Goal: Information Seeking & Learning: Learn about a topic

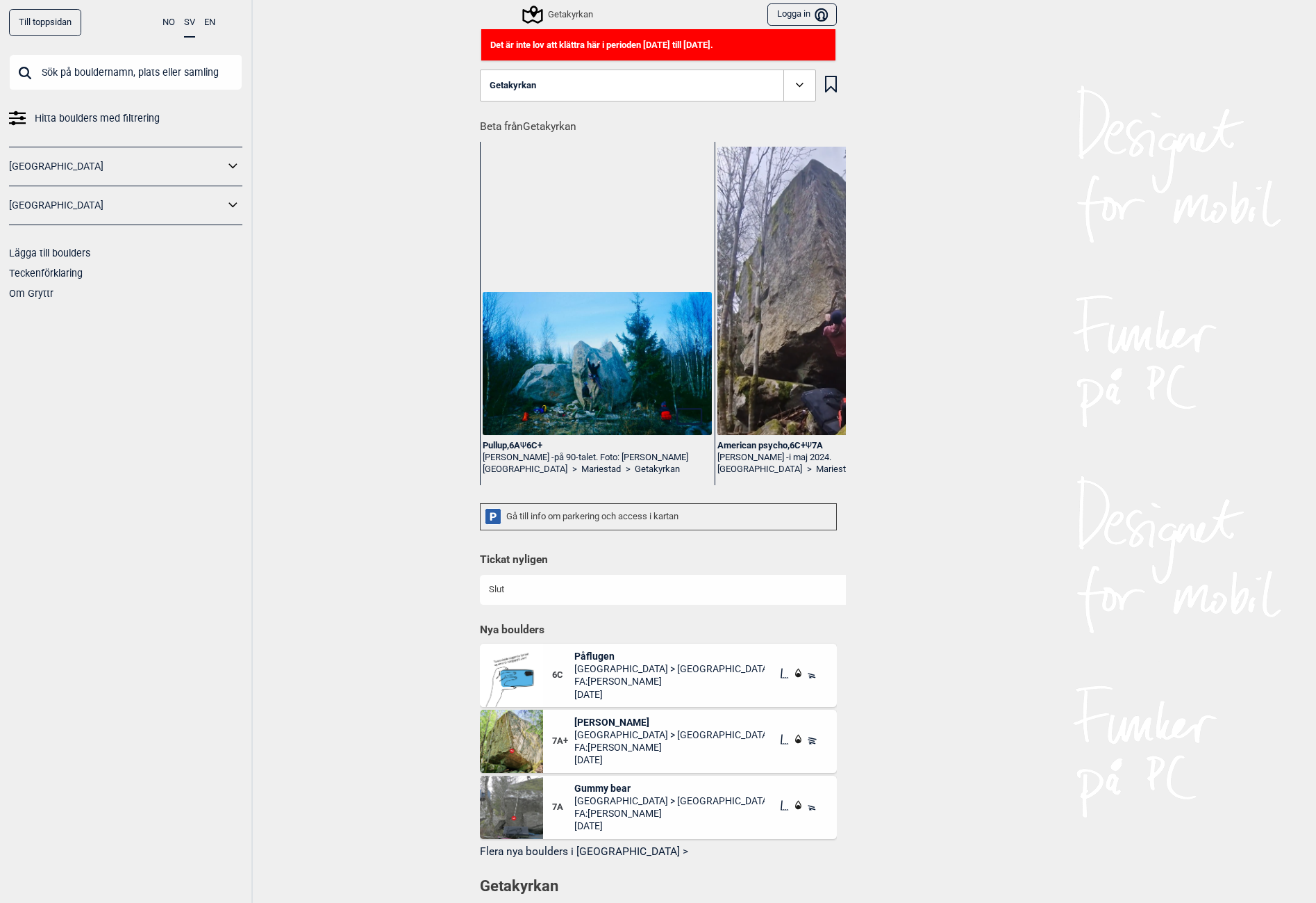
click at [114, 79] on input "text" at bounding box center [126, 71] width 234 height 36
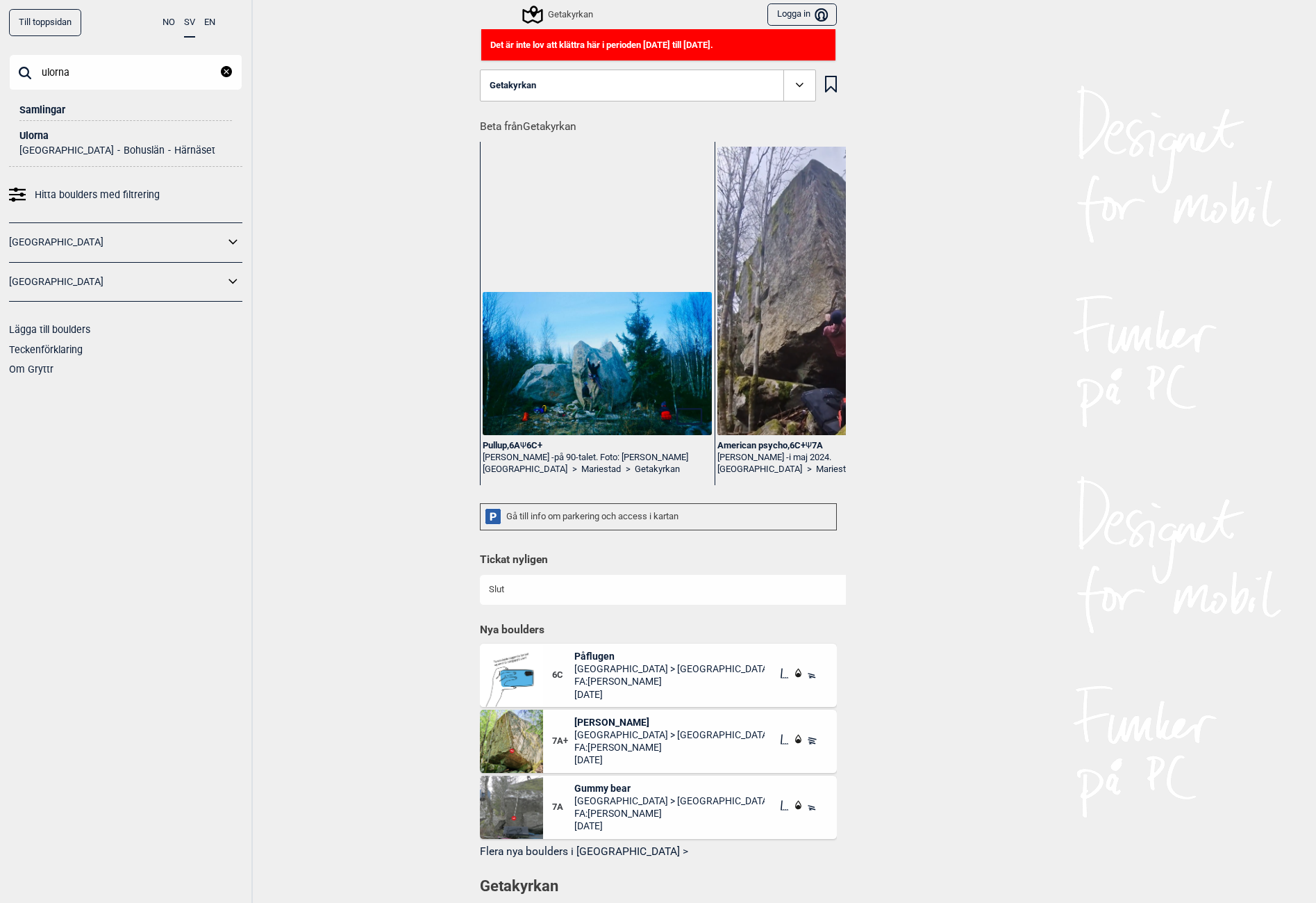
type input "ulorna"
drag, startPoint x: 35, startPoint y: 134, endPoint x: 0, endPoint y: 146, distance: 37.0
click at [35, 134] on div "Ulorna" at bounding box center [125, 135] width 212 height 10
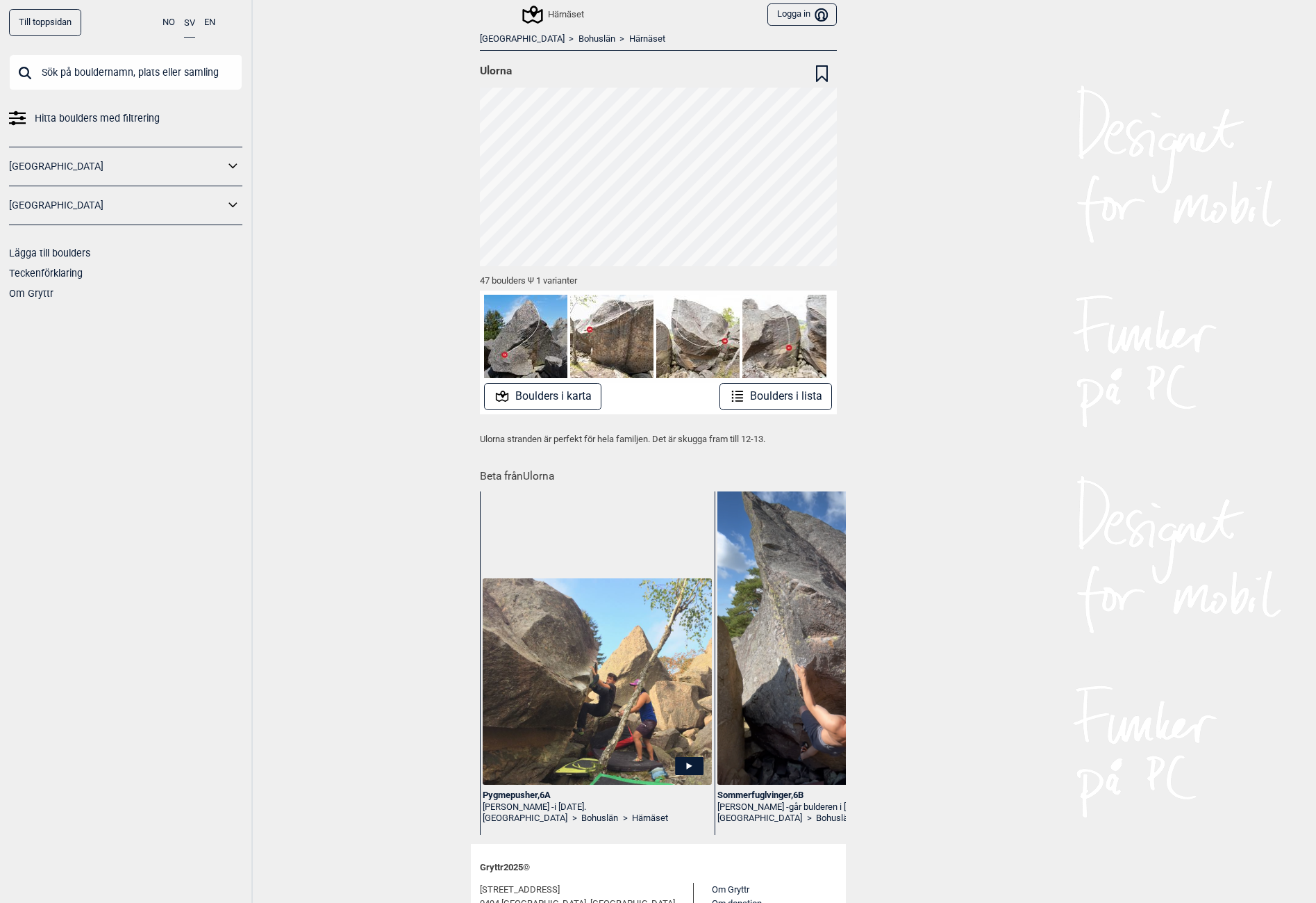
click at [418, 128] on div "Till toppsidan NO SV EN Hitta boulders med filtrering [GEOGRAPHIC_DATA] [GEOGRA…" at bounding box center [658, 452] width 1316 height 903
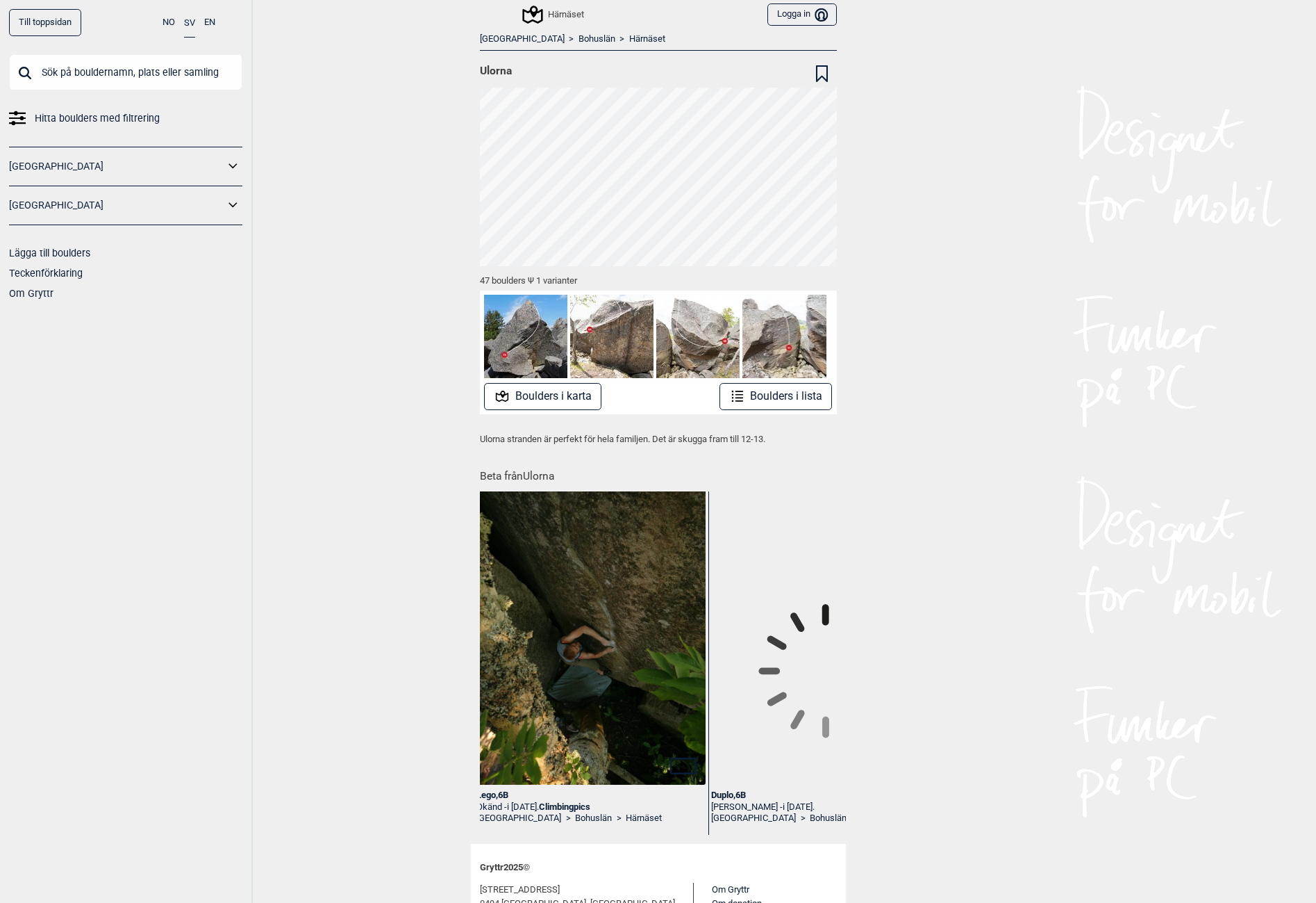
scroll to position [0, 3538]
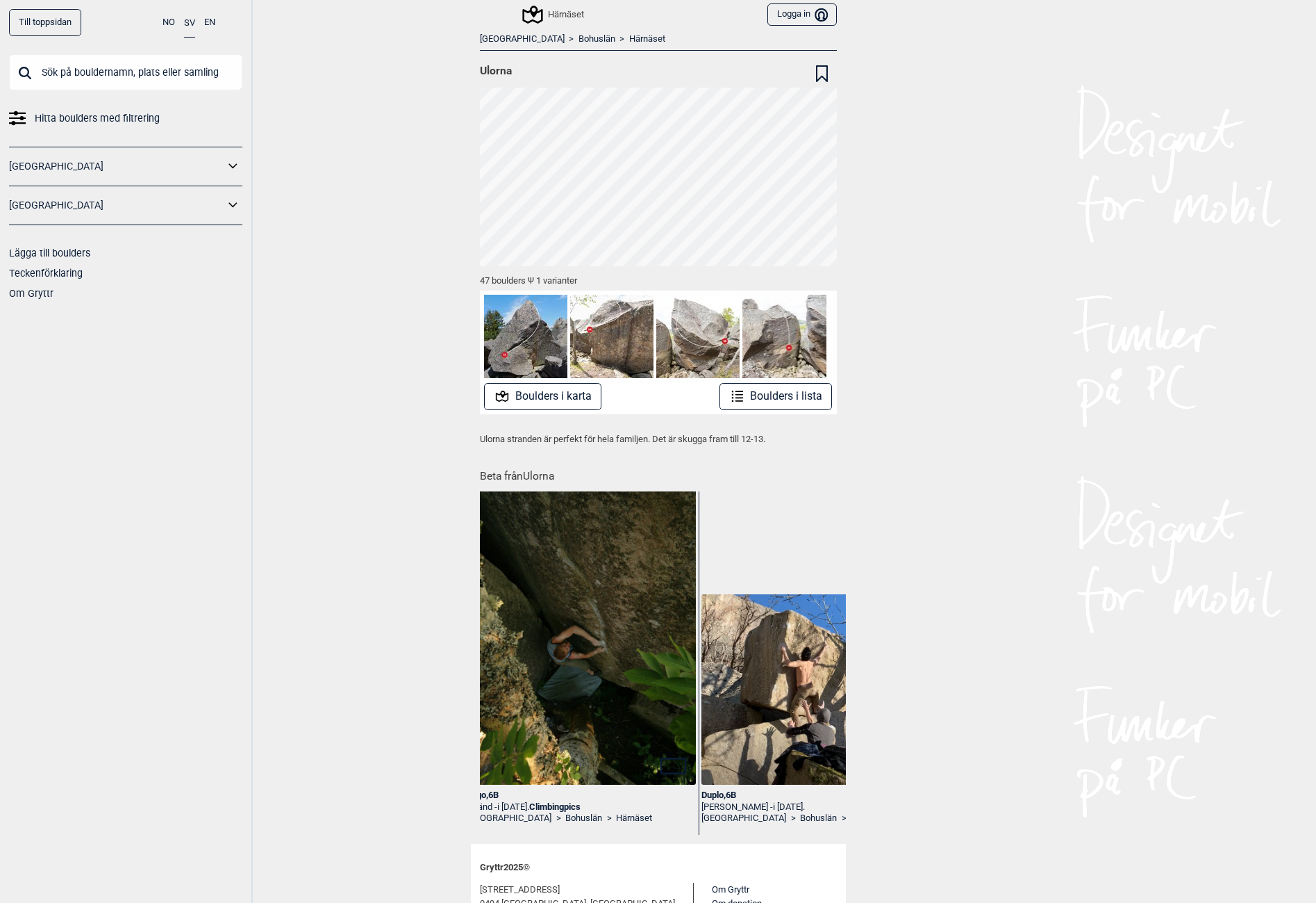
click at [373, 229] on div "Till toppsidan NO SV EN Hitta boulders med filtrering [GEOGRAPHIC_DATA] [GEOGRA…" at bounding box center [658, 452] width 1316 height 903
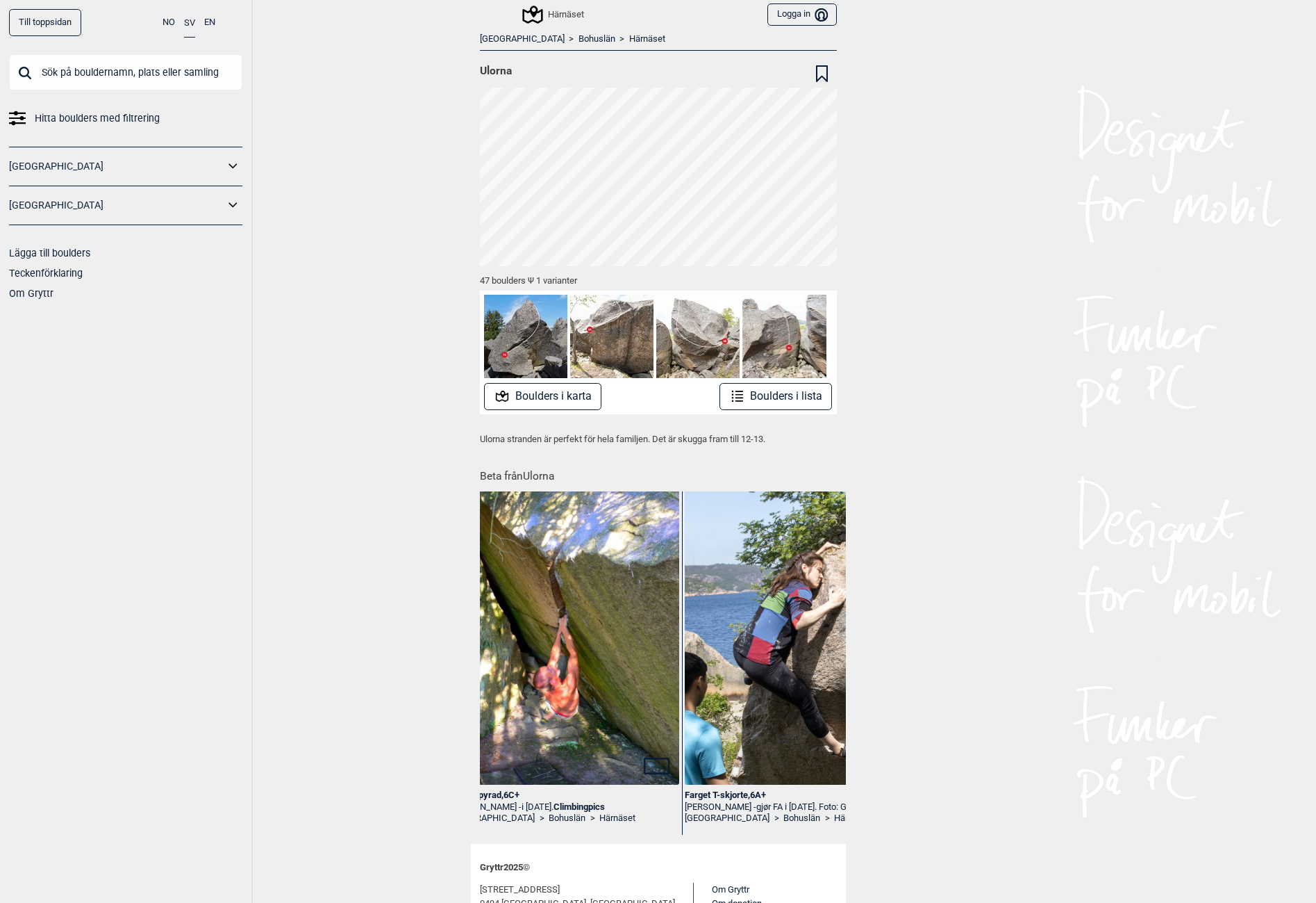
scroll to position [0, 2853]
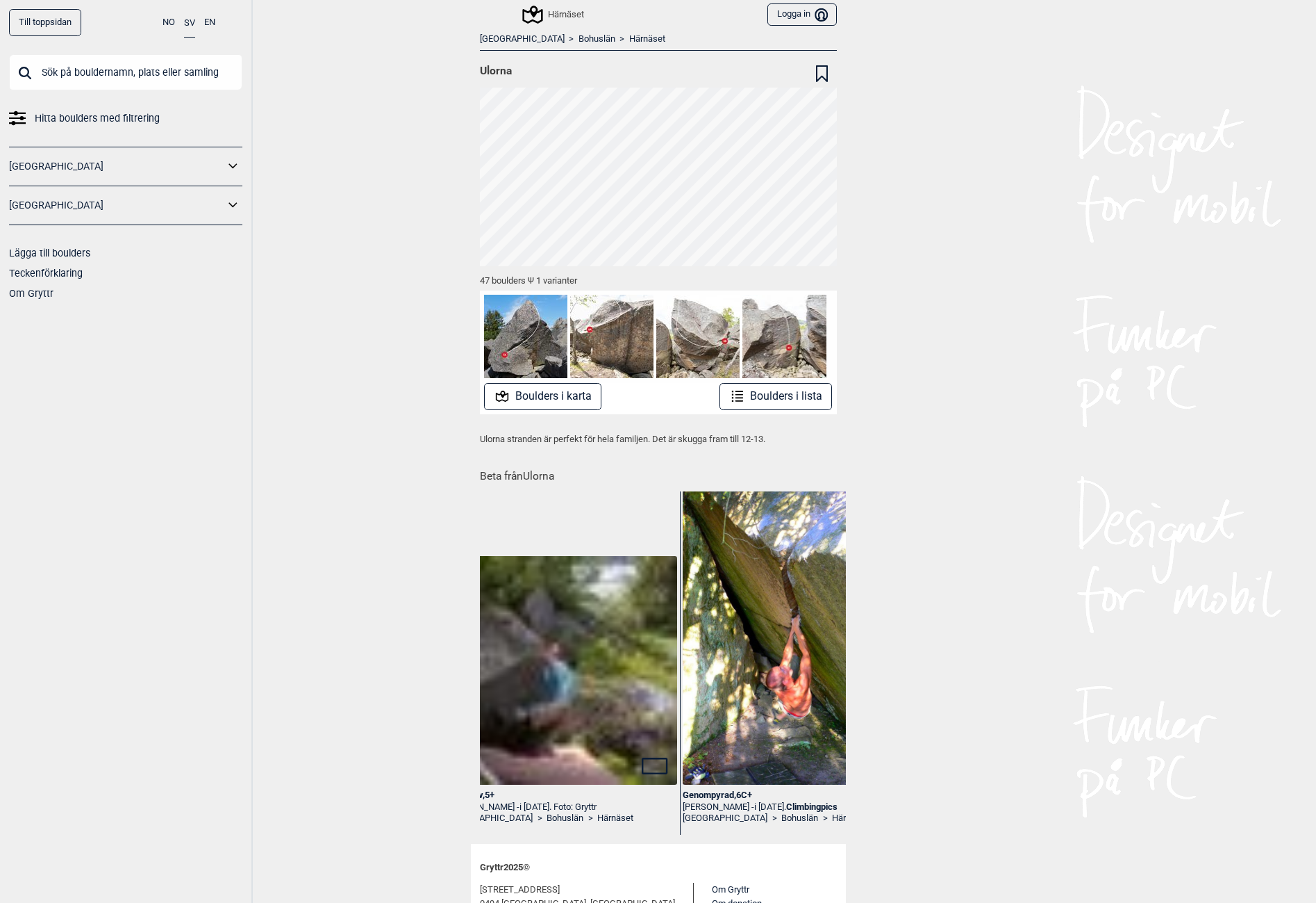
drag, startPoint x: 597, startPoint y: 839, endPoint x: 634, endPoint y: 840, distance: 37.0
click at [634, 840] on div "Strandliv , 5+ [PERSON_NAME] - i [DATE]. Foto: Gryttr [GEOGRAPHIC_DATA] > Bohus…" at bounding box center [663, 668] width 366 height 352
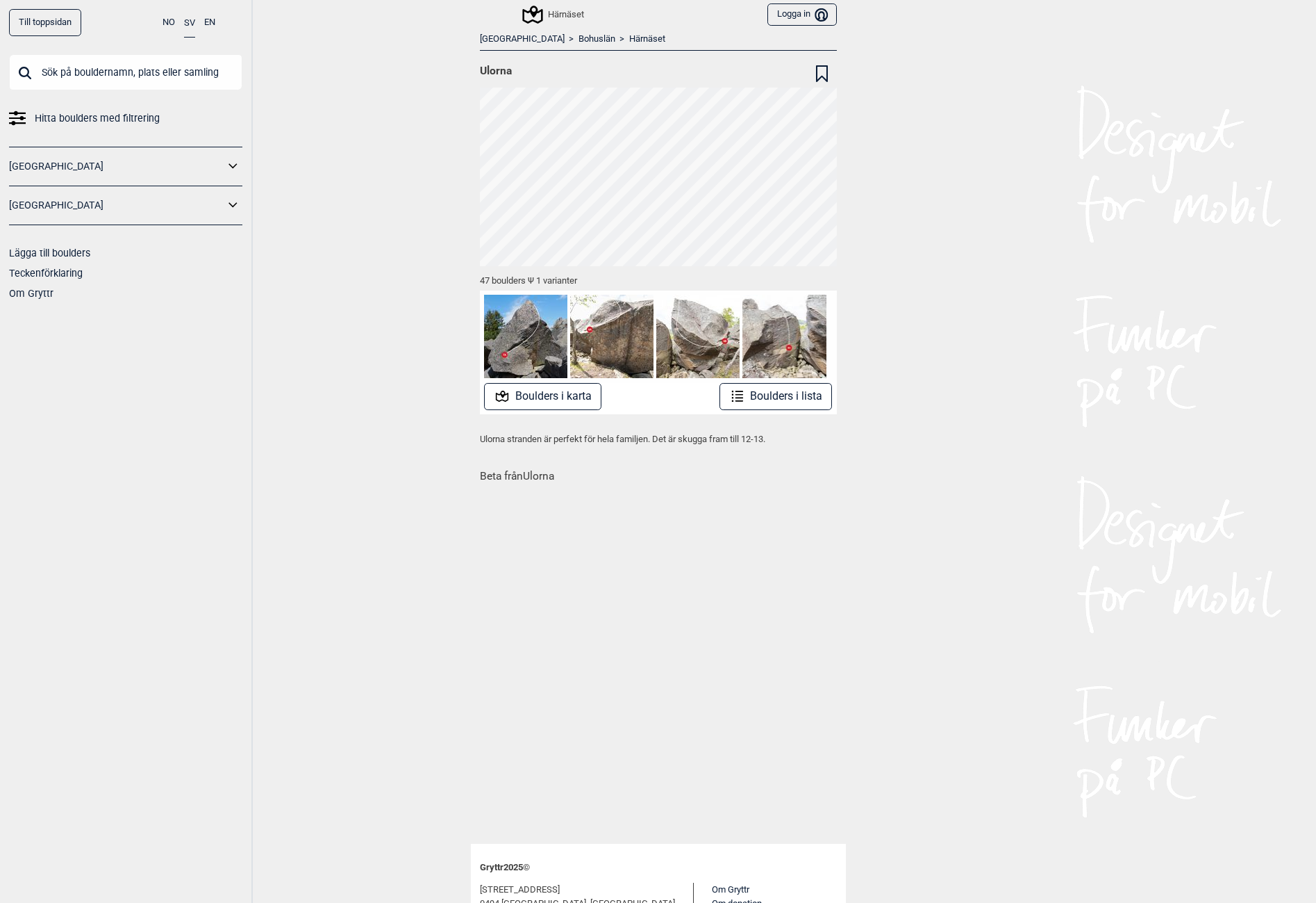
scroll to position [0, 10571]
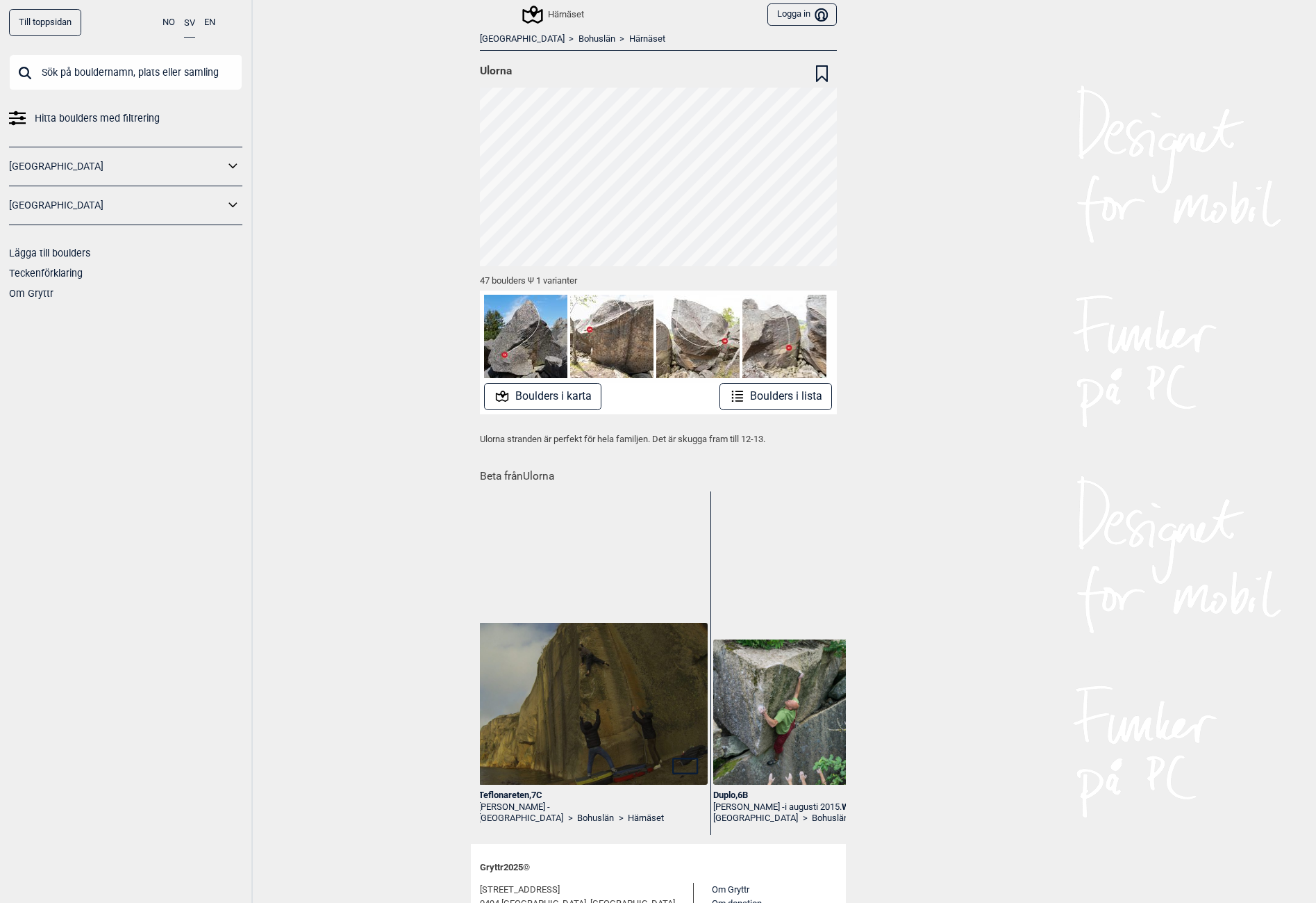
click at [221, 212] on link "[GEOGRAPHIC_DATA]" at bounding box center [117, 206] width 215 height 20
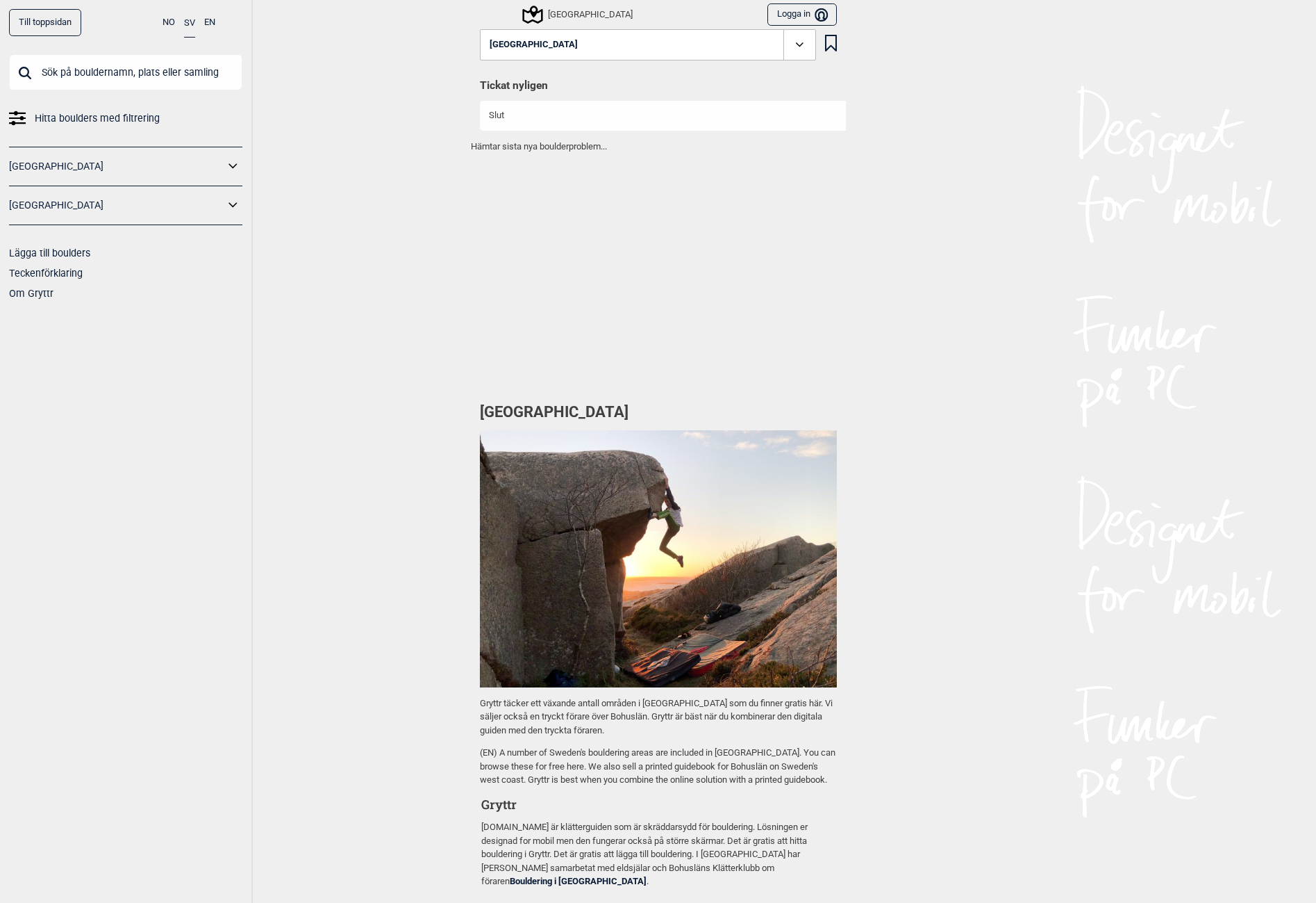
click at [534, 34] on button "[GEOGRAPHIC_DATA]" at bounding box center [648, 45] width 336 height 32
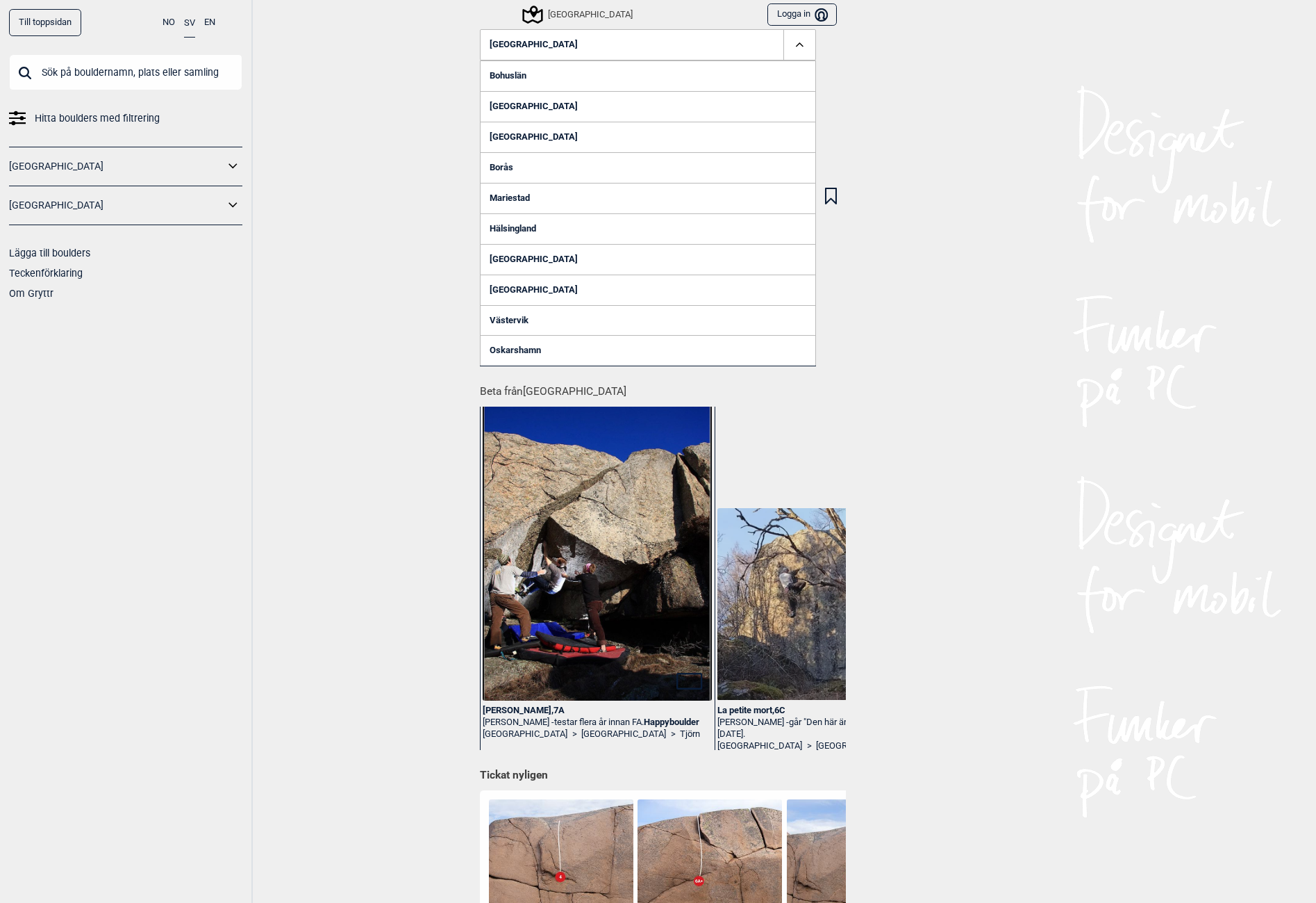
click at [516, 78] on link "Bohuslän" at bounding box center [648, 75] width 336 height 31
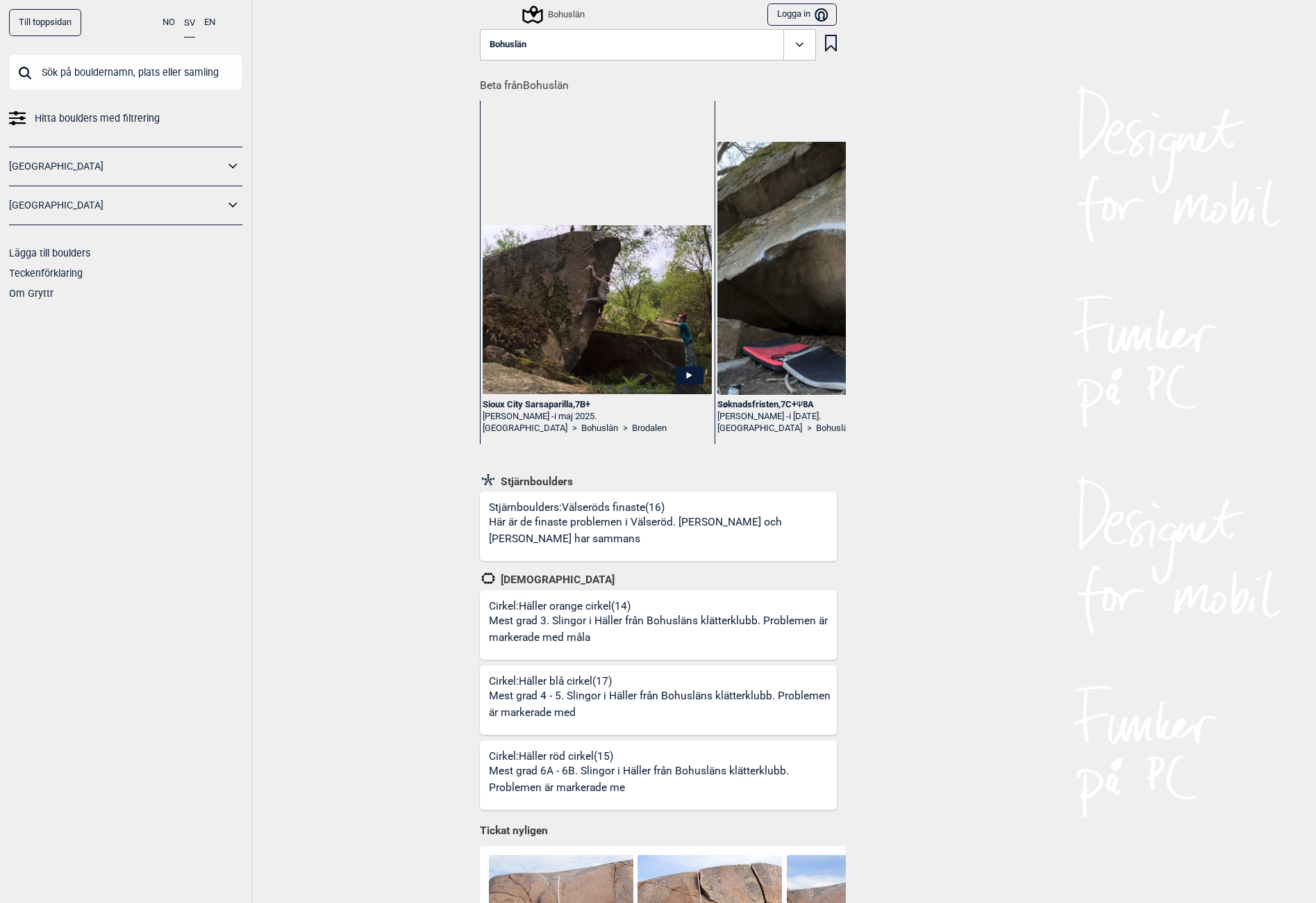
click at [344, 168] on div "Till toppsidan NO SV EN Hitta boulders med filtrering [GEOGRAPHIC_DATA] [GEOGRA…" at bounding box center [658, 452] width 1316 height 903
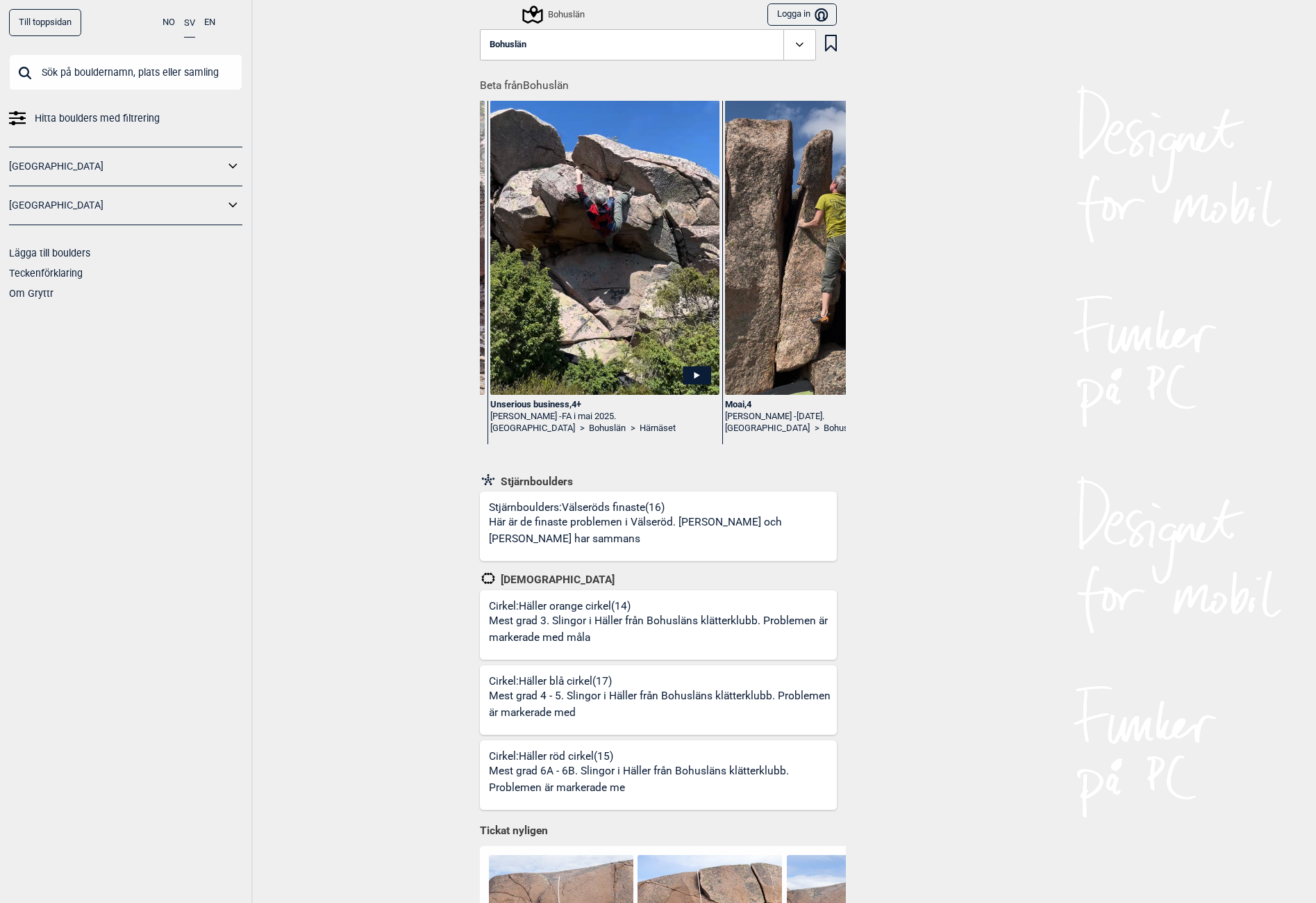
scroll to position [0, 5245]
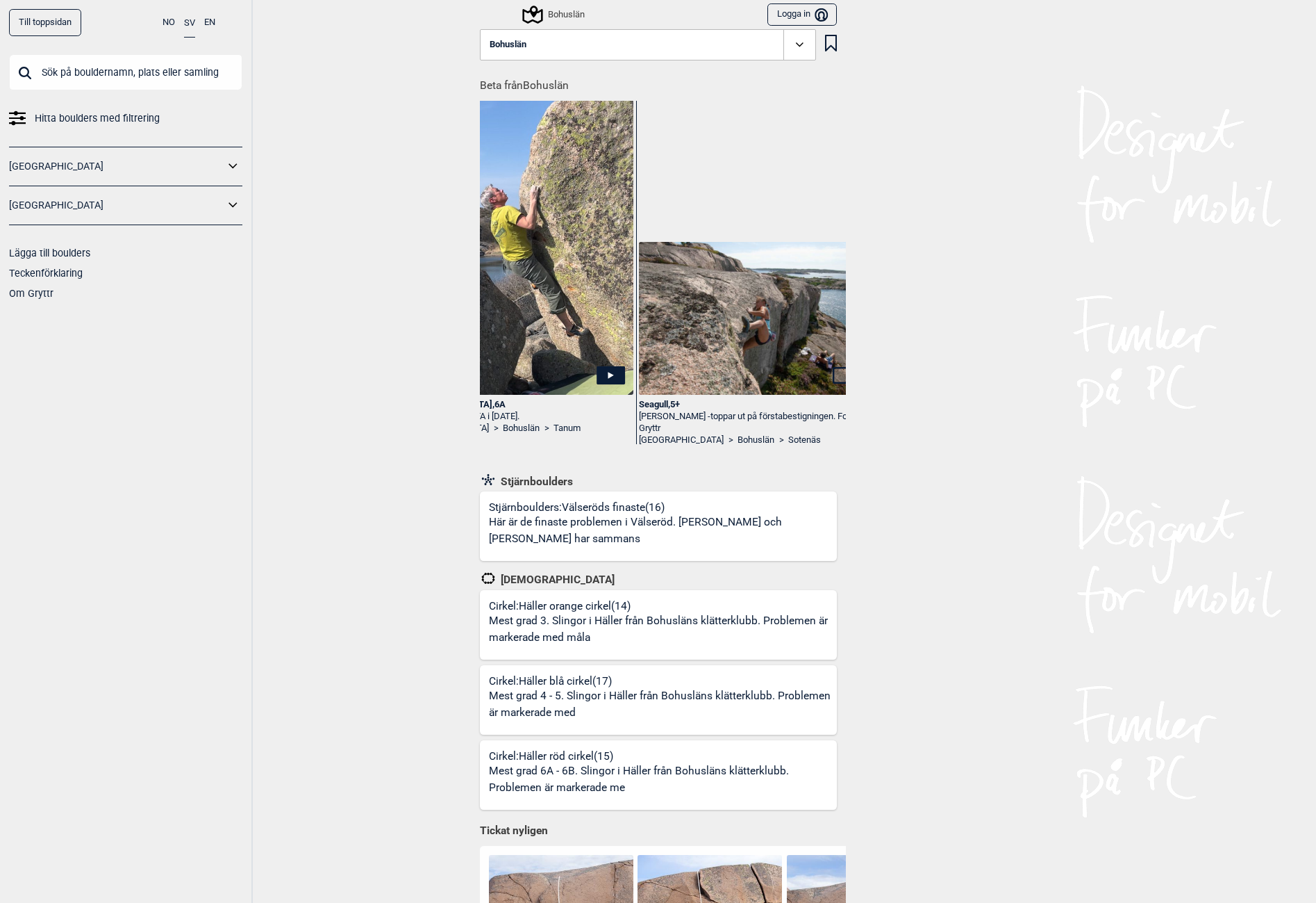
drag, startPoint x: 903, startPoint y: 187, endPoint x: 895, endPoint y: 196, distance: 12.0
click at [905, 187] on div "Till toppsidan NO SV EN Hitta boulders med filtrering [GEOGRAPHIC_DATA] [GEOGRA…" at bounding box center [658, 452] width 1316 height 903
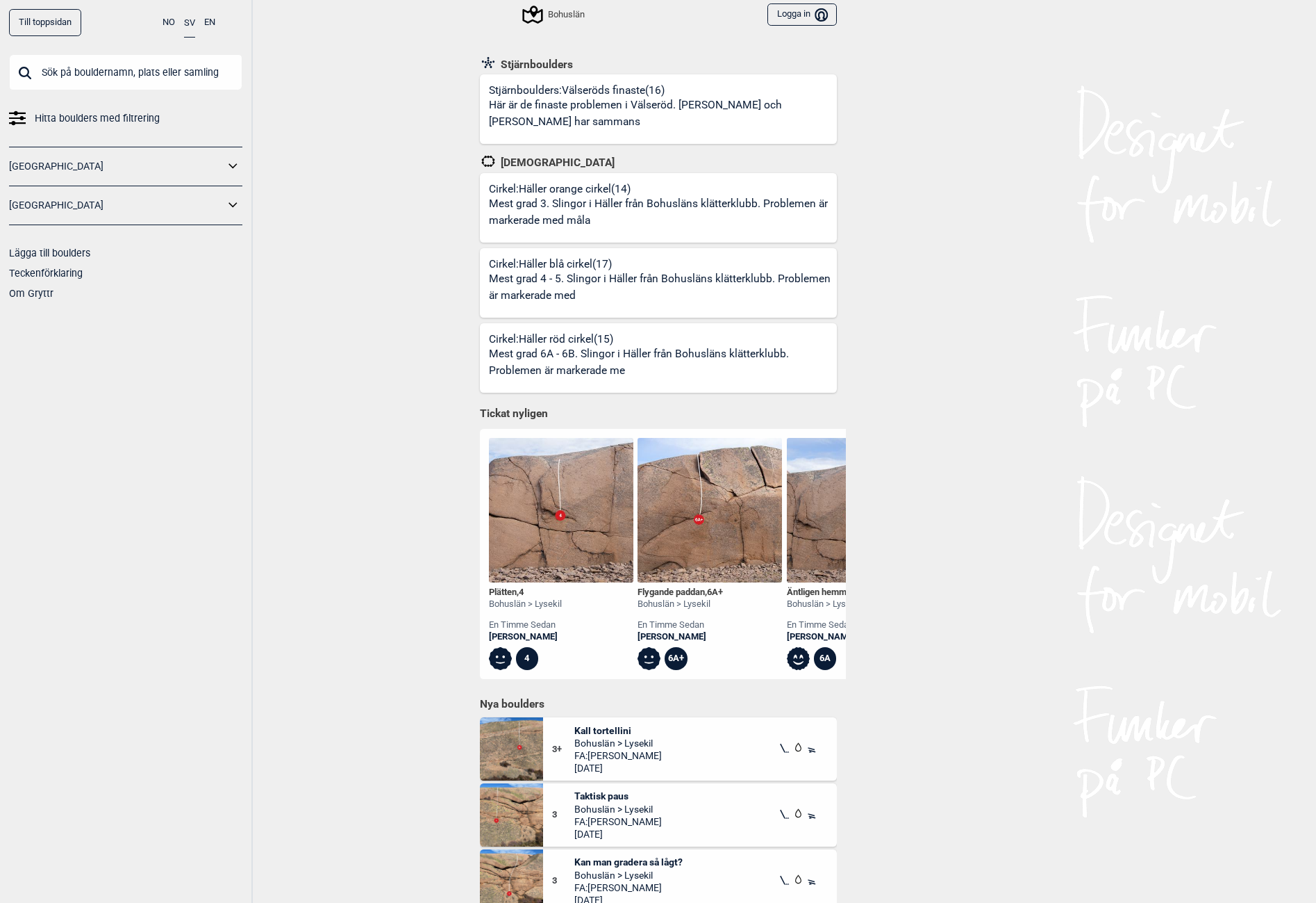
scroll to position [348, 0]
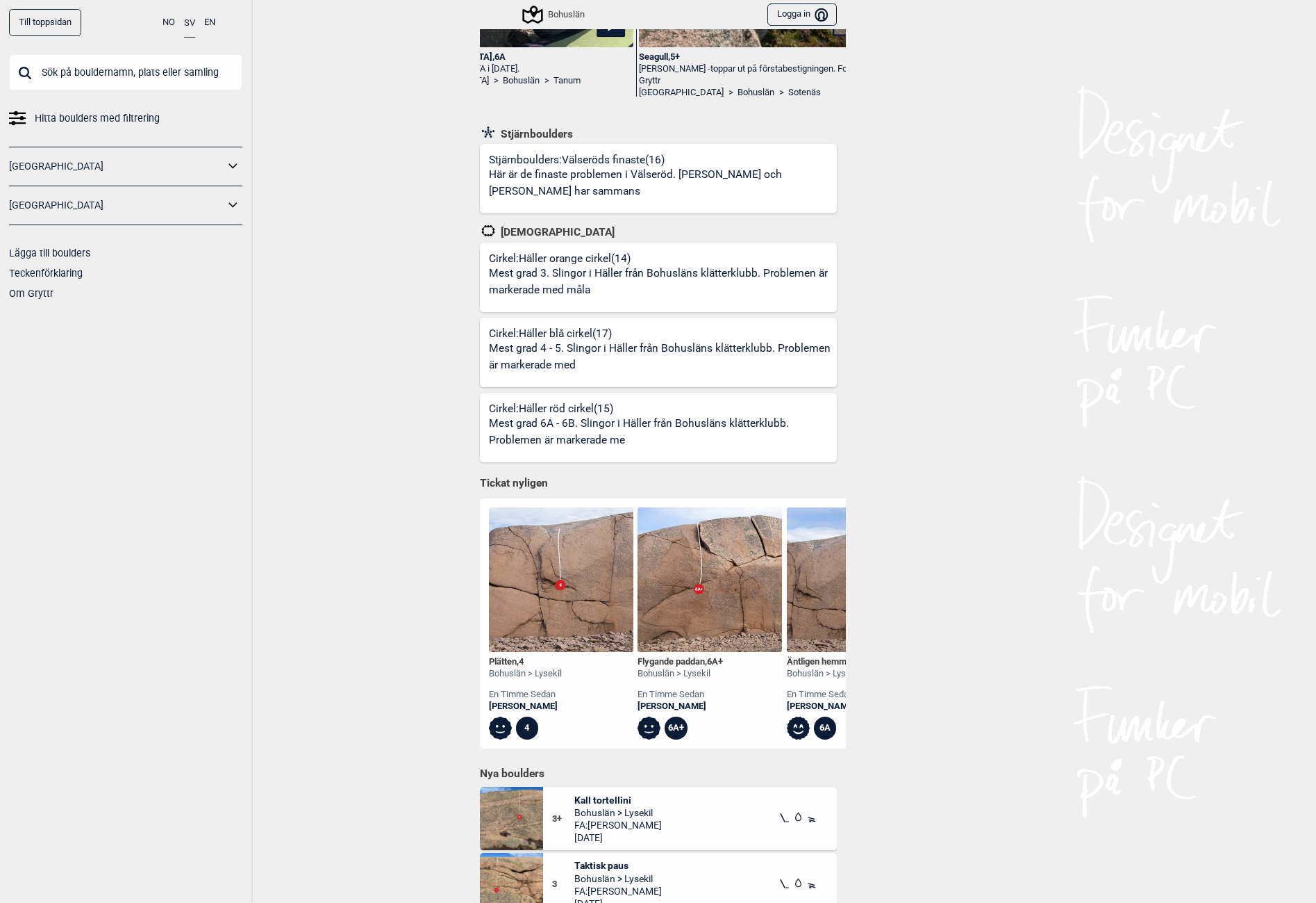
click at [562, 188] on p "Här är de finaste problemen i Välseröd. [PERSON_NAME] och [PERSON_NAME] har sam…" at bounding box center [661, 183] width 344 height 32
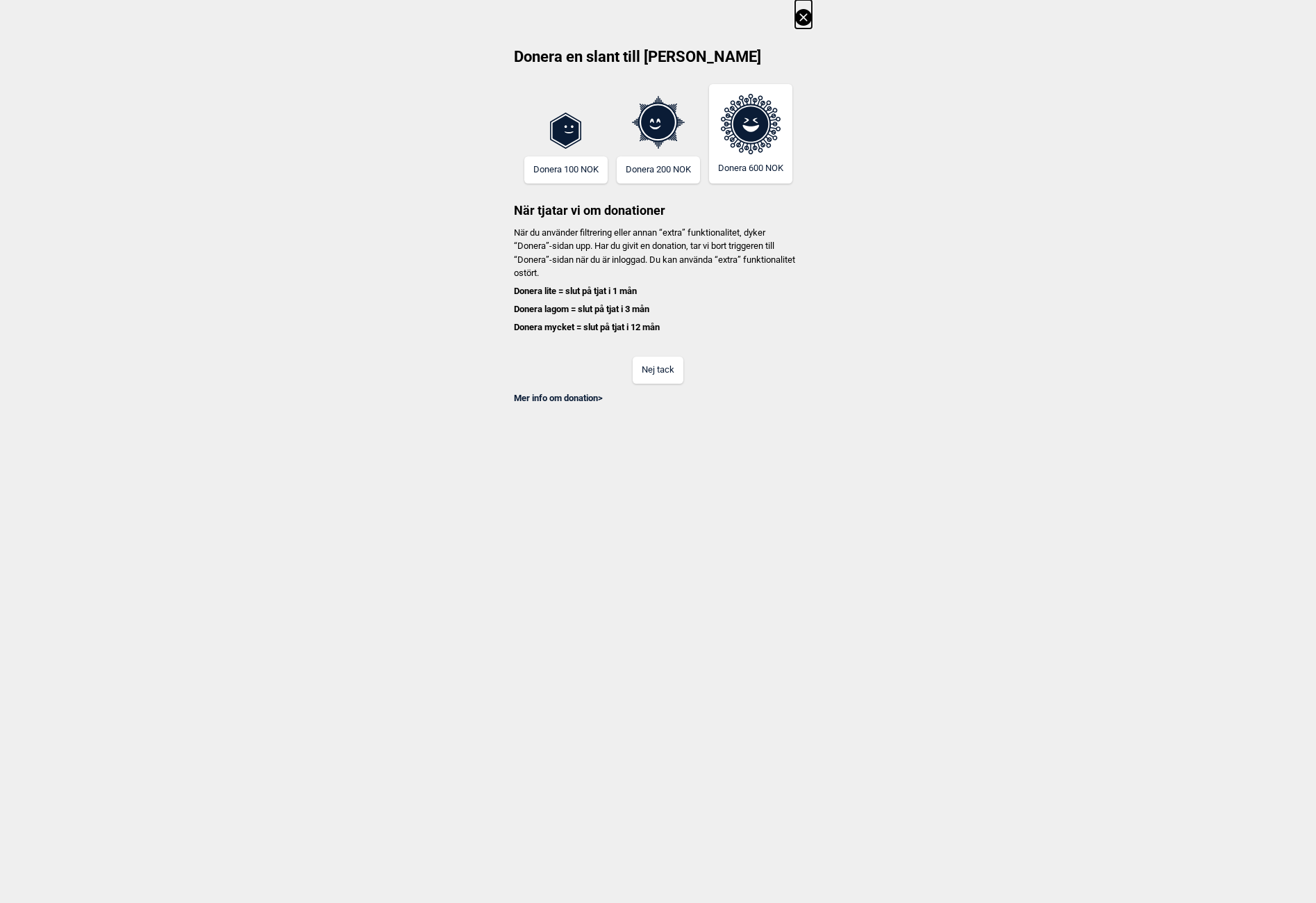
drag, startPoint x: 354, startPoint y: 184, endPoint x: 456, endPoint y: 259, distance: 126.6
click at [357, 187] on div "Donera en slant till Gryttr Donera 100 NOK Donera 200 NOK Donera 600 NOK När tj…" at bounding box center [658, 202] width 1316 height 404
click at [660, 378] on button "Nej tack" at bounding box center [658, 370] width 51 height 27
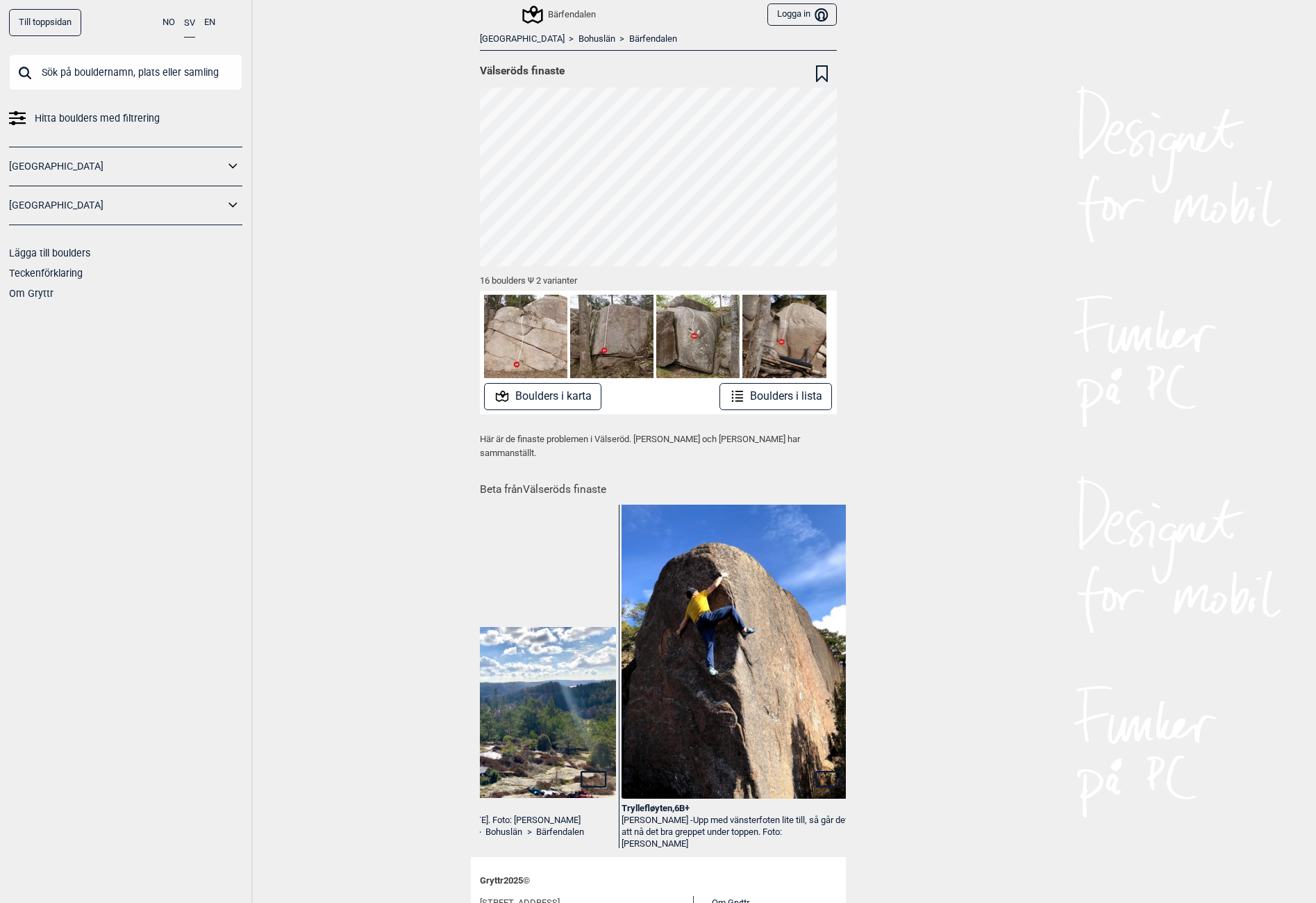
scroll to position [0, 4565]
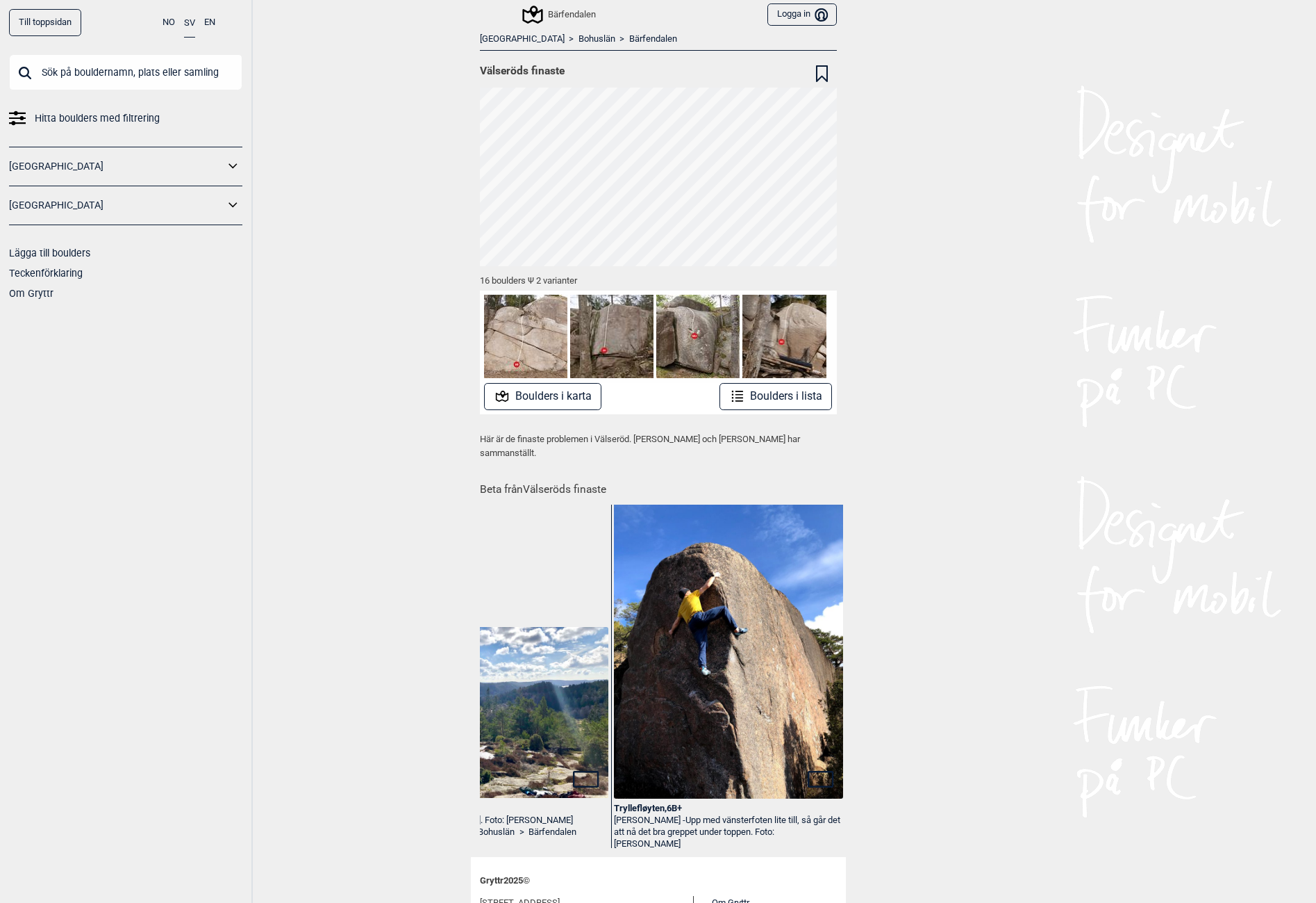
click at [186, 487] on div "Till toppsidan NO SV EN Hitta boulders med filtrering [GEOGRAPHIC_DATA] [GEOGRA…" at bounding box center [126, 452] width 253 height 903
click at [629, 42] on link "Bärfendalen" at bounding box center [653, 39] width 48 height 12
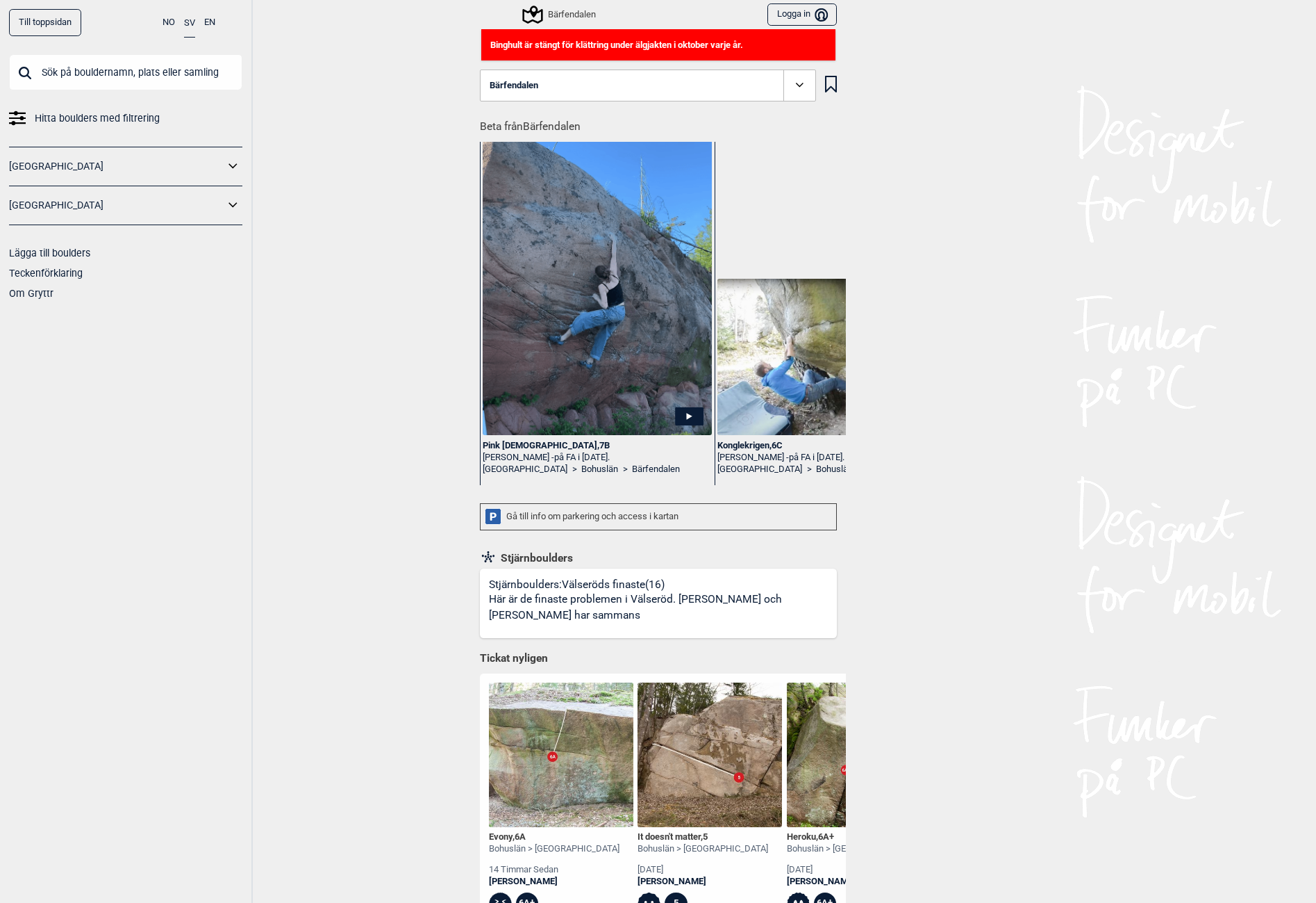
click at [508, 83] on span "Bärfendalen" at bounding box center [513, 85] width 48 height 10
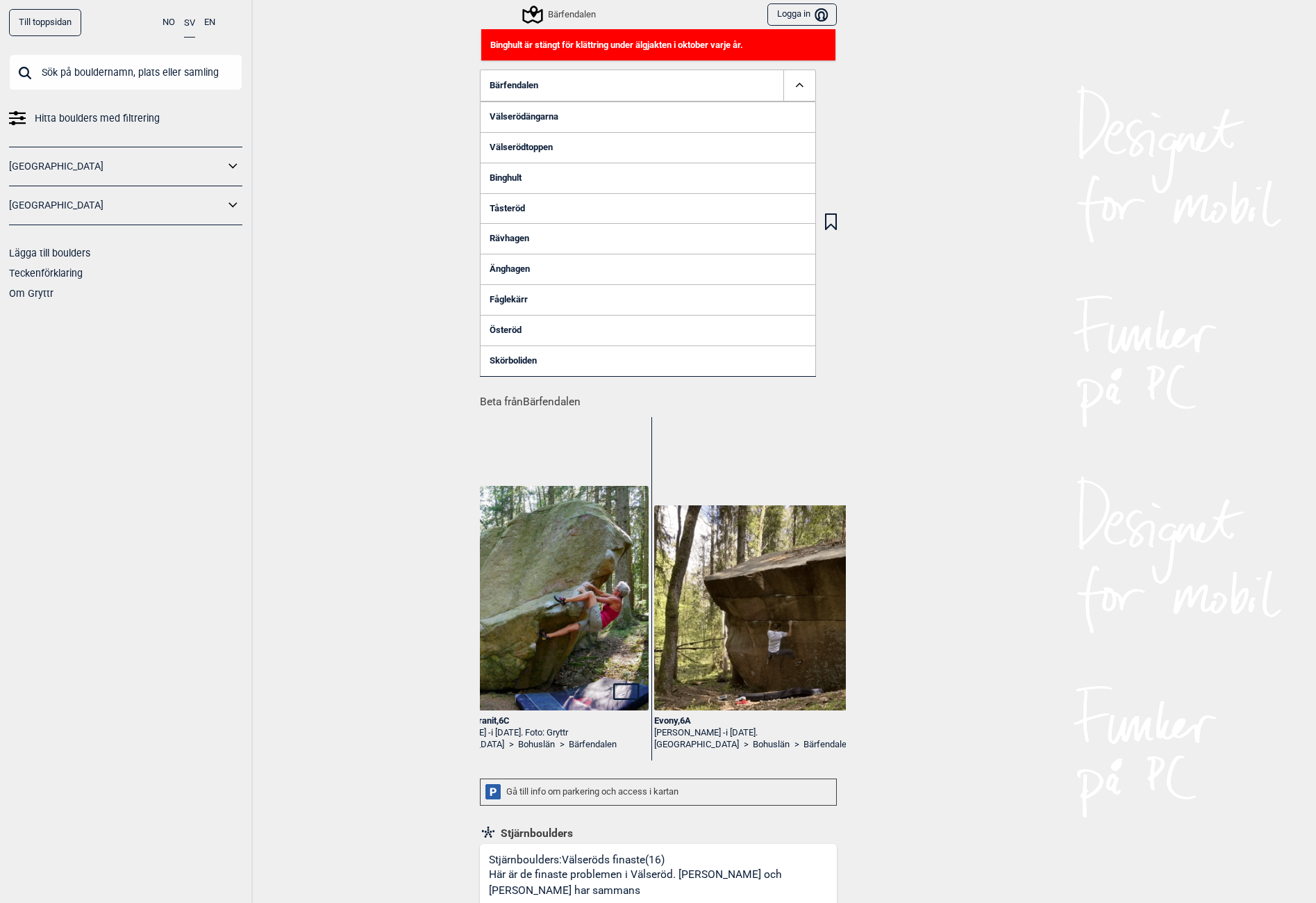
scroll to position [0, 1666]
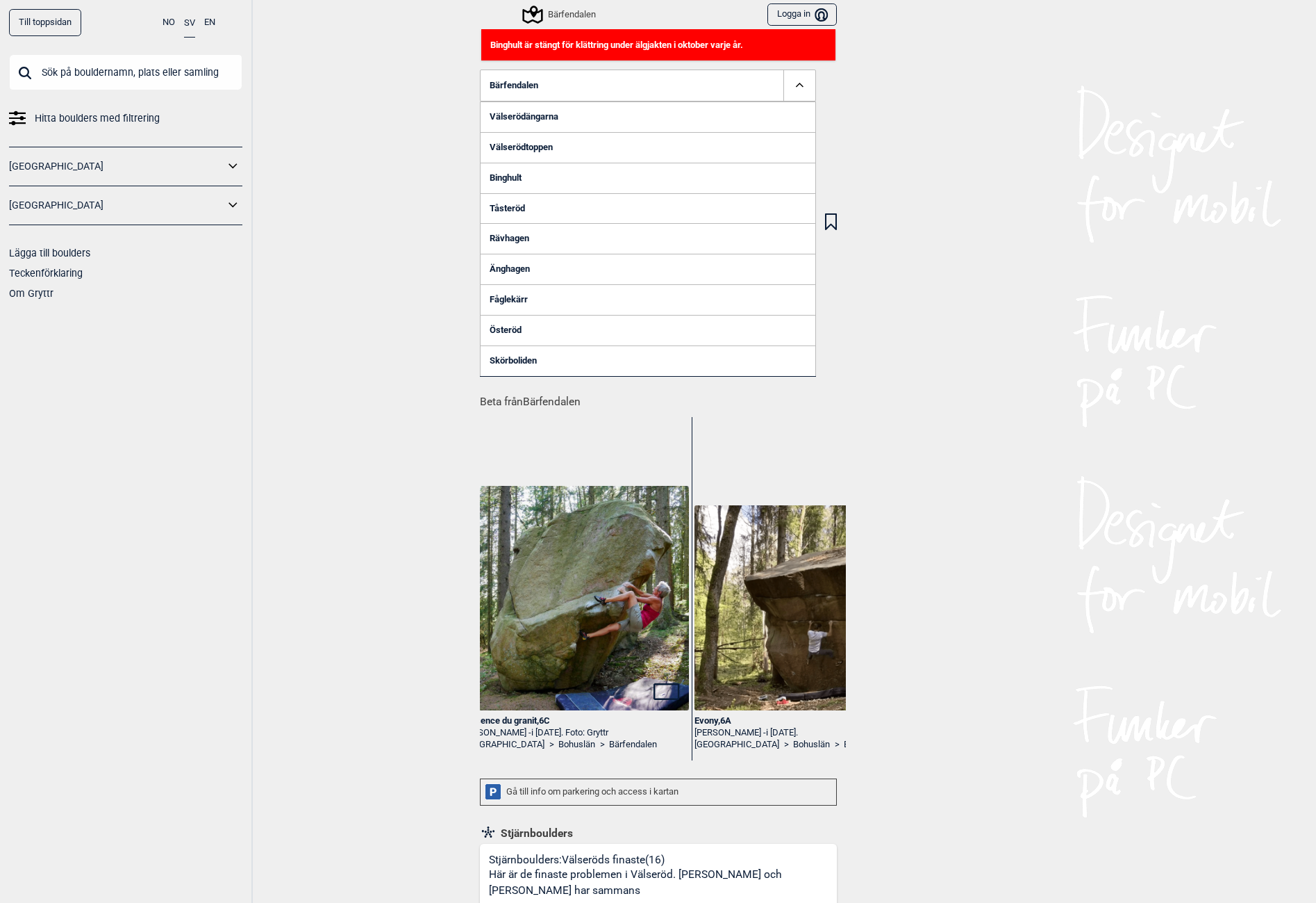
click at [599, 617] on img at bounding box center [574, 598] width 229 height 224
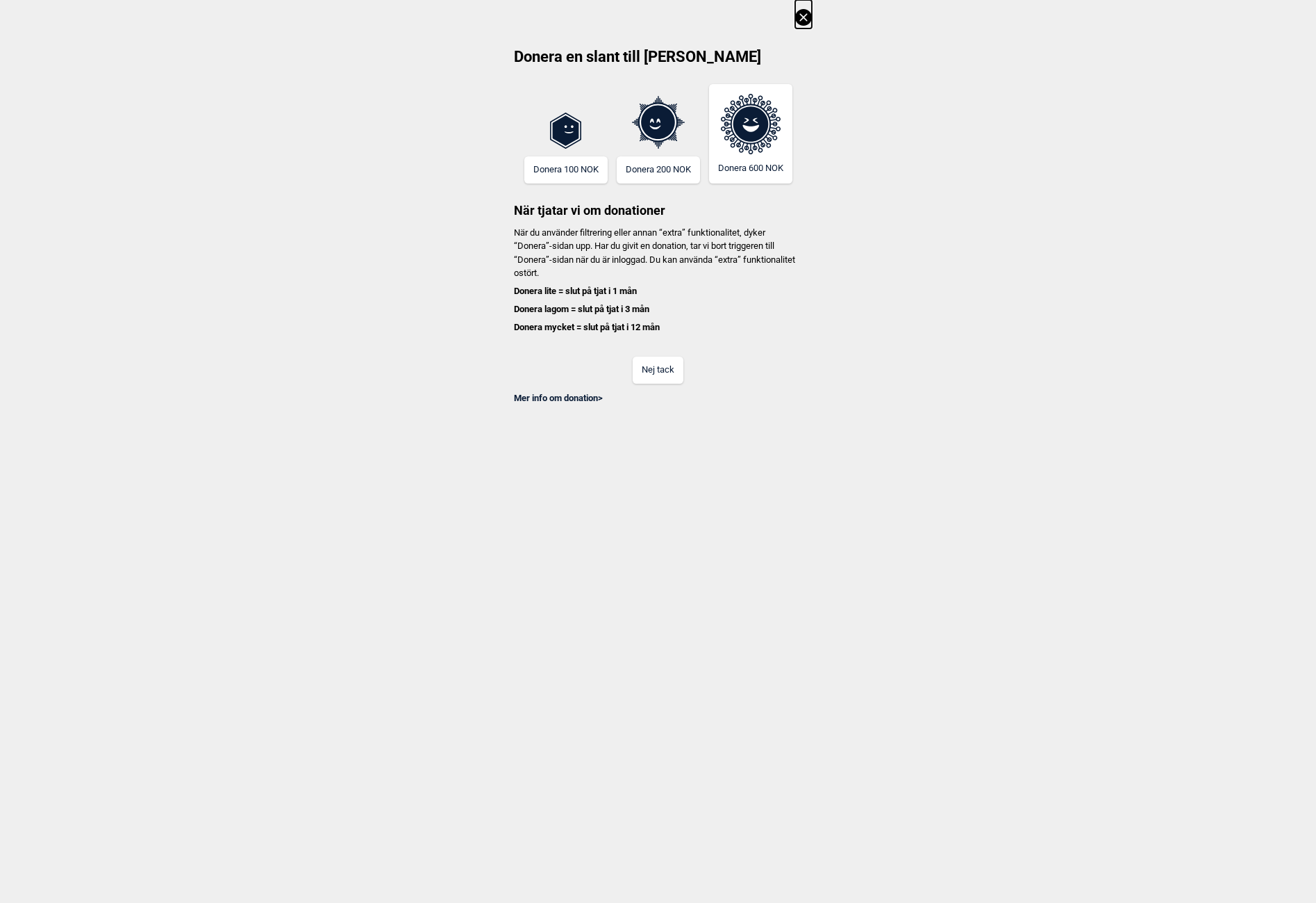
click at [652, 365] on button "Nej tack" at bounding box center [658, 370] width 51 height 27
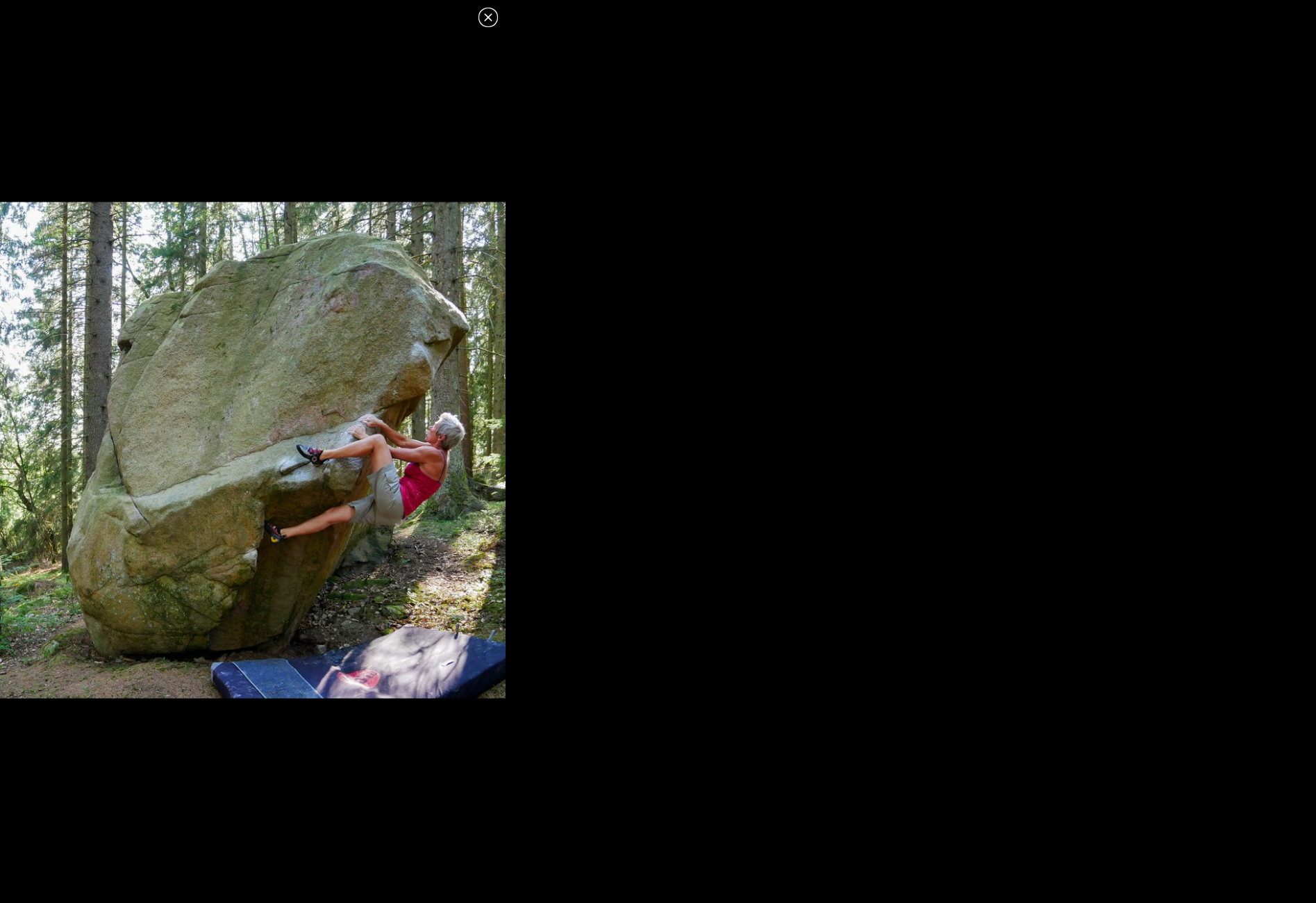
click at [480, 9] on icon at bounding box center [488, 18] width 17 height 17
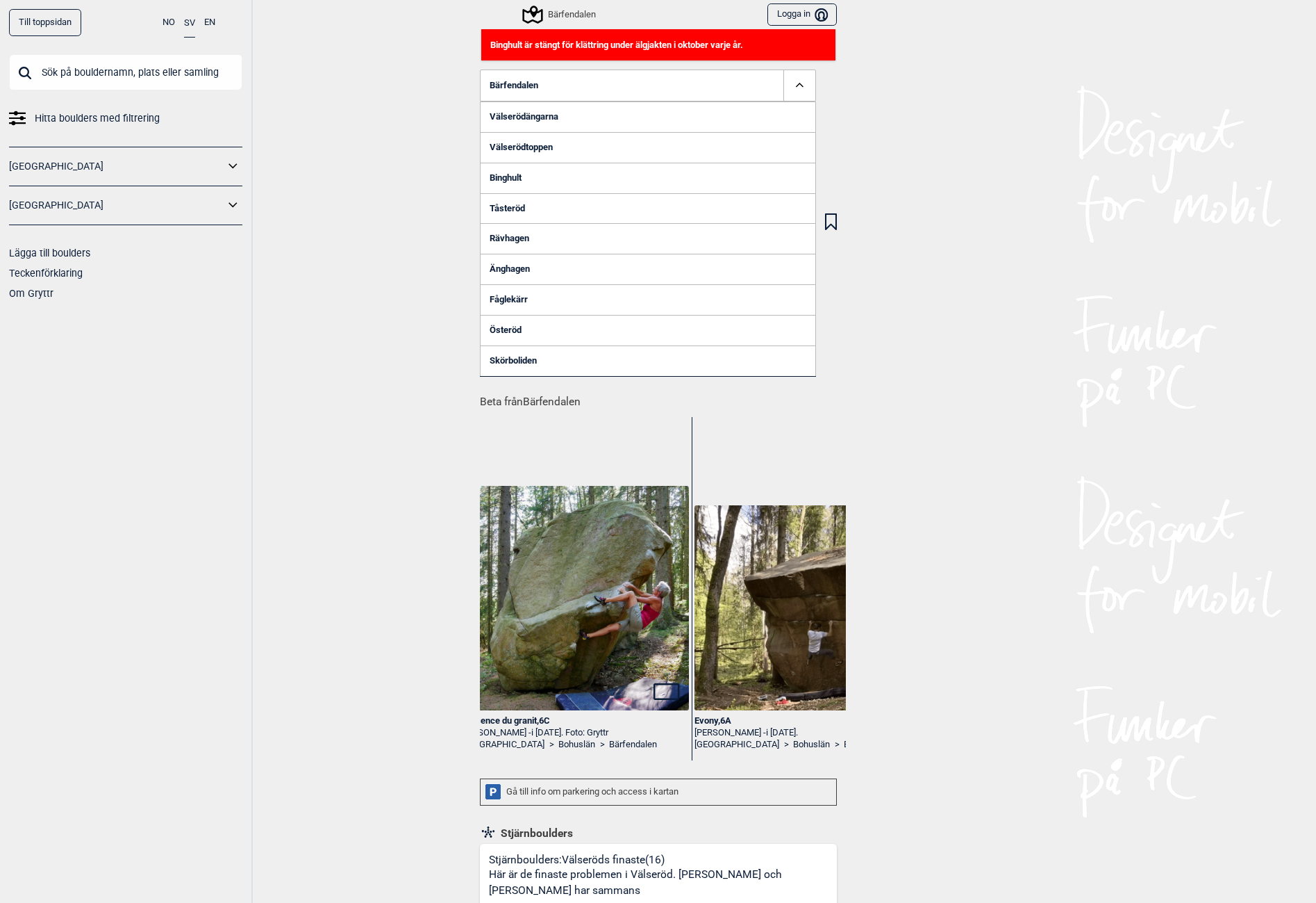
click at [494, 722] on div "L'essence du granit , 6C" at bounding box center [574, 720] width 229 height 12
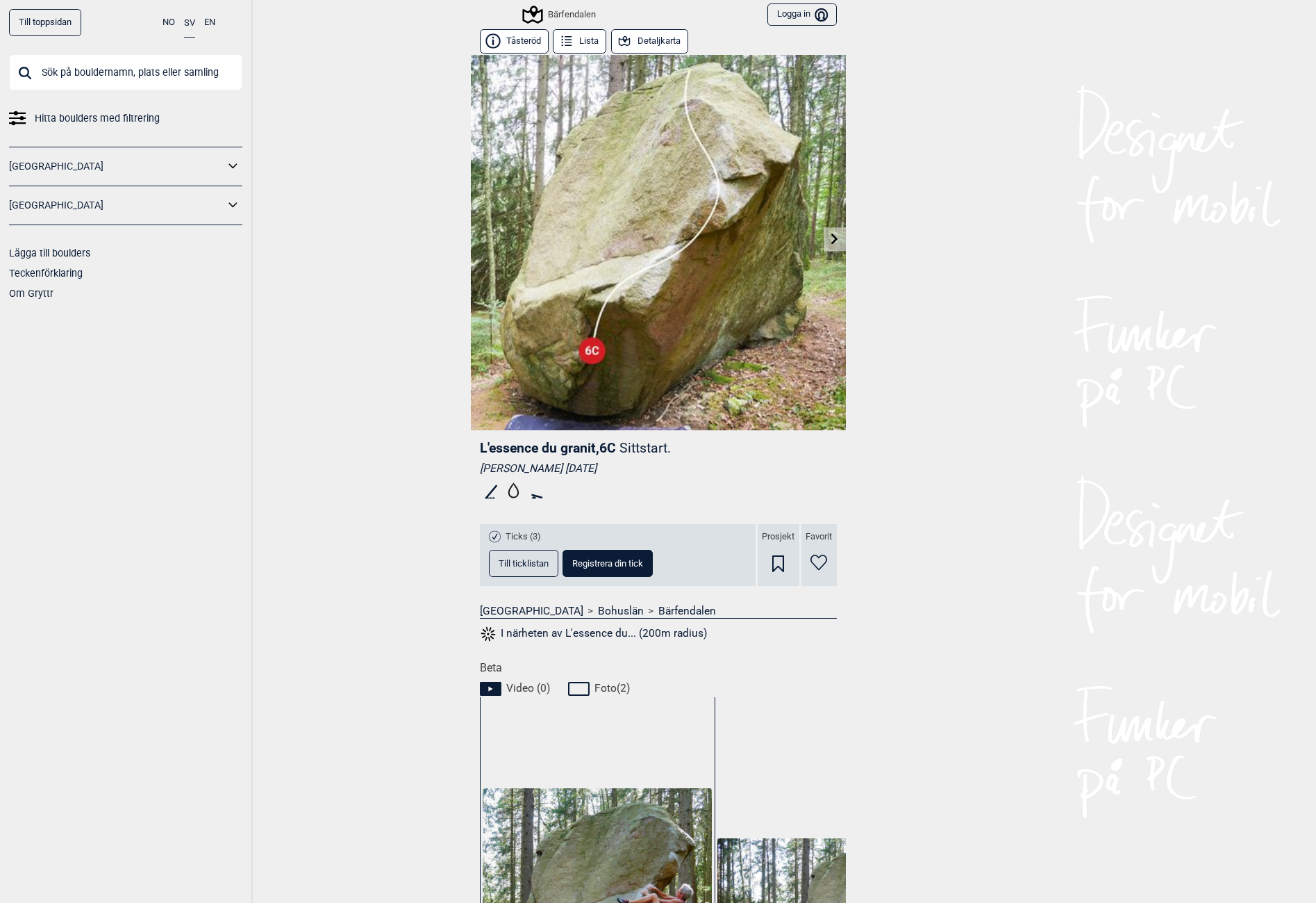
click at [633, 45] on button "Detaljkarta" at bounding box center [650, 41] width 77 height 24
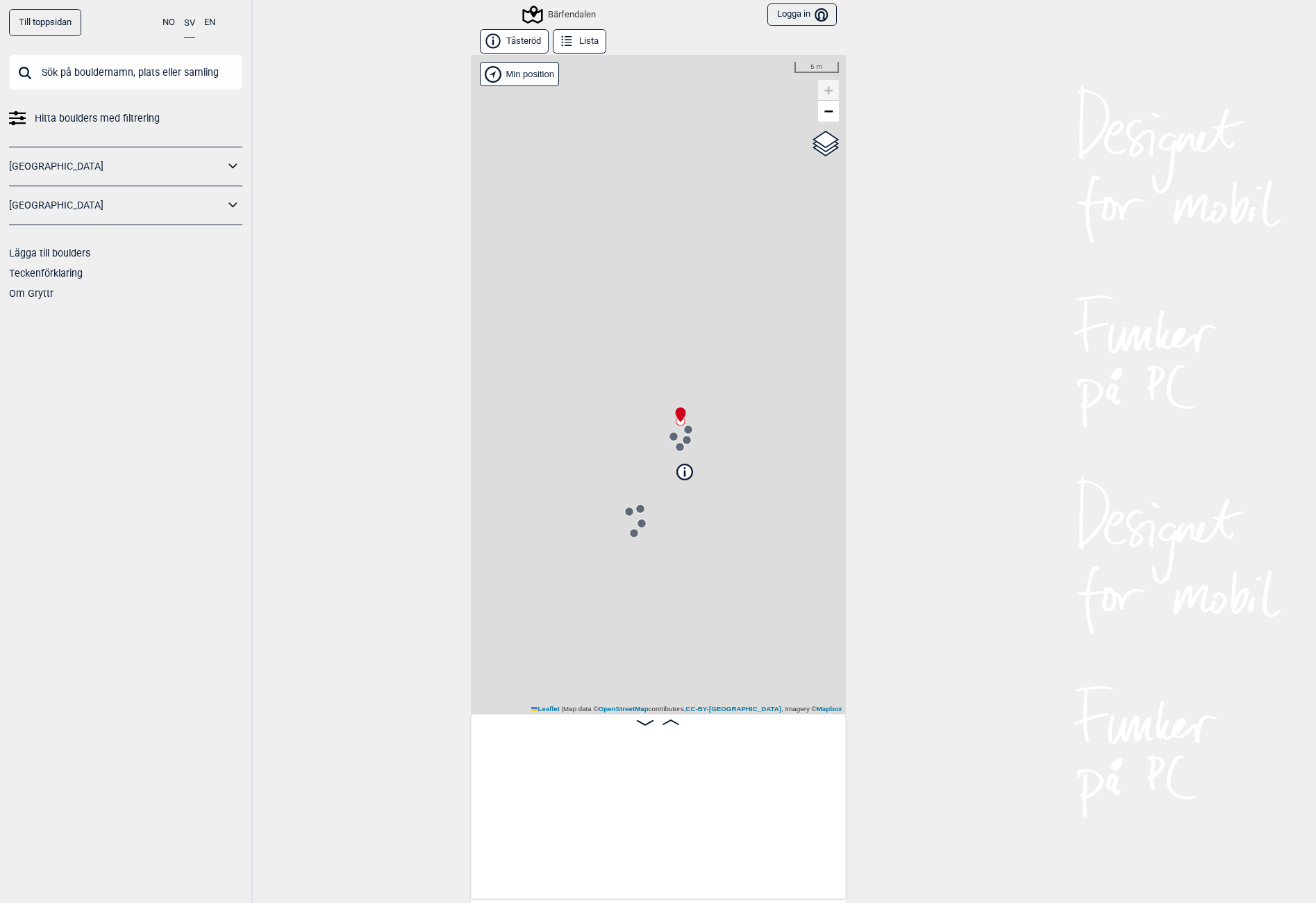
scroll to position [0, 109]
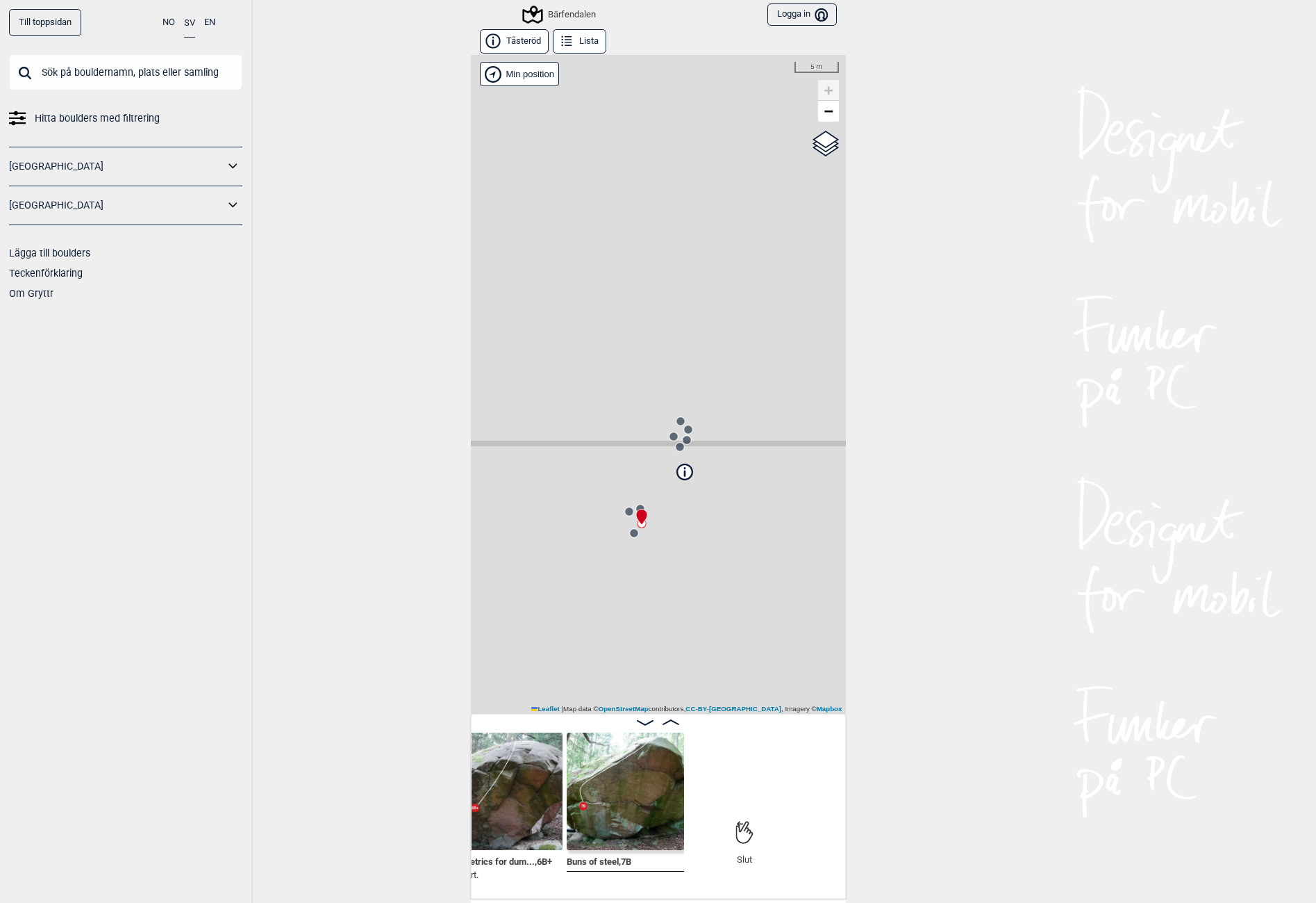
scroll to position [0, 1190]
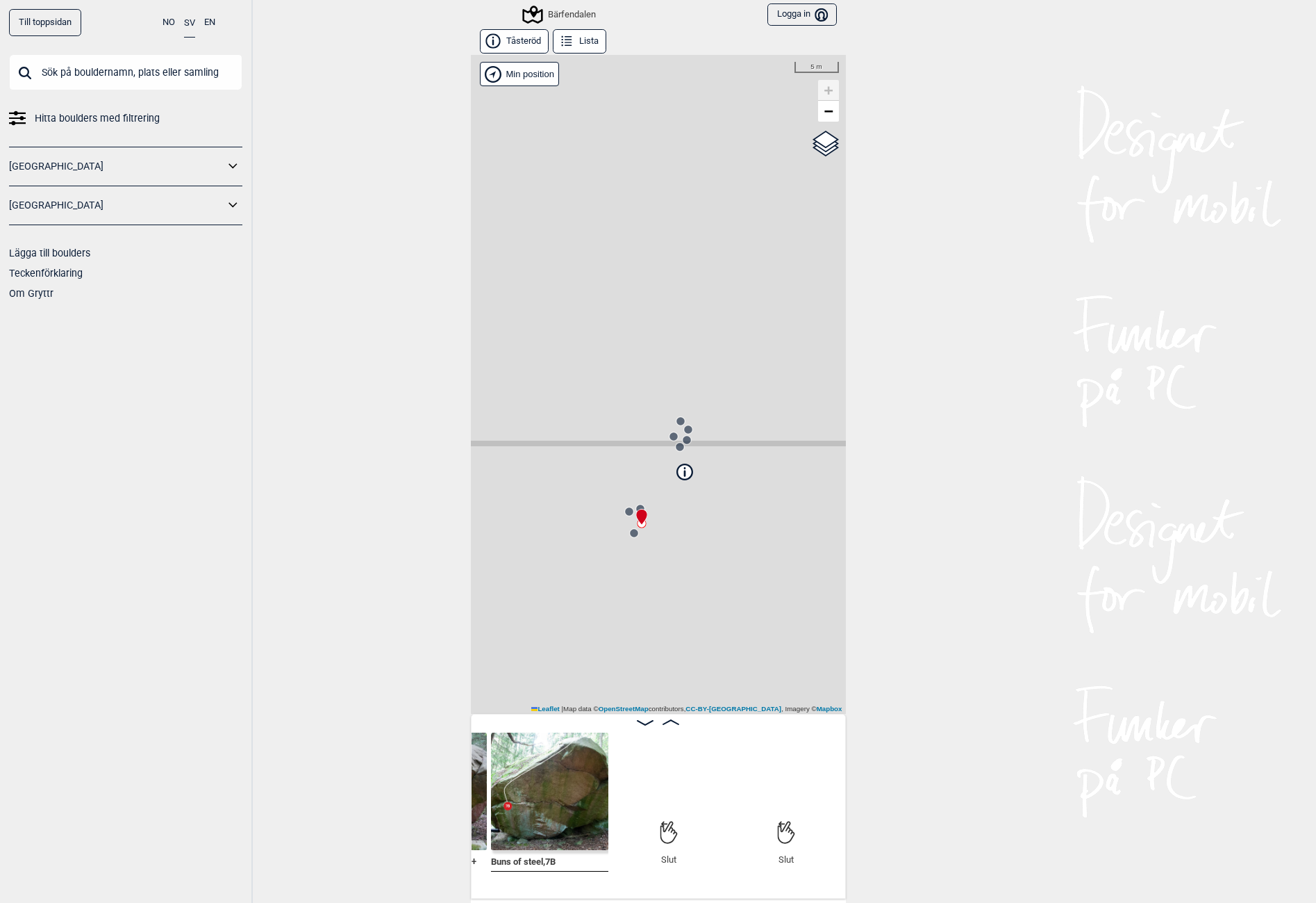
click at [774, 878] on div "Slut" at bounding box center [787, 892] width 118 height 157
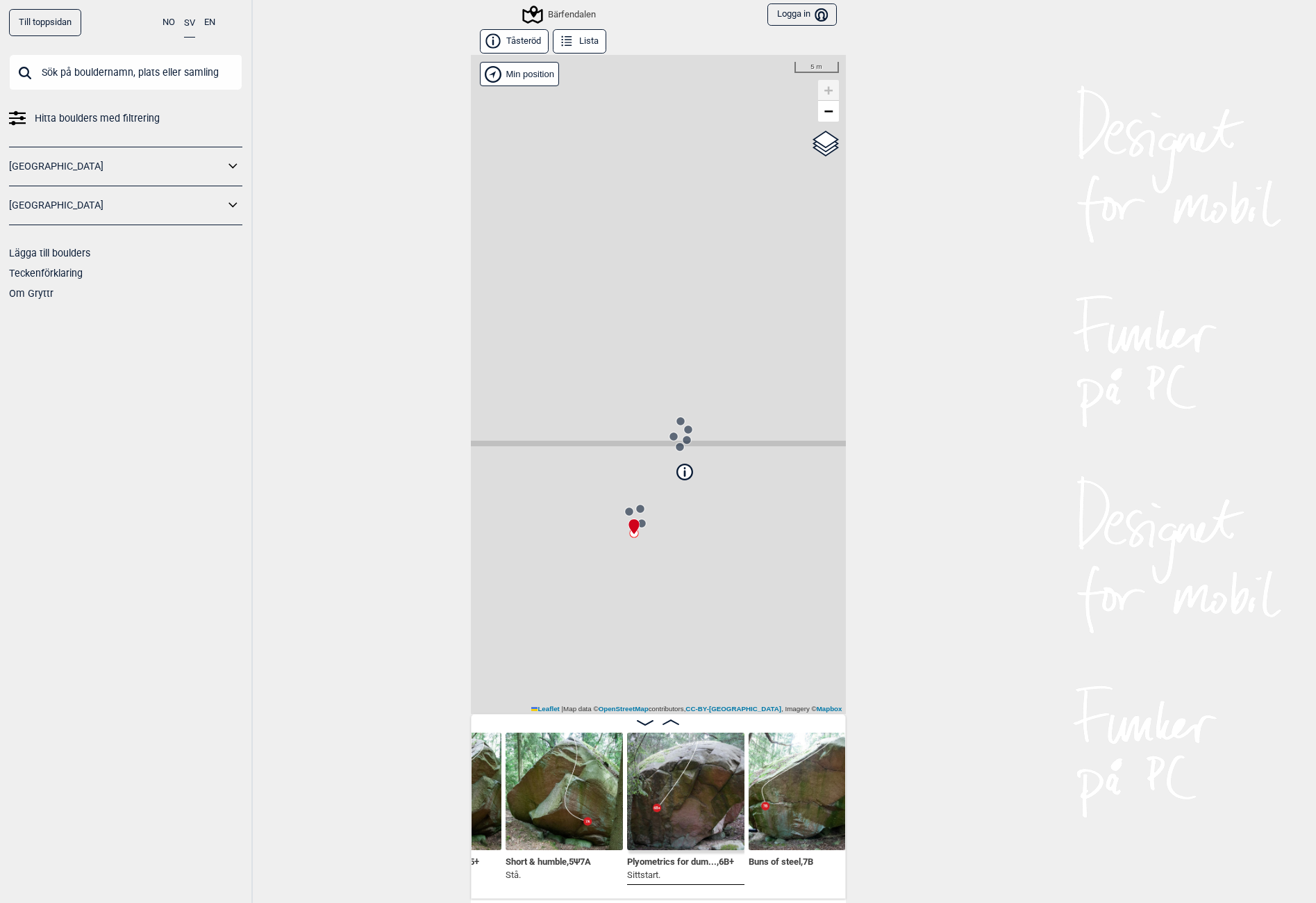
scroll to position [0, 929]
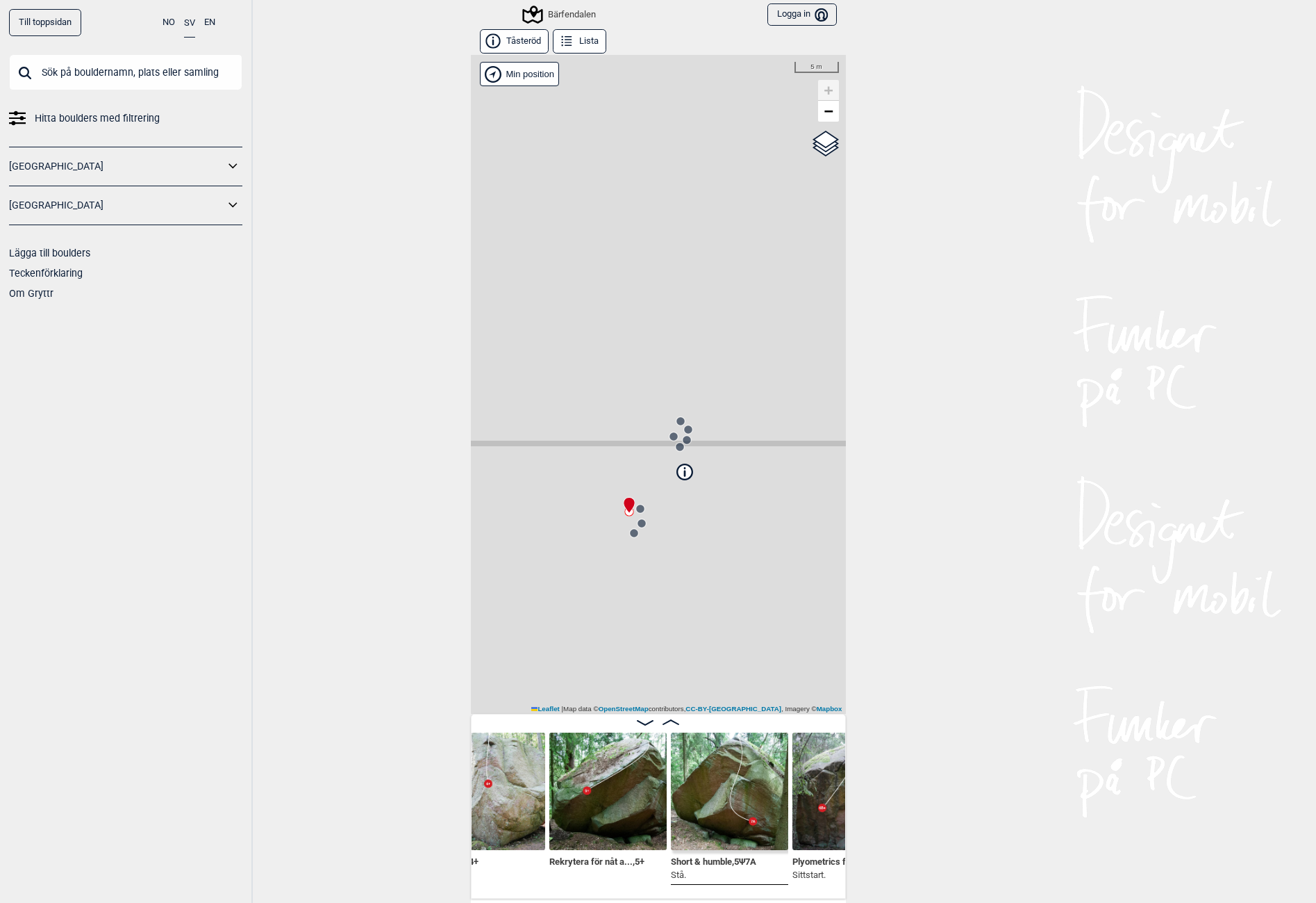
scroll to position [0, 754]
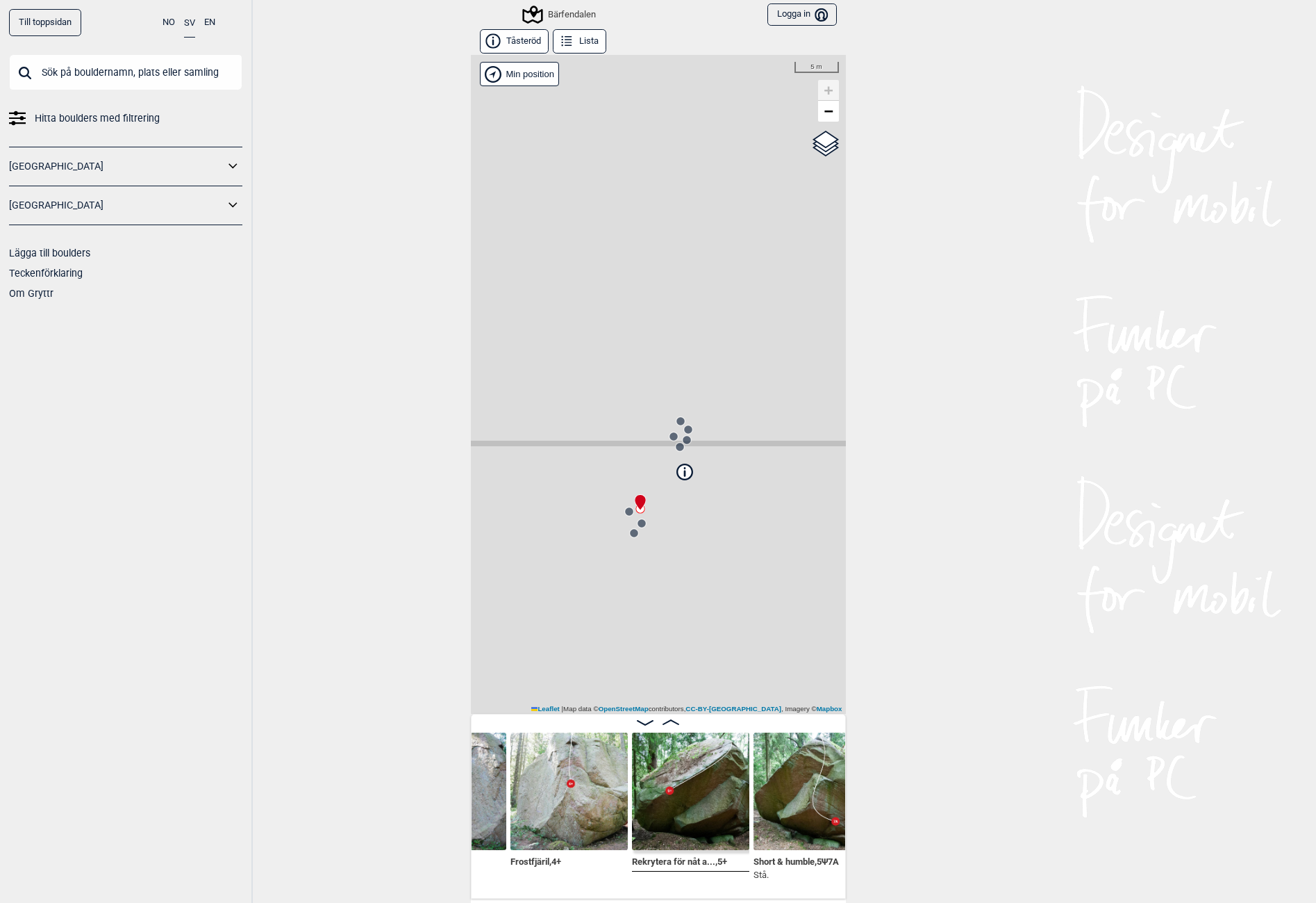
scroll to position [0, 194]
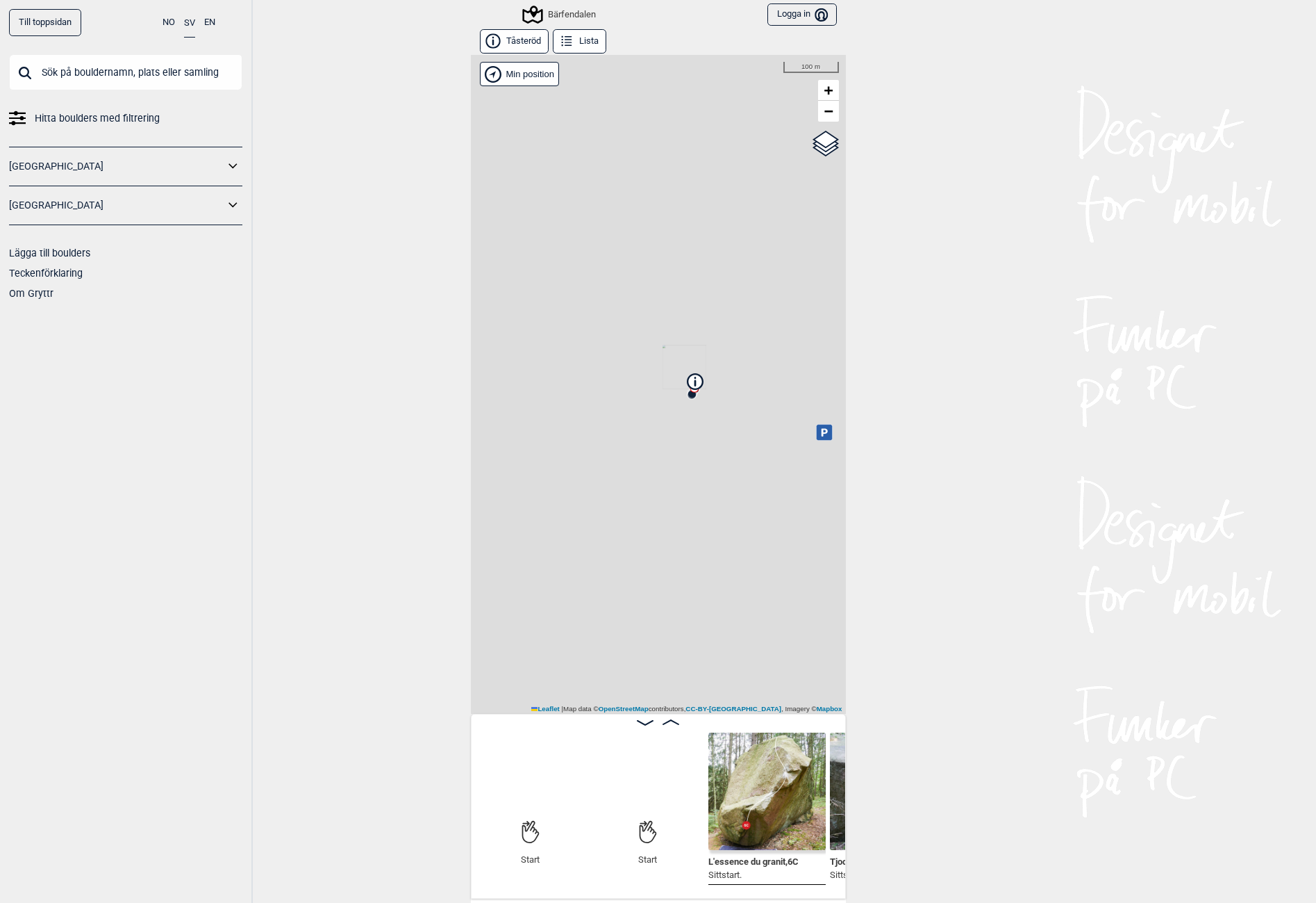
drag, startPoint x: 588, startPoint y: 632, endPoint x: 678, endPoint y: 421, distance: 229.4
click at [678, 421] on div "Bärfendalen [PERSON_NAME] posisjon Min position 100 m + − OpenStreetMap Google …" at bounding box center [658, 384] width 375 height 659
drag, startPoint x: 636, startPoint y: 568, endPoint x: 532, endPoint y: 561, distance: 104.2
click at [532, 561] on div "Bärfendalen [PERSON_NAME] posisjon Min position 1 km + − OpenStreetMap Google s…" at bounding box center [658, 384] width 375 height 659
click at [401, 182] on div "Till toppsidan NO SV EN Hitta boulders med filtrering [GEOGRAPHIC_DATA] [GEOGRA…" at bounding box center [658, 452] width 1316 height 903
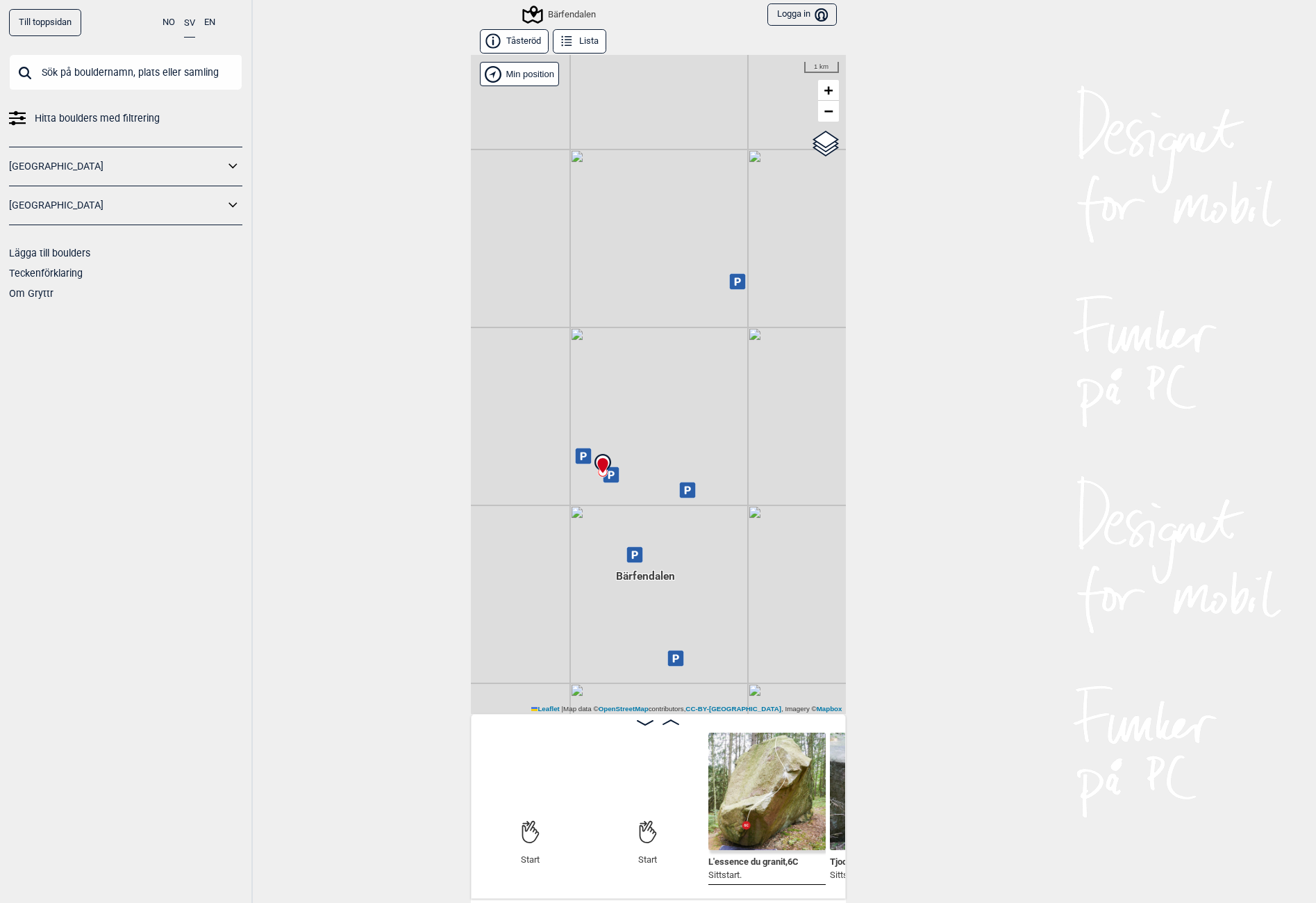
click at [225, 217] on div "[GEOGRAPHIC_DATA]" at bounding box center [126, 206] width 234 height 39
click at [226, 212] on icon at bounding box center [233, 206] width 18 height 20
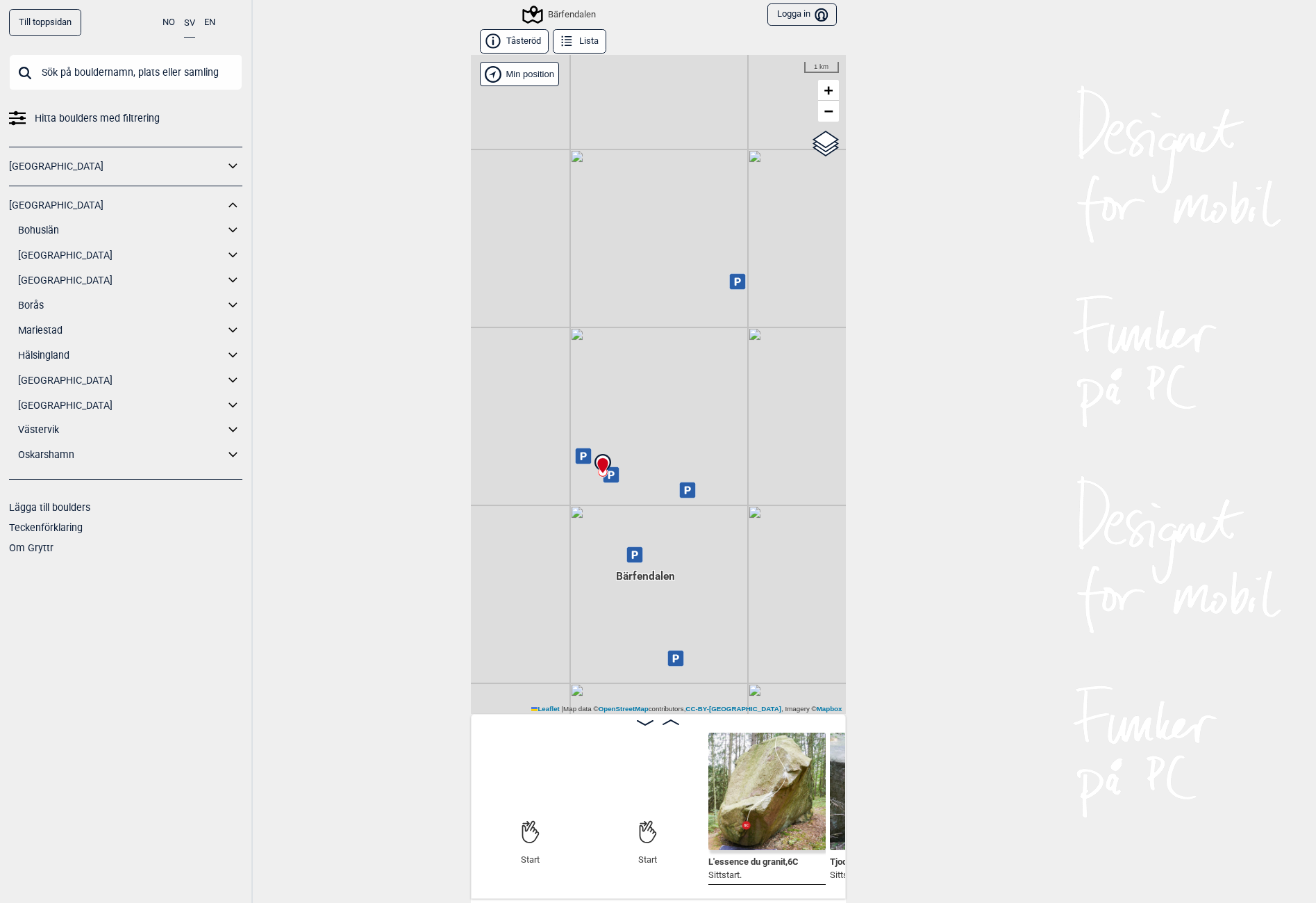
click at [31, 232] on link "Bohuslän" at bounding box center [120, 231] width 207 height 20
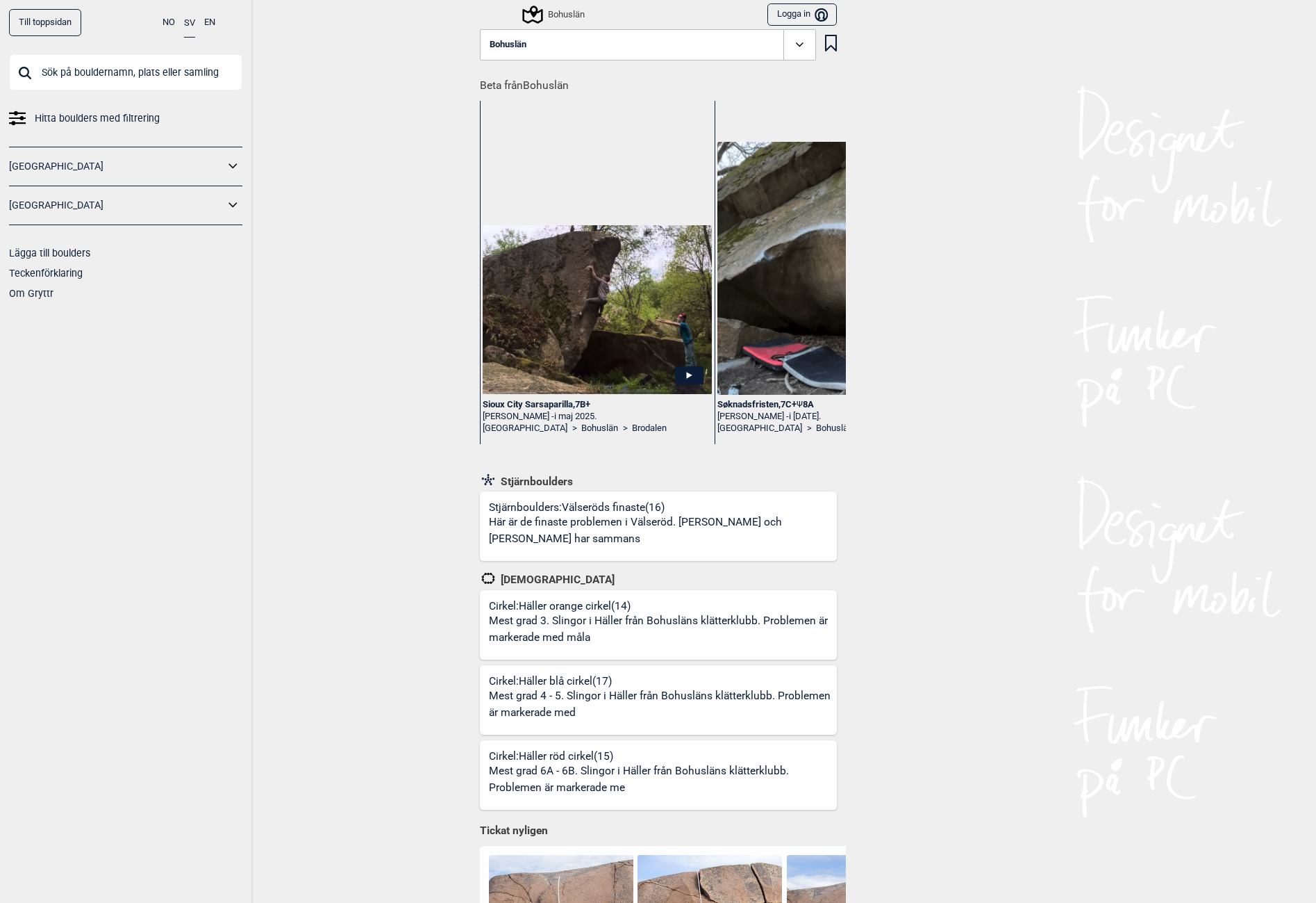
click at [598, 43] on button "Bohuslän" at bounding box center [648, 45] width 336 height 32
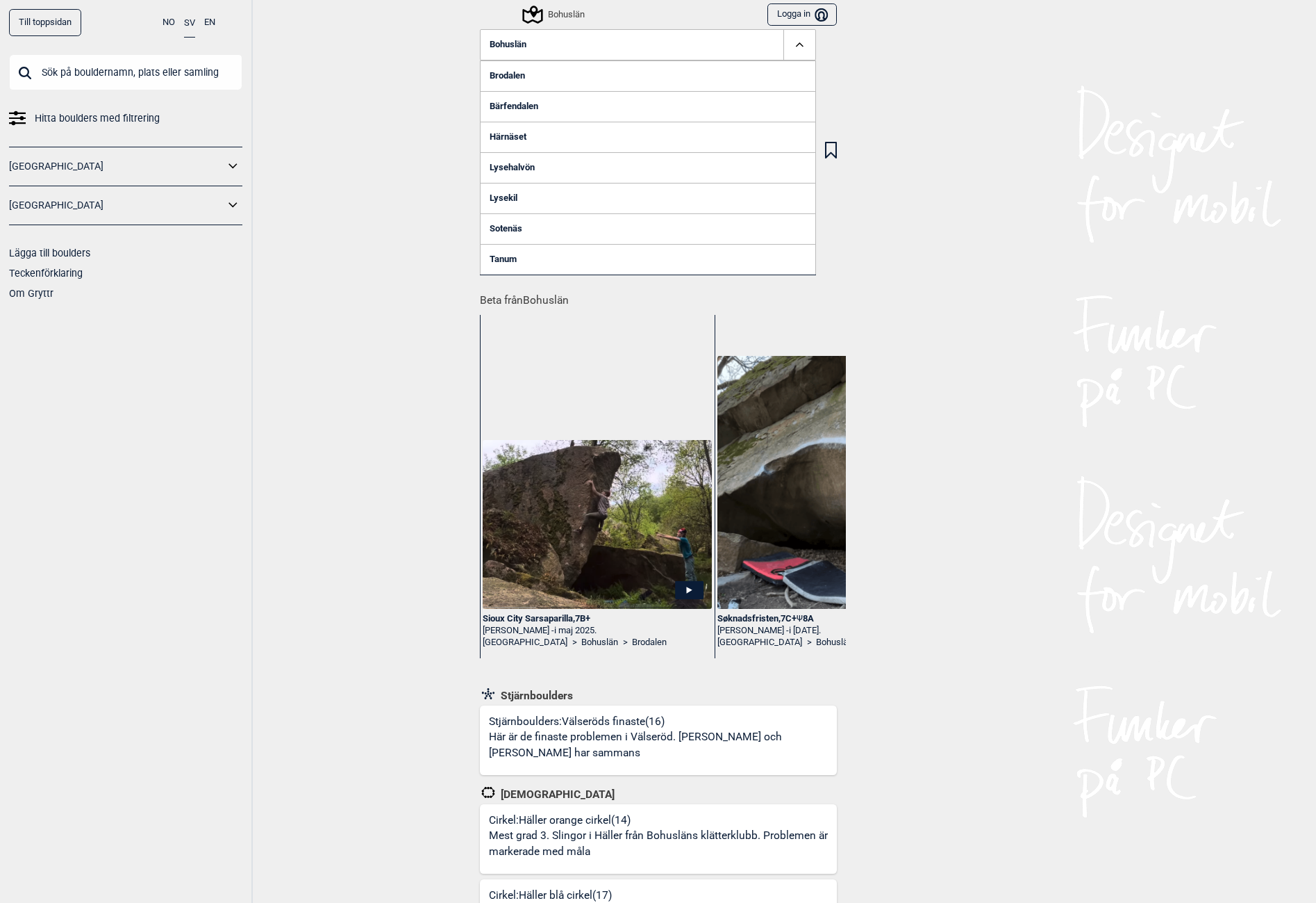
click at [506, 72] on link "Brodalen" at bounding box center [648, 75] width 336 height 31
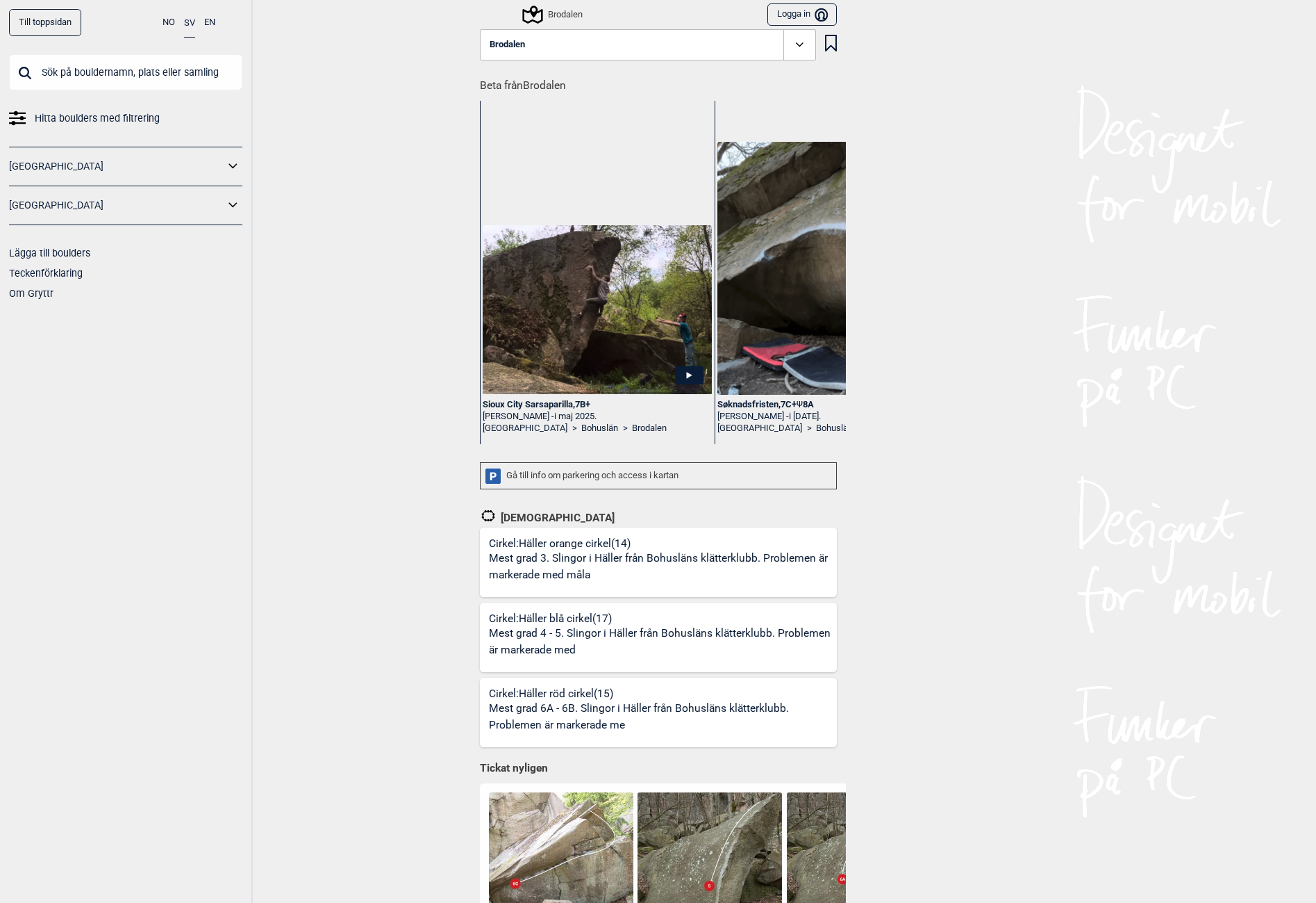
click at [517, 49] on span "Brodalen" at bounding box center [507, 45] width 35 height 10
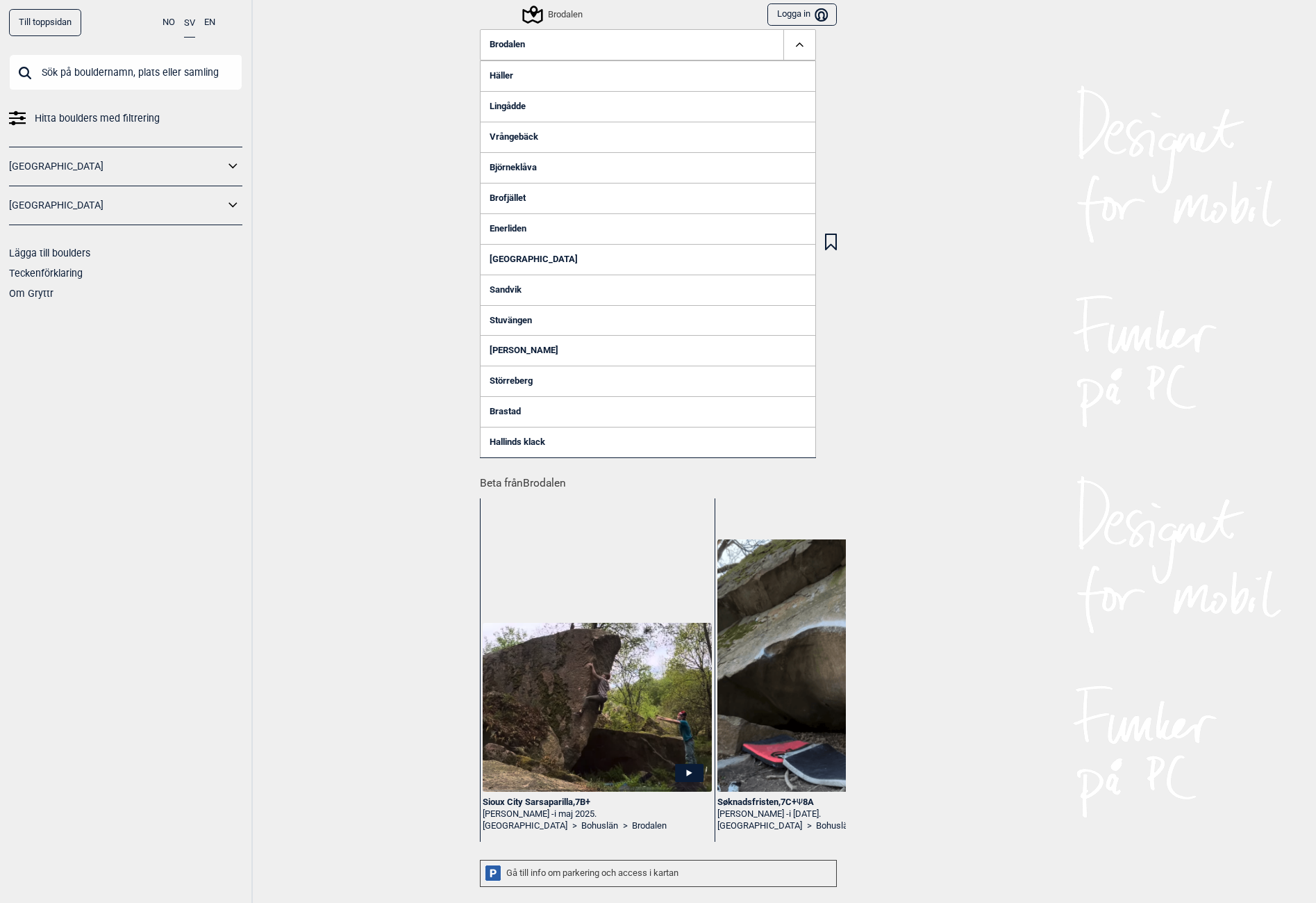
click at [500, 415] on link "Brastad" at bounding box center [648, 411] width 336 height 31
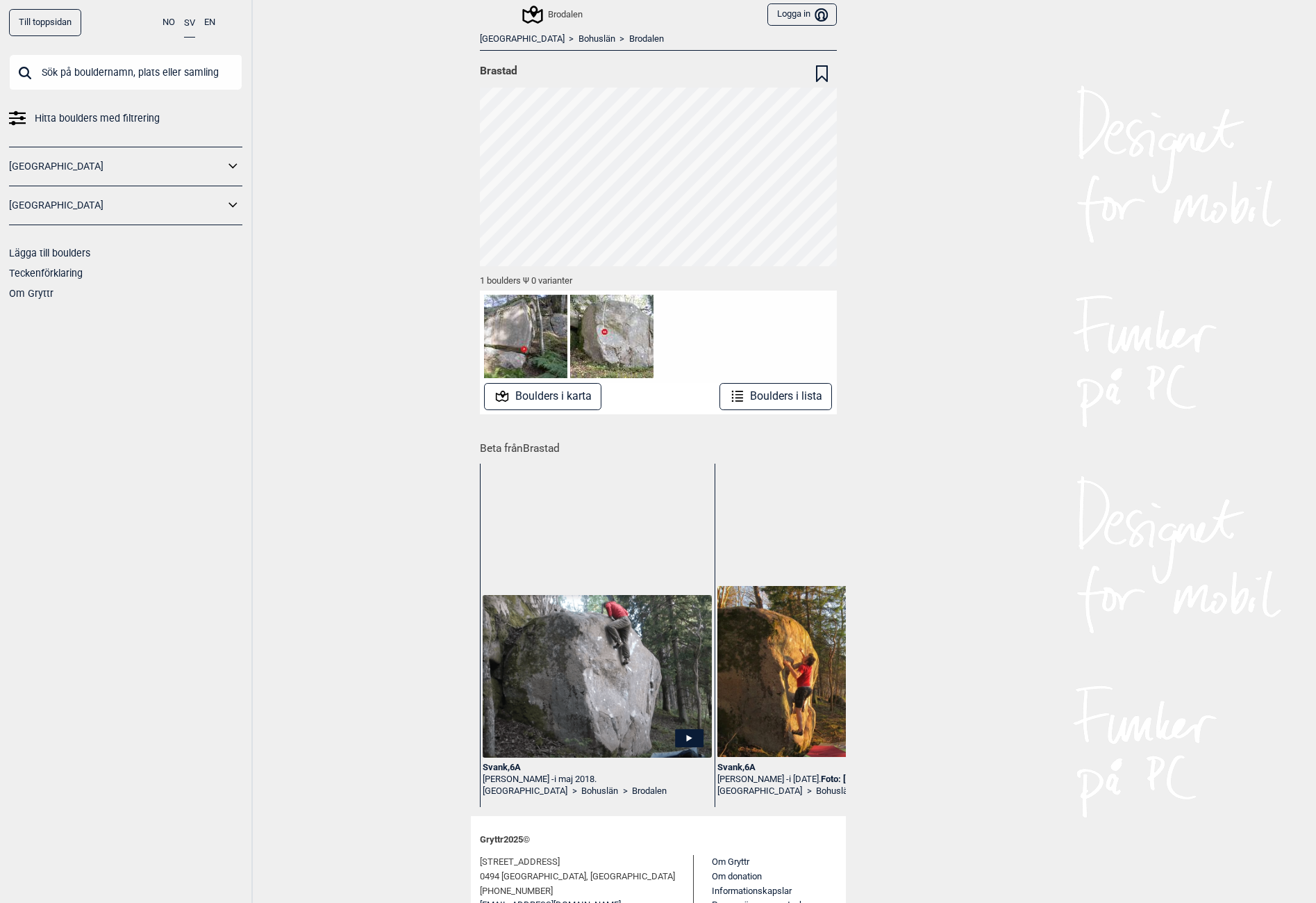
click at [629, 39] on link "Brodalen" at bounding box center [646, 39] width 34 height 12
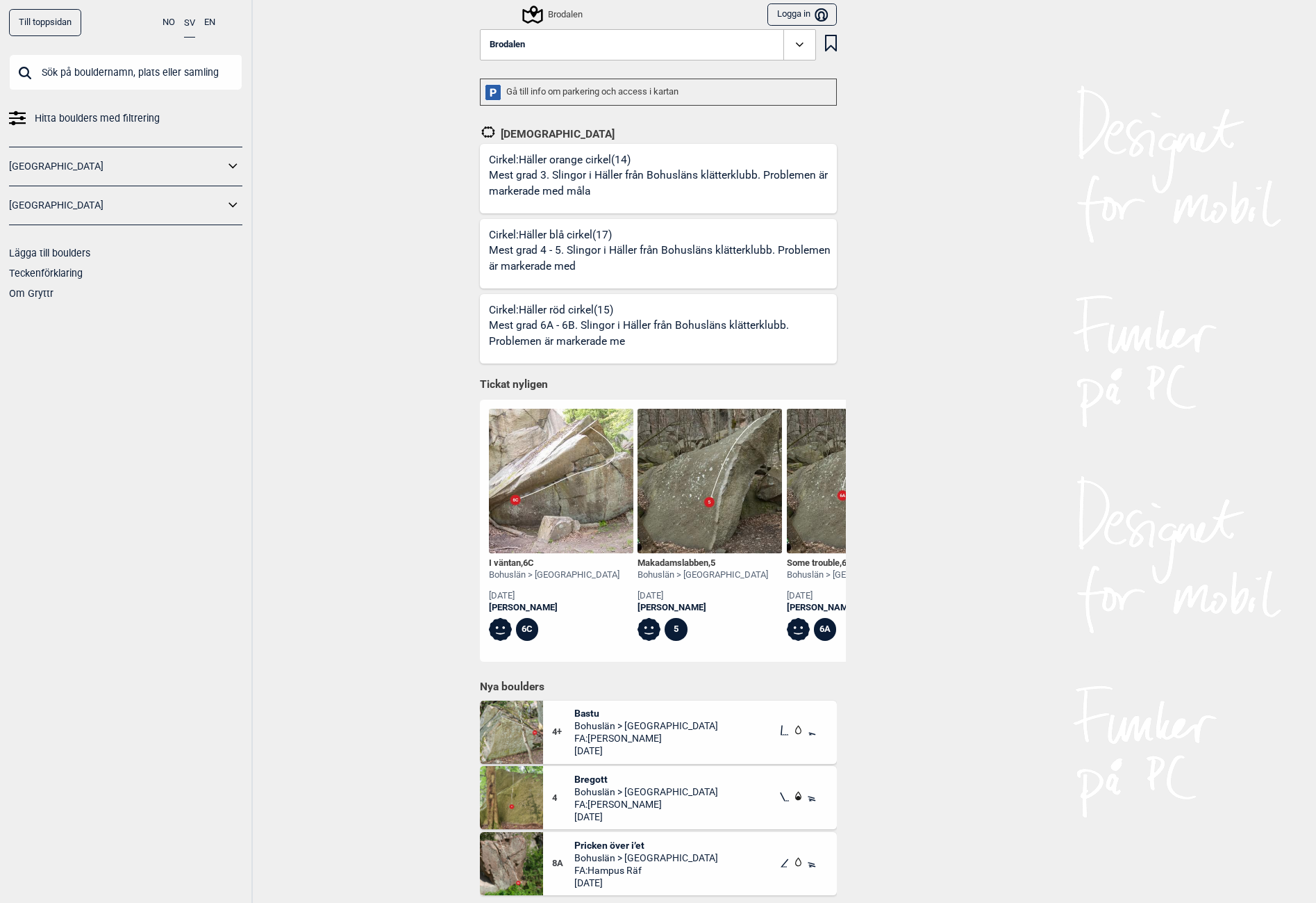
click at [564, 34] on button "Brodalen" at bounding box center [648, 45] width 336 height 32
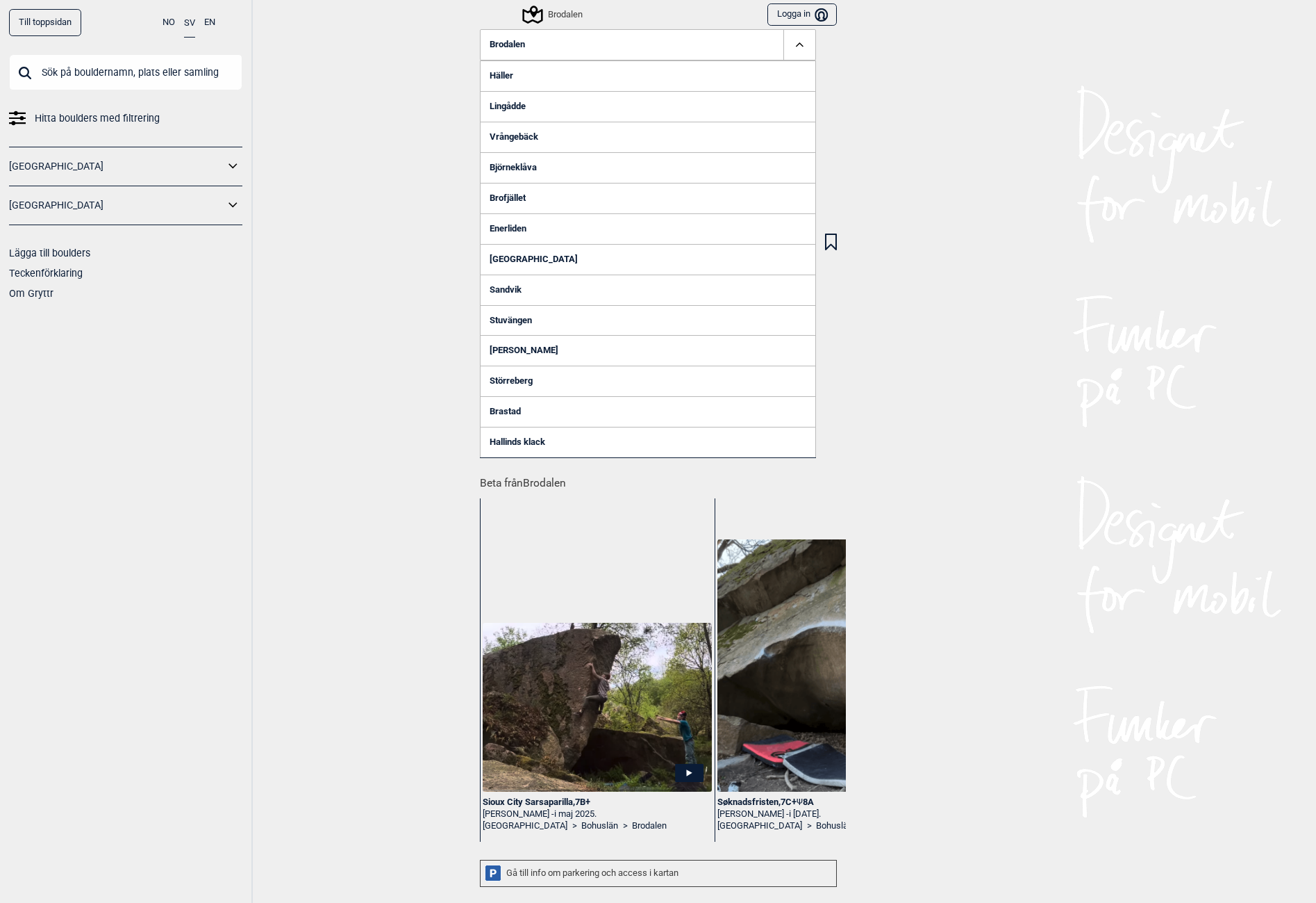
click at [515, 108] on link "Lingådde" at bounding box center [648, 106] width 336 height 31
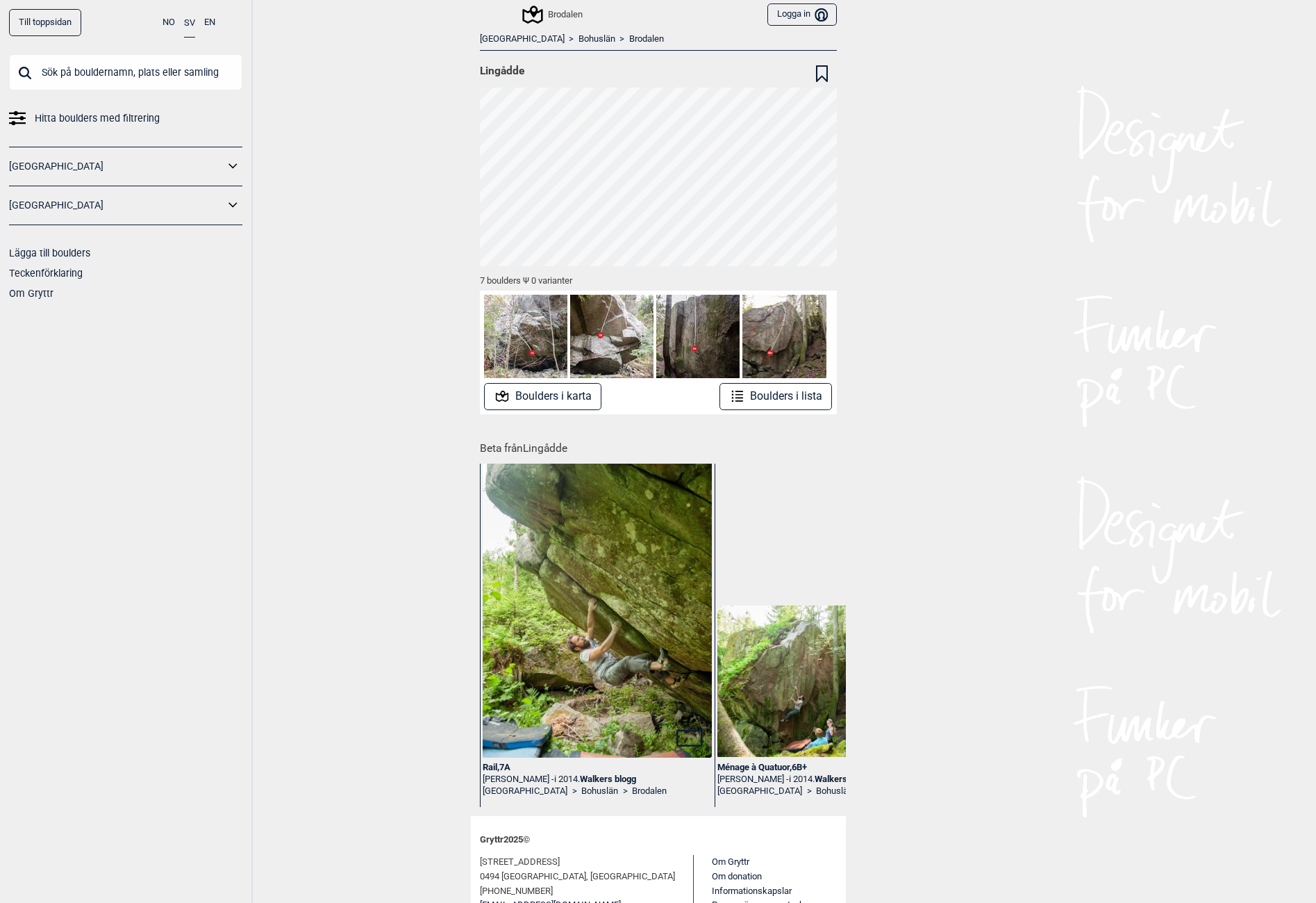
click at [629, 37] on link "Brodalen" at bounding box center [646, 39] width 34 height 12
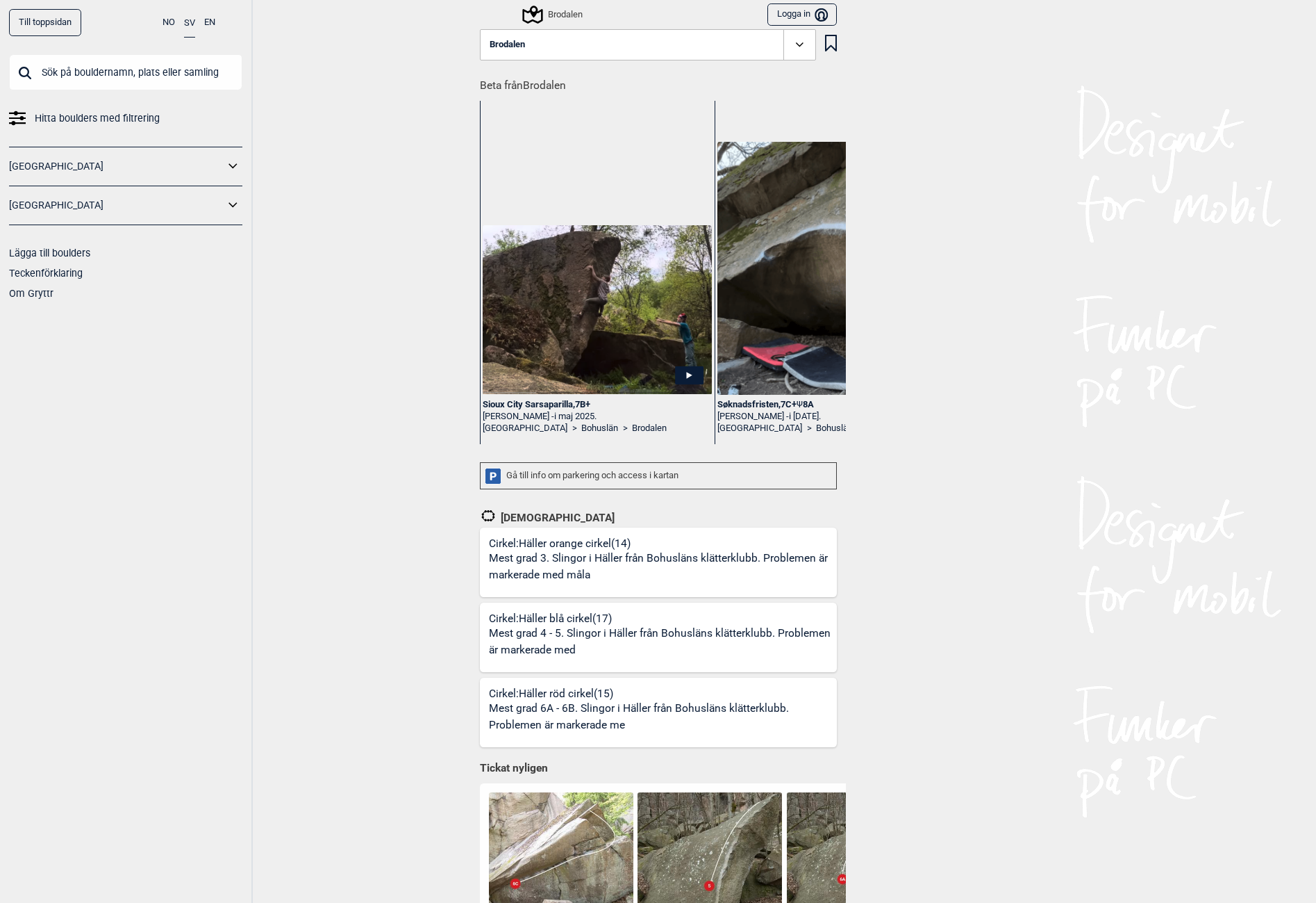
click at [559, 51] on button "Brodalen" at bounding box center [648, 45] width 336 height 32
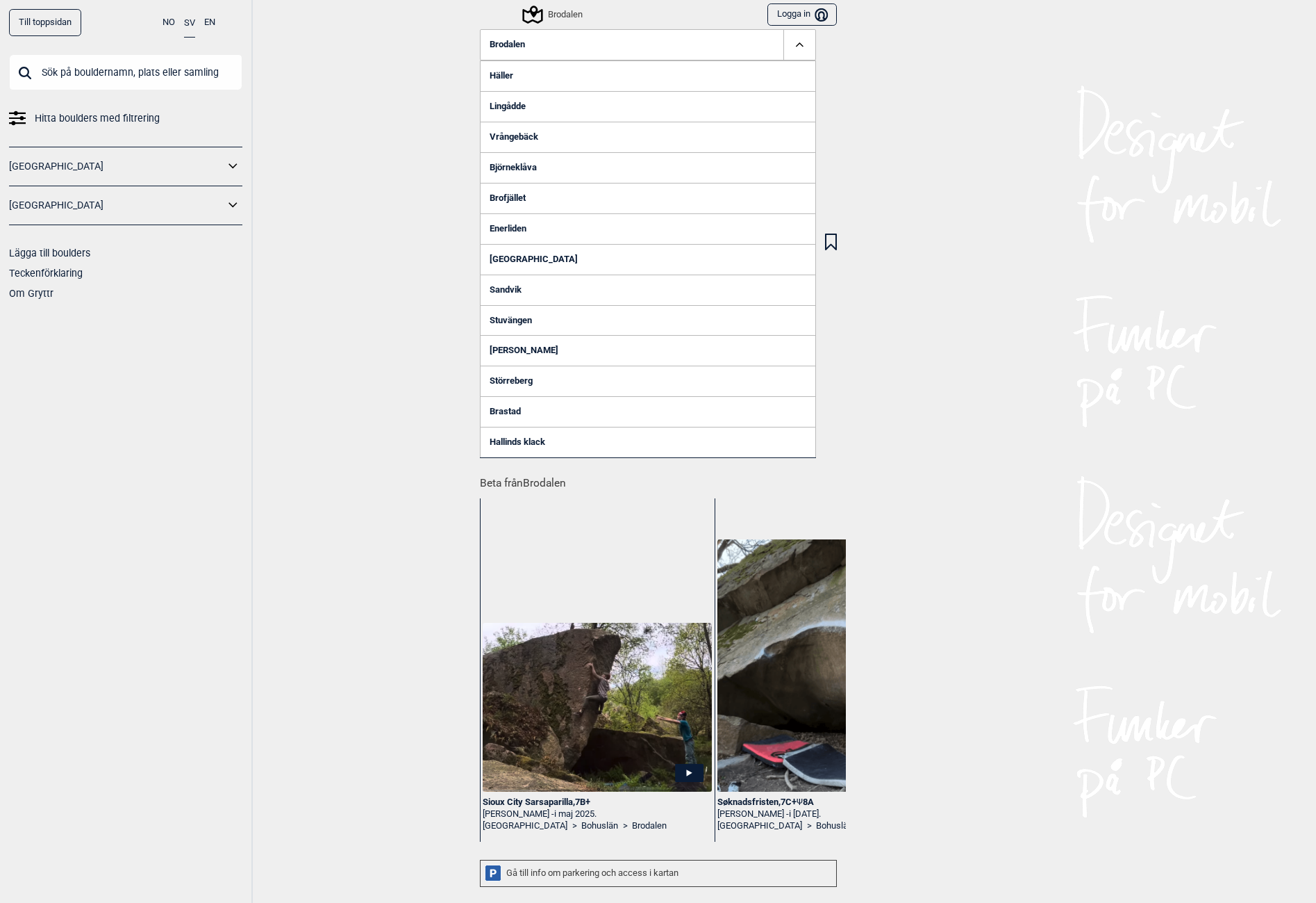
click at [495, 132] on link "Vrångebäck" at bounding box center [648, 136] width 336 height 31
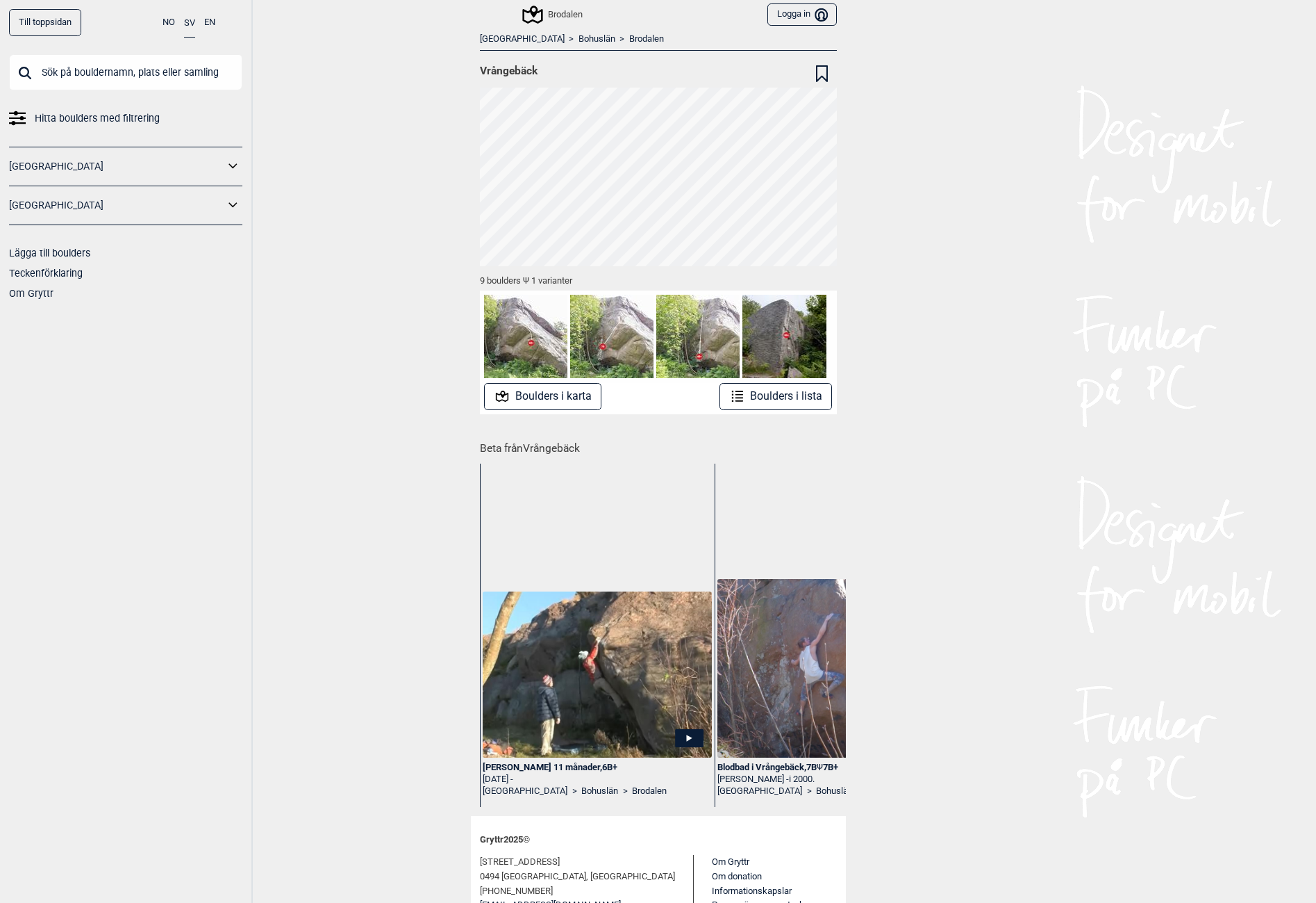
click at [629, 35] on link "Brodalen" at bounding box center [646, 39] width 34 height 12
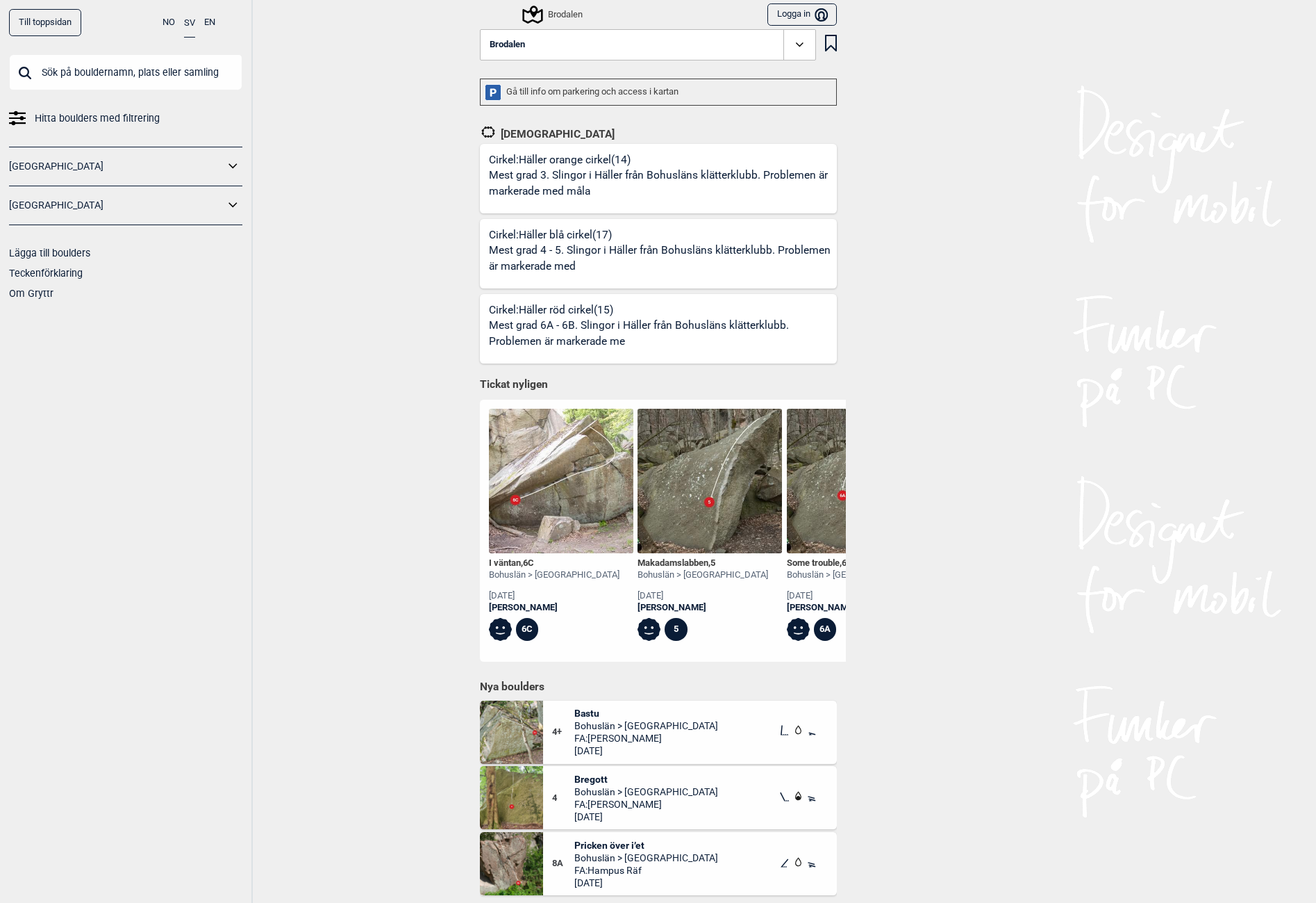
click at [542, 45] on button "Brodalen" at bounding box center [648, 45] width 336 height 32
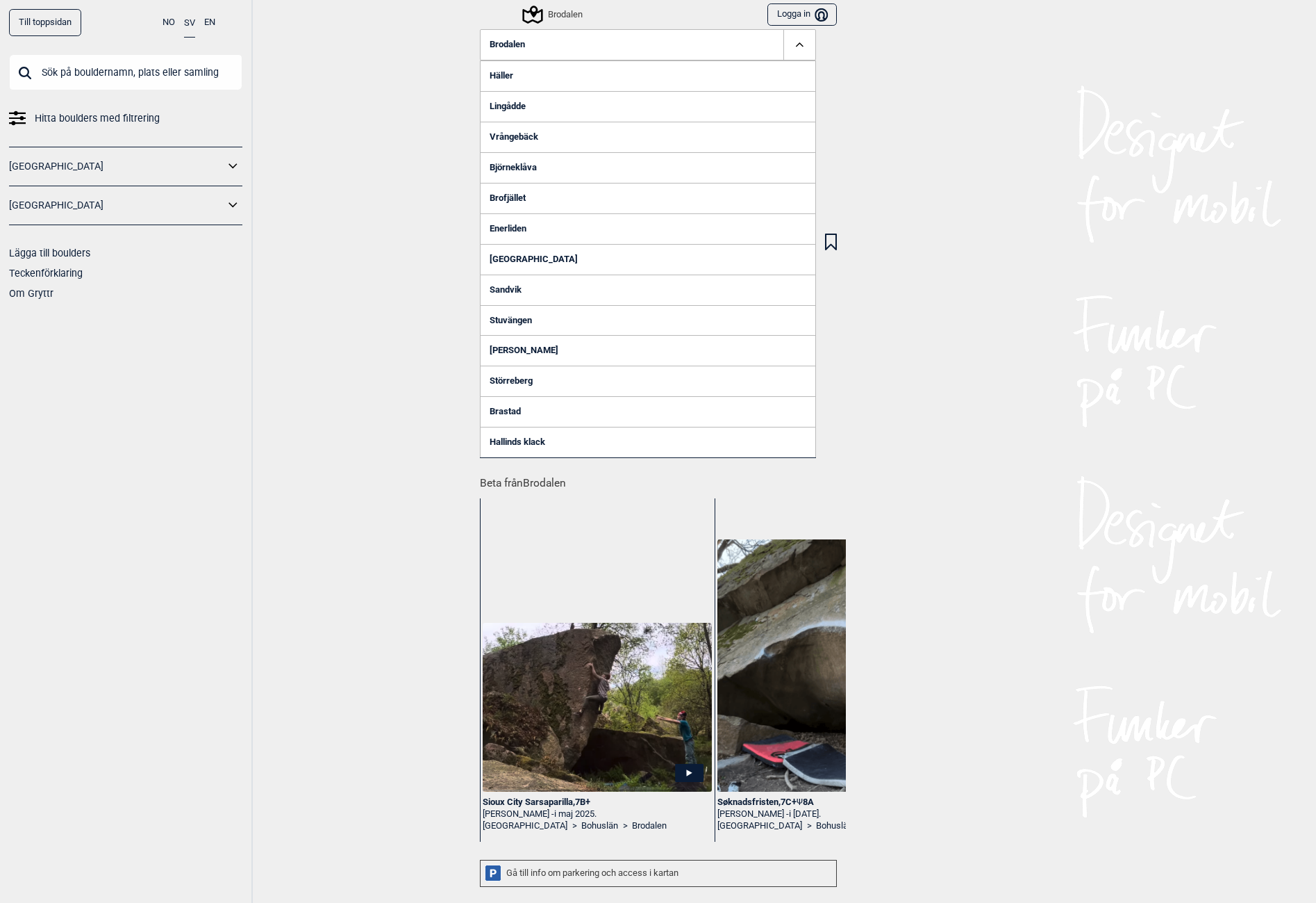
click at [508, 162] on link "Björneklåva" at bounding box center [648, 167] width 336 height 31
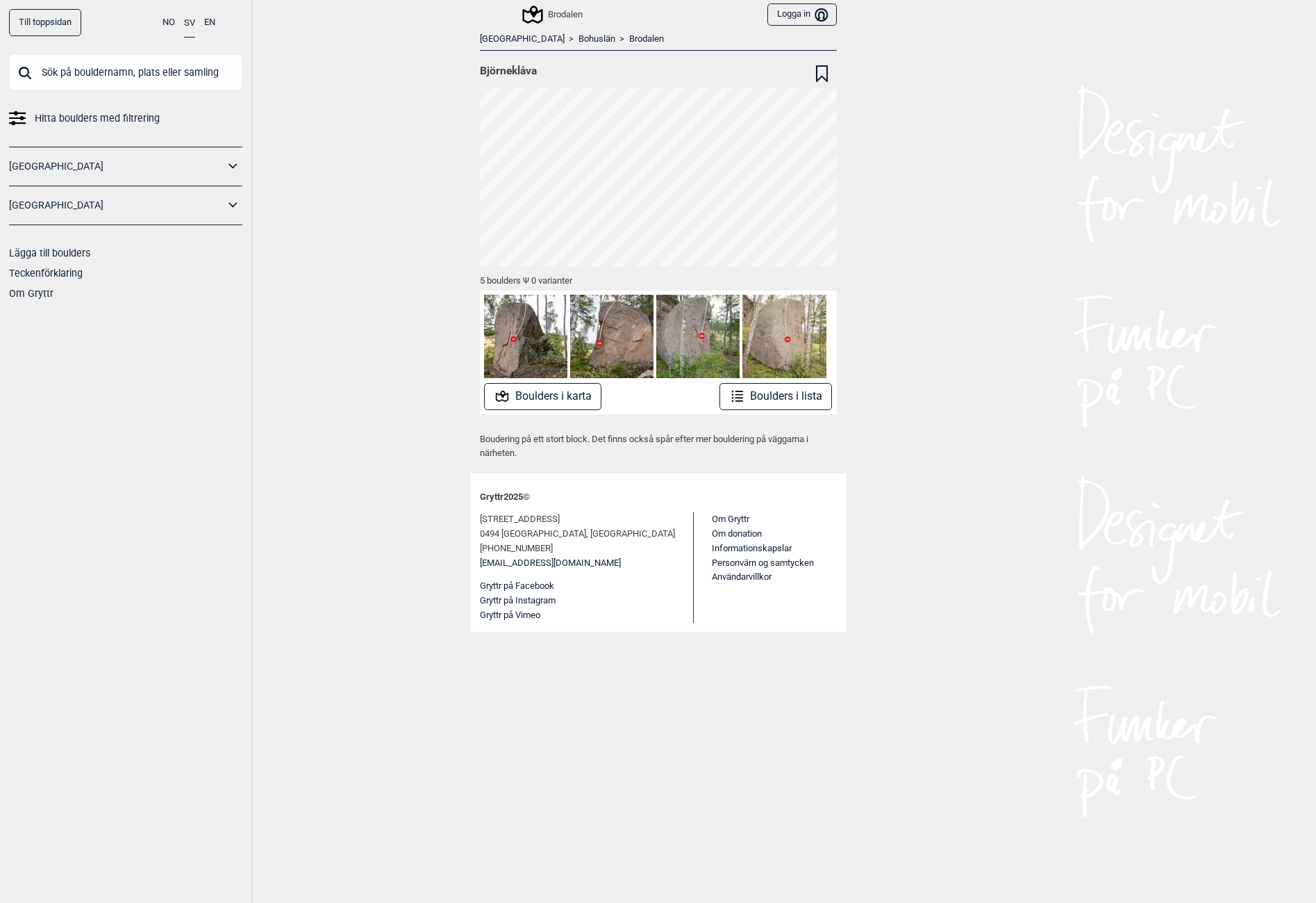
click at [629, 40] on link "Brodalen" at bounding box center [646, 39] width 34 height 12
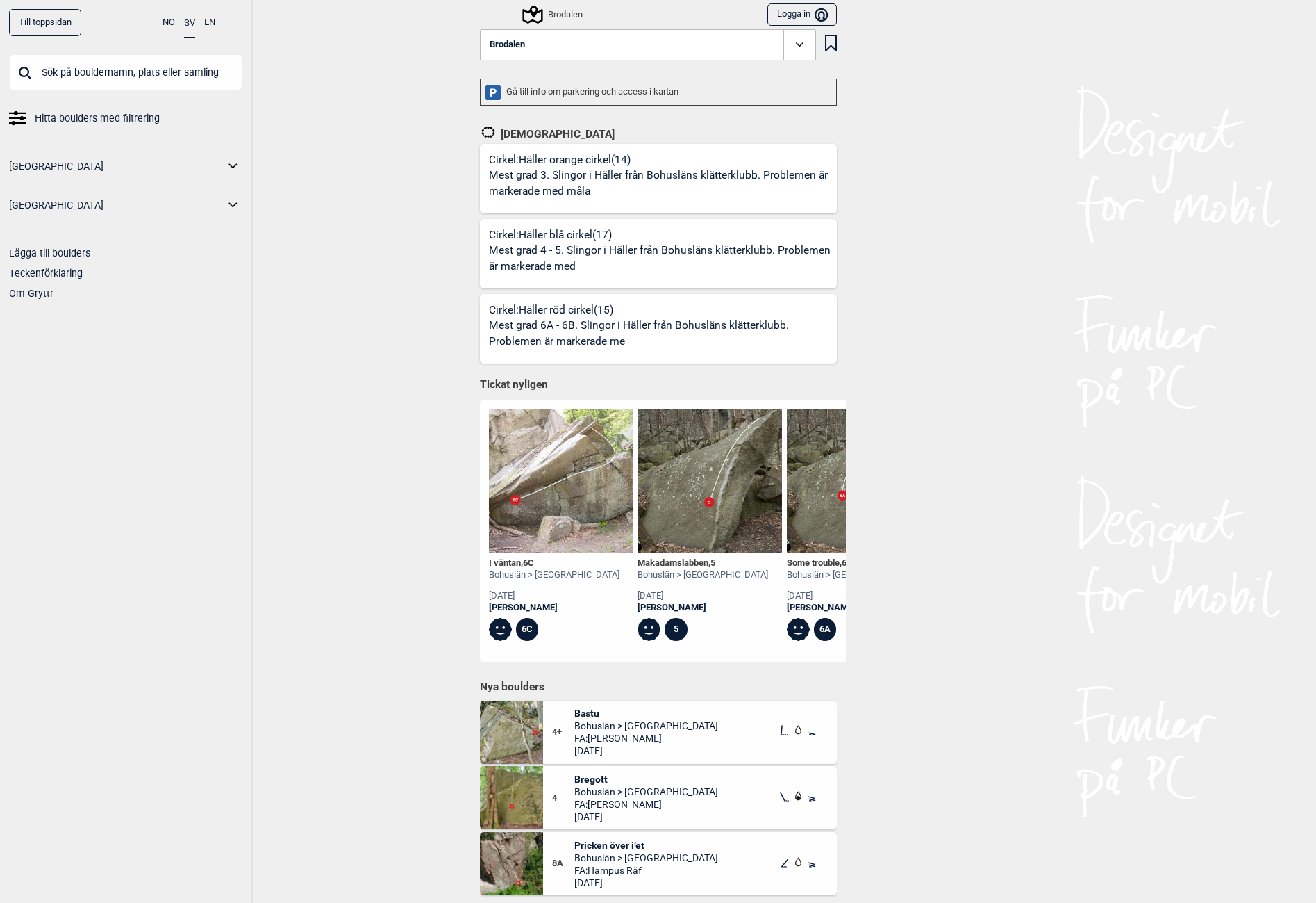
click at [573, 47] on button "Brodalen" at bounding box center [648, 45] width 336 height 32
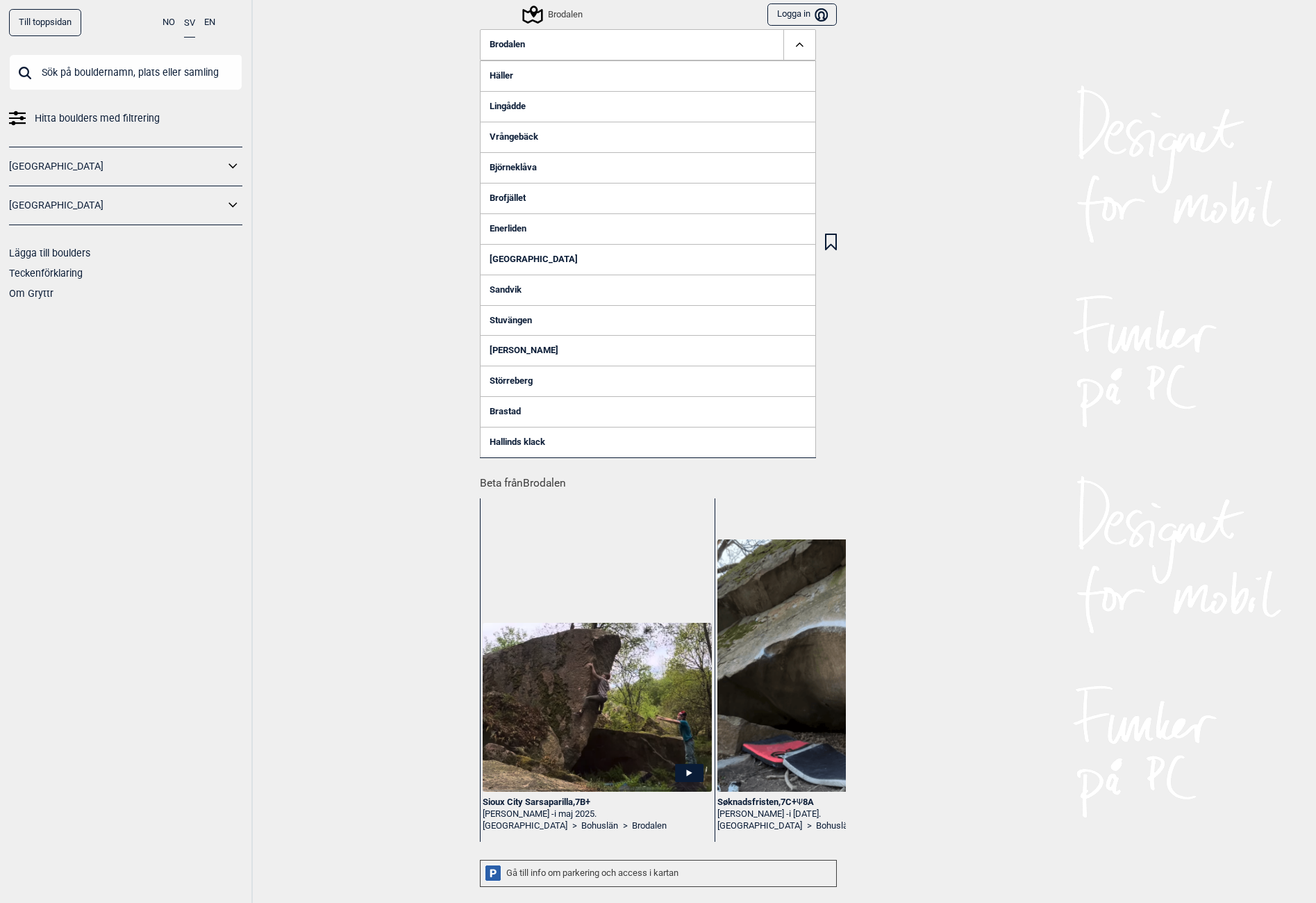
click at [503, 229] on link "Enerliden" at bounding box center [648, 228] width 336 height 31
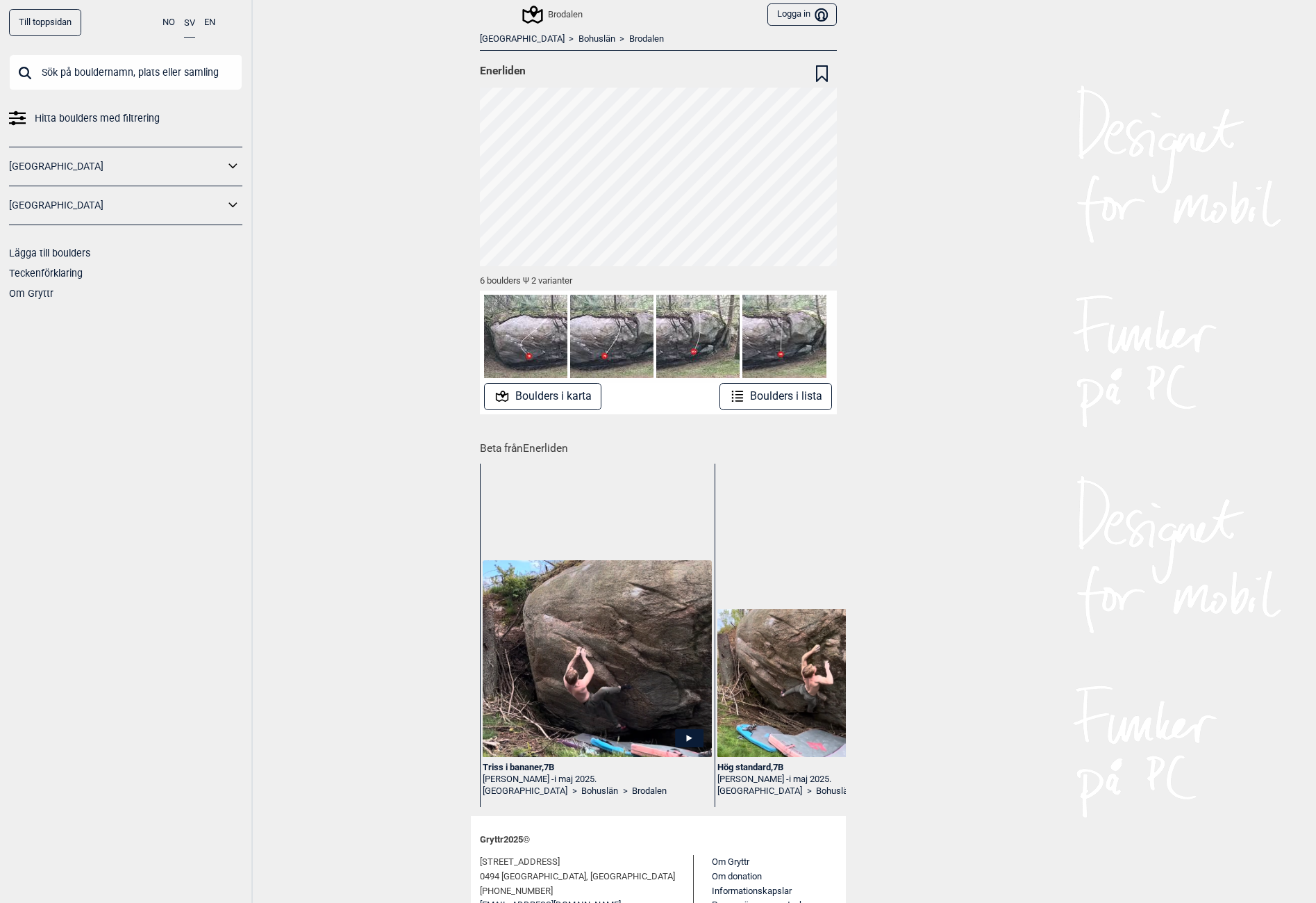
click at [629, 40] on link "Brodalen" at bounding box center [646, 39] width 34 height 12
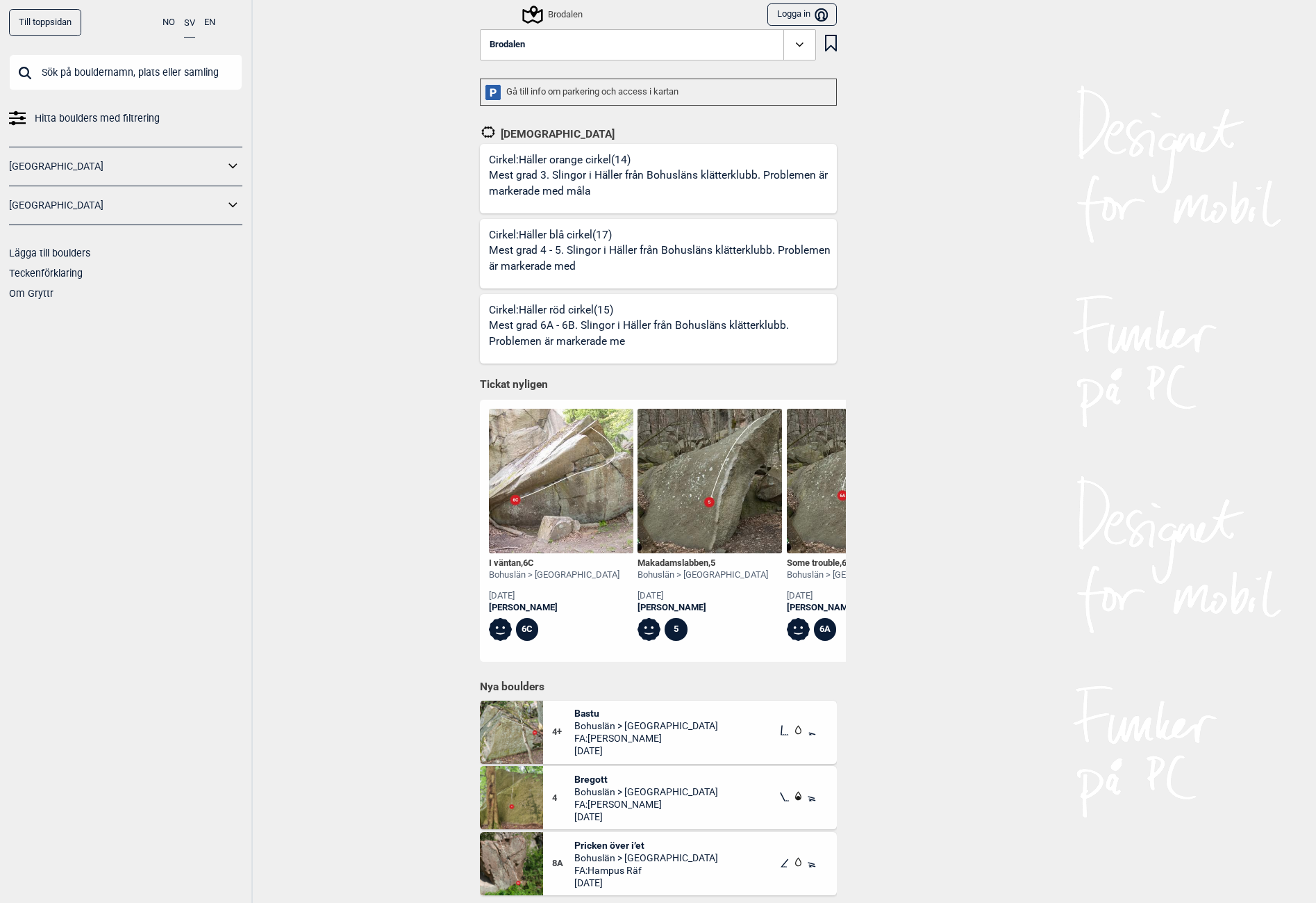
click at [558, 52] on button "Brodalen" at bounding box center [648, 45] width 336 height 32
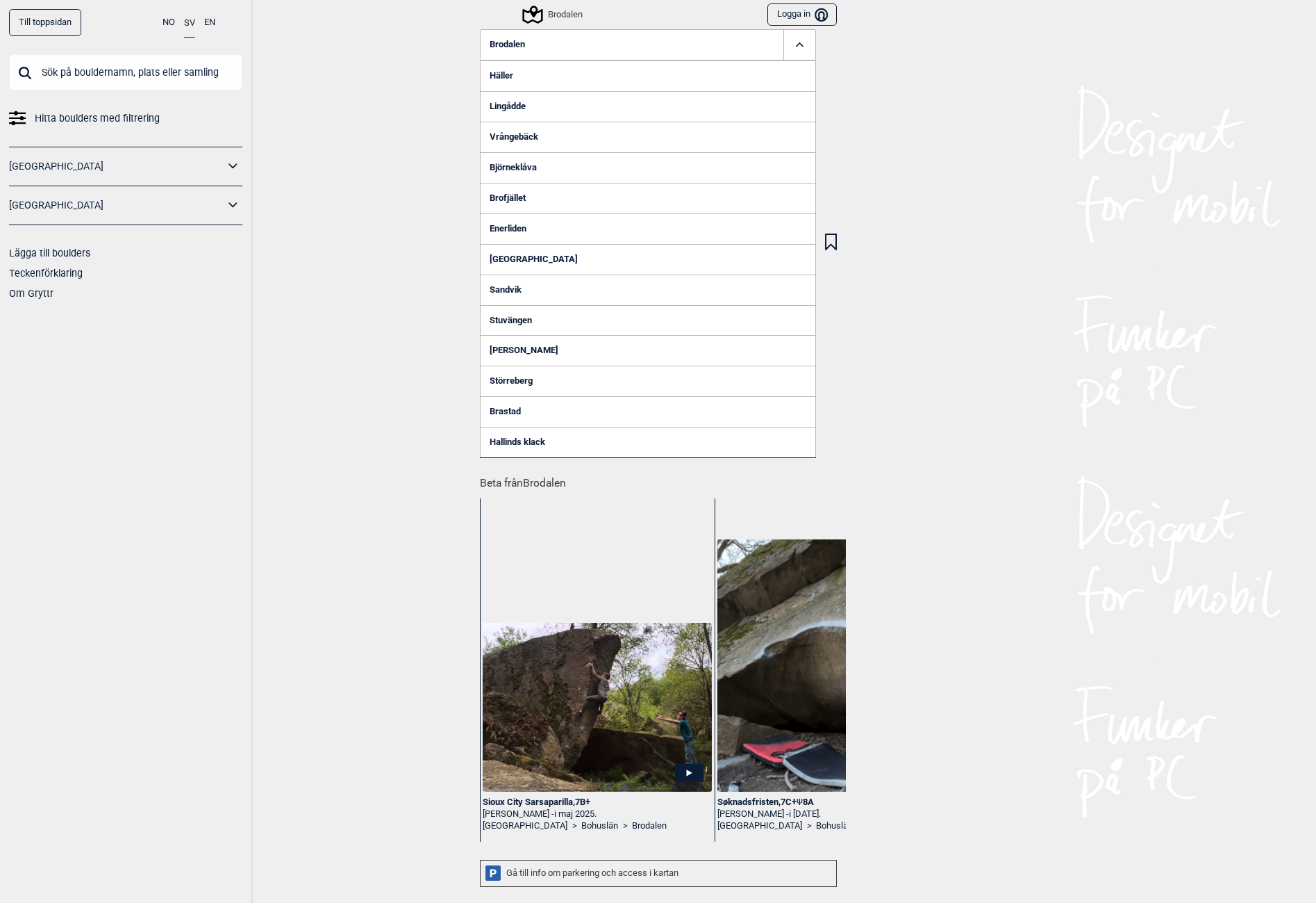
click at [522, 258] on link "[GEOGRAPHIC_DATA]" at bounding box center [648, 259] width 336 height 31
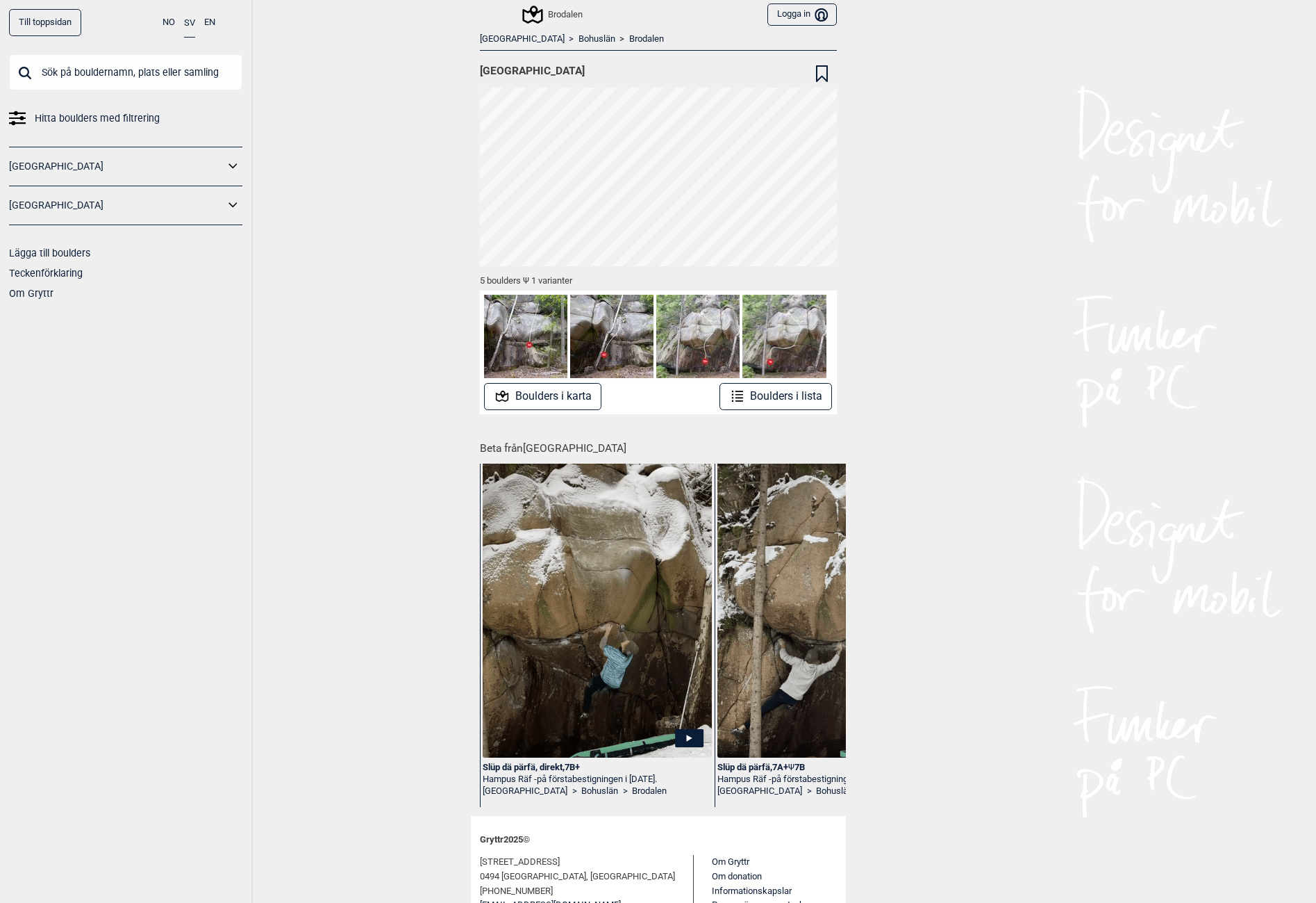
click at [629, 44] on link "Brodalen" at bounding box center [646, 39] width 34 height 12
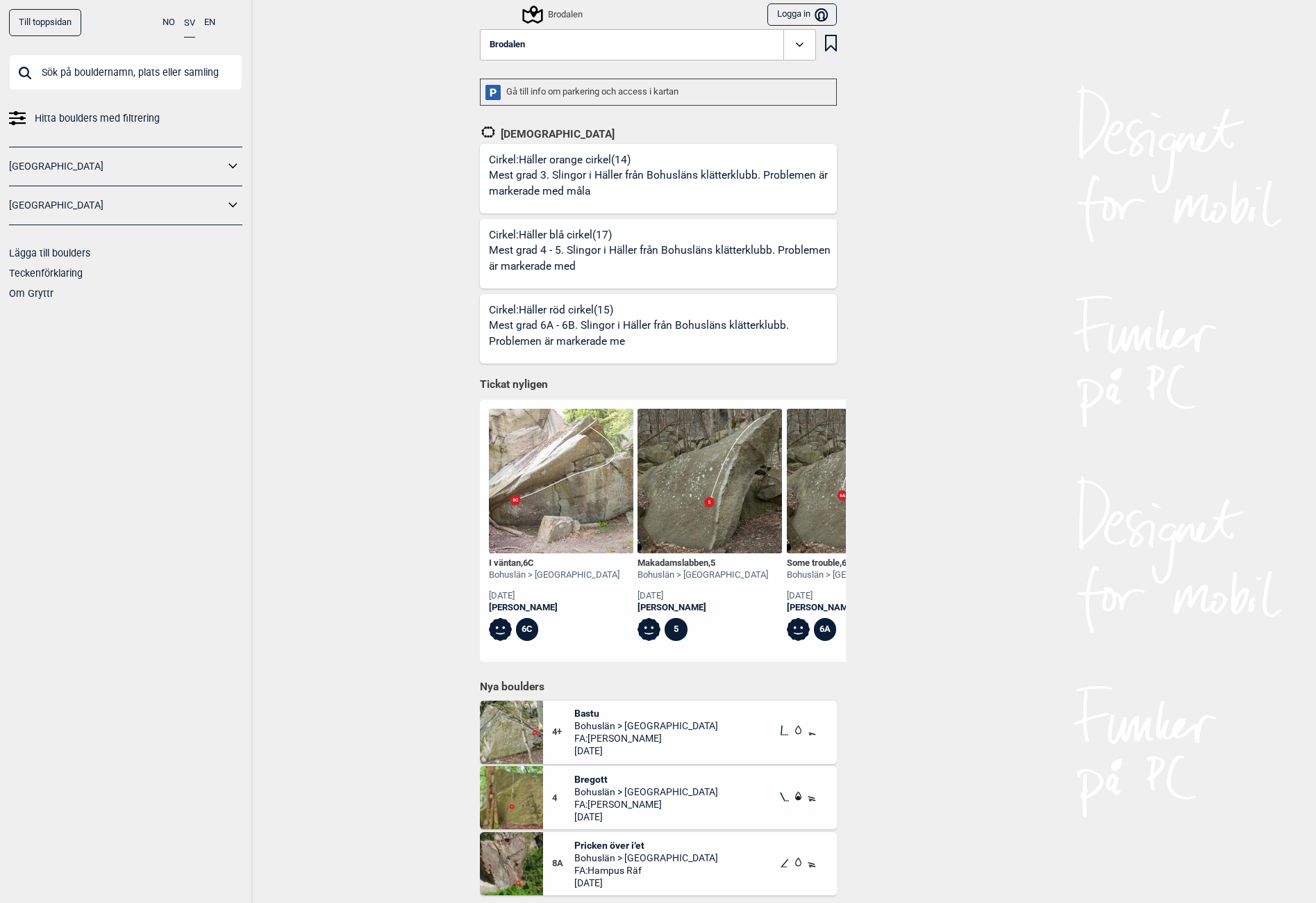
click at [556, 48] on button "Brodalen" at bounding box center [648, 45] width 336 height 32
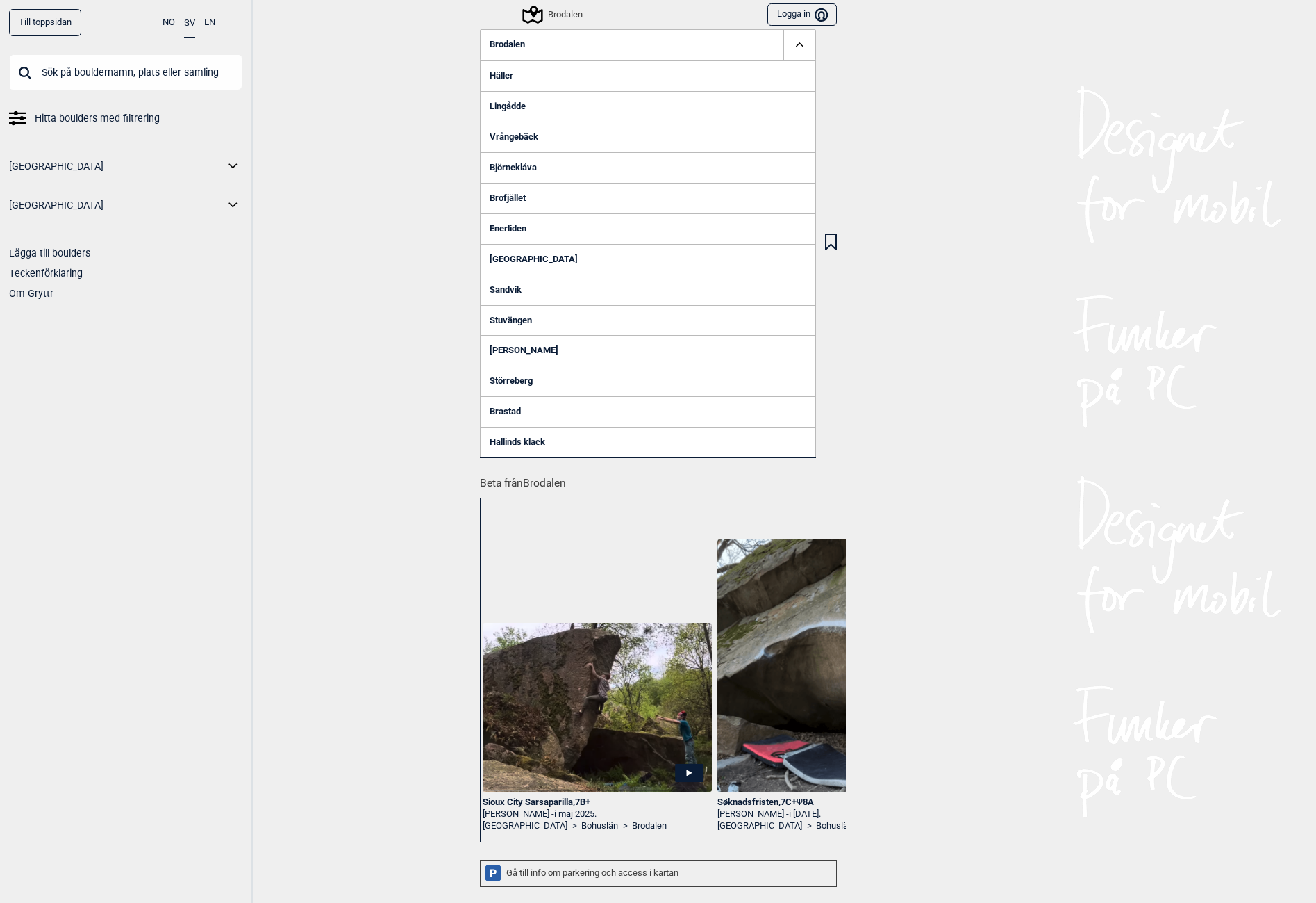
click at [509, 379] on link "Störreberg" at bounding box center [648, 380] width 336 height 31
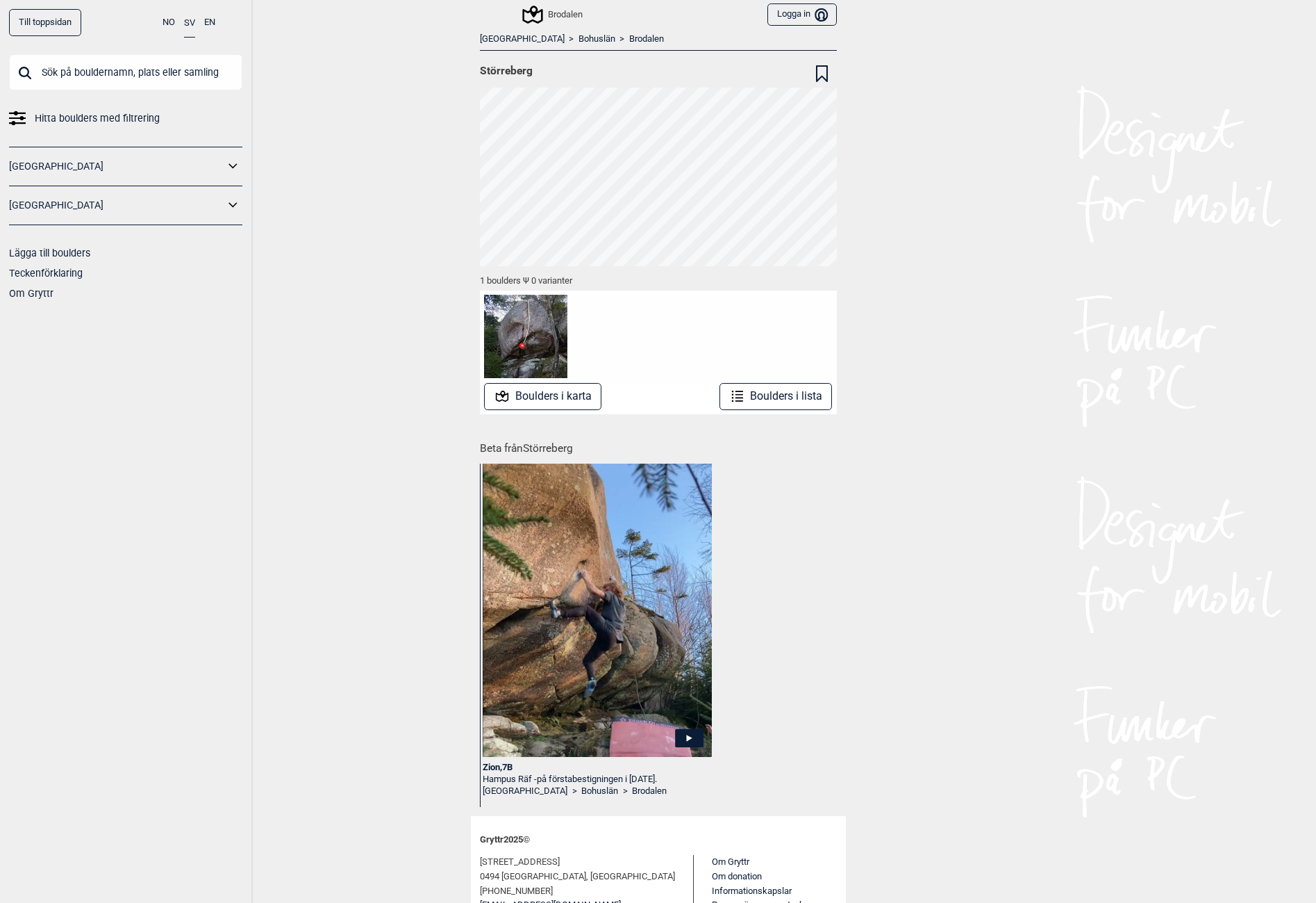
click at [629, 39] on link "Brodalen" at bounding box center [646, 39] width 34 height 12
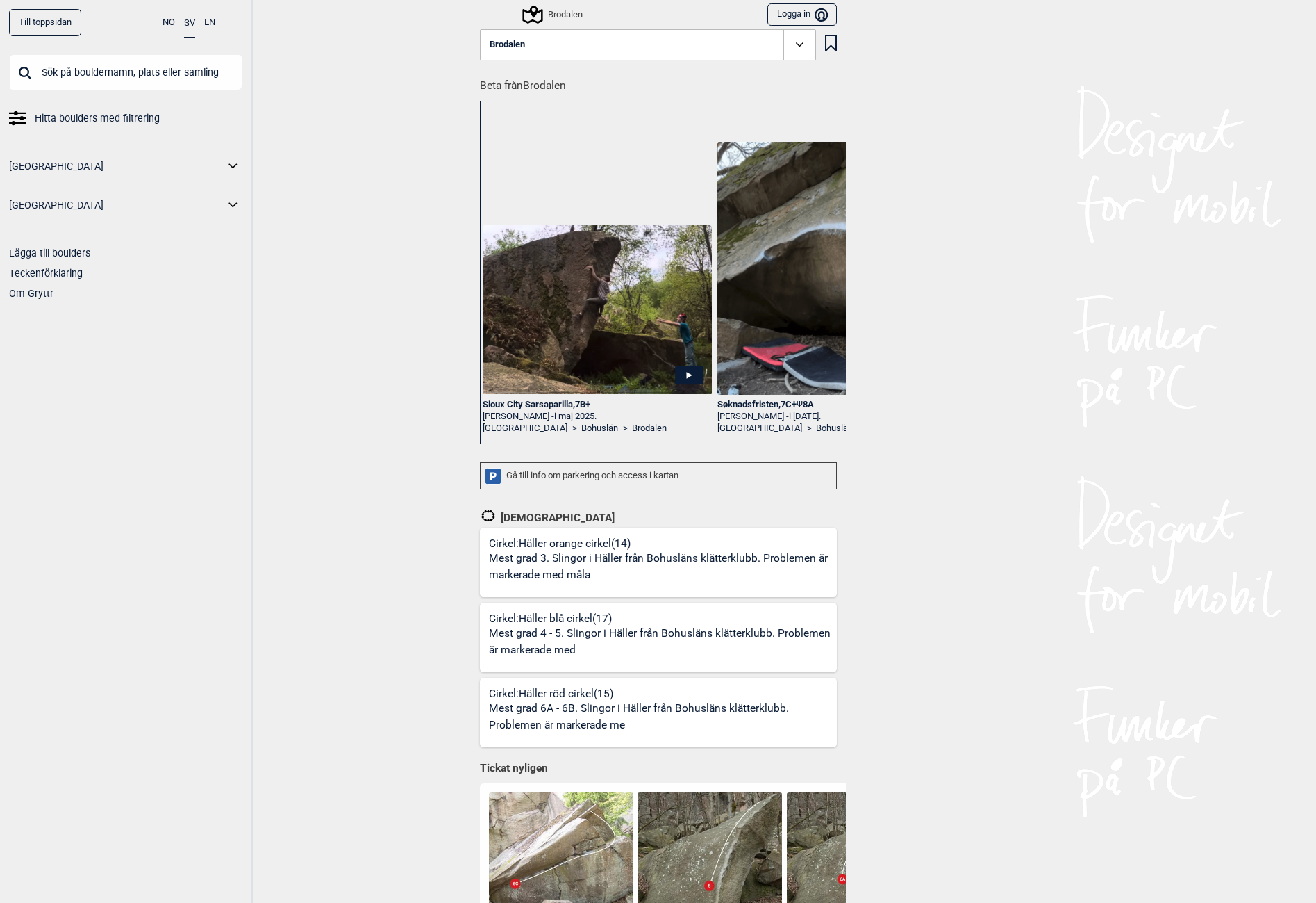
click at [576, 55] on button "Brodalen" at bounding box center [648, 45] width 336 height 32
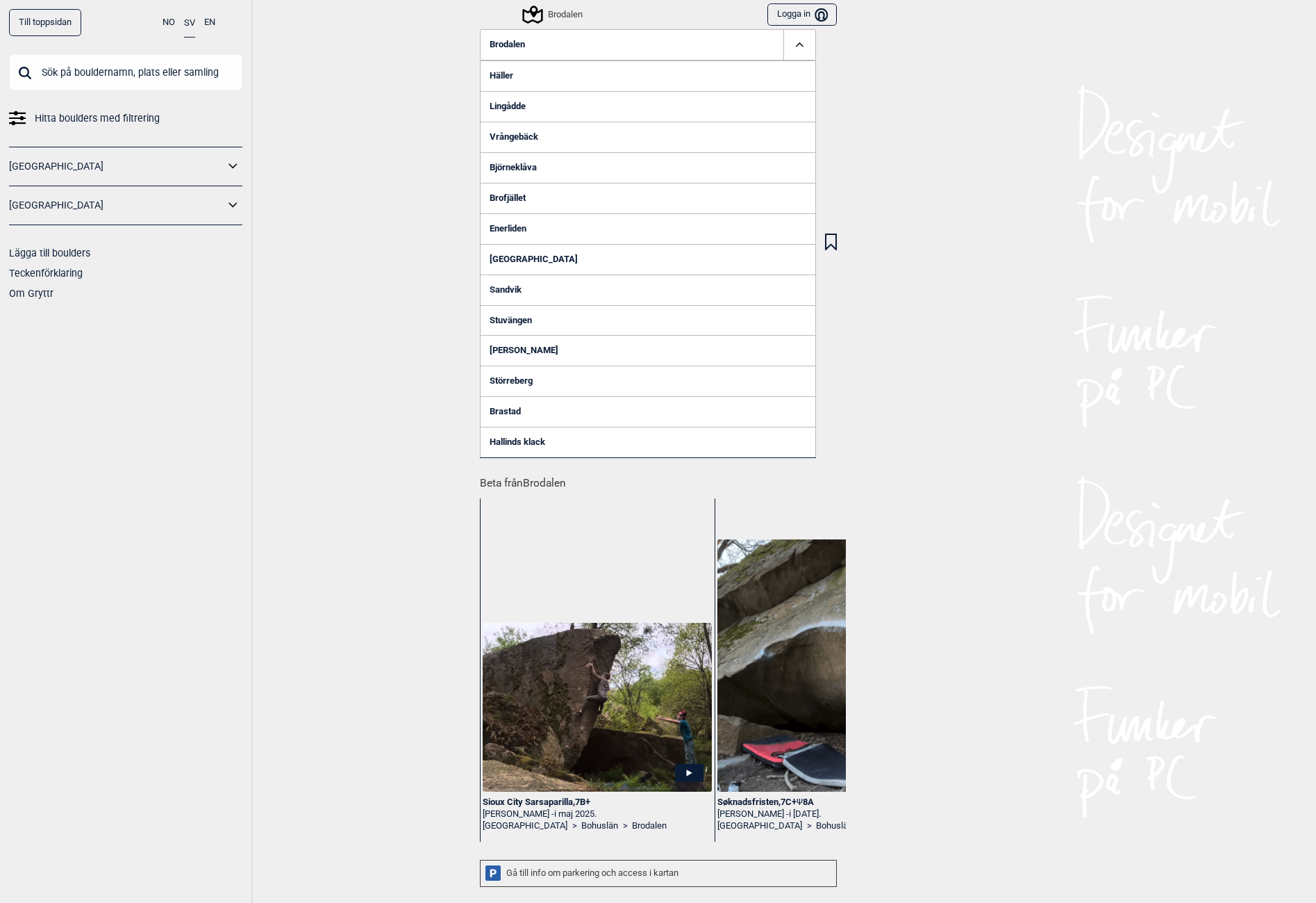
click at [506, 438] on link "Hallinds klack" at bounding box center [648, 441] width 336 height 31
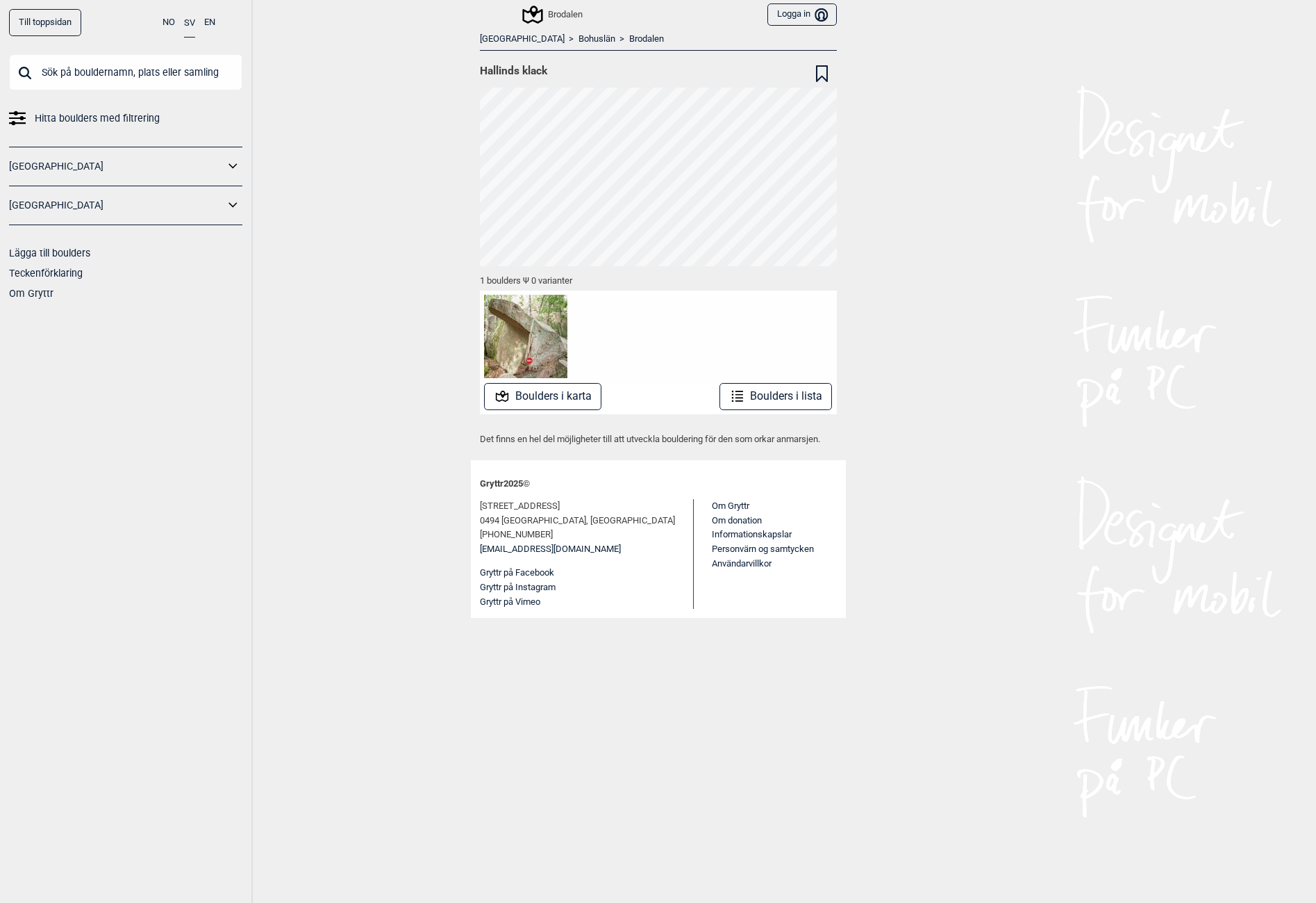
click at [578, 39] on link "Bohuslän" at bounding box center [597, 39] width 37 height 12
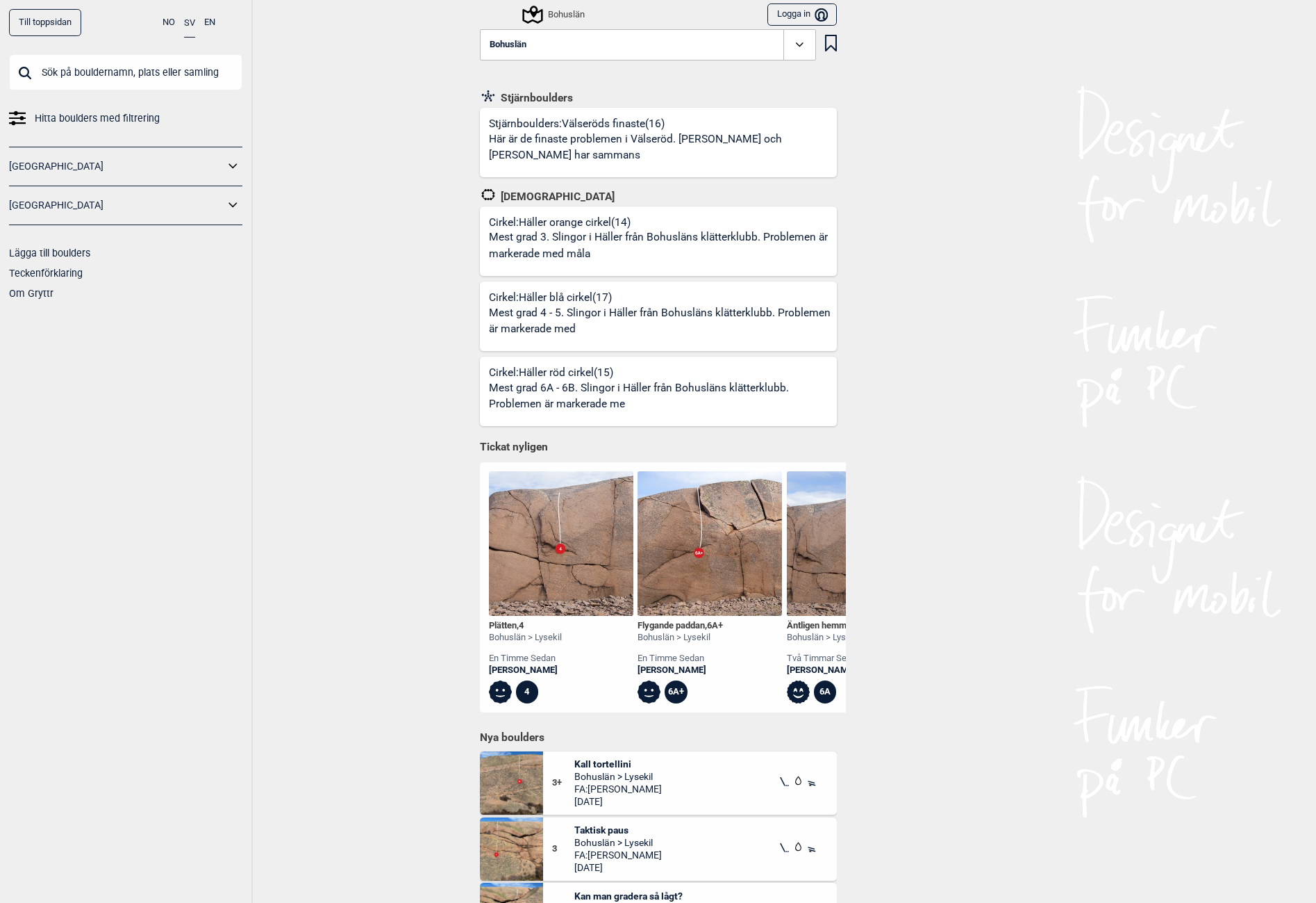
click at [540, 45] on button "Bohuslän" at bounding box center [648, 45] width 336 height 32
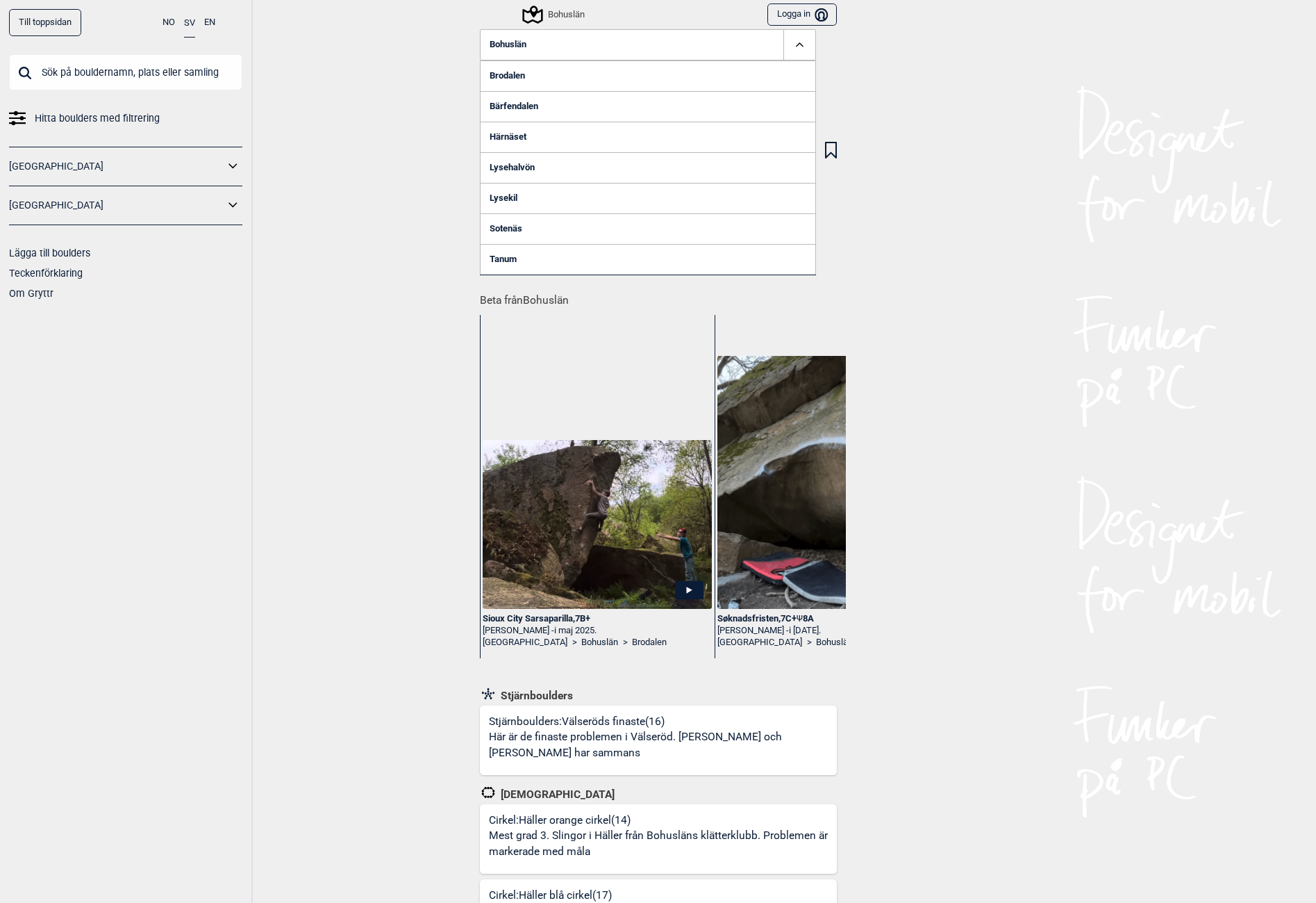
click at [498, 103] on link "Bärfendalen" at bounding box center [648, 106] width 336 height 31
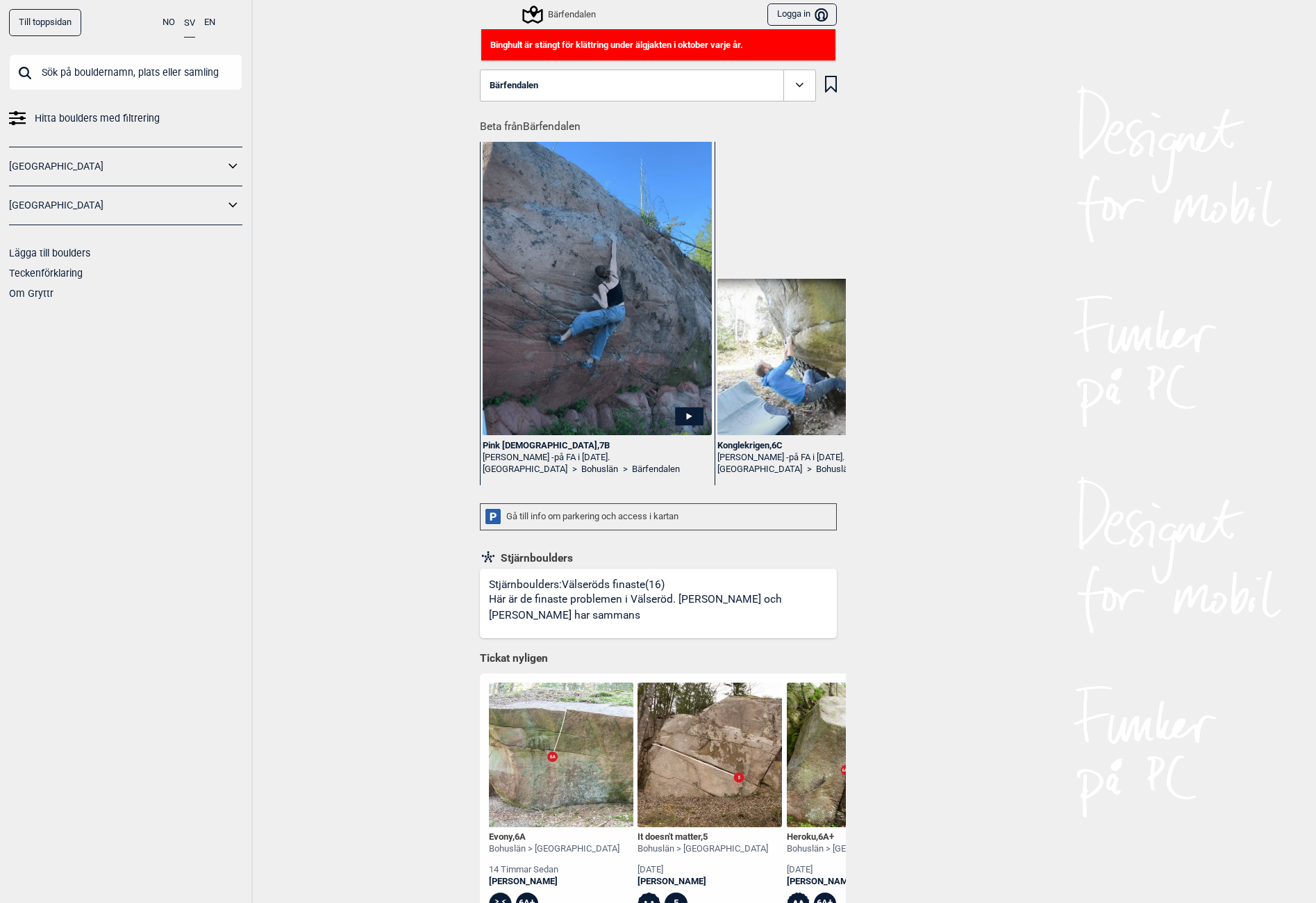
click at [524, 84] on span "Bärfendalen" at bounding box center [513, 85] width 48 height 10
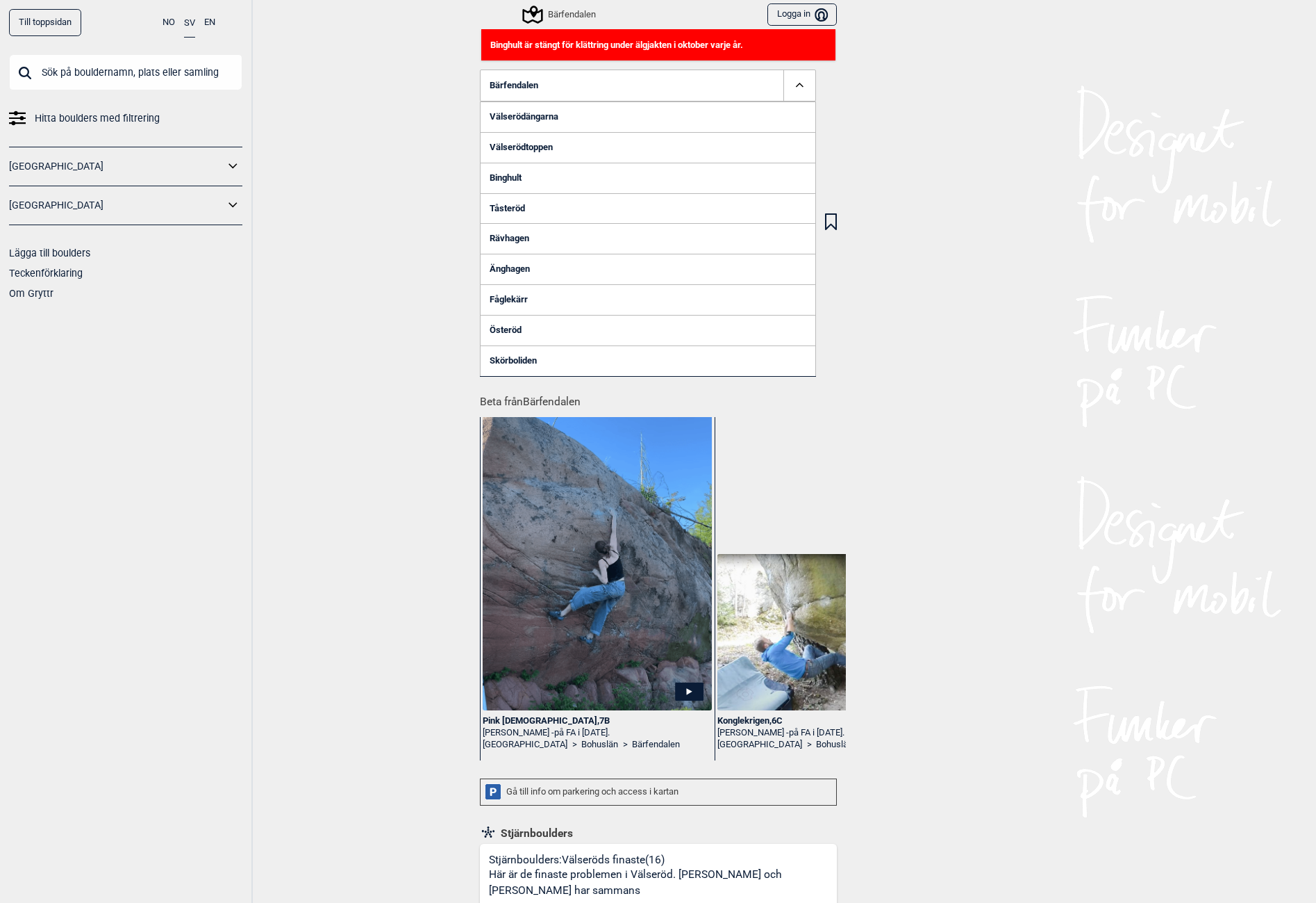
click at [518, 359] on link "Skörboliden" at bounding box center [648, 361] width 336 height 31
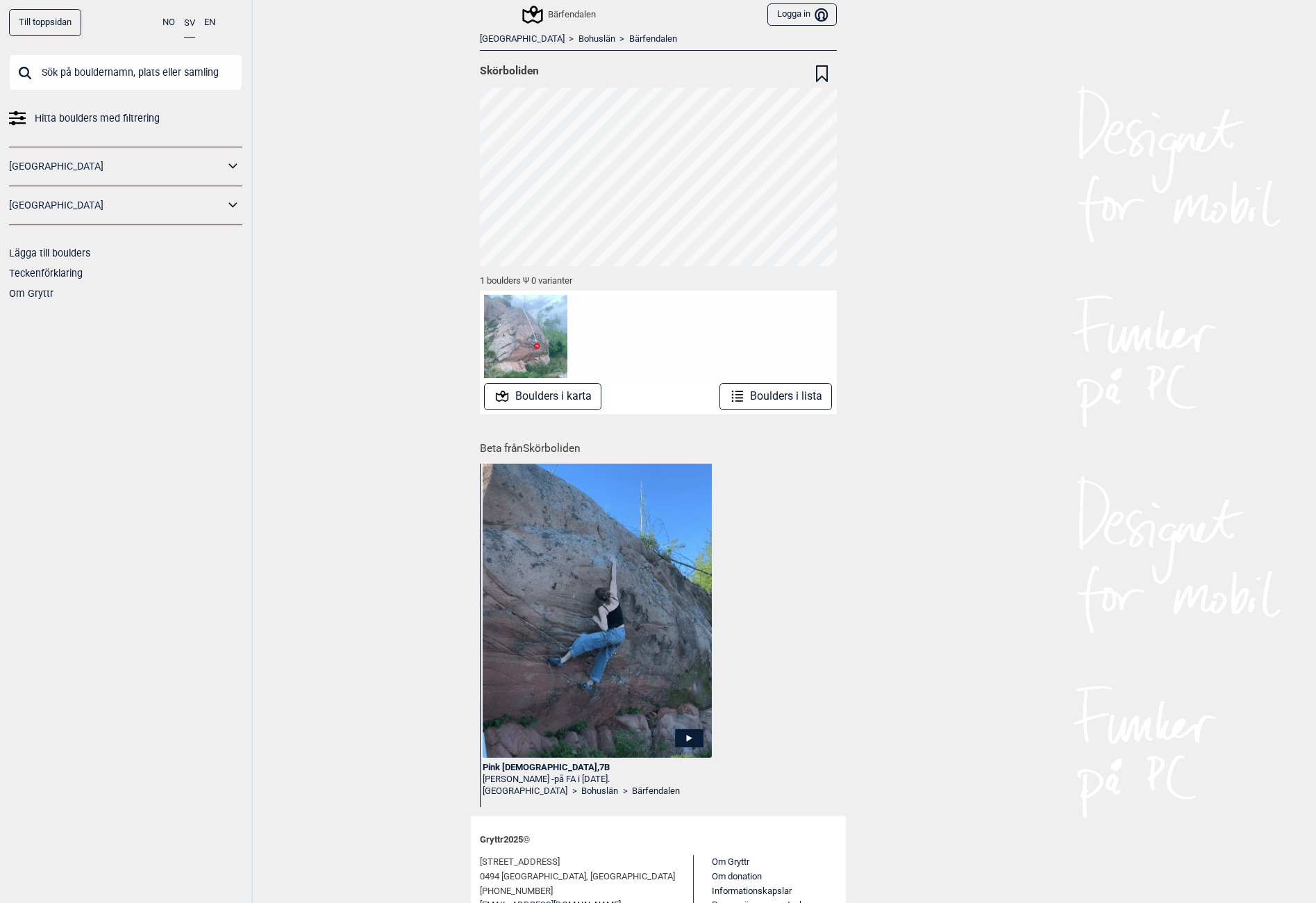
click at [629, 40] on link "Bärfendalen" at bounding box center [653, 39] width 48 height 12
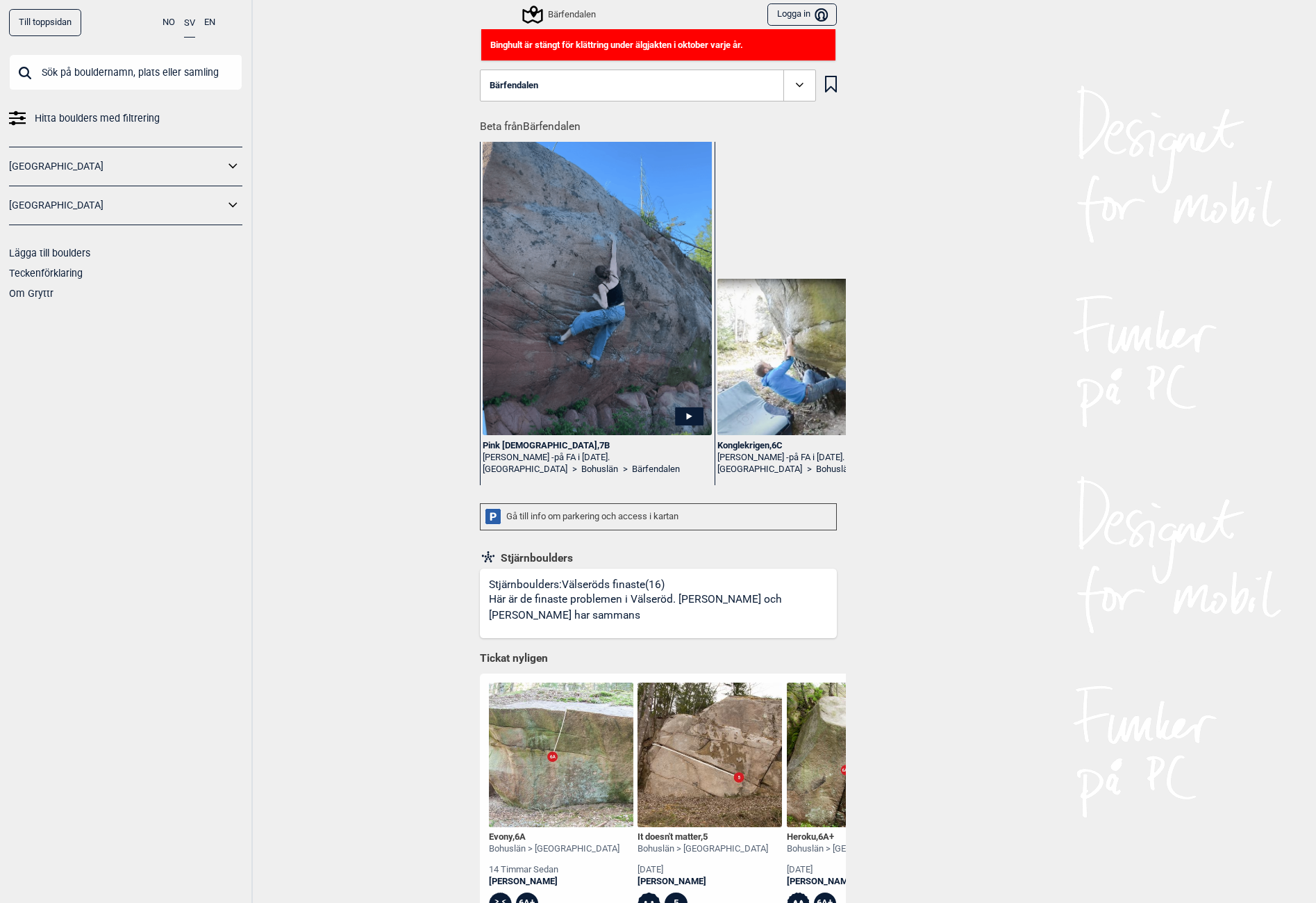
click at [514, 91] on button "Bärfendalen" at bounding box center [648, 85] width 336 height 32
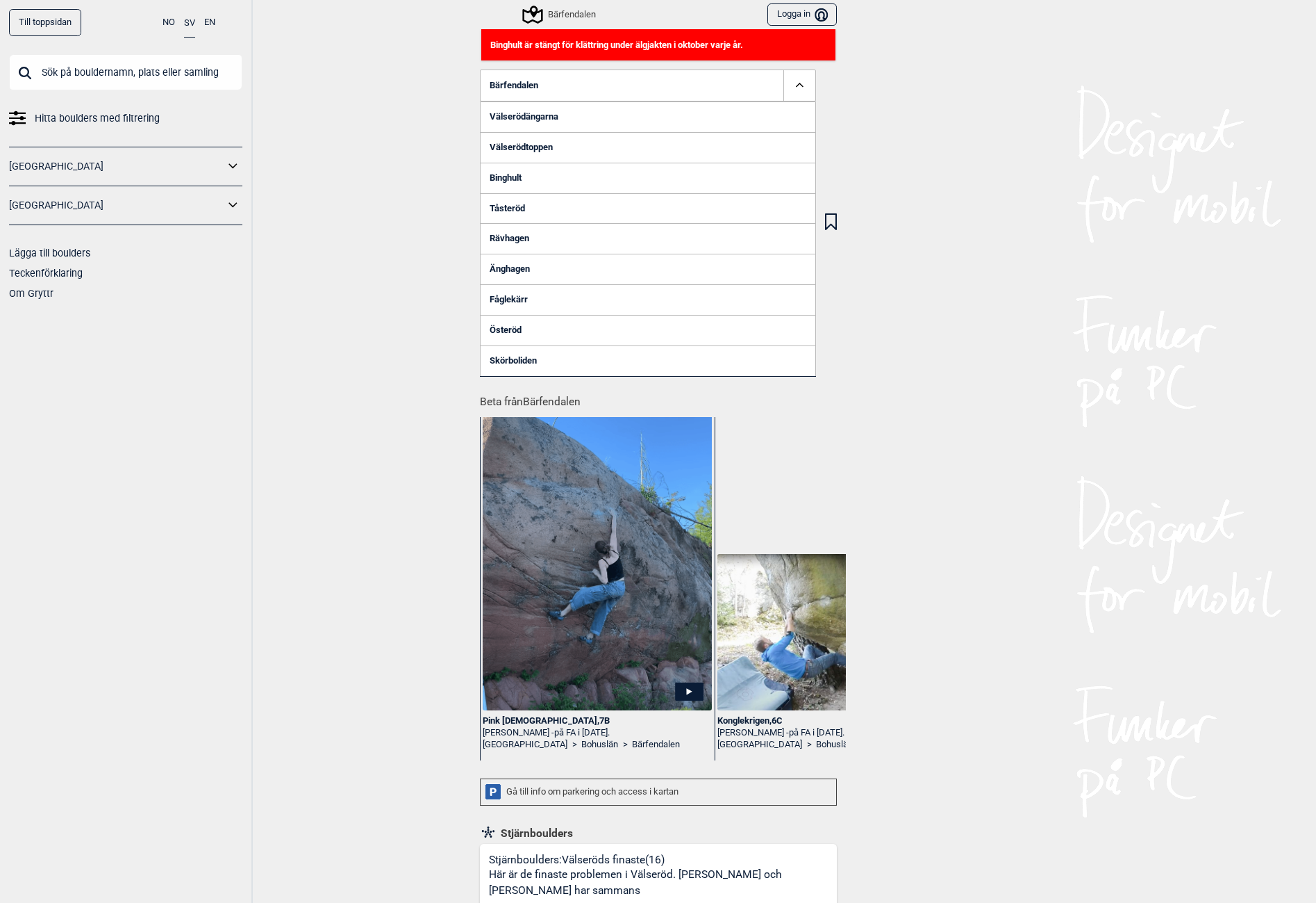
click at [516, 332] on link "Österöd" at bounding box center [648, 330] width 336 height 31
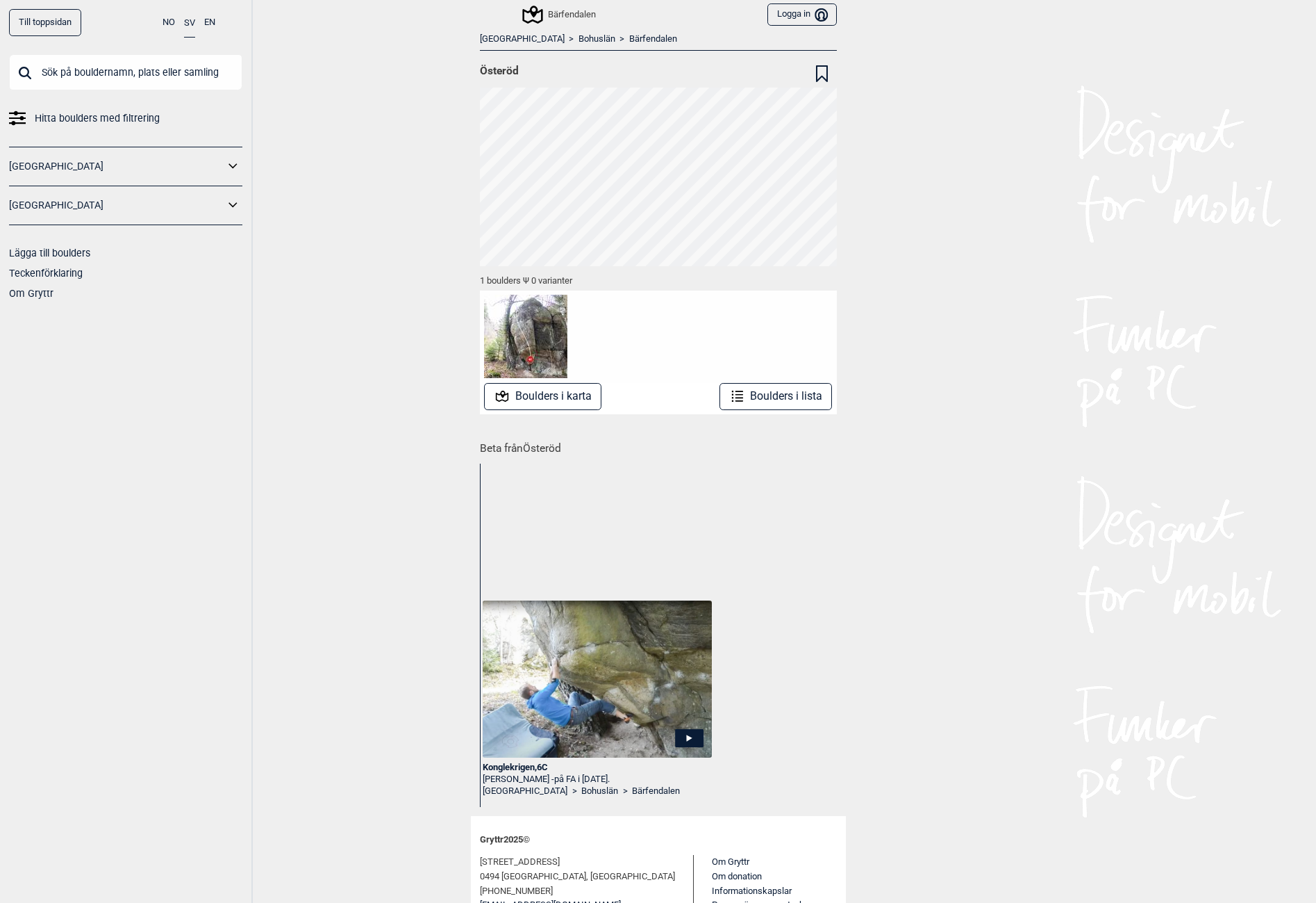
click at [629, 43] on link "Bärfendalen" at bounding box center [653, 39] width 48 height 12
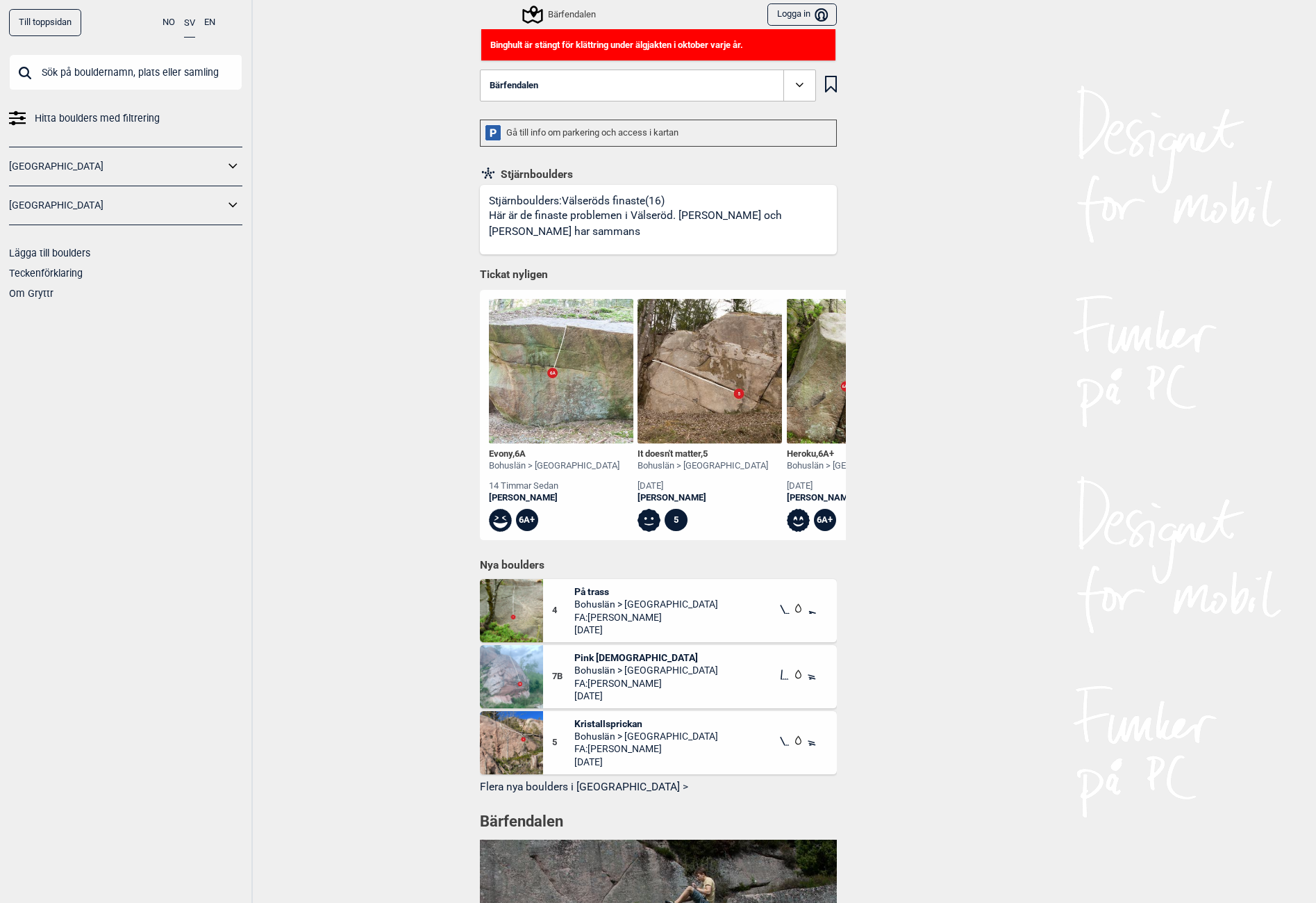
click at [537, 84] on button "Bärfendalen" at bounding box center [648, 85] width 336 height 32
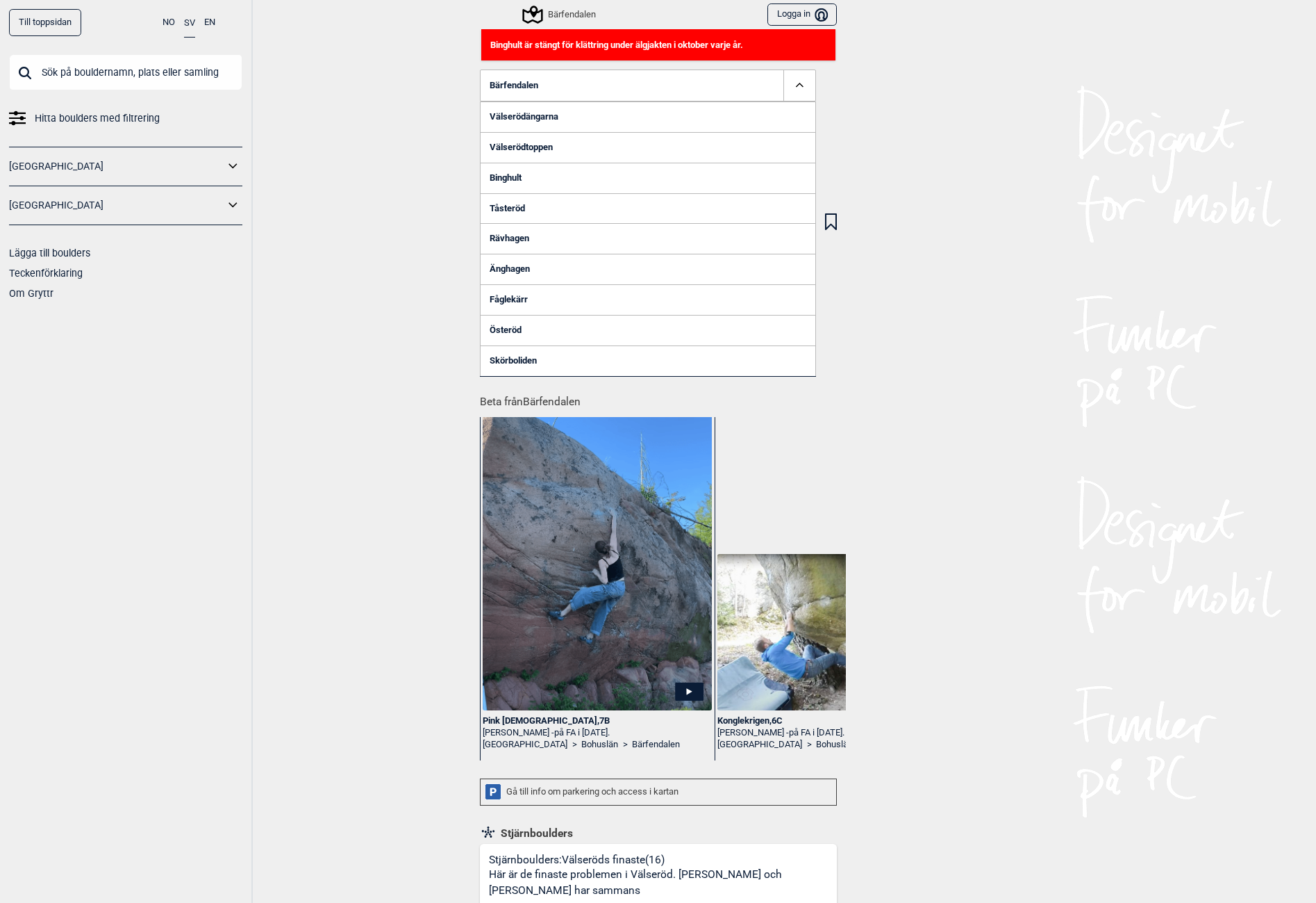
click at [503, 296] on link "Fåglekärr" at bounding box center [648, 299] width 336 height 31
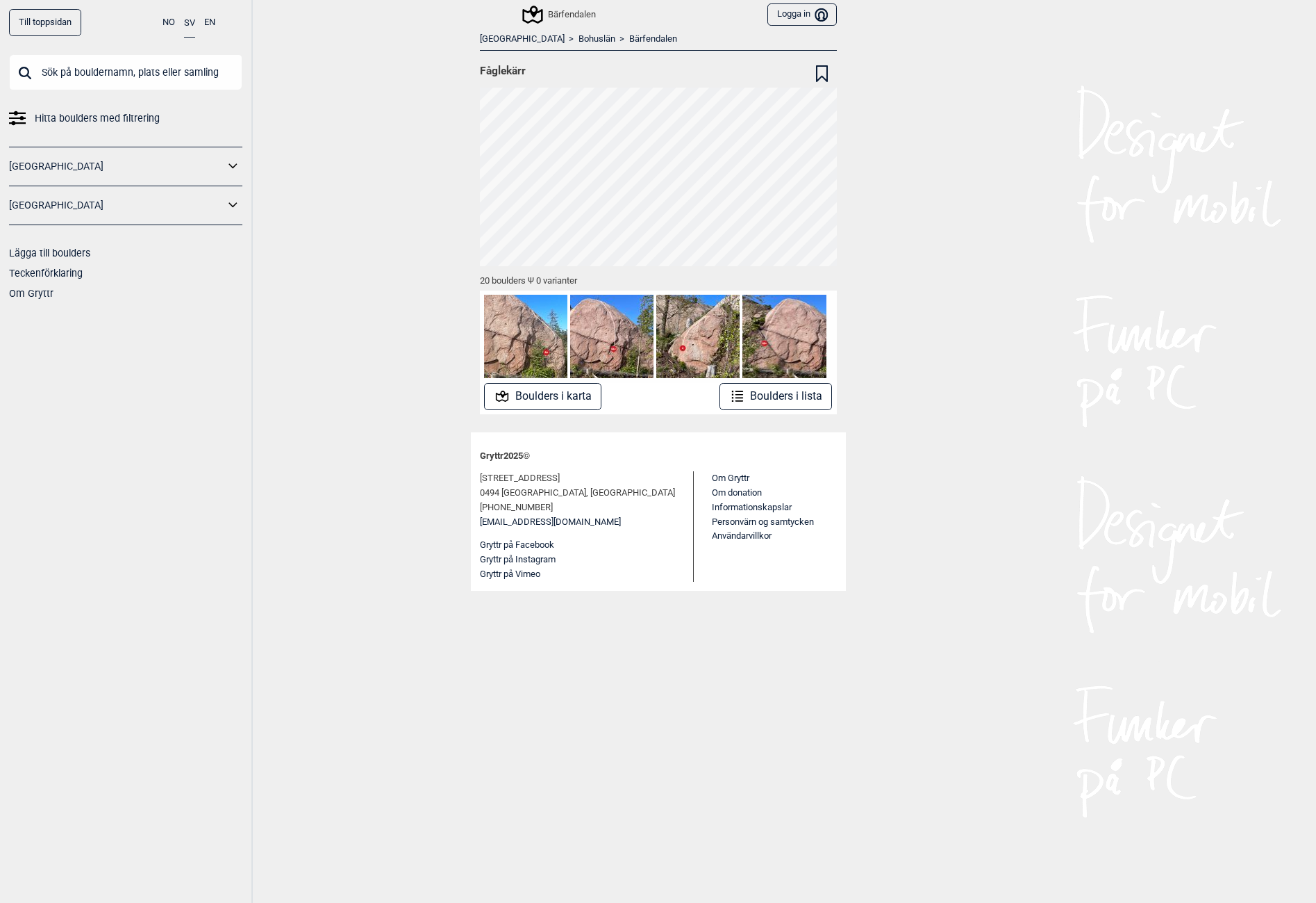
click at [794, 406] on button "Boulders i lista" at bounding box center [777, 396] width 113 height 27
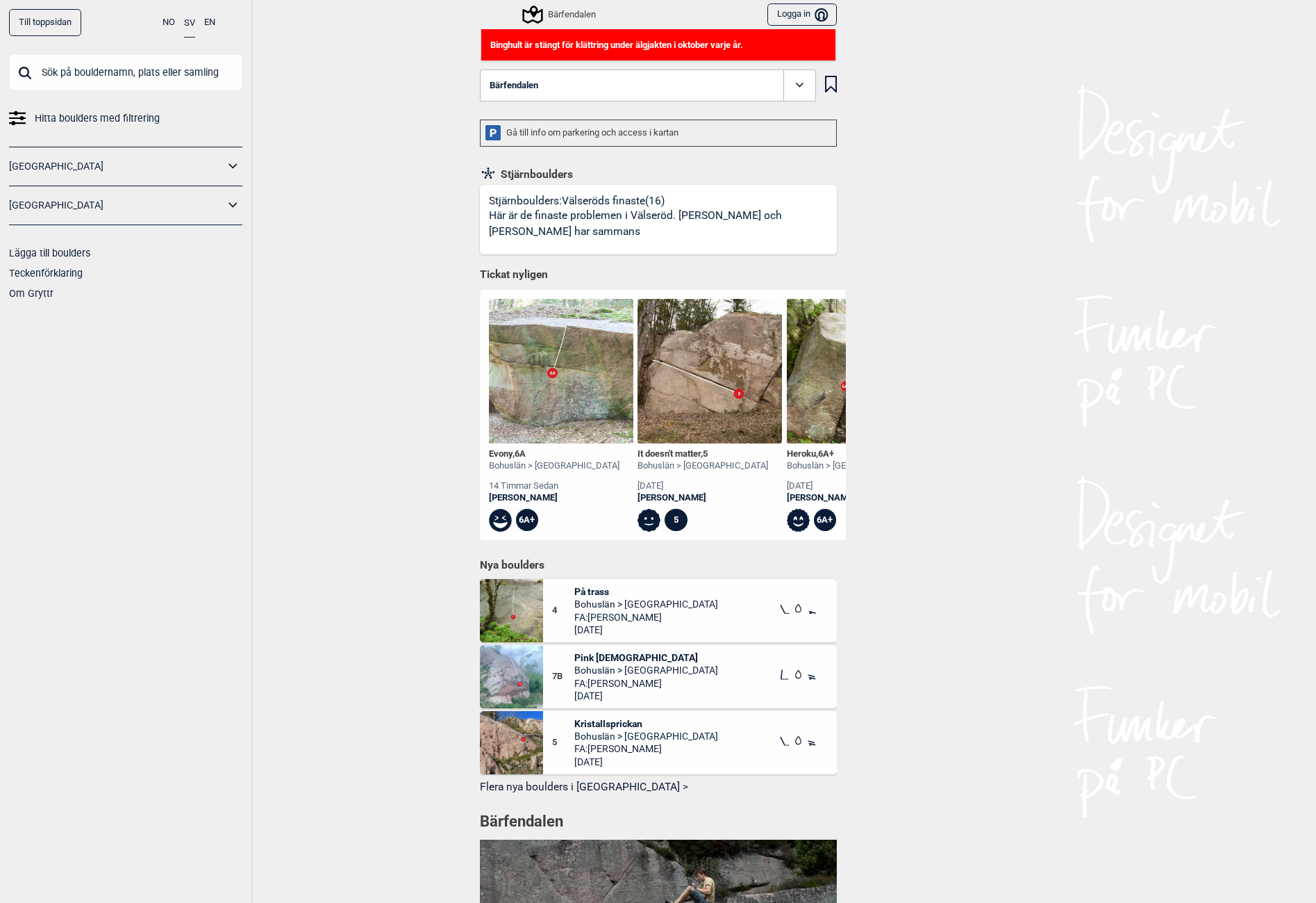
click at [581, 90] on button "Bärfendalen" at bounding box center [648, 85] width 336 height 32
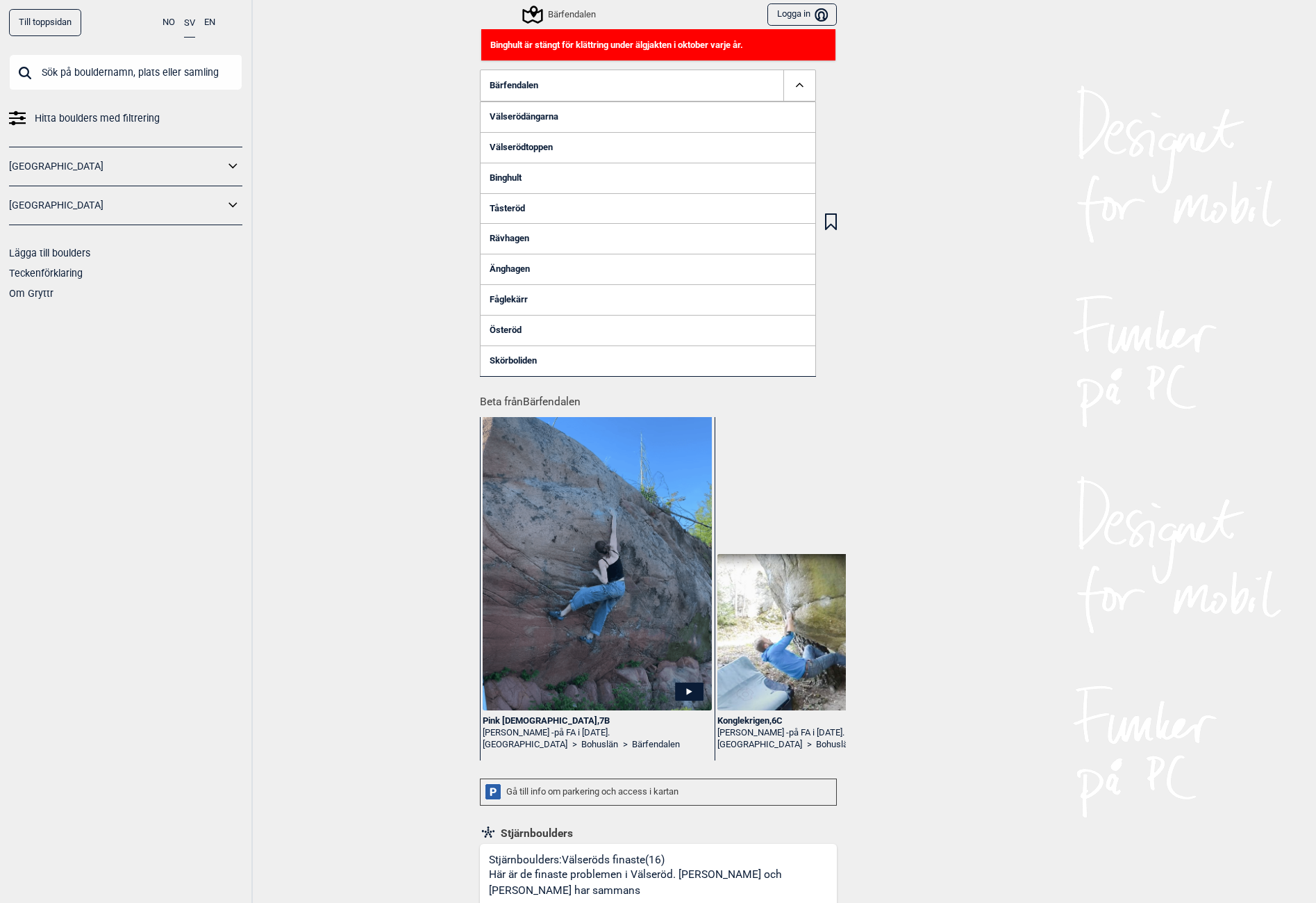
drag, startPoint x: 371, startPoint y: 90, endPoint x: 255, endPoint y: 134, distance: 124.1
click at [380, 96] on div "Till toppsidan NO SV EN Hitta boulders med filtrering [GEOGRAPHIC_DATA] [GEOGRA…" at bounding box center [658, 452] width 1316 height 903
click at [353, 65] on div "Till toppsidan NO SV EN Hitta boulders med filtrering [GEOGRAPHIC_DATA] [GEOGRA…" at bounding box center [658, 452] width 1316 height 903
click at [377, 70] on div "Till toppsidan NO SV EN Hitta boulders med filtrering [GEOGRAPHIC_DATA] [GEOGRA…" at bounding box center [658, 452] width 1316 height 903
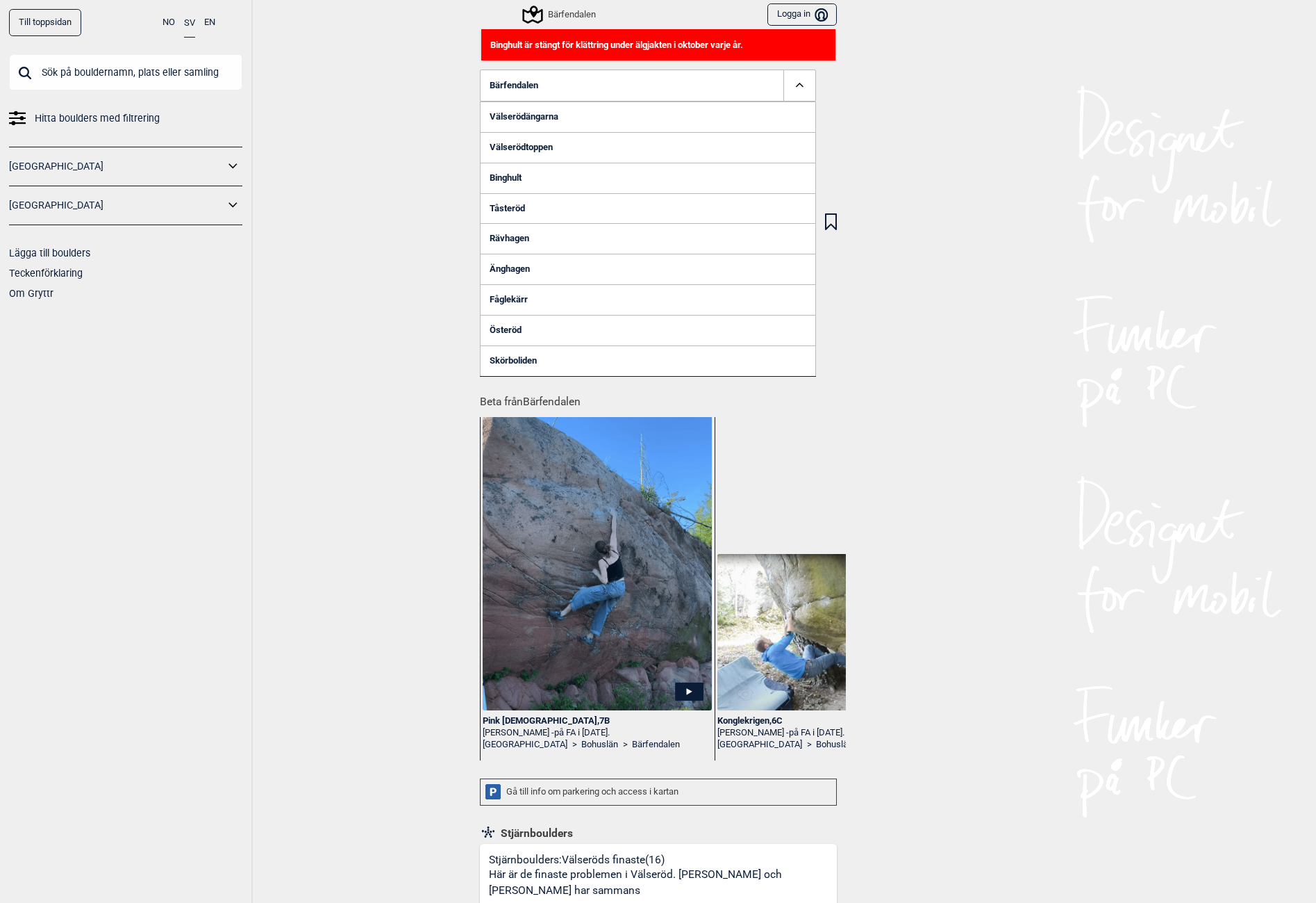
drag, startPoint x: 983, startPoint y: 149, endPoint x: 943, endPoint y: 329, distance: 184.4
click at [944, 279] on div "Till toppsidan NO SV EN Hitta boulders med filtrering [GEOGRAPHIC_DATA] [GEOGRA…" at bounding box center [658, 452] width 1316 height 903
drag, startPoint x: 935, startPoint y: 357, endPoint x: 811, endPoint y: 385, distance: 127.1
click at [935, 360] on div "Till toppsidan NO SV EN Hitta boulders med filtrering [GEOGRAPHIC_DATA] [GEOGRA…" at bounding box center [658, 452] width 1316 height 903
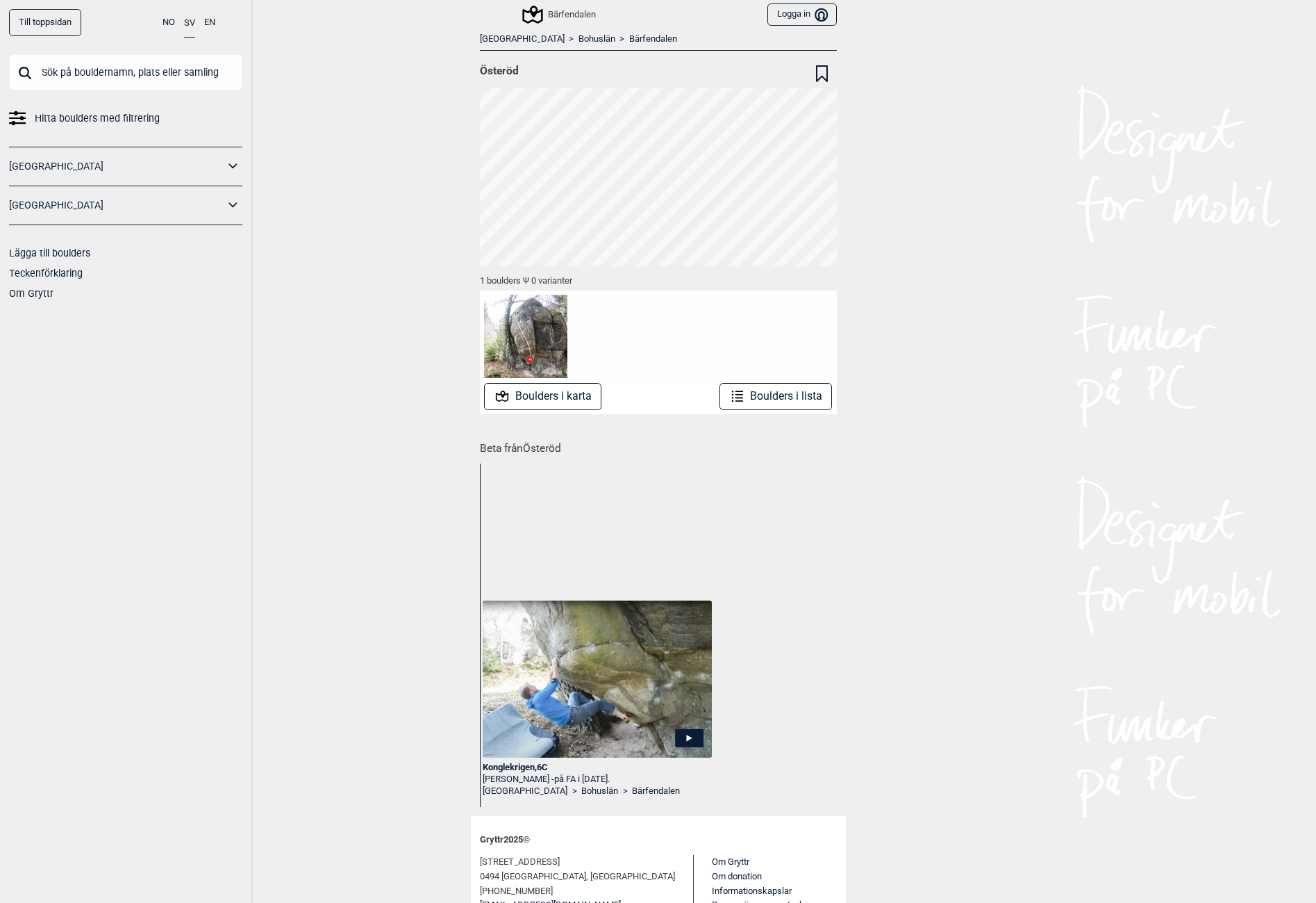
click at [578, 40] on link "Bohuslän" at bounding box center [597, 39] width 37 height 12
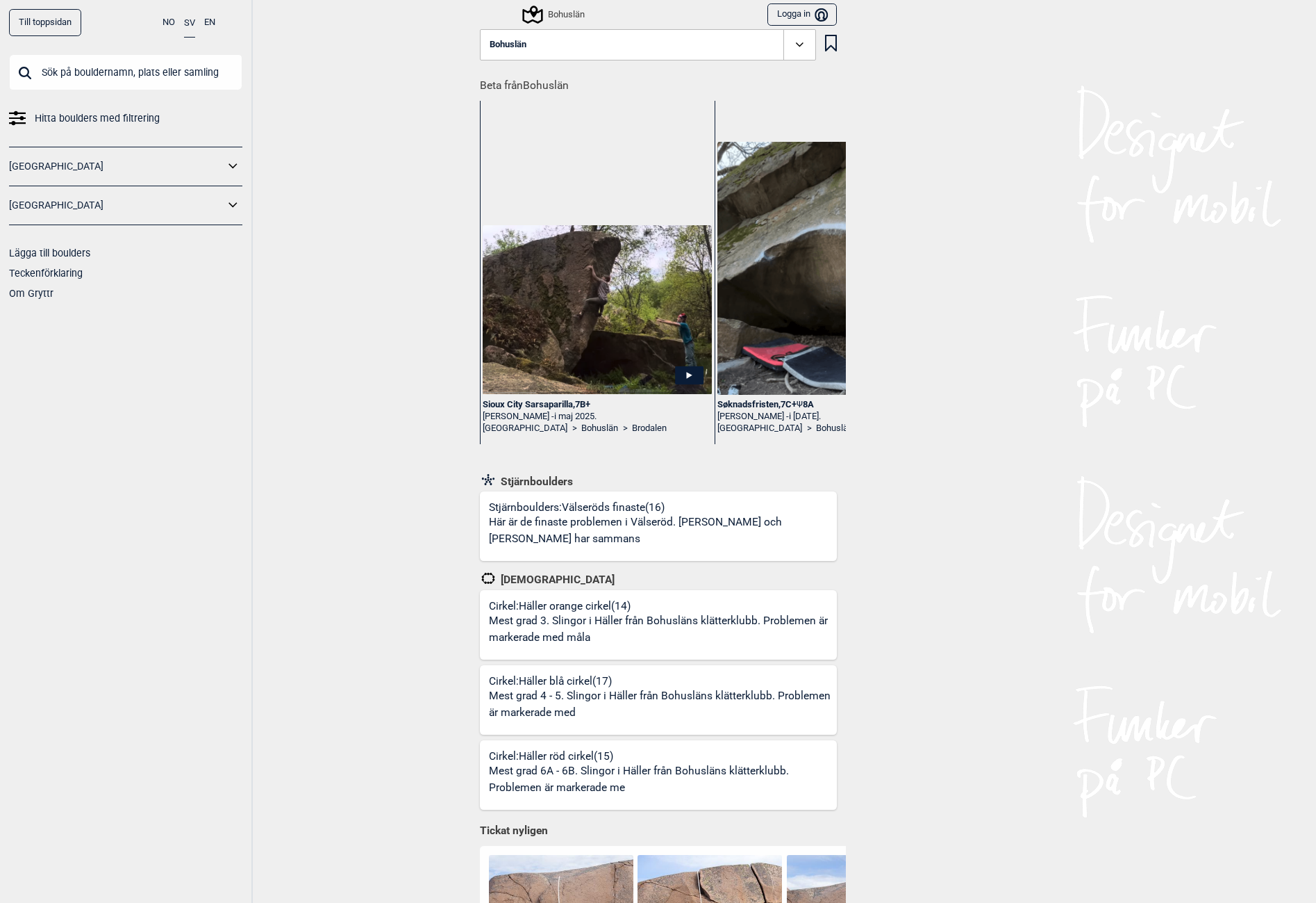
click at [568, 46] on button "Bohuslän" at bounding box center [648, 45] width 336 height 32
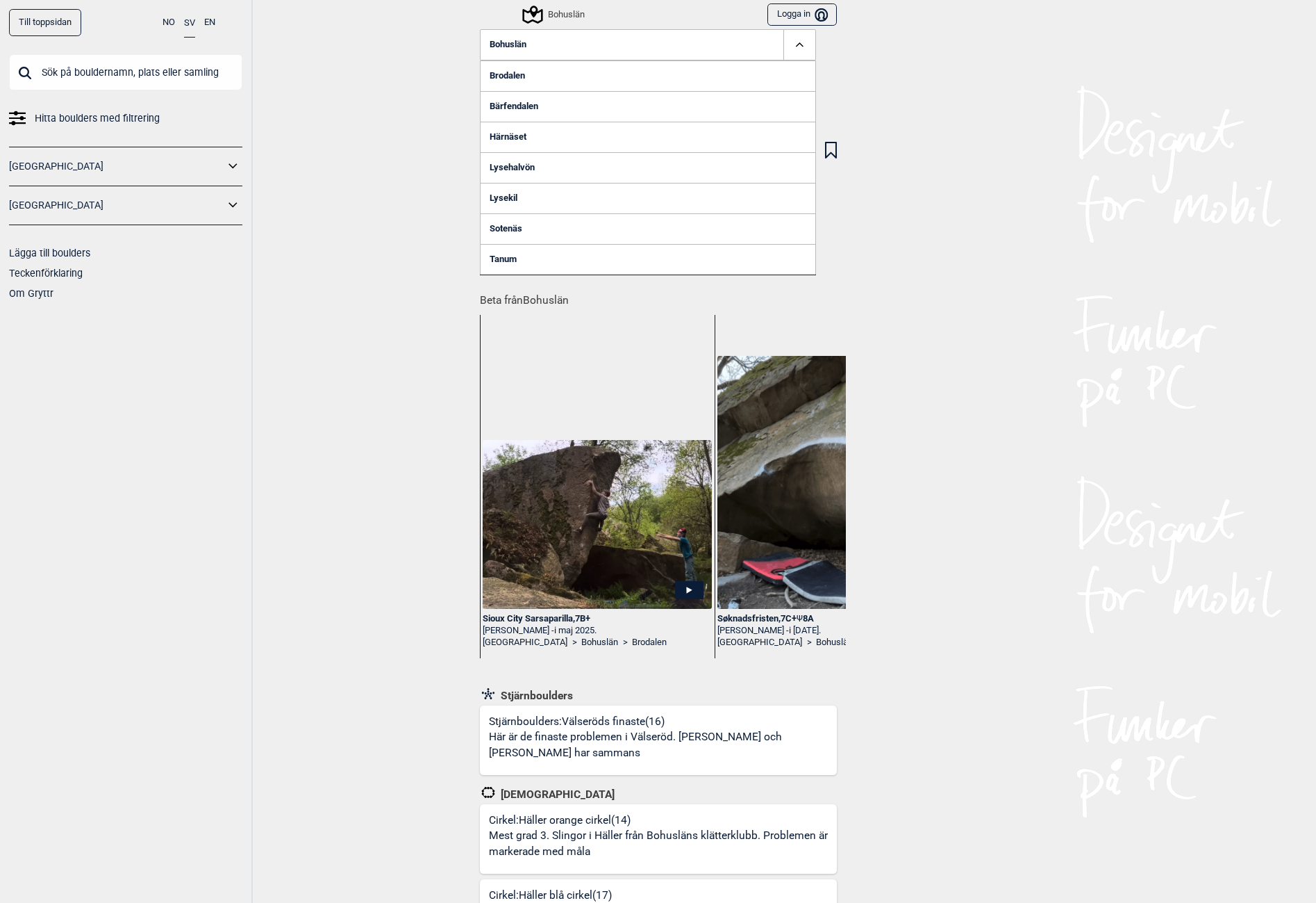
click at [520, 140] on link "Härnäset" at bounding box center [648, 136] width 336 height 31
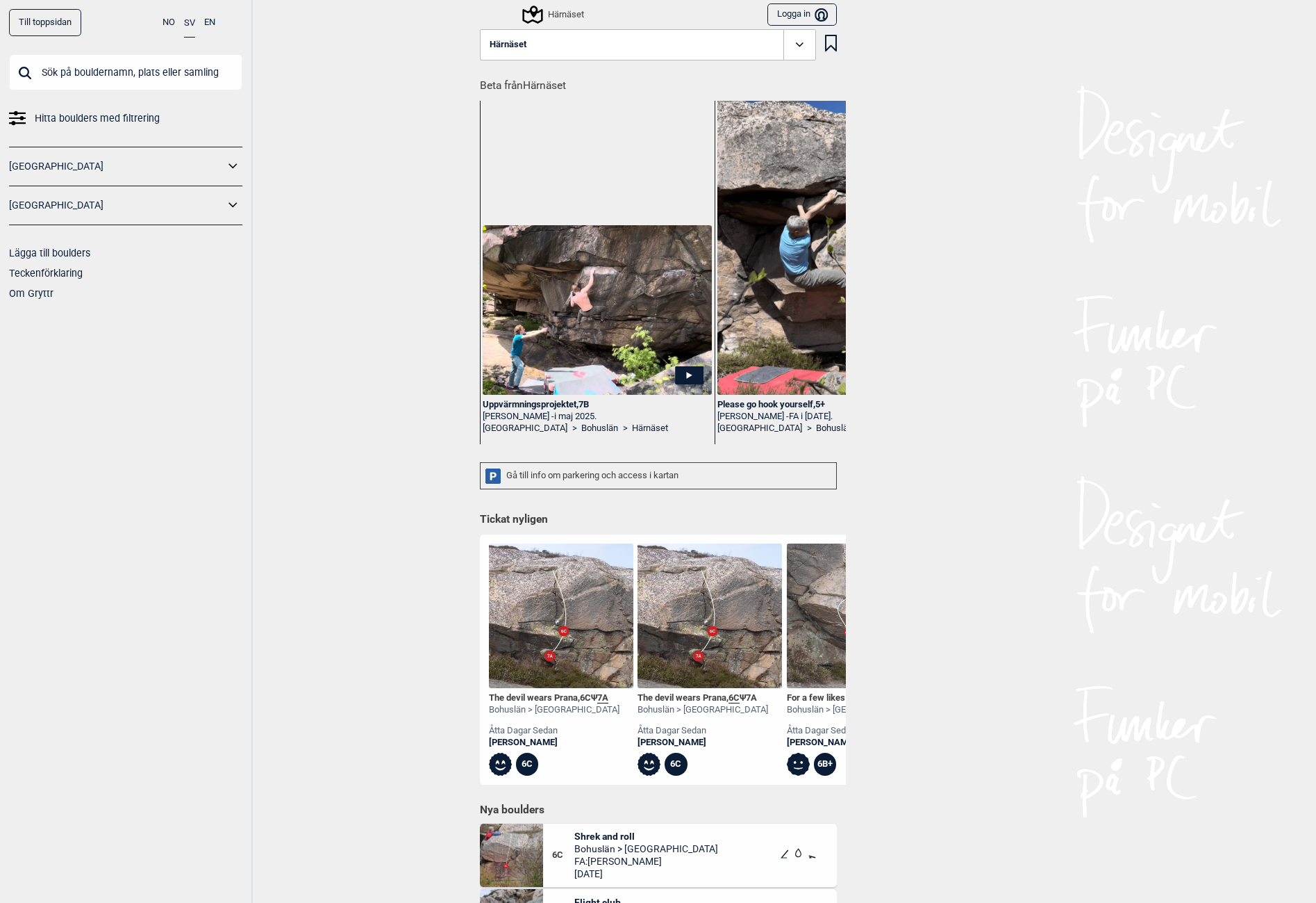
click at [628, 44] on button "Härnäset" at bounding box center [648, 45] width 336 height 32
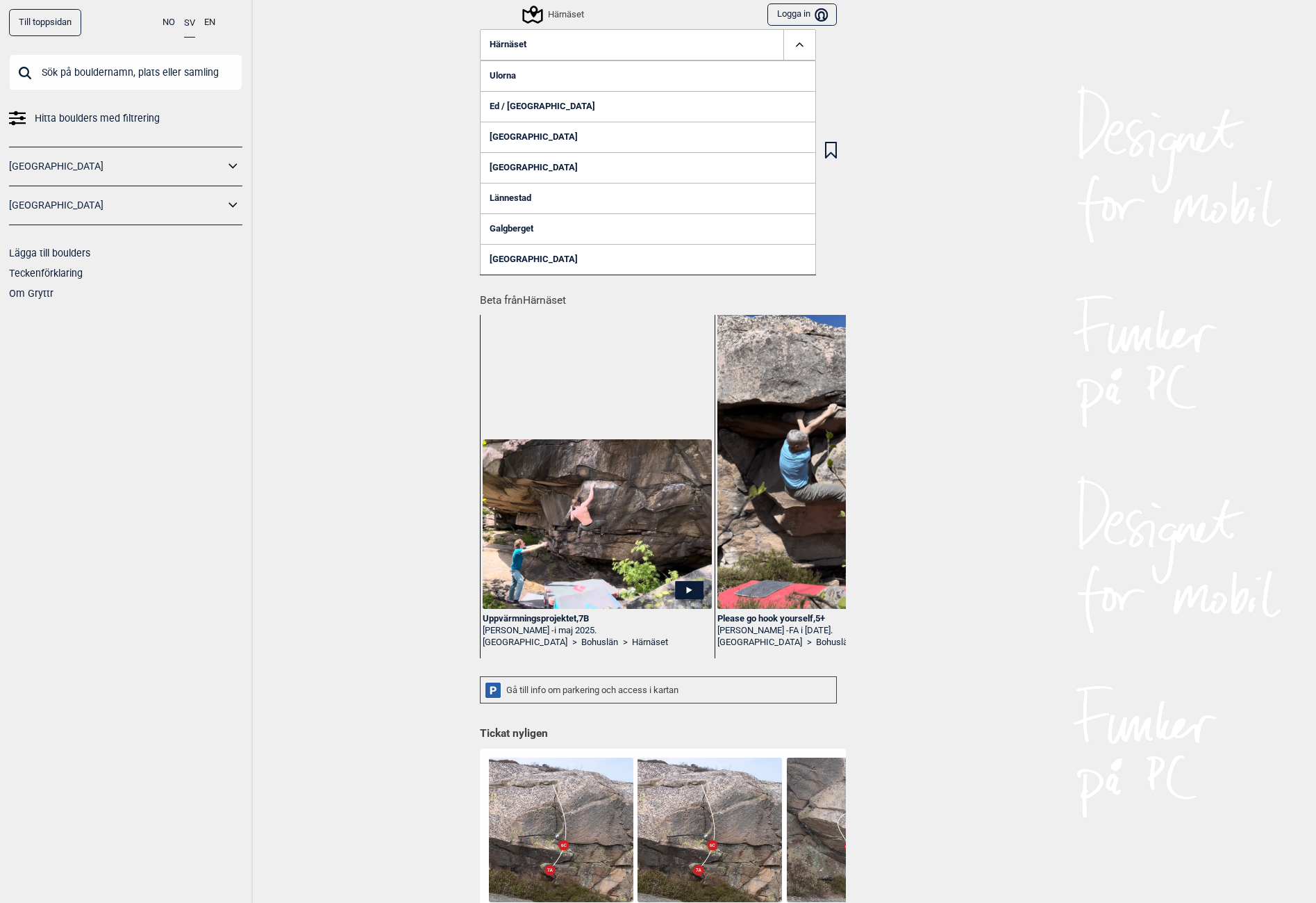
click at [539, 114] on link "Ed / [GEOGRAPHIC_DATA]" at bounding box center [648, 106] width 336 height 31
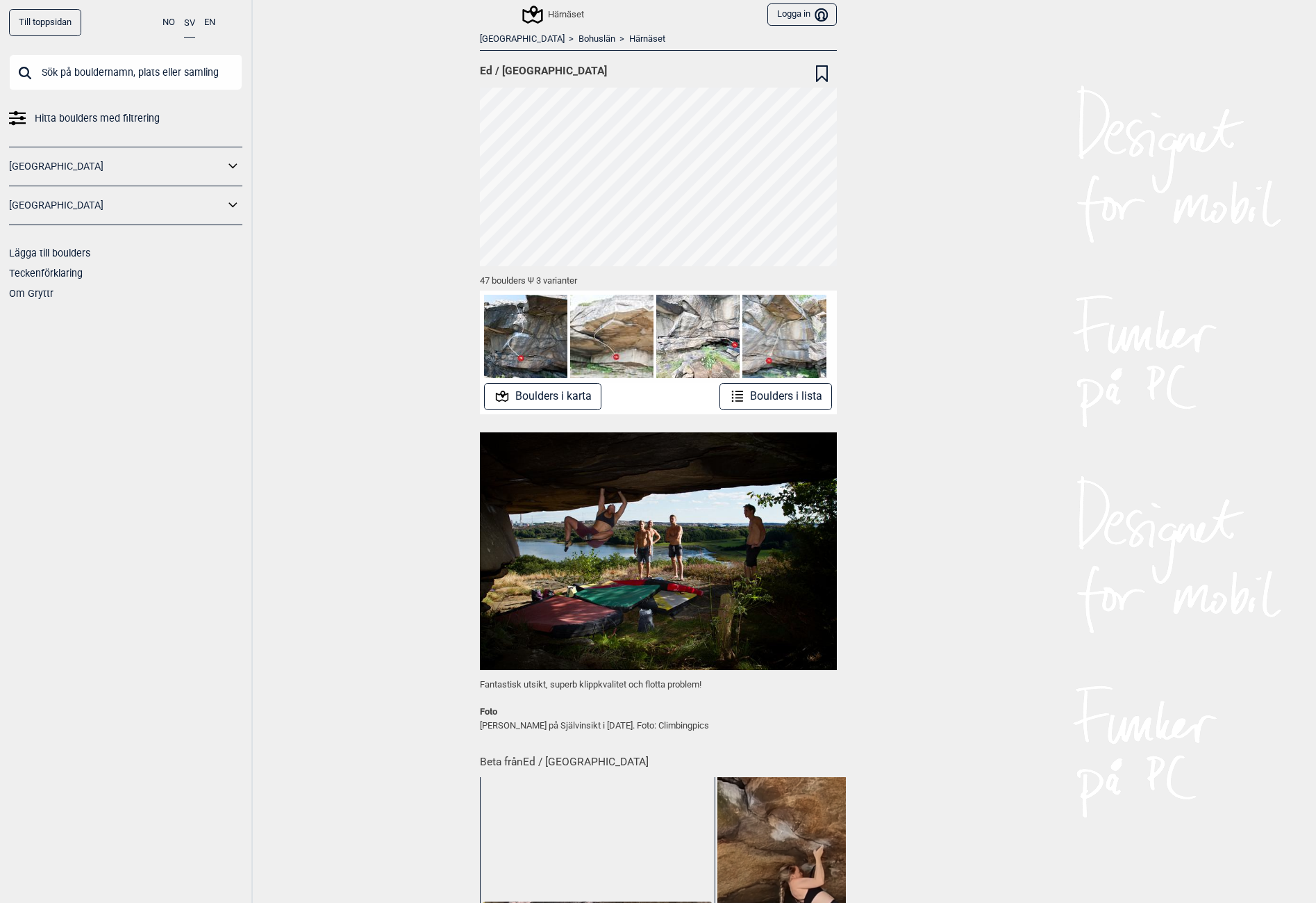
click at [629, 37] on link "Härnäset" at bounding box center [647, 39] width 36 height 12
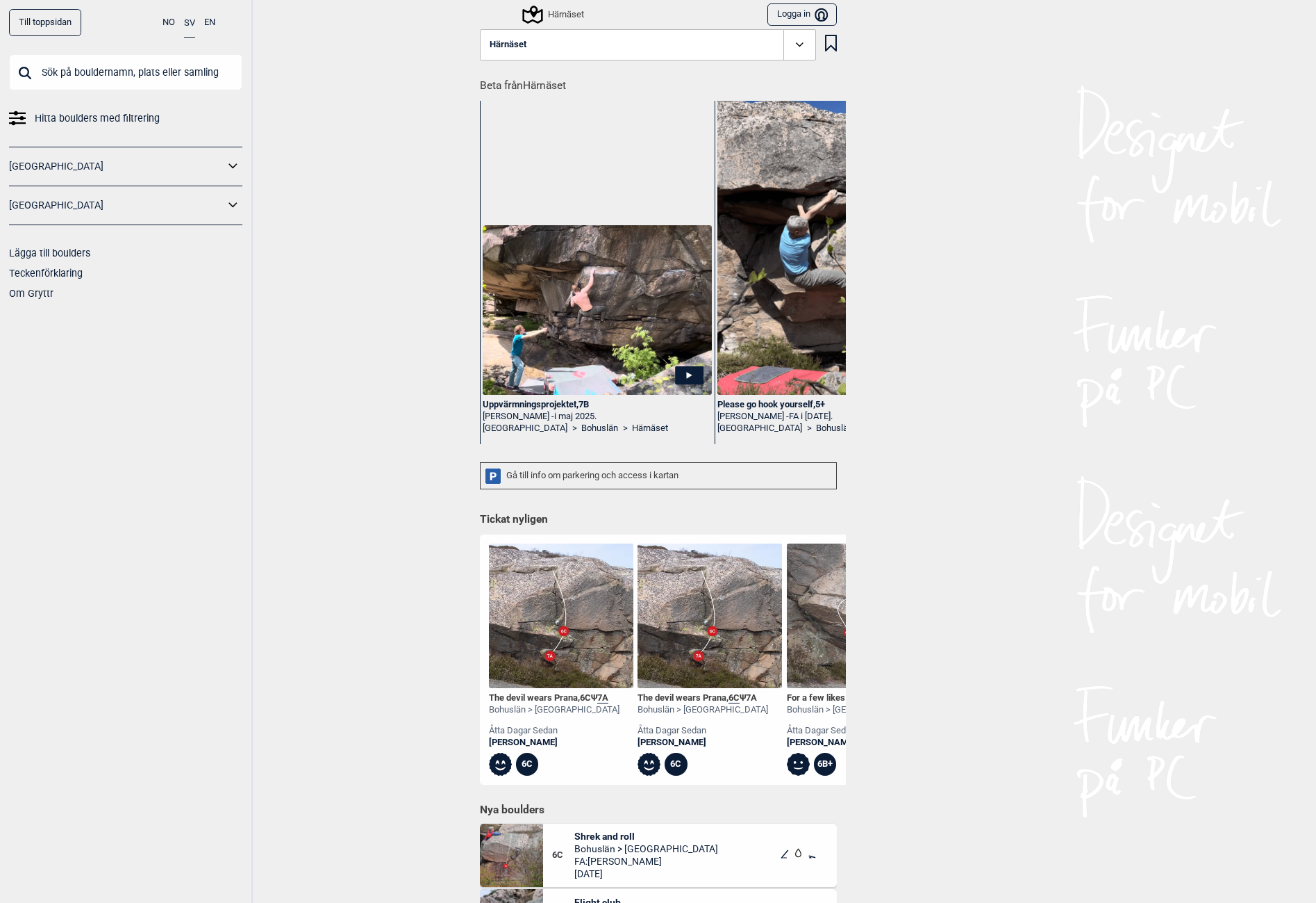
click at [651, 58] on button "Härnäset" at bounding box center [648, 45] width 336 height 32
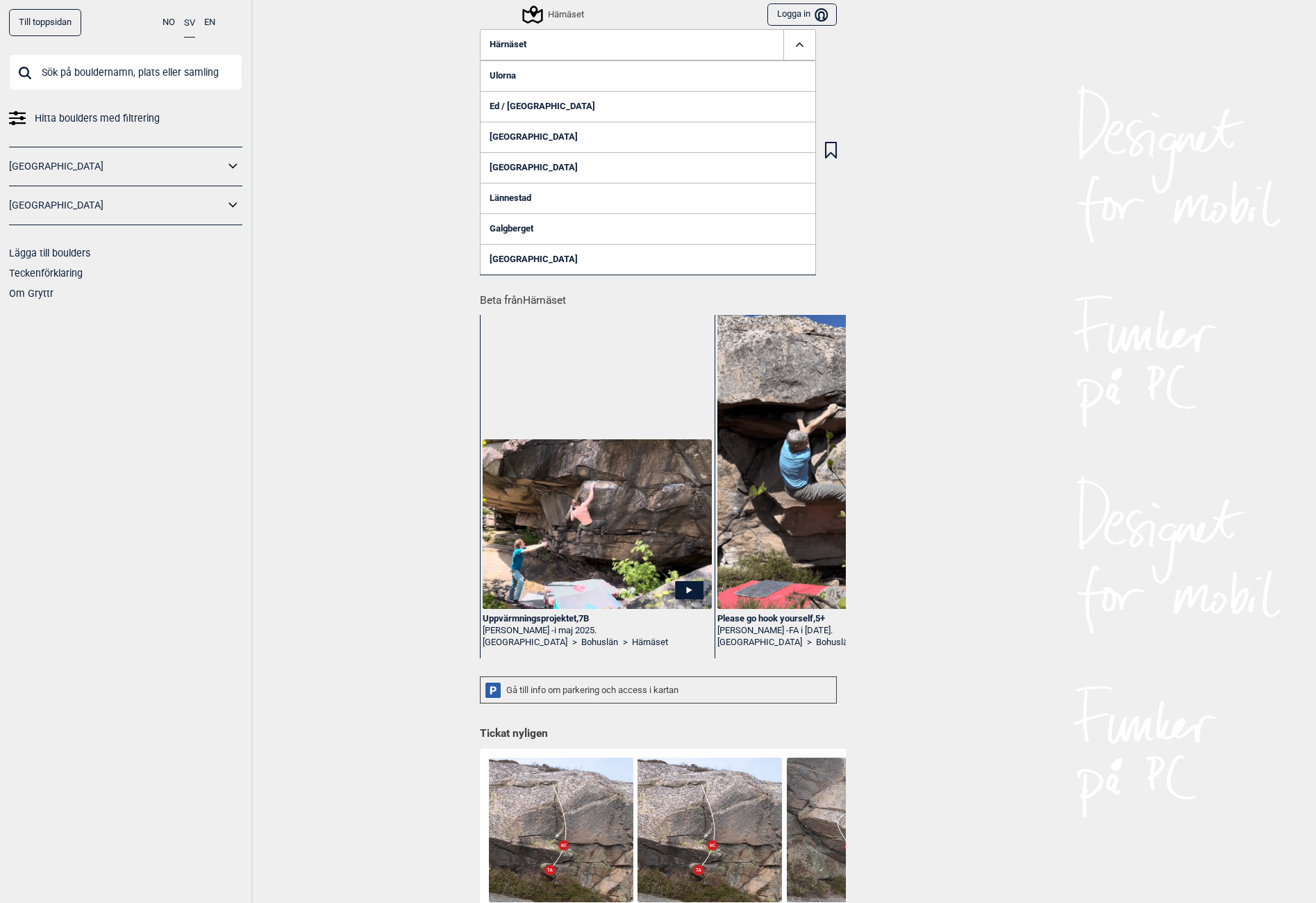
click at [511, 137] on link "[GEOGRAPHIC_DATA]" at bounding box center [648, 136] width 336 height 31
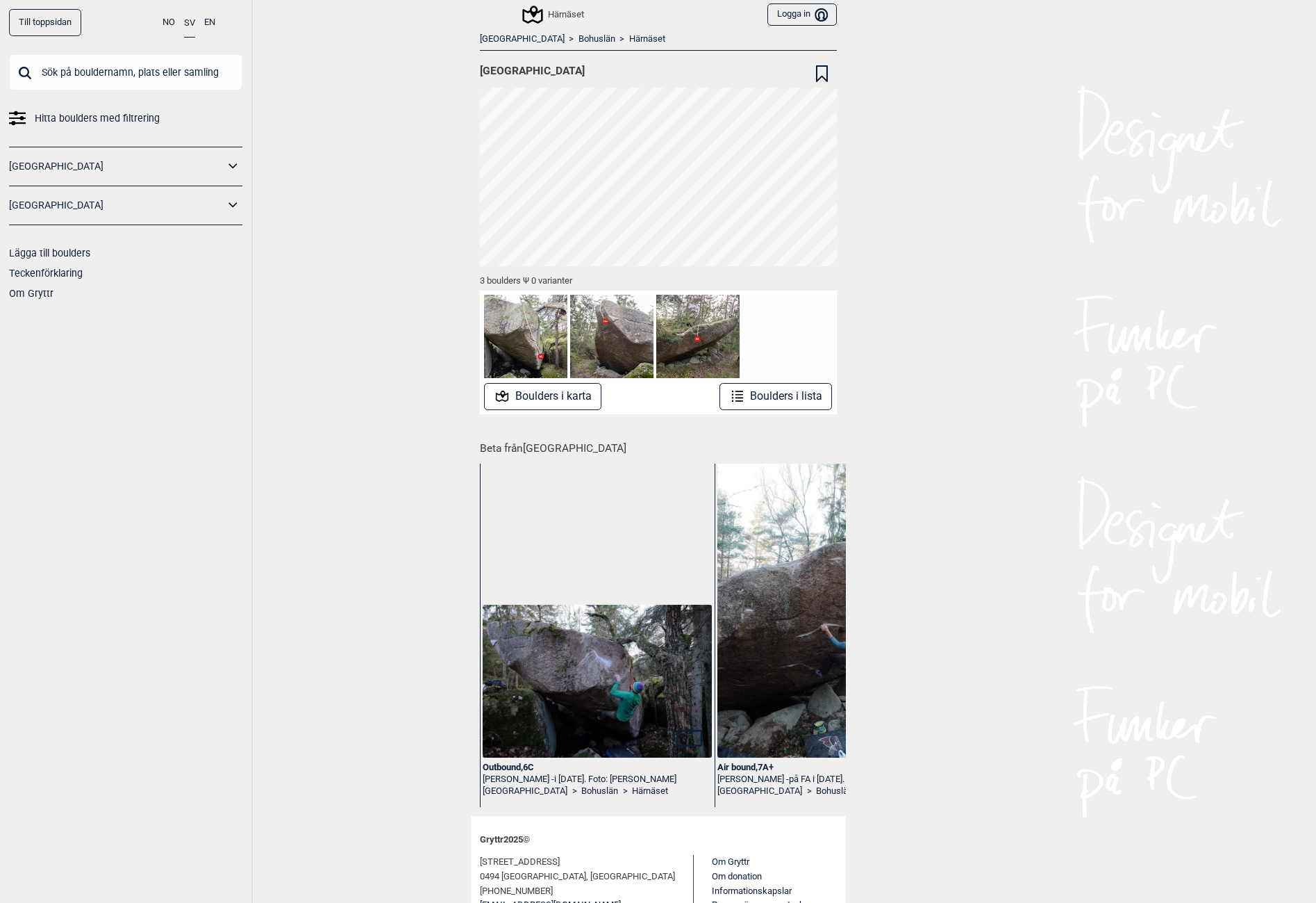
click at [629, 42] on link "Härnäset" at bounding box center [647, 39] width 36 height 12
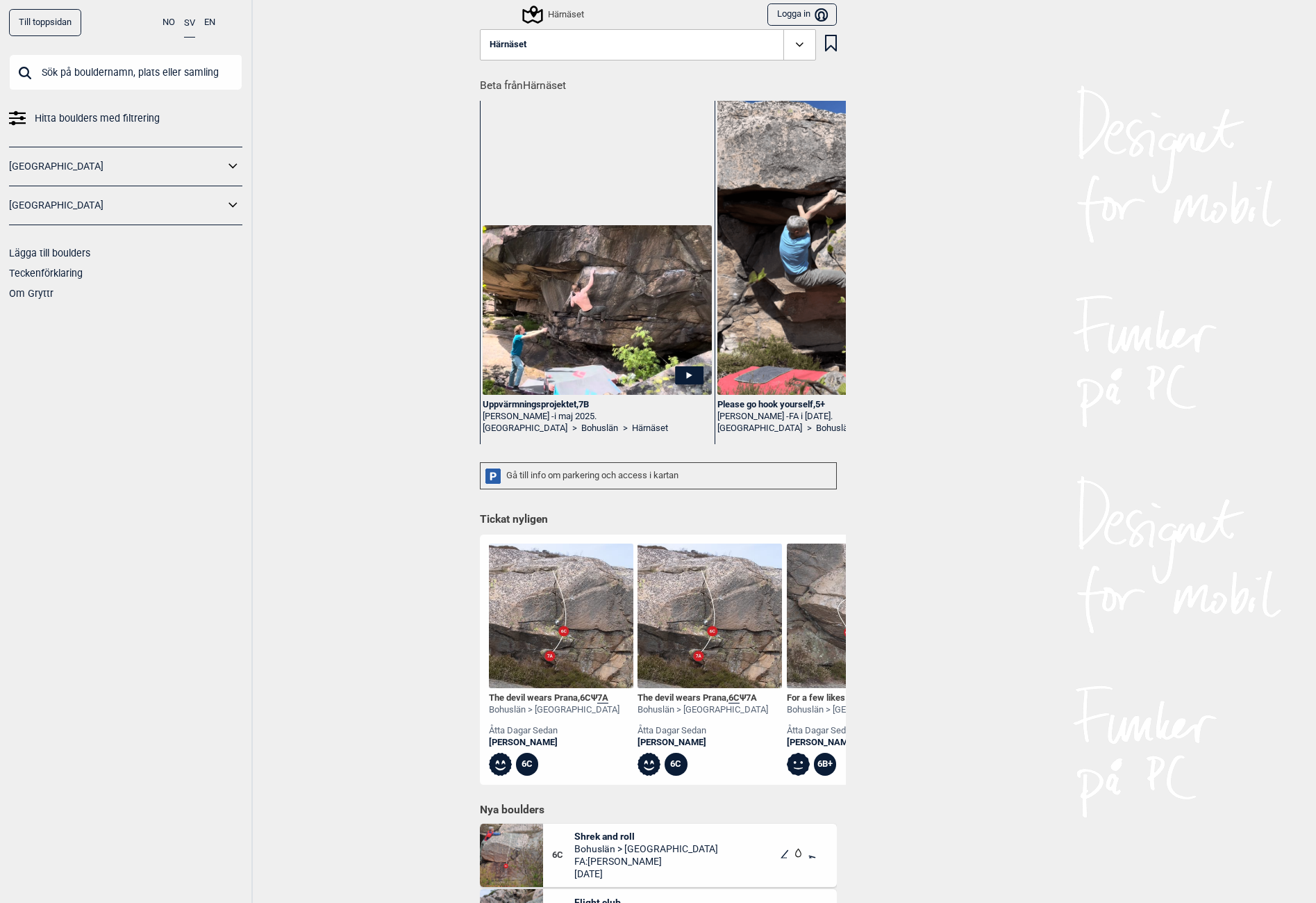
click at [527, 47] on button "Härnäset" at bounding box center [648, 45] width 336 height 32
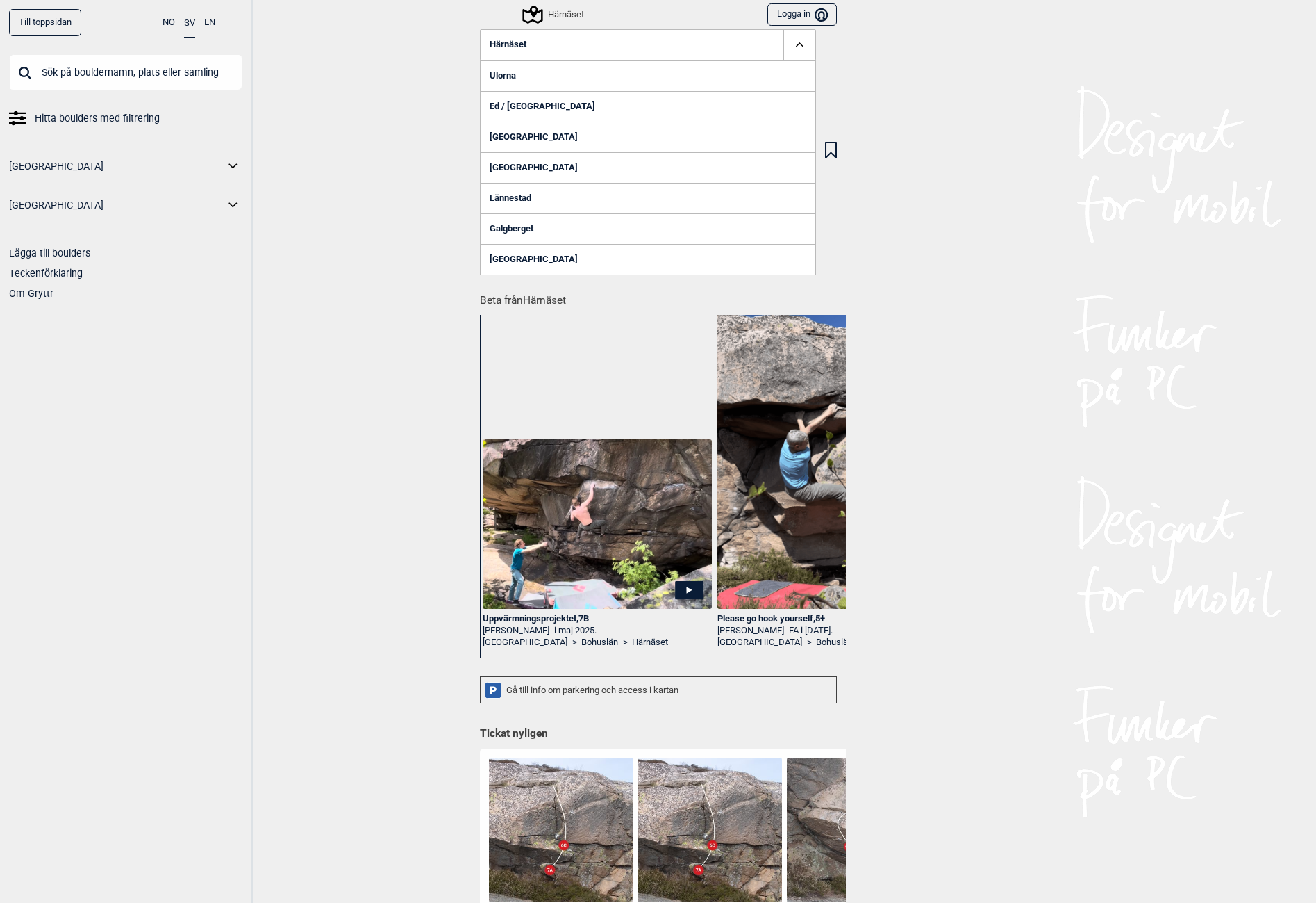
click at [511, 165] on link "[GEOGRAPHIC_DATA]" at bounding box center [648, 167] width 336 height 31
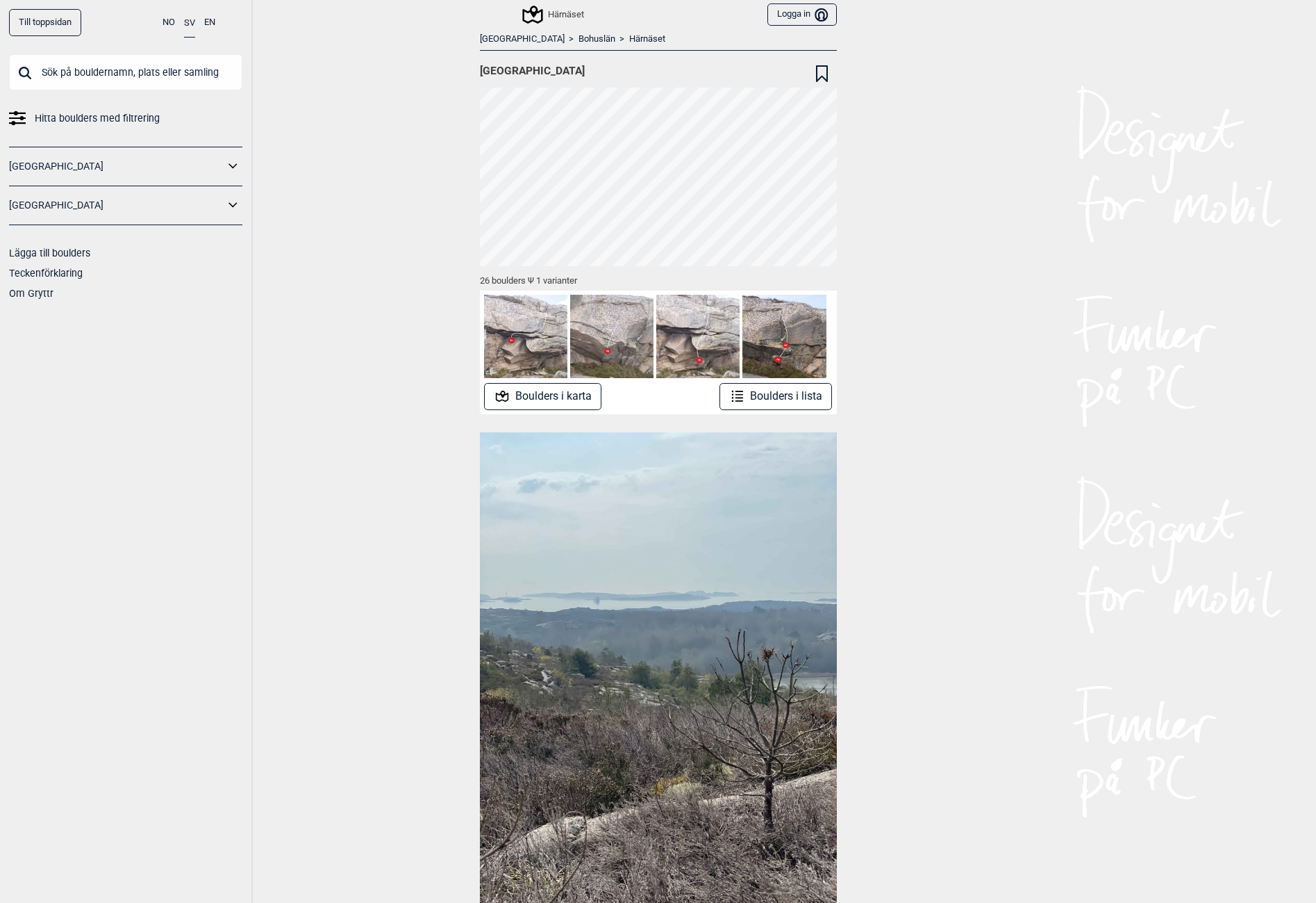
click at [804, 396] on button "Boulders i lista" at bounding box center [777, 396] width 113 height 27
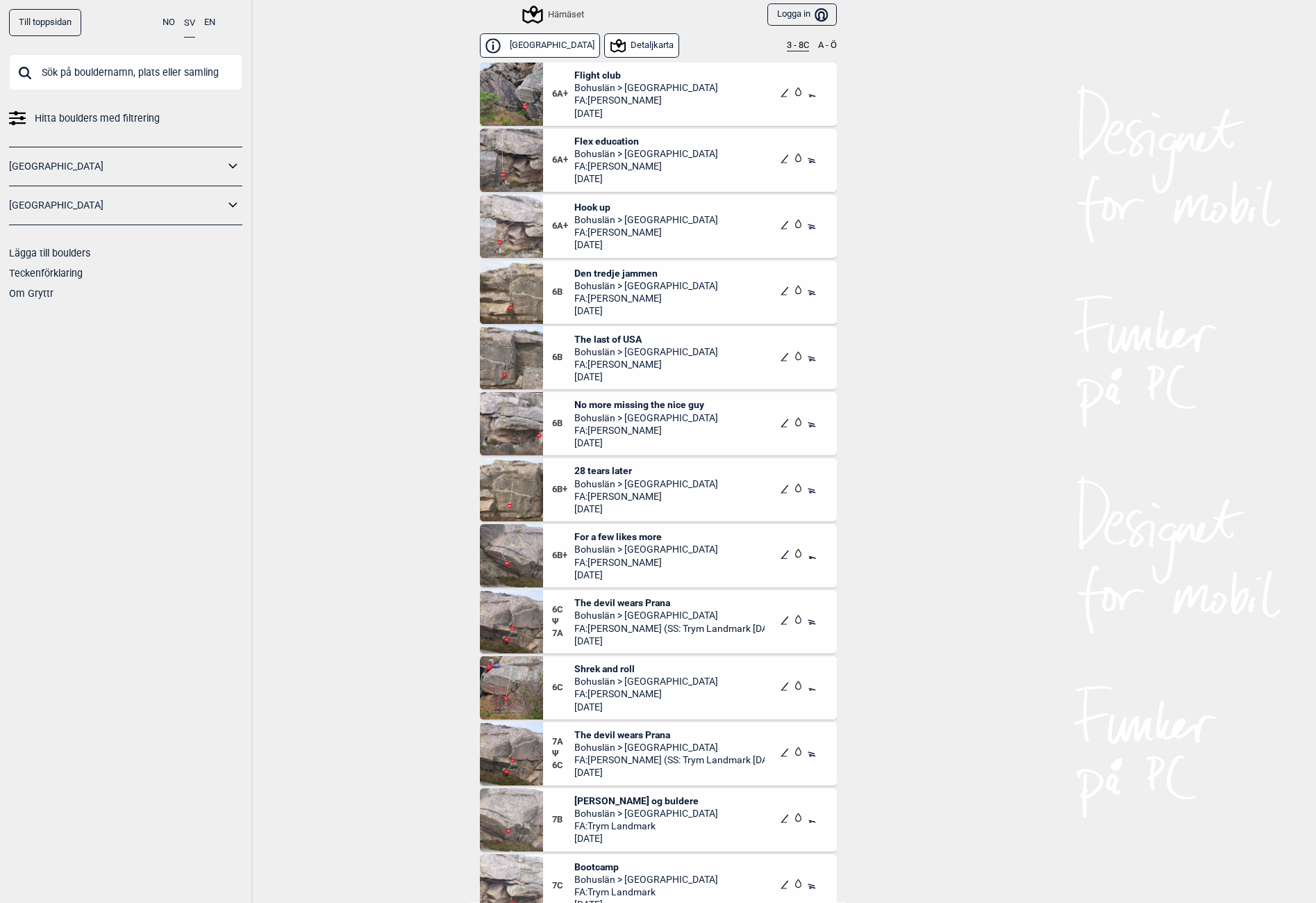
scroll to position [157, 0]
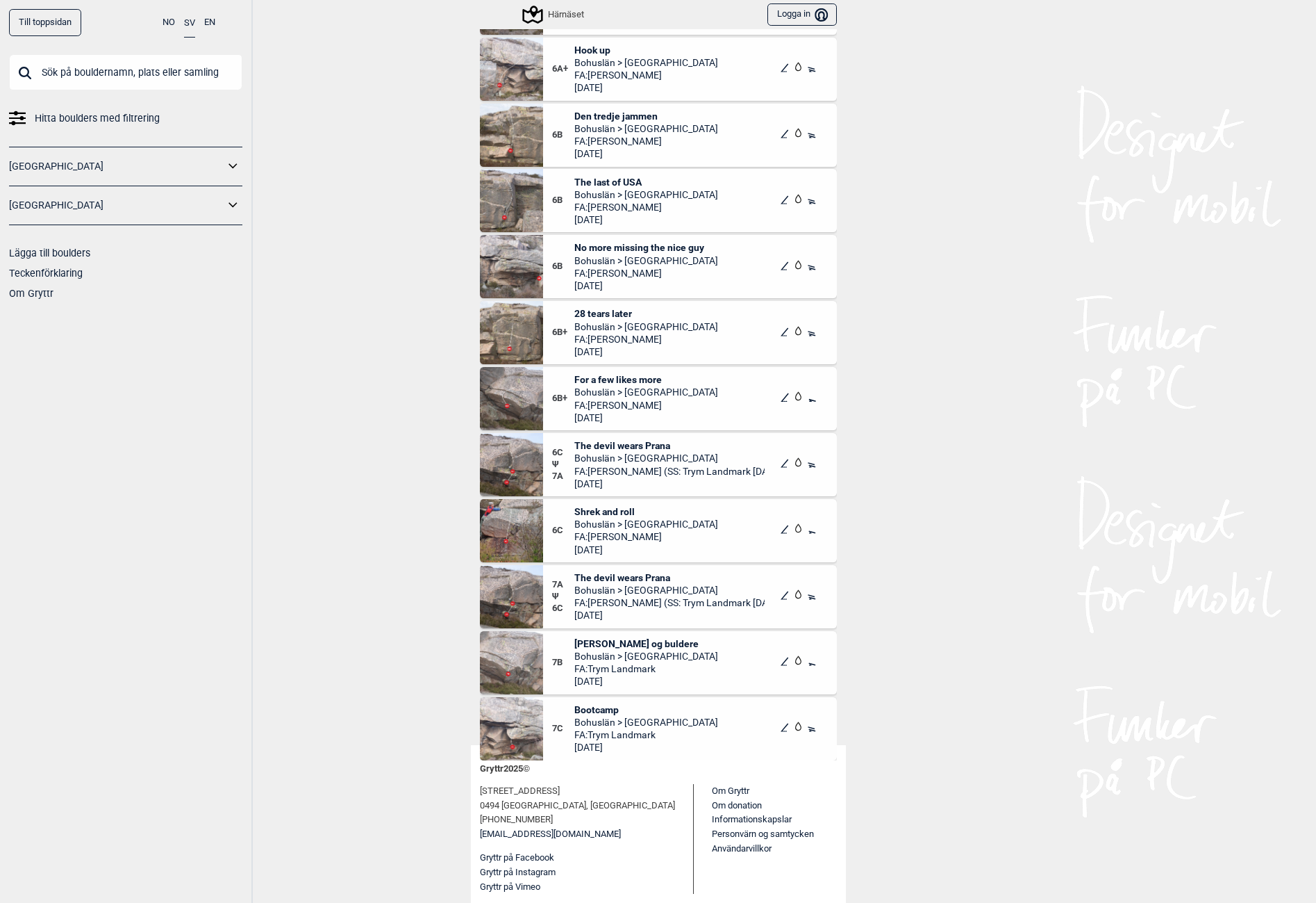
click at [498, 599] on img at bounding box center [512, 596] width 63 height 63
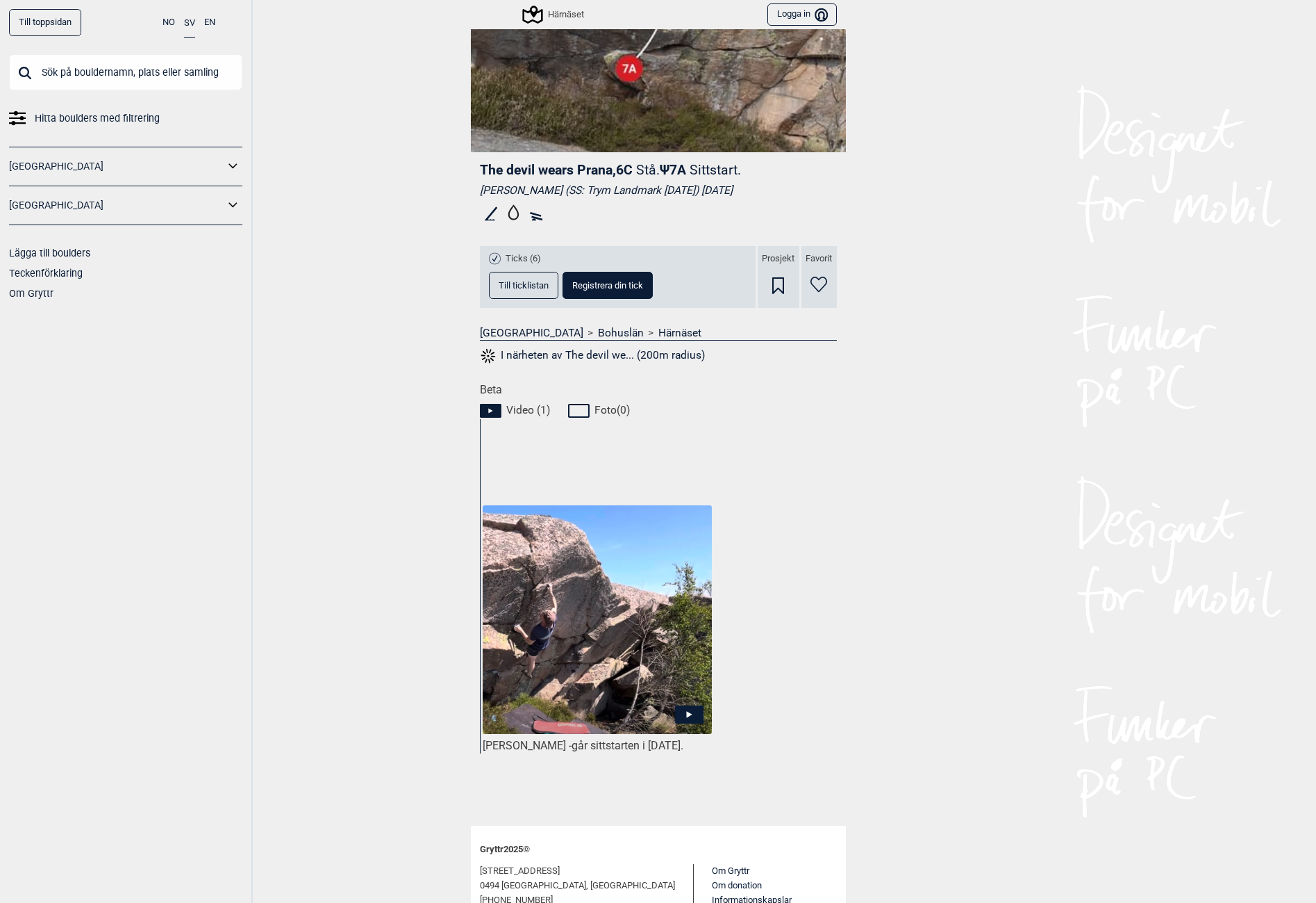
scroll to position [348, 0]
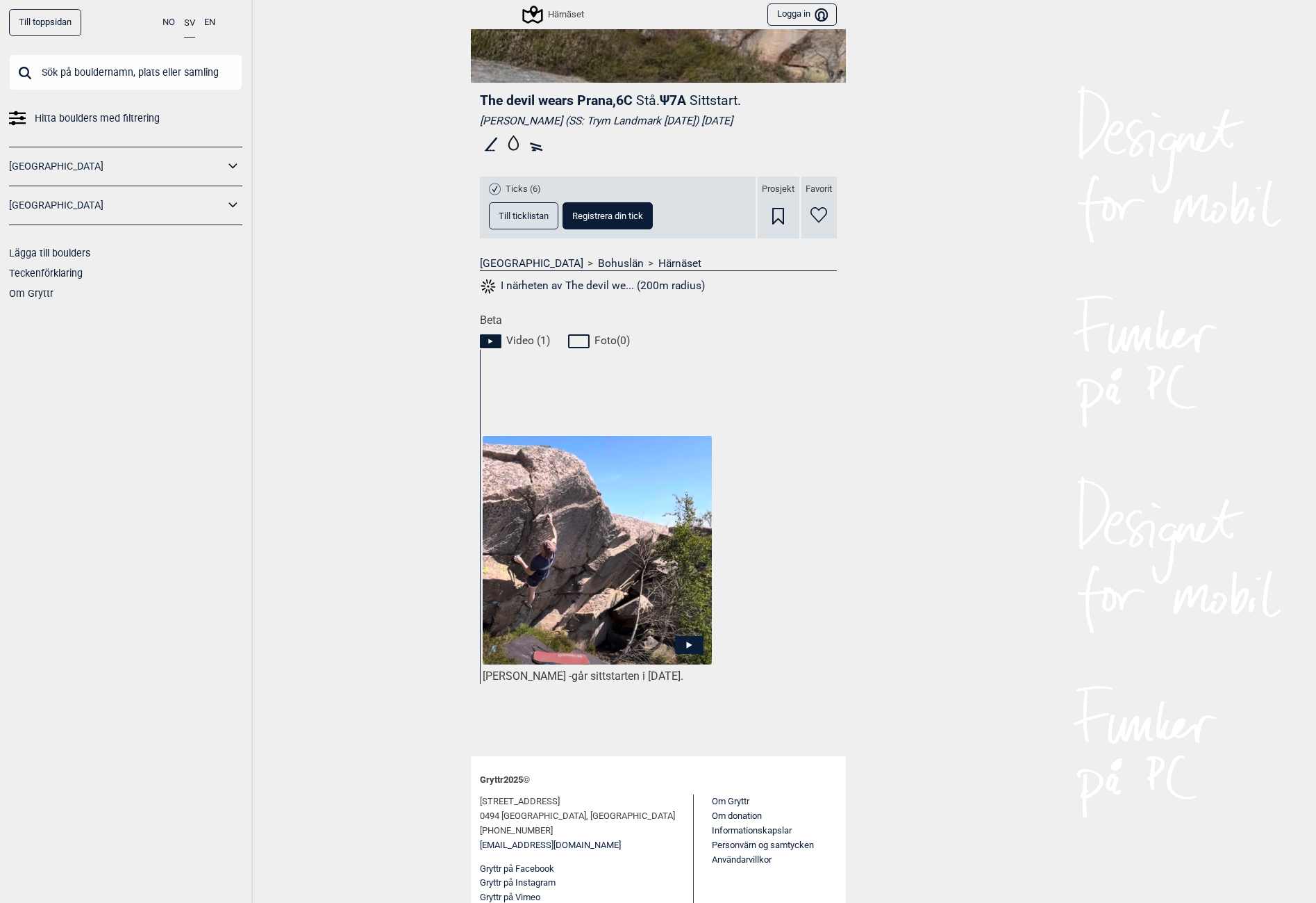
click at [589, 561] on img at bounding box center [597, 551] width 229 height 230
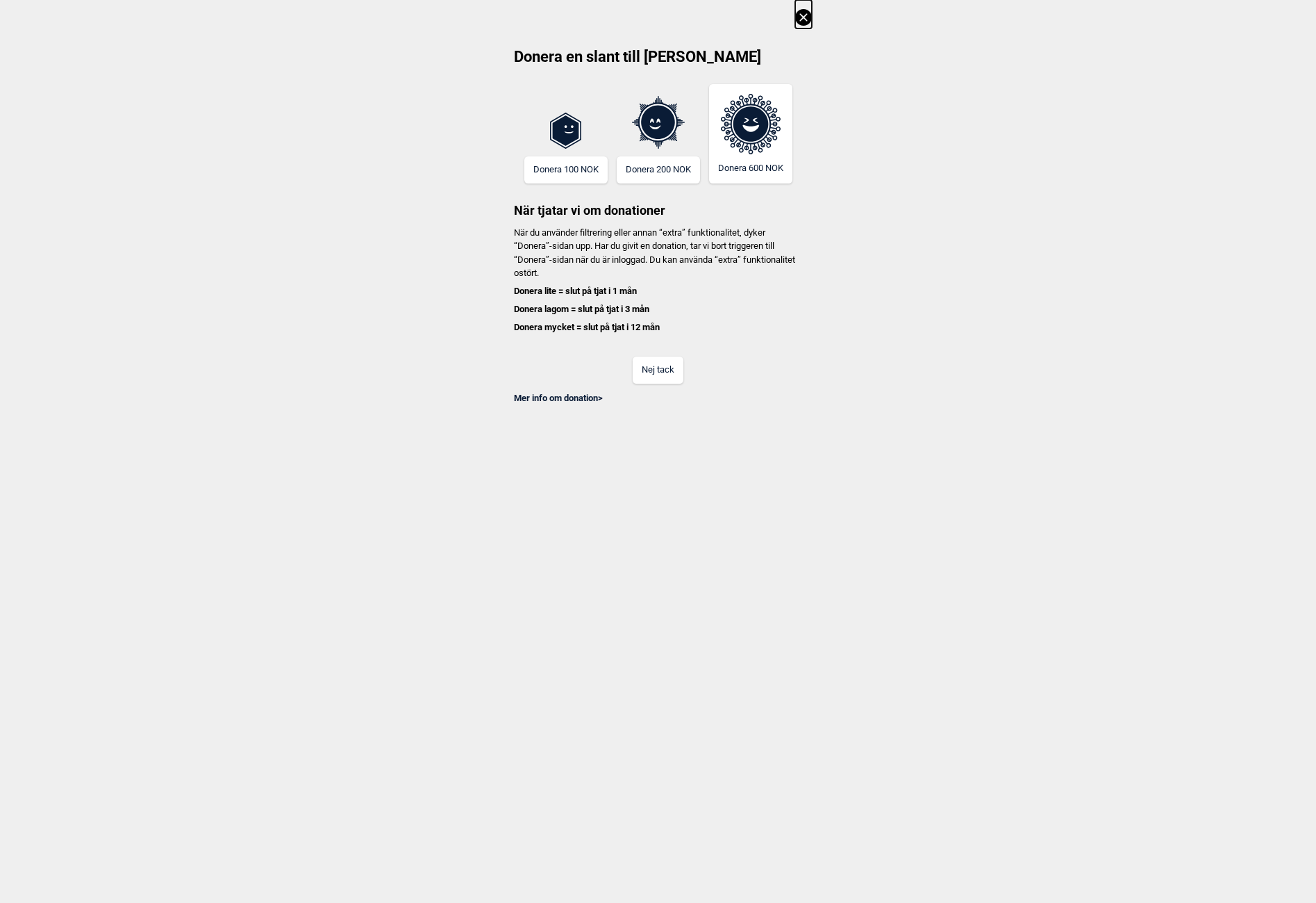
click at [662, 377] on button "Nej tack" at bounding box center [658, 370] width 51 height 27
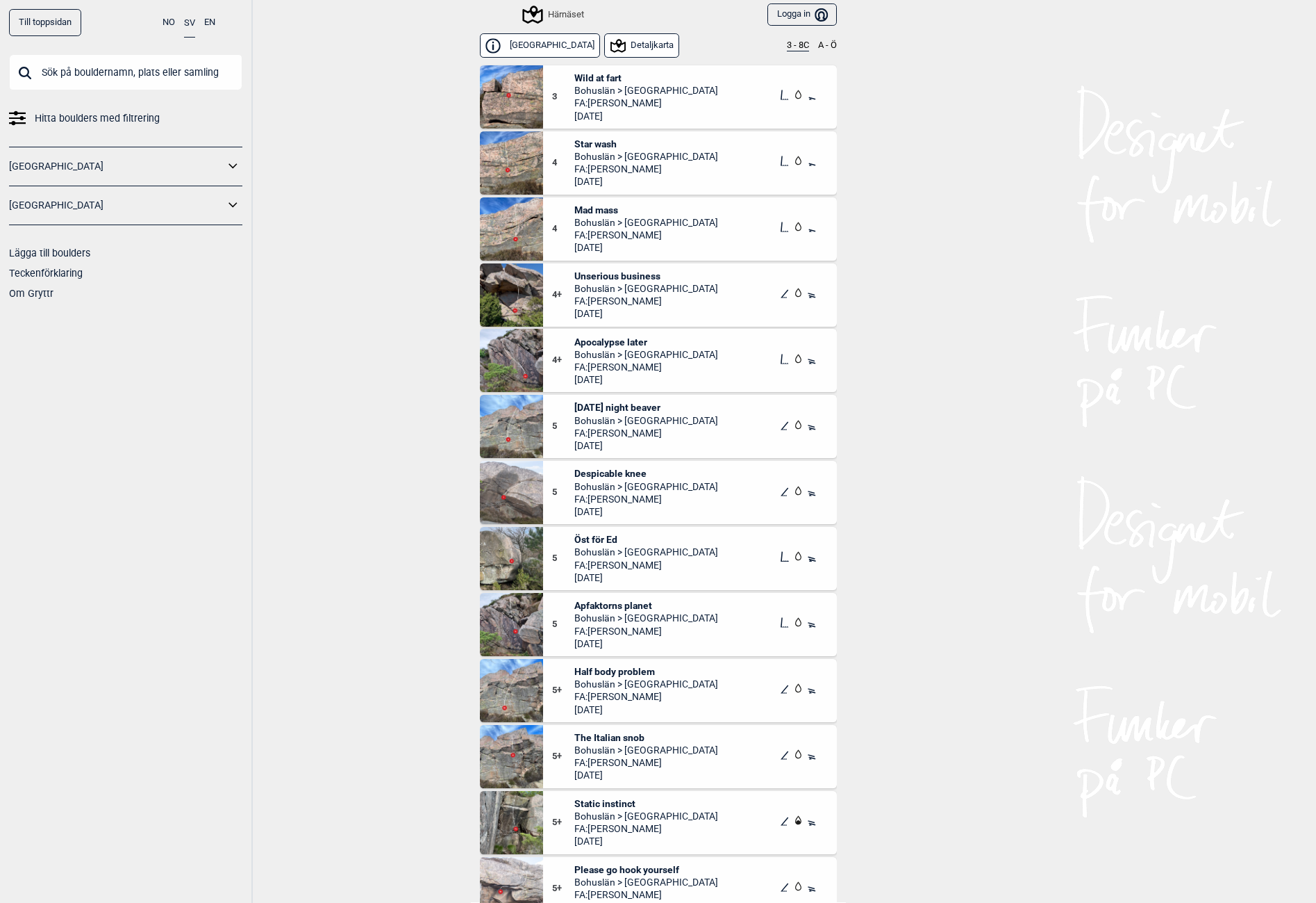
click at [622, 47] on button "Detaljkarta" at bounding box center [641, 45] width 75 height 24
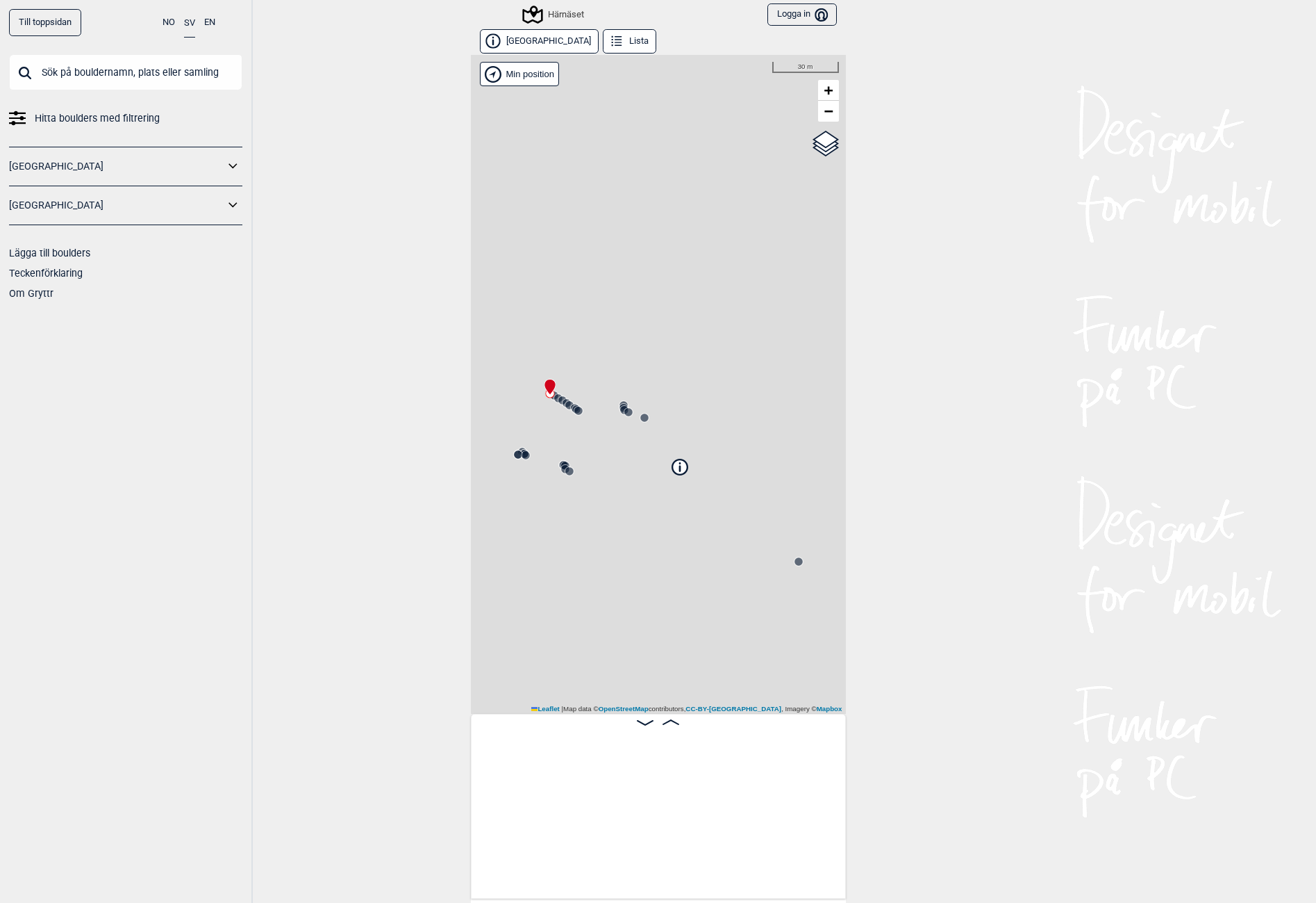
scroll to position [0, 109]
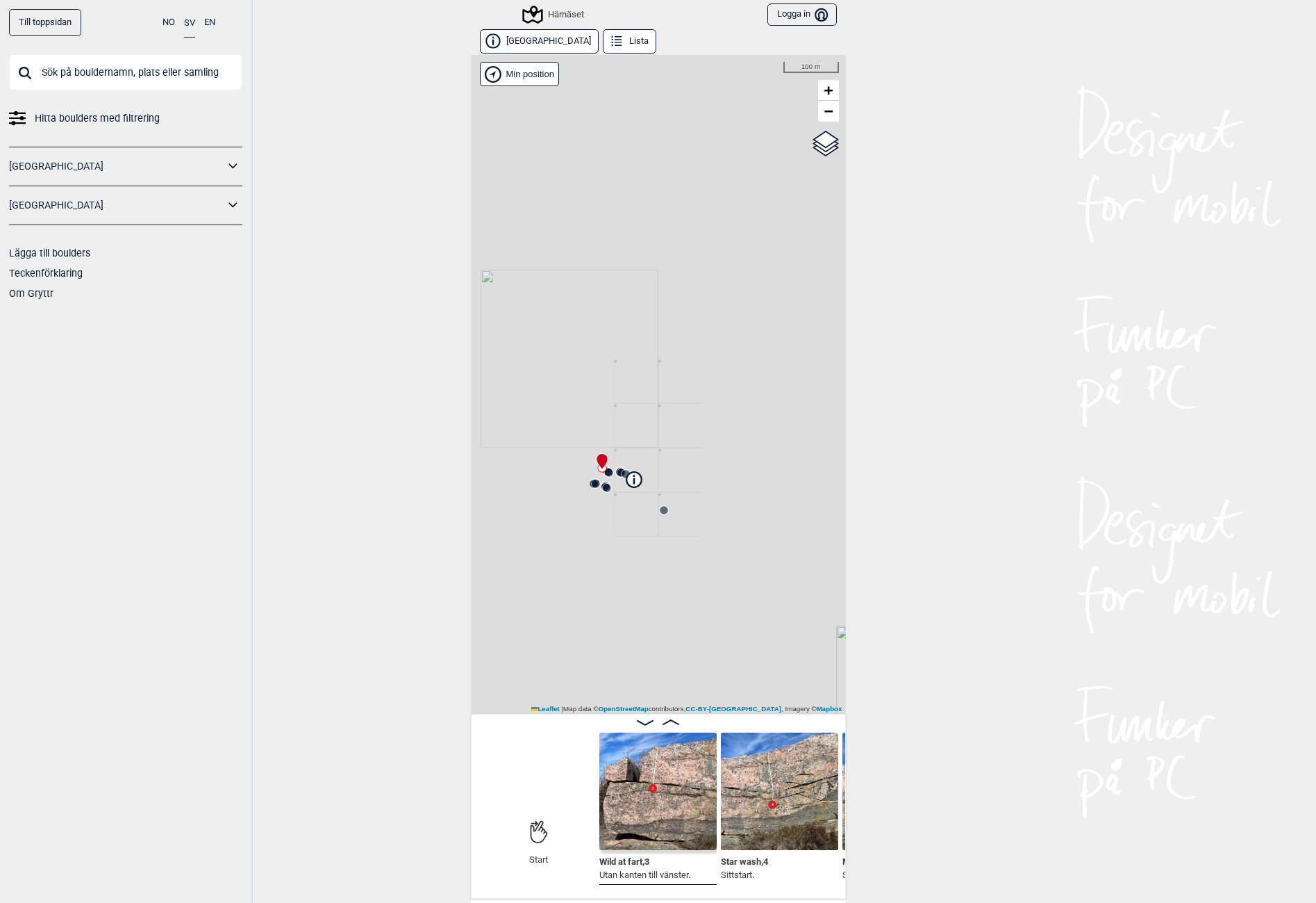
drag, startPoint x: 605, startPoint y: 620, endPoint x: 633, endPoint y: 566, distance: 60.8
click at [633, 566] on div "Härnäset Brukerens posisjon Min position 100 m + − OpenStreetMap Google satelli…" at bounding box center [658, 384] width 375 height 659
drag, startPoint x: 632, startPoint y: 544, endPoint x: 1108, endPoint y: 445, distance: 486.2
click at [1108, 445] on div "Till toppsidan NO SV EN Hitta boulders med filtrering [GEOGRAPHIC_DATA] [GEOGRA…" at bounding box center [658, 452] width 1316 height 903
click at [564, 13] on div "Härnäset" at bounding box center [554, 15] width 59 height 17
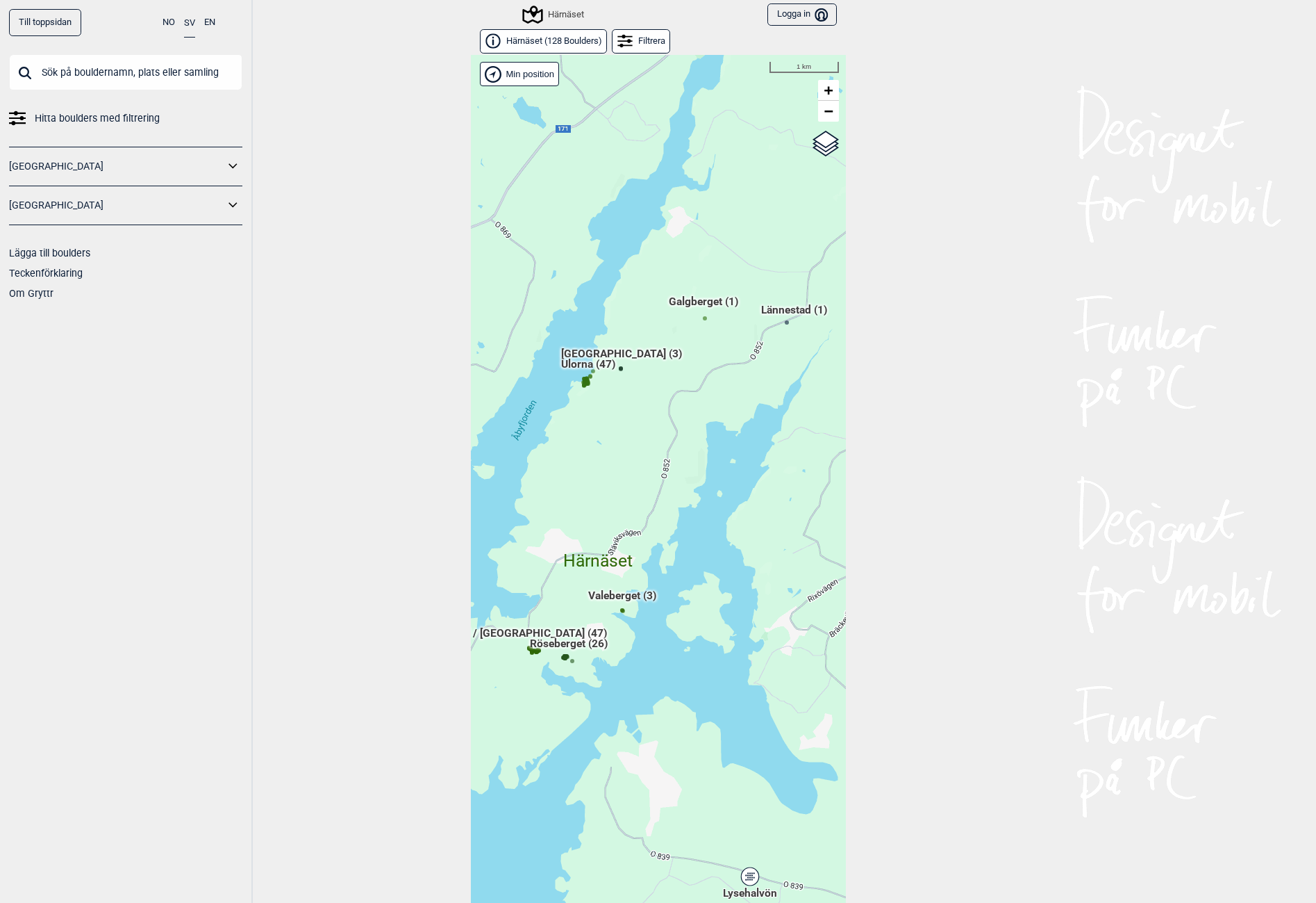
click at [552, 36] on span "Härnäset ( 128 Boulders )" at bounding box center [553, 41] width 95 height 12
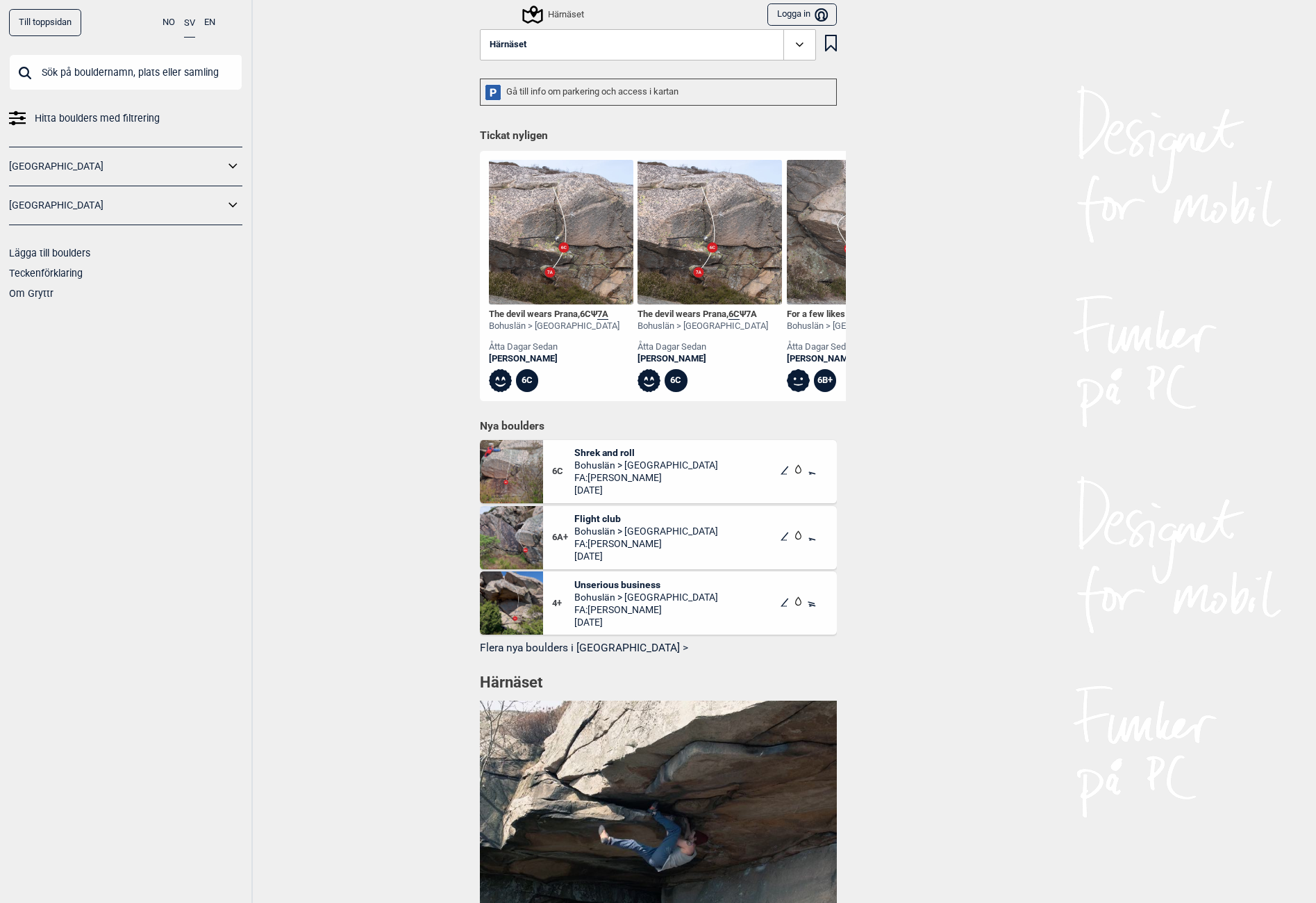
click at [527, 43] on button "Härnäset" at bounding box center [648, 45] width 336 height 32
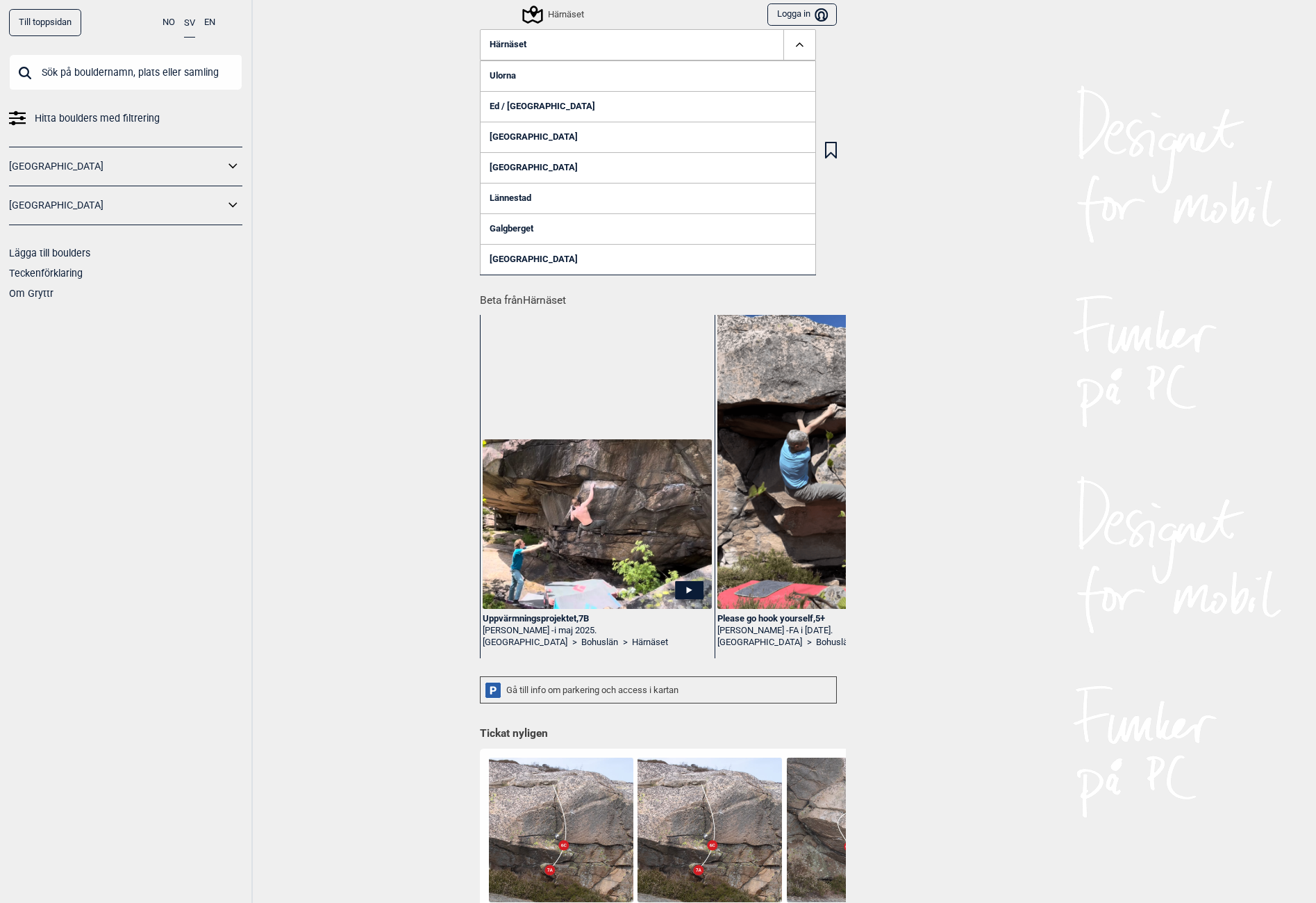
click at [508, 230] on link "Galgberget" at bounding box center [648, 228] width 336 height 31
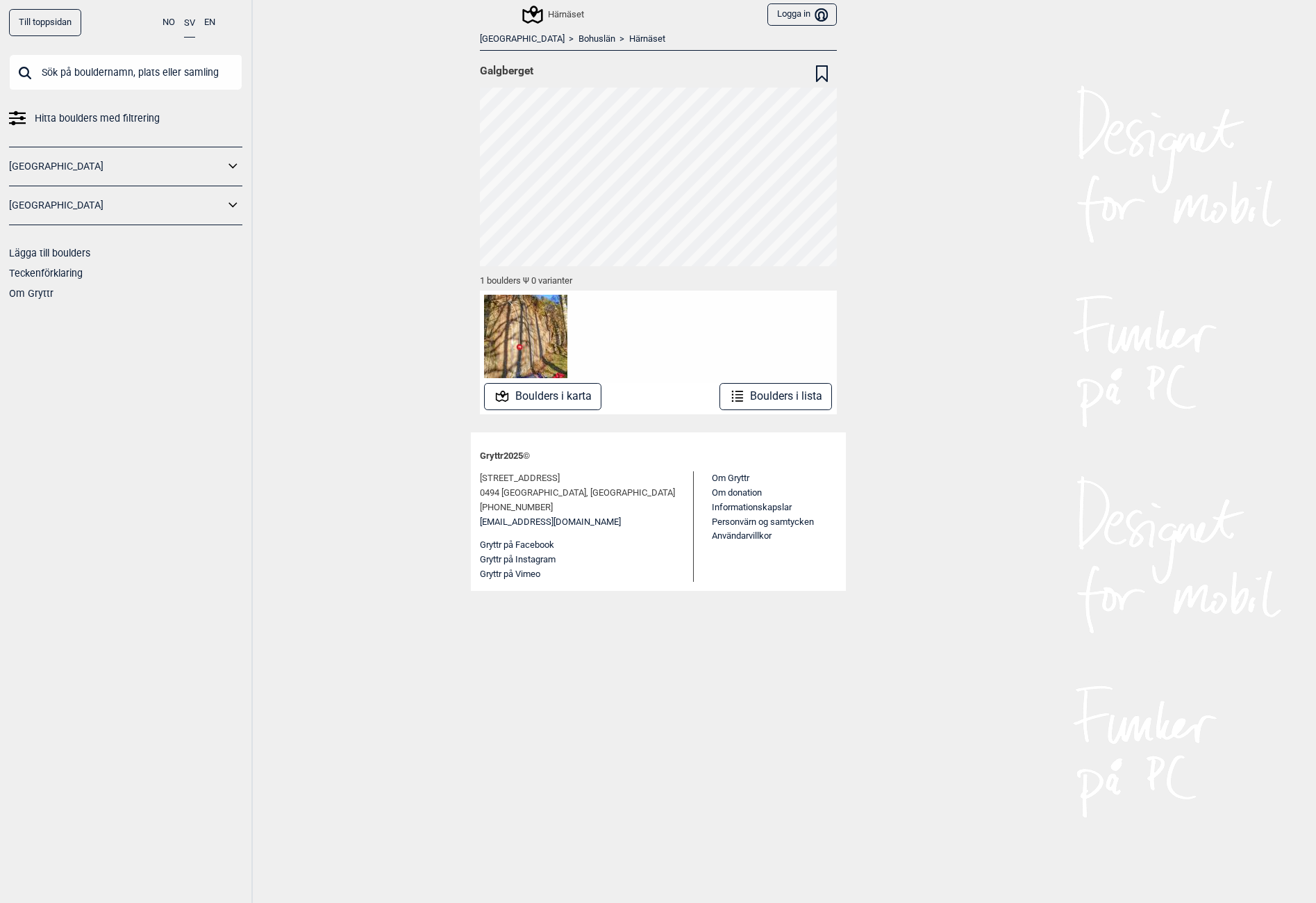
click at [629, 38] on link "Härnäset" at bounding box center [647, 39] width 36 height 12
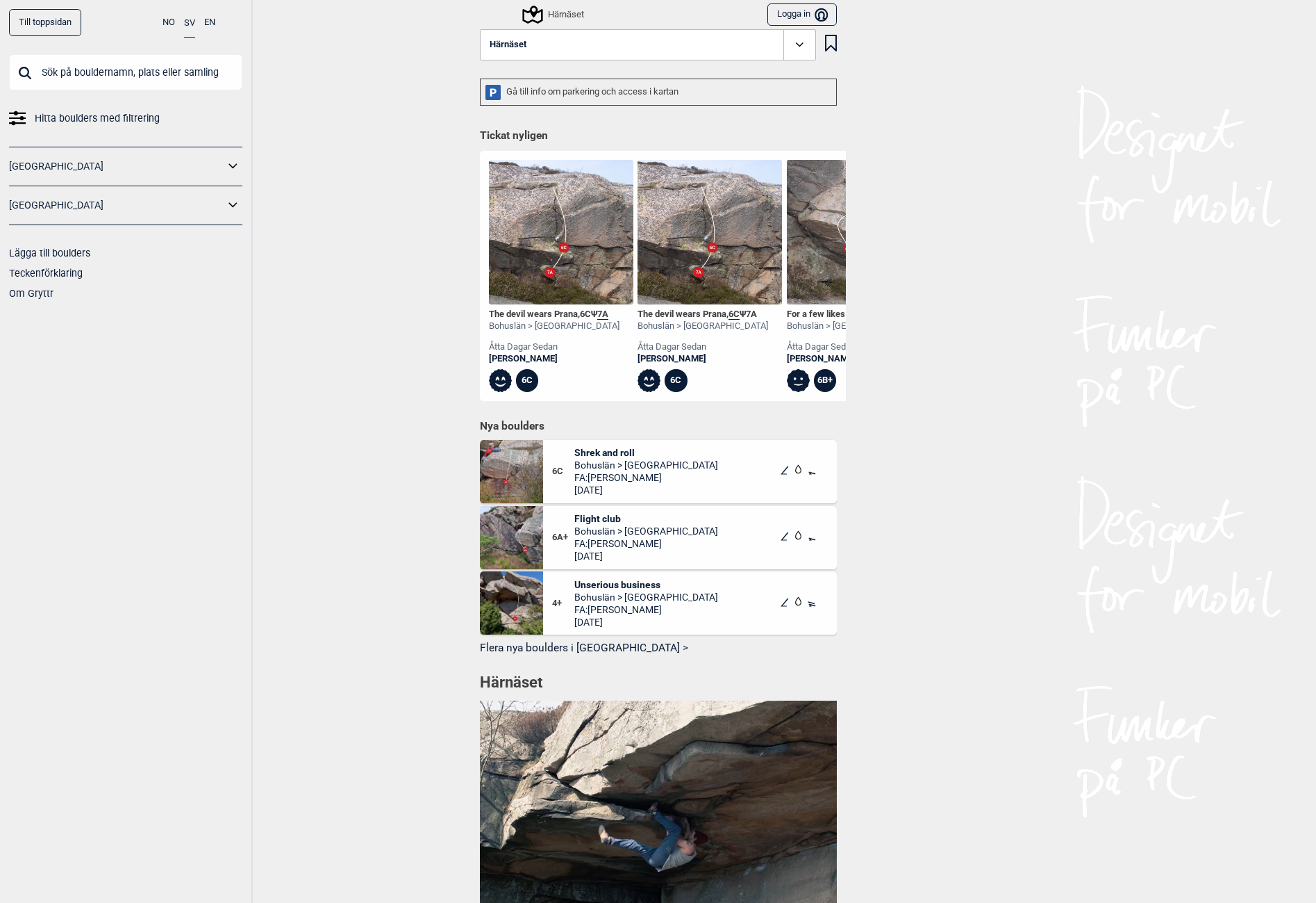
click at [548, 44] on button "Härnäset" at bounding box center [648, 45] width 336 height 32
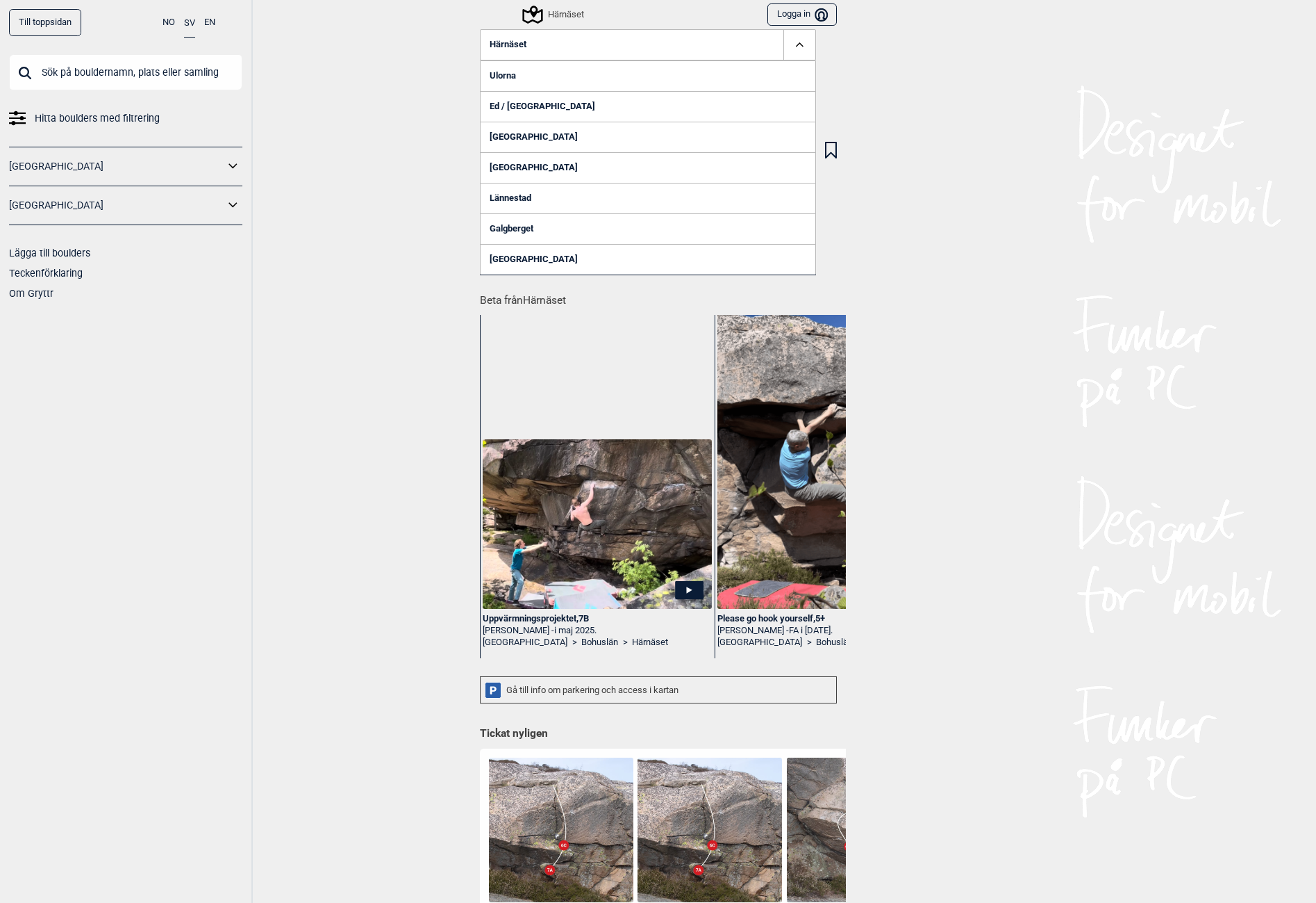
click at [516, 255] on link "[GEOGRAPHIC_DATA]" at bounding box center [648, 259] width 336 height 31
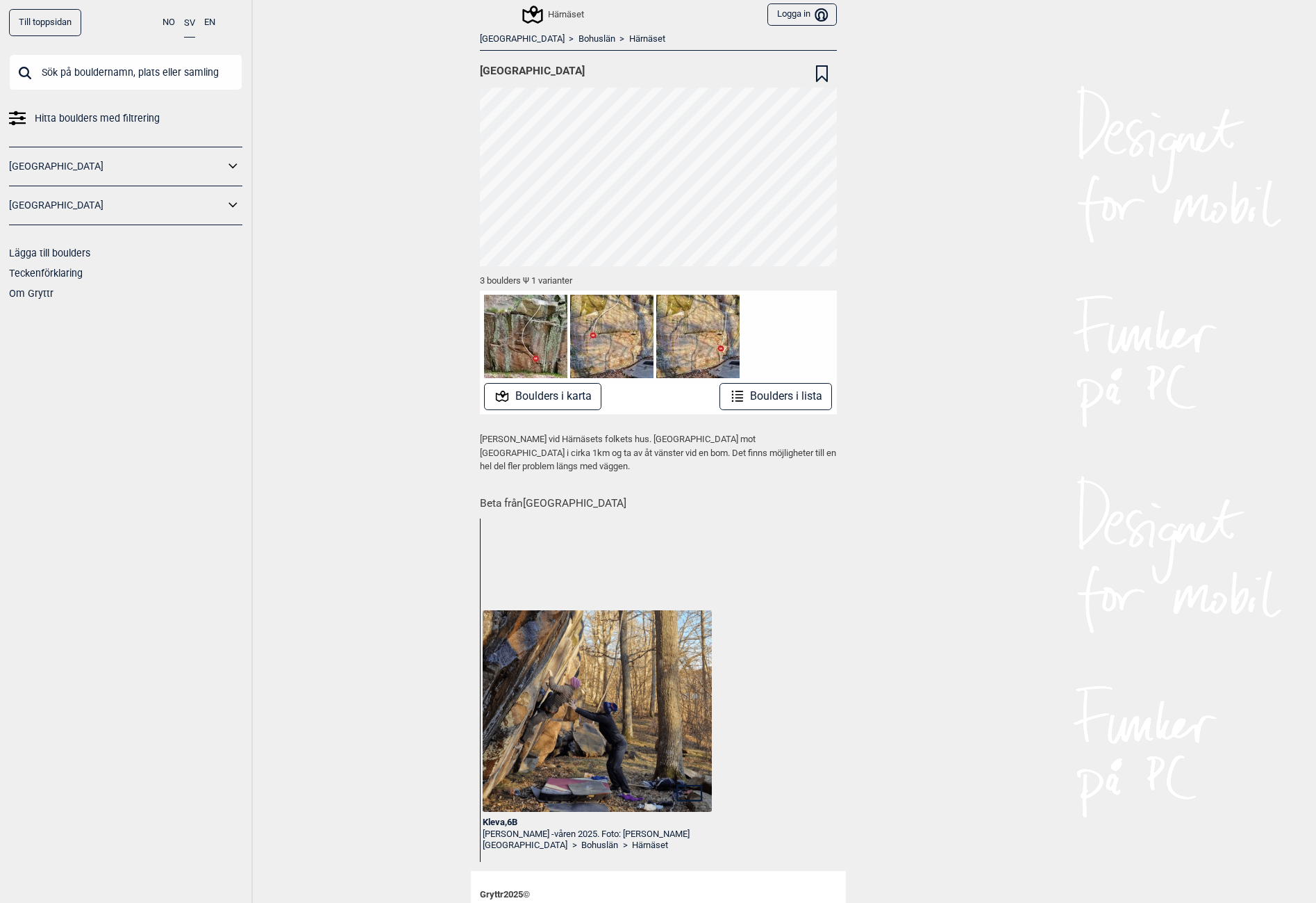
click at [578, 38] on link "Bohuslän" at bounding box center [597, 39] width 37 height 12
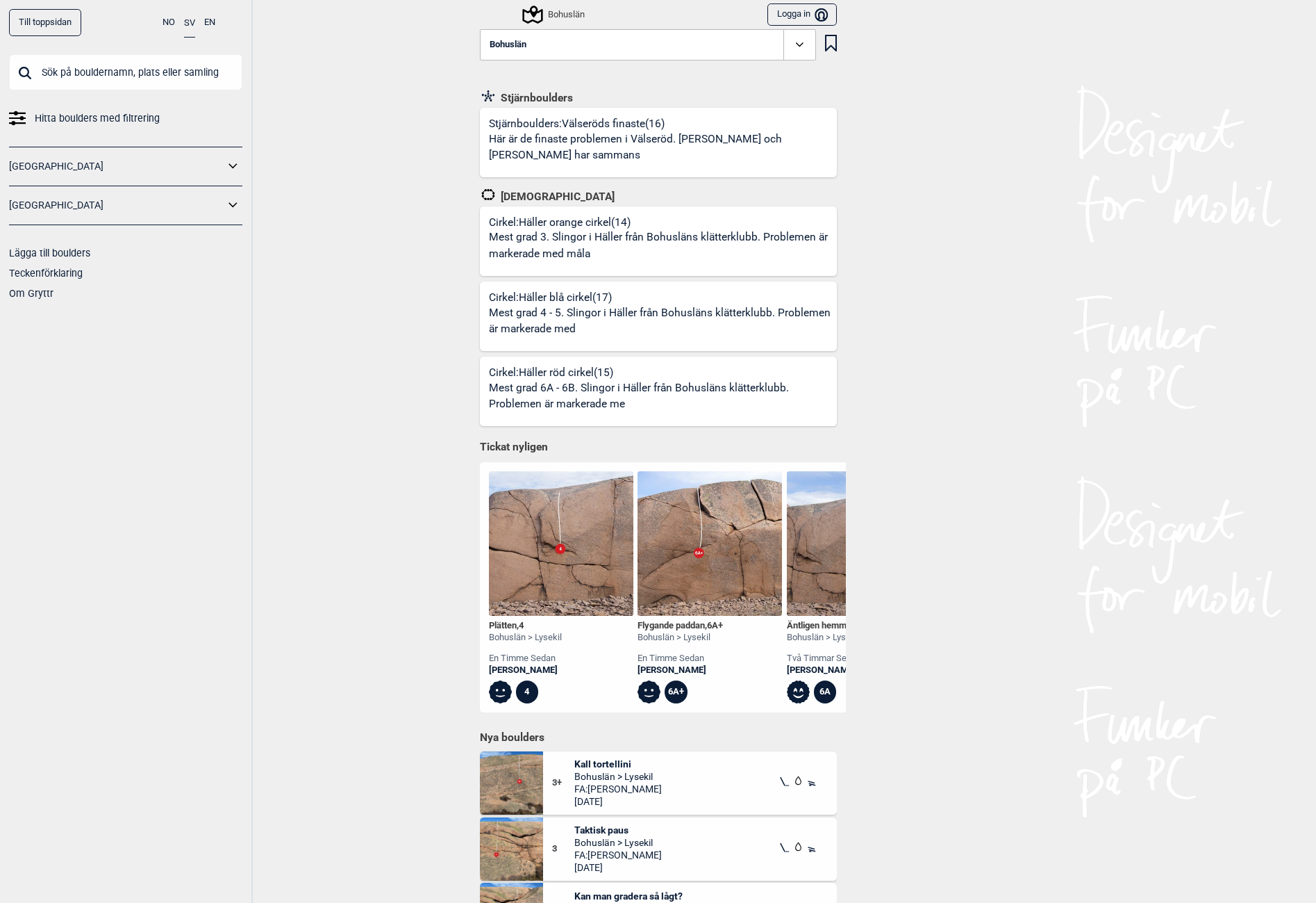
click at [530, 45] on button "Bohuslän" at bounding box center [648, 45] width 336 height 32
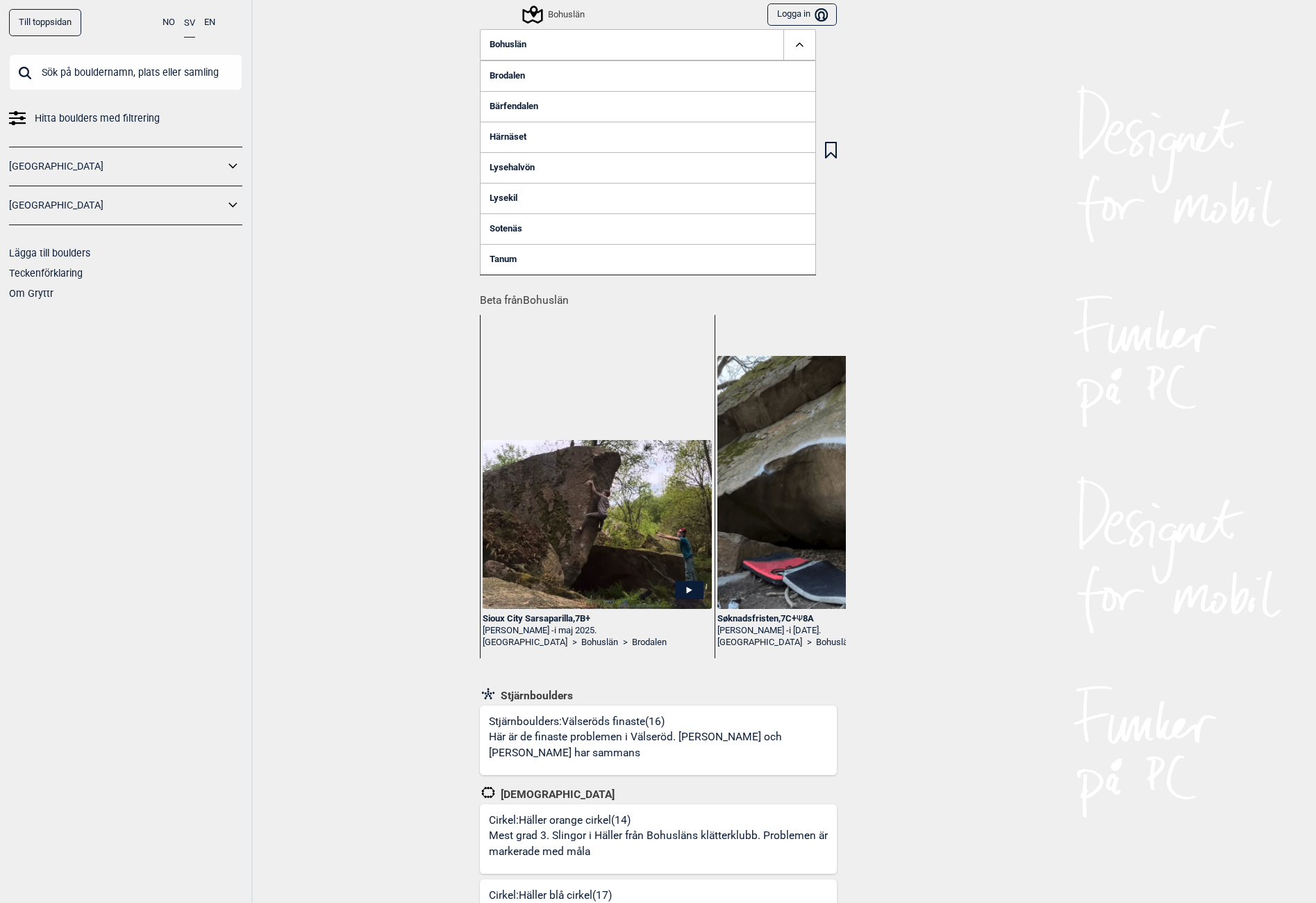
click at [500, 164] on link "Lysehalvön" at bounding box center [648, 167] width 336 height 31
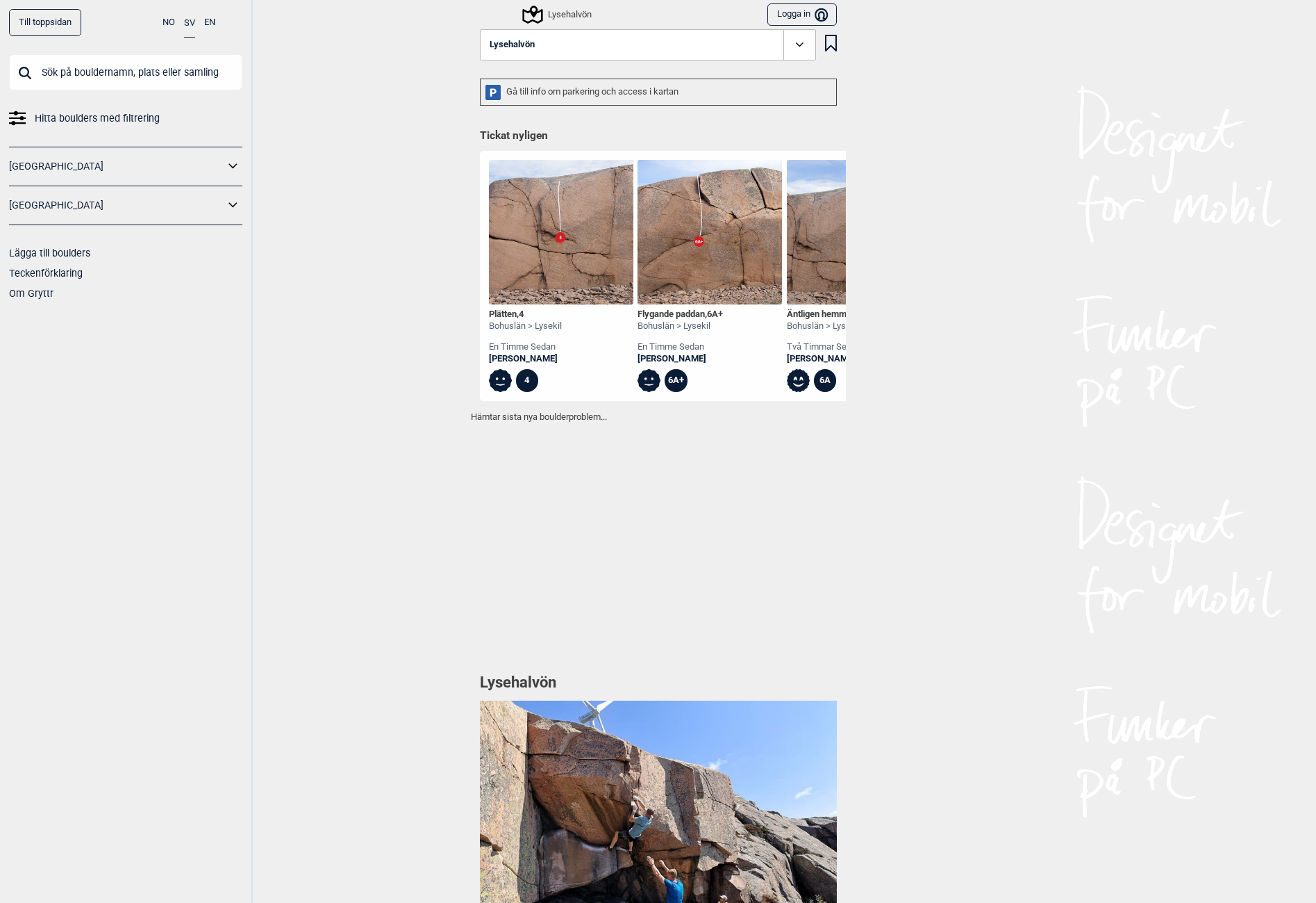
click at [558, 47] on button "Lysehalvön" at bounding box center [648, 45] width 336 height 32
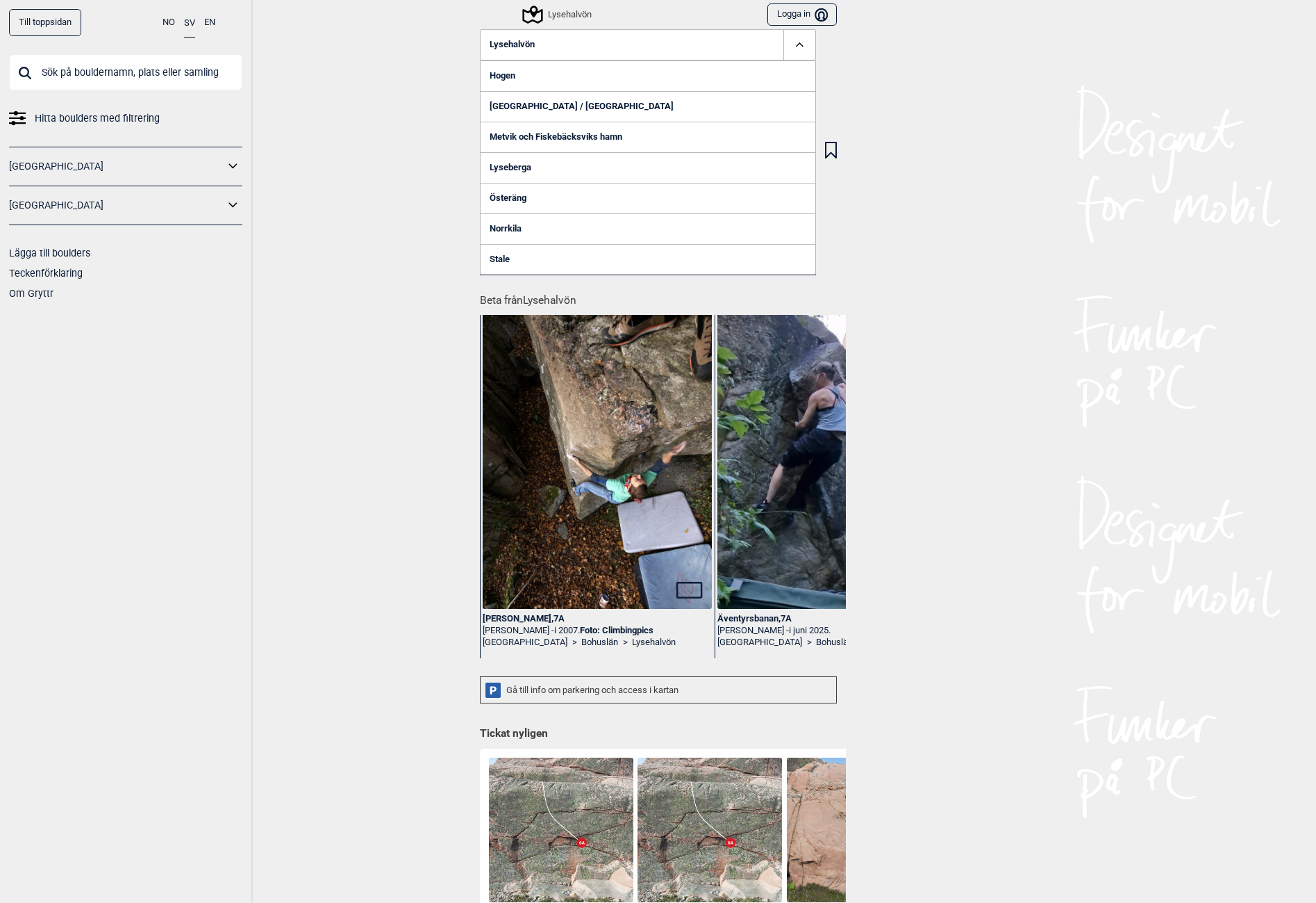
click at [493, 79] on link "Hogen" at bounding box center [648, 75] width 336 height 31
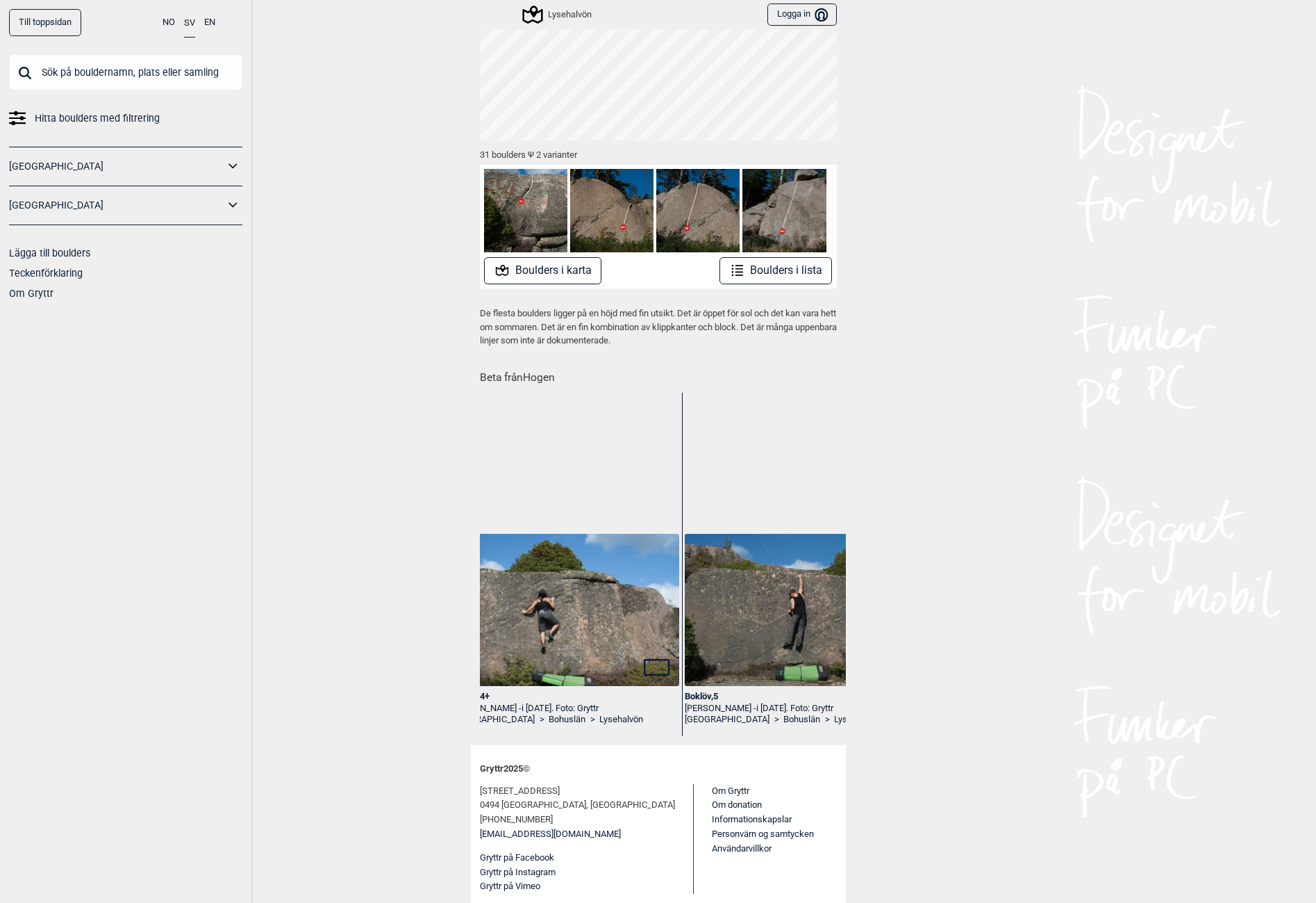
scroll to position [0, 740]
click at [579, 273] on button "Boulders i karta" at bounding box center [542, 270] width 118 height 27
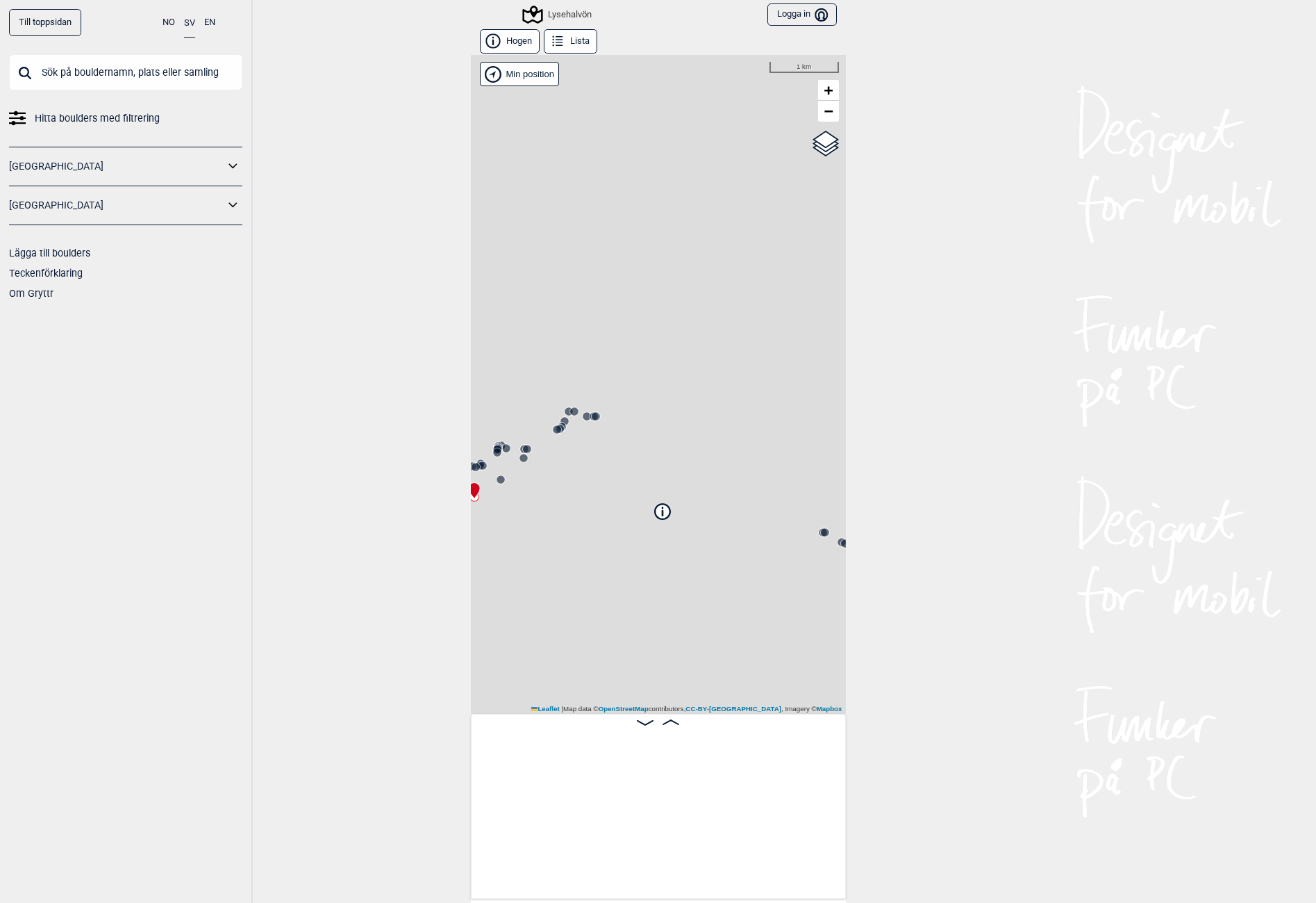
scroll to position [0, 109]
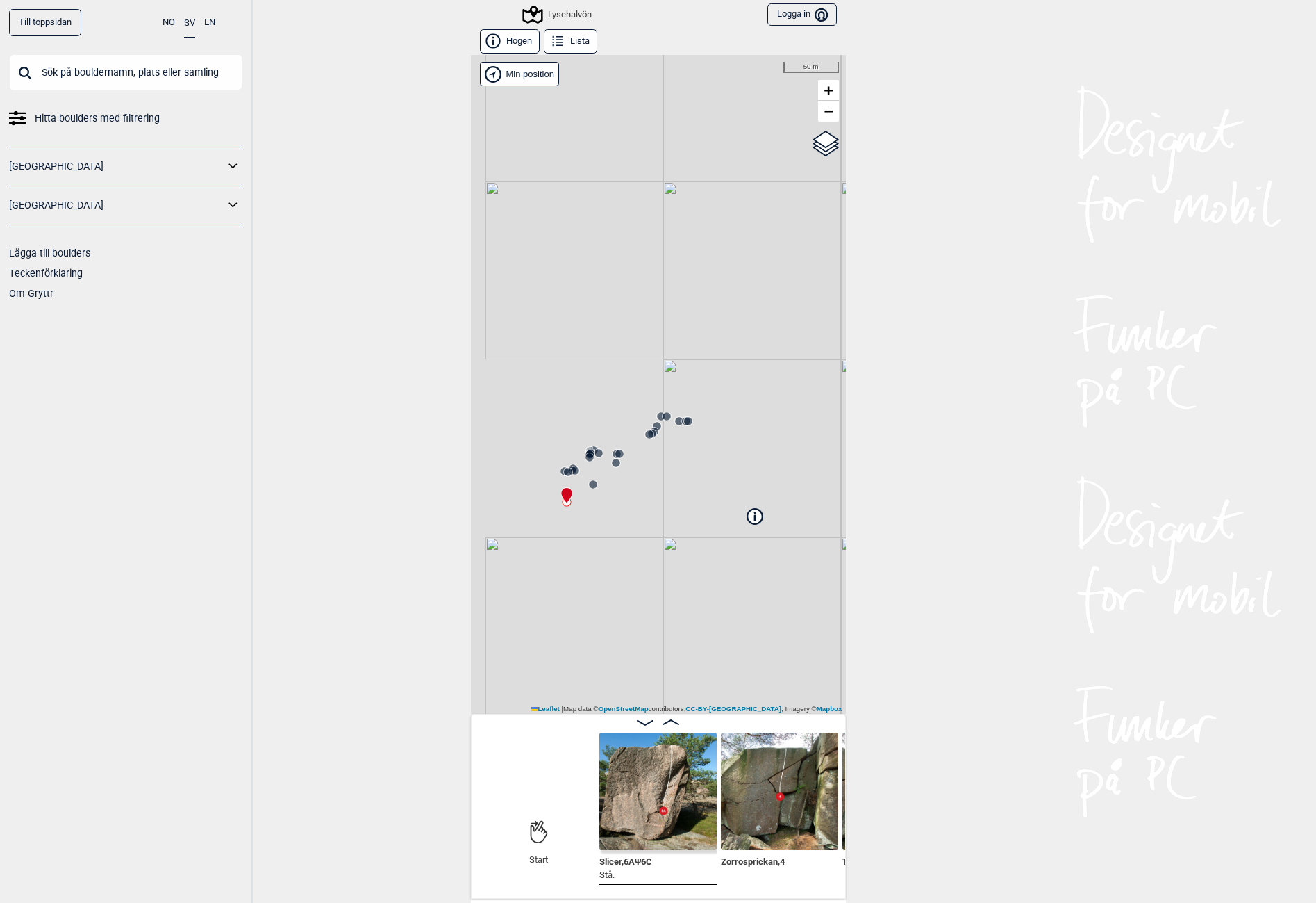
drag, startPoint x: 646, startPoint y: 570, endPoint x: 715, endPoint y: 571, distance: 69.0
click at [715, 571] on div "Lysehalvön Brukerens posisjon Min position 50 m + − OpenStreetMap Google satell…" at bounding box center [658, 384] width 375 height 659
drag, startPoint x: 717, startPoint y: 597, endPoint x: 520, endPoint y: 351, distance: 315.2
click at [520, 351] on div "Lysehalvön Brukerens posisjon Min position 200 m + − OpenStreetMap Google satel…" at bounding box center [658, 384] width 375 height 659
drag, startPoint x: 691, startPoint y: 477, endPoint x: 609, endPoint y: 623, distance: 167.5
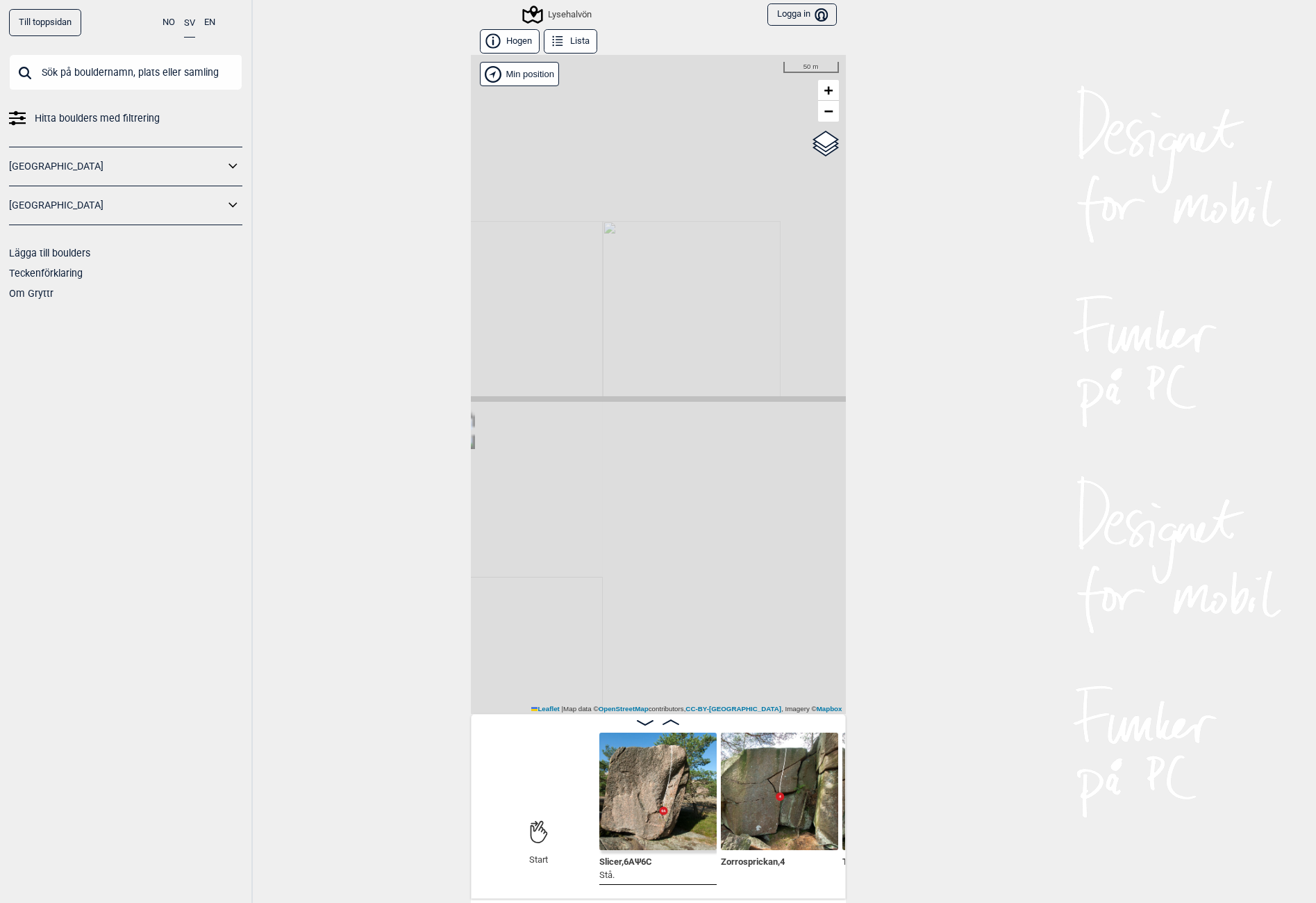
click at [604, 648] on div "Lysehalvön Brukerens posisjon Min position 50 m + − OpenStreetMap Google satell…" at bounding box center [658, 384] width 375 height 659
click at [675, 573] on div "Lysehalvön Brukerens posisjon Min position 200 m + − OpenStreetMap Google satel…" at bounding box center [658, 384] width 375 height 659
drag, startPoint x: 629, startPoint y: 590, endPoint x: 791, endPoint y: 522, distance: 175.7
click at [791, 522] on div "Lysehalvön Brukerens posisjon Min position 200 m + − OpenStreetMap Google satel…" at bounding box center [658, 384] width 375 height 659
drag, startPoint x: 726, startPoint y: 585, endPoint x: 708, endPoint y: 546, distance: 43.0
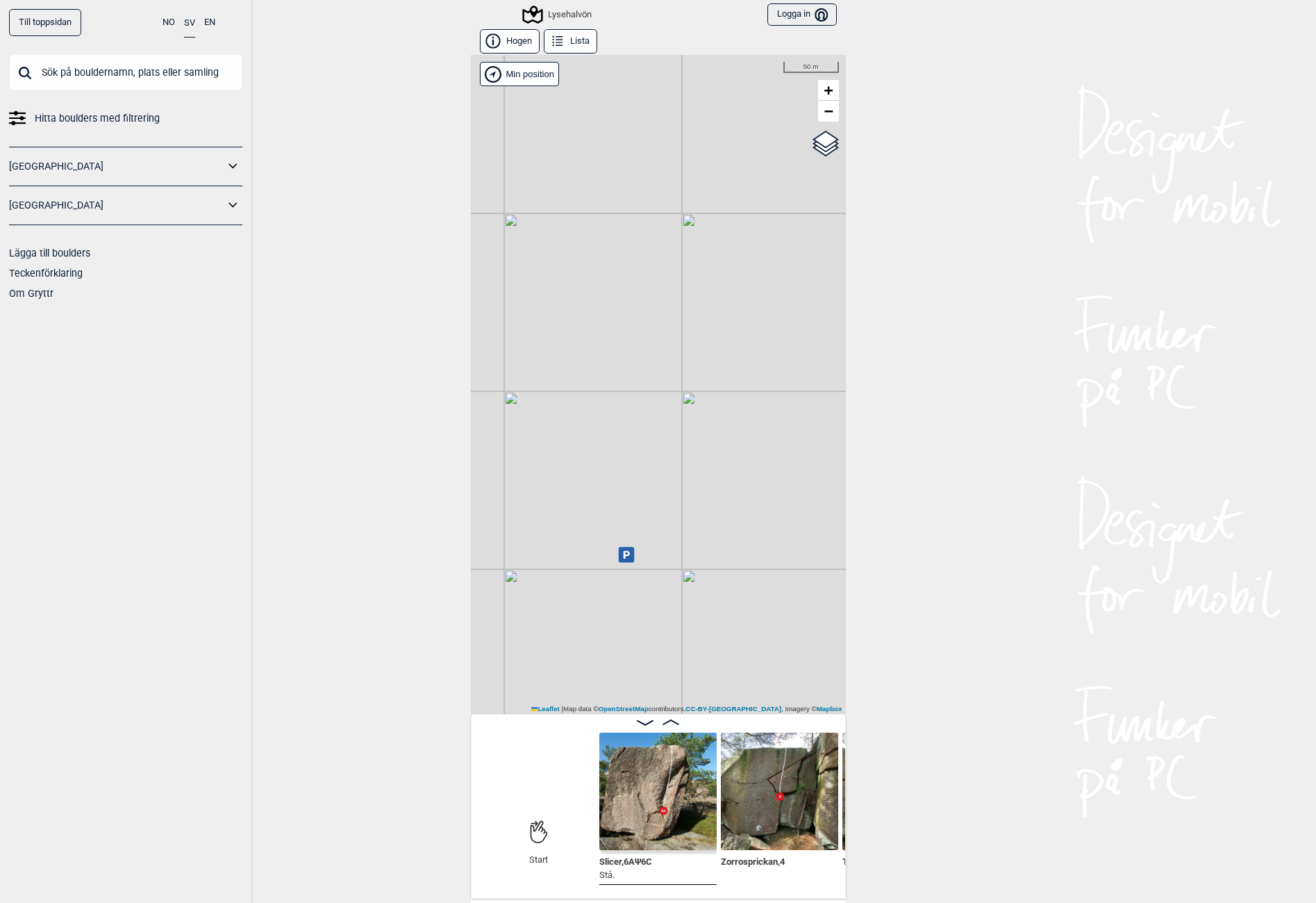
click at [708, 546] on div "Lysehalvön Brukerens posisjon Min position 50 m + − OpenStreetMap Google satell…" at bounding box center [658, 384] width 375 height 659
drag, startPoint x: 667, startPoint y: 484, endPoint x: 772, endPoint y: 509, distance: 107.9
click at [772, 509] on div "Lysehalvön Brukerens posisjon Min position 100 m + − OpenStreetMap Google satel…" at bounding box center [658, 384] width 375 height 659
drag, startPoint x: 698, startPoint y: 570, endPoint x: 694, endPoint y: 553, distance: 17.5
click at [770, 598] on div "Lysehalvön Brukerens posisjon Min position 30 m + − OpenStreetMap Google satell…" at bounding box center [658, 384] width 375 height 659
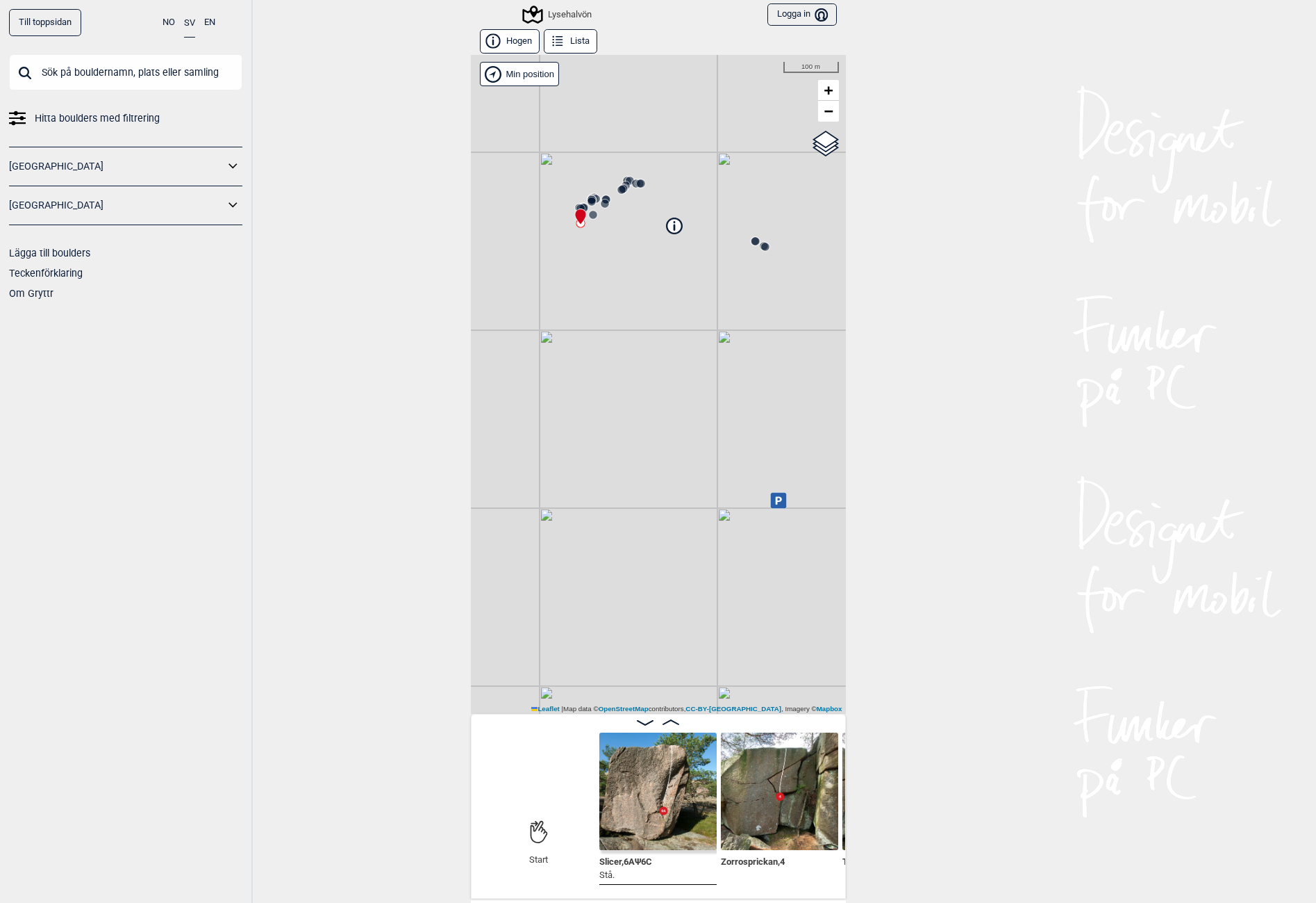
drag, startPoint x: 698, startPoint y: 426, endPoint x: 626, endPoint y: 269, distance: 172.7
click at [626, 269] on div "Lysehalvön Brukerens posisjon Min position 100 m + − OpenStreetMap Google satel…" at bounding box center [658, 384] width 375 height 659
drag, startPoint x: 666, startPoint y: 495, endPoint x: 601, endPoint y: 451, distance: 78.5
click at [601, 451] on div "Lysehalvön Brukerens posisjon Min position 200 m + − OpenStreetMap Google satel…" at bounding box center [658, 384] width 375 height 659
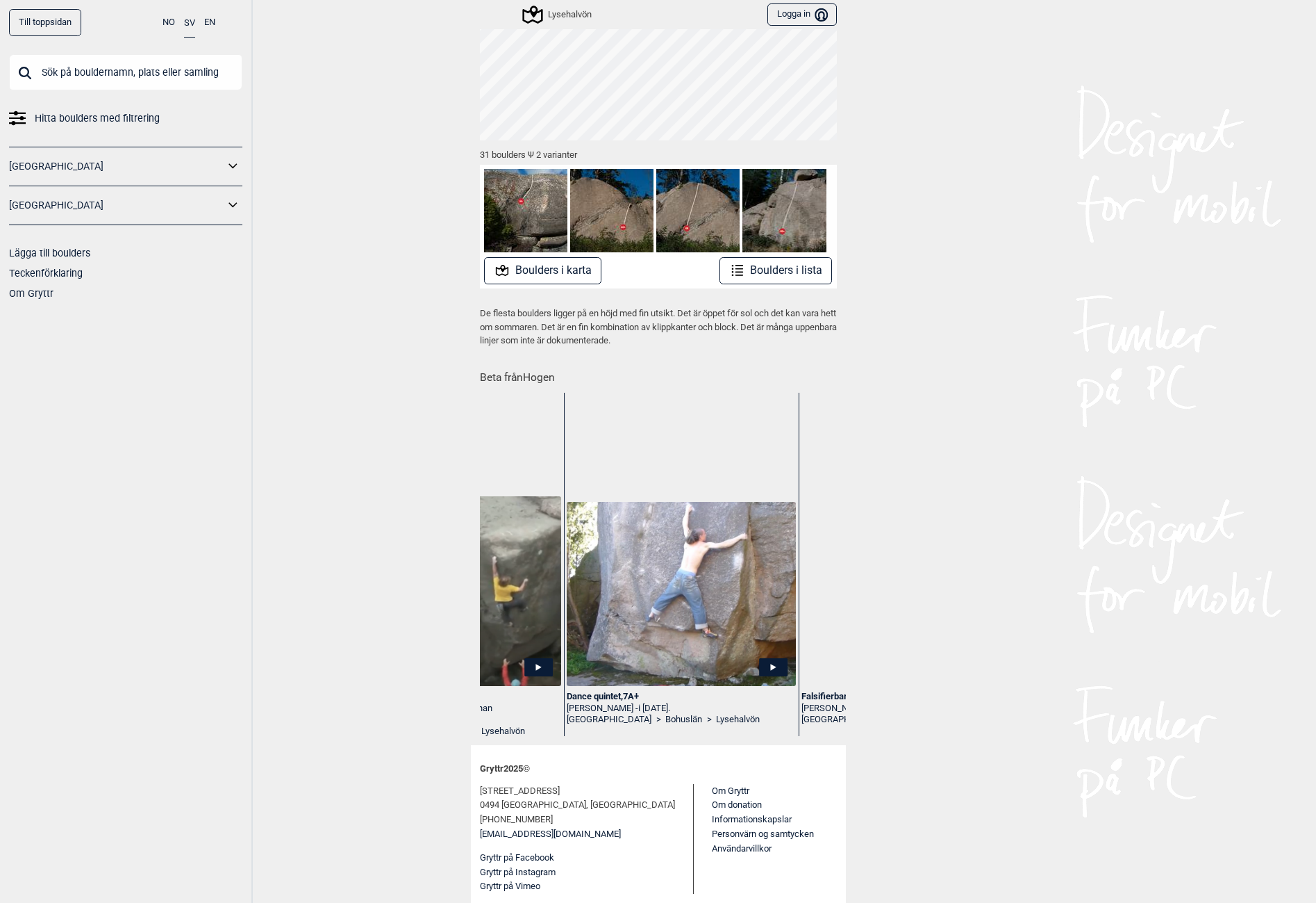
scroll to position [0, 4432]
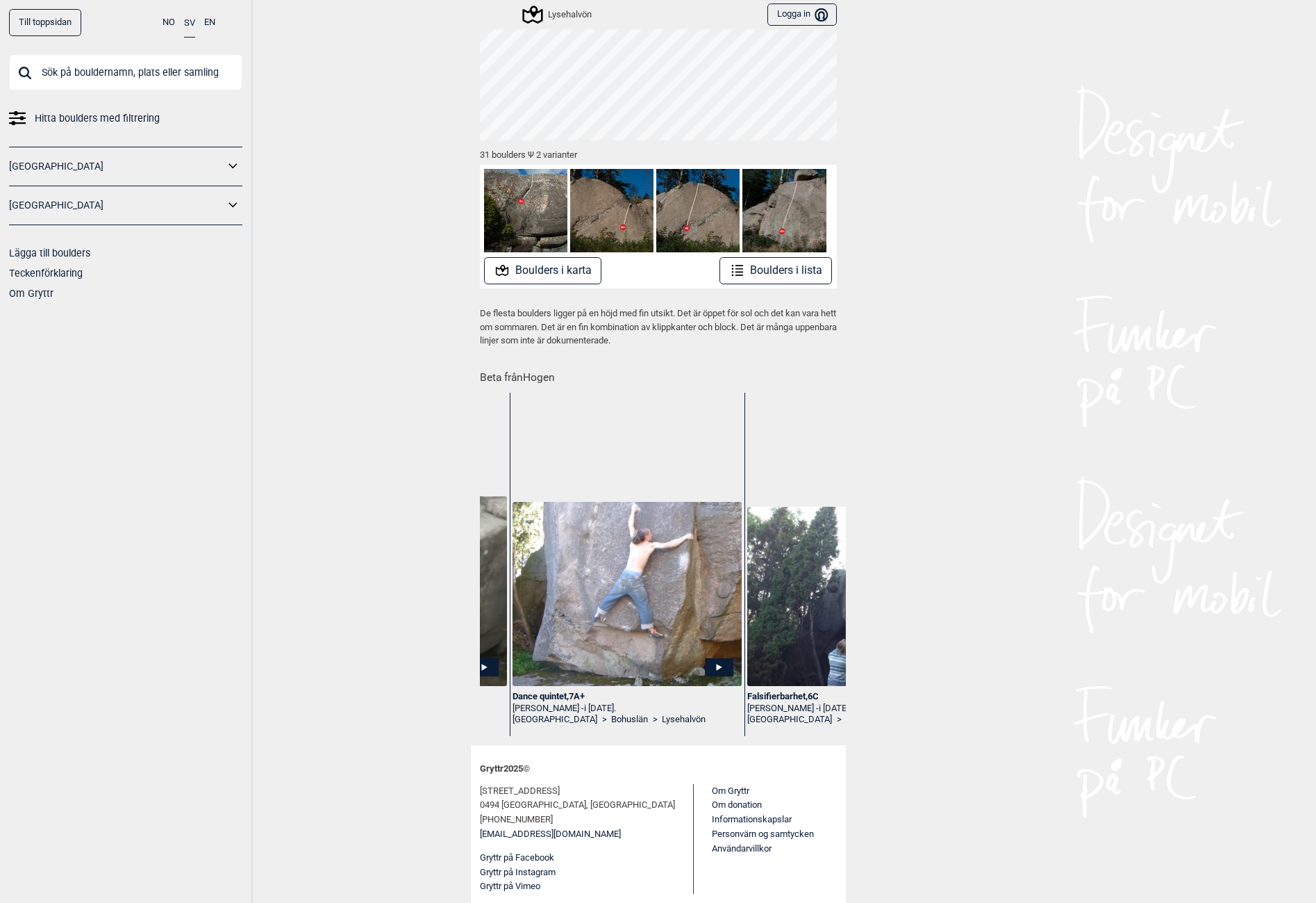
click at [303, 217] on div "Till toppsidan NO SV EN Hitta boulders med filtrering [GEOGRAPHIC_DATA] [GEOGRA…" at bounding box center [658, 452] width 1316 height 903
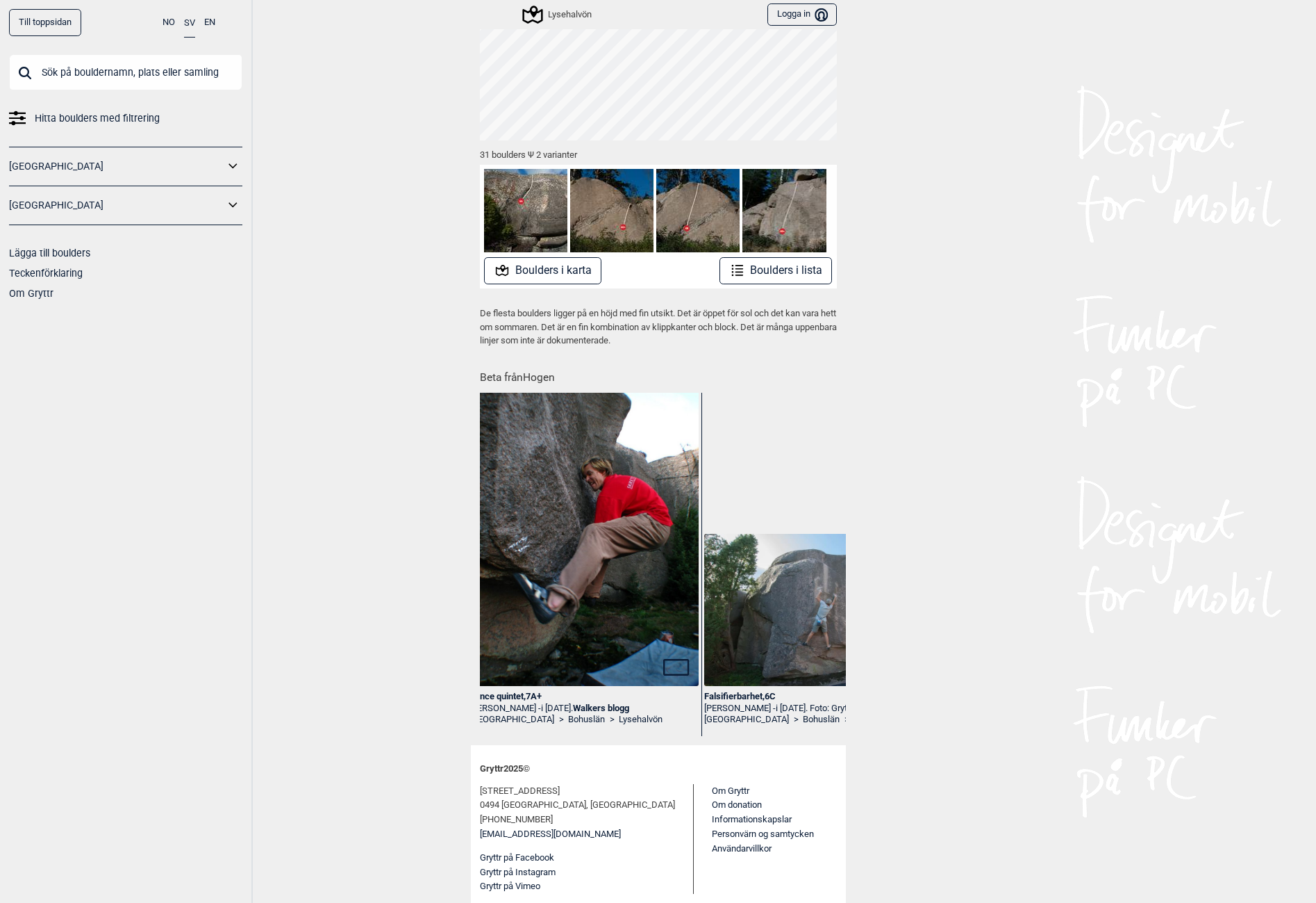
scroll to position [0, 5149]
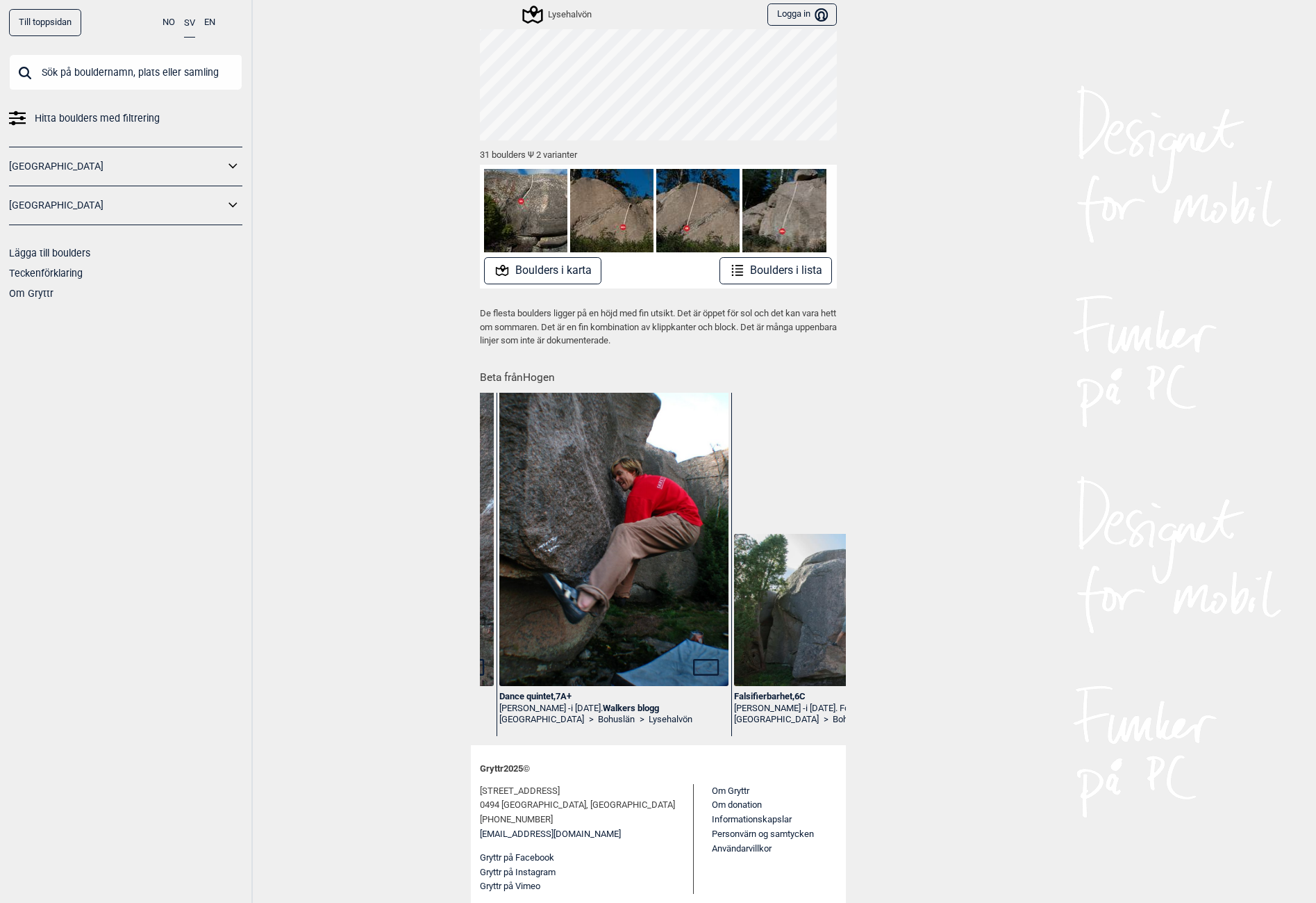
click at [523, 695] on div "Dance quintet , 7A+" at bounding box center [614, 696] width 229 height 12
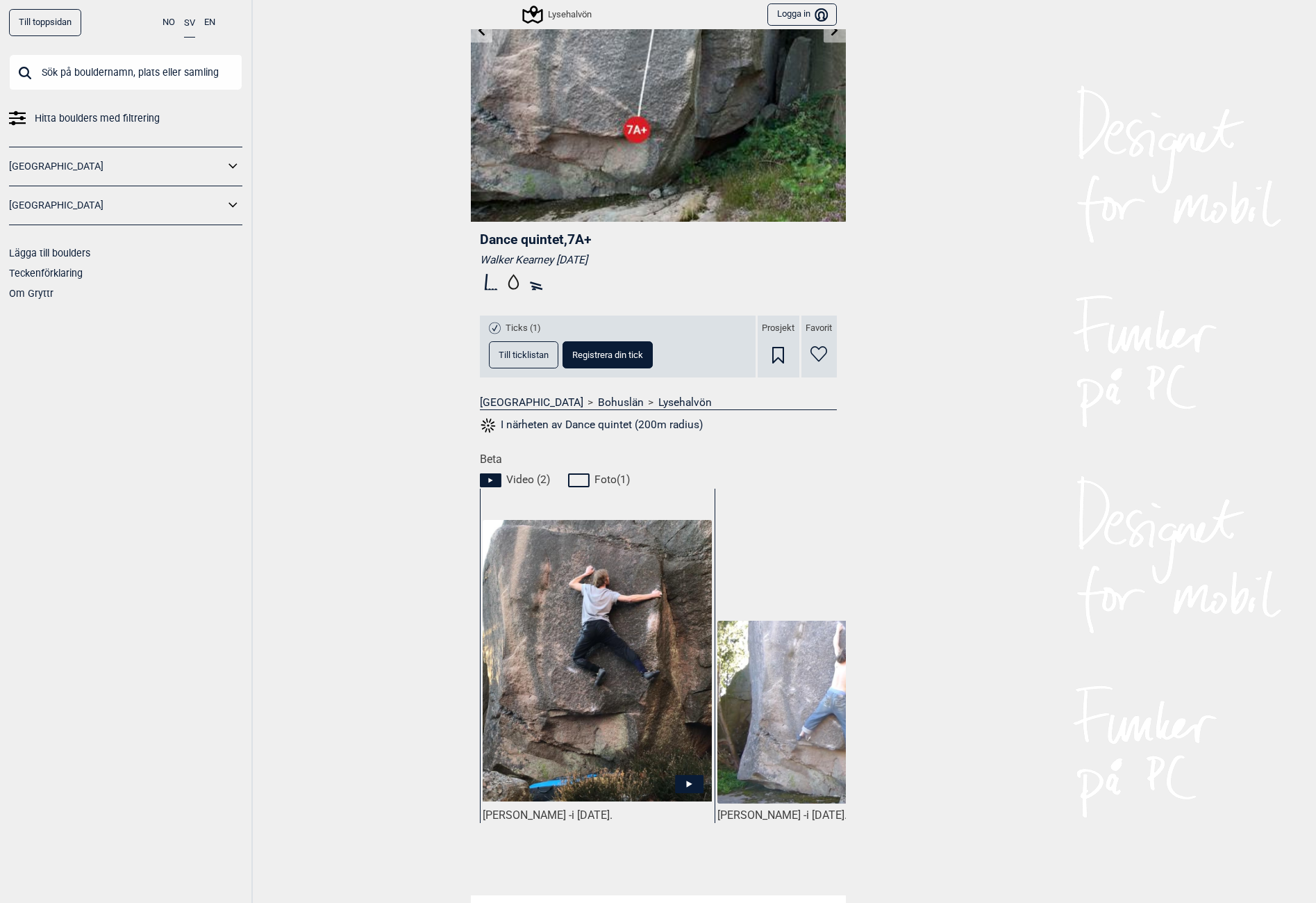
scroll to position [278, 0]
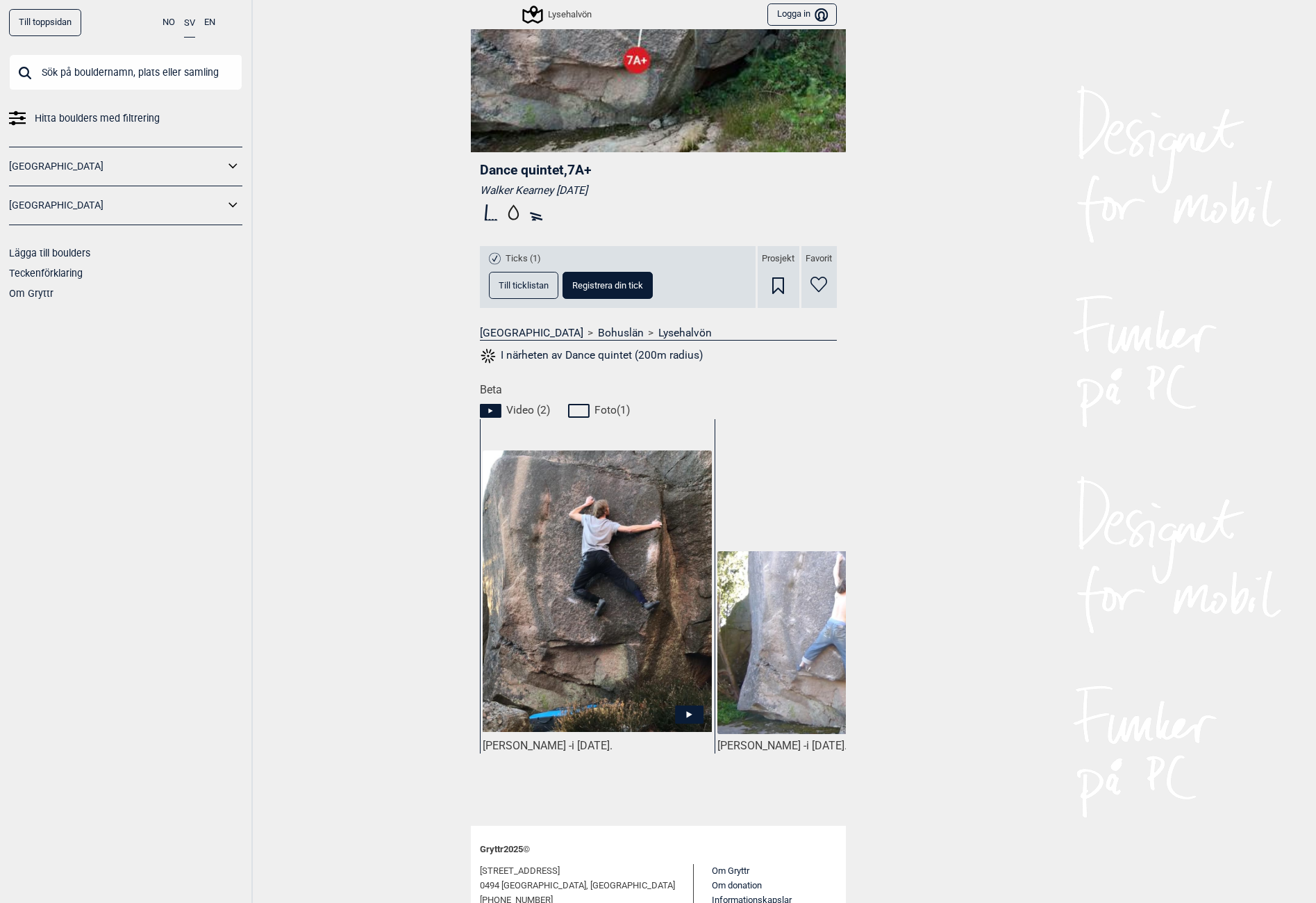
click at [623, 604] on img at bounding box center [597, 591] width 229 height 282
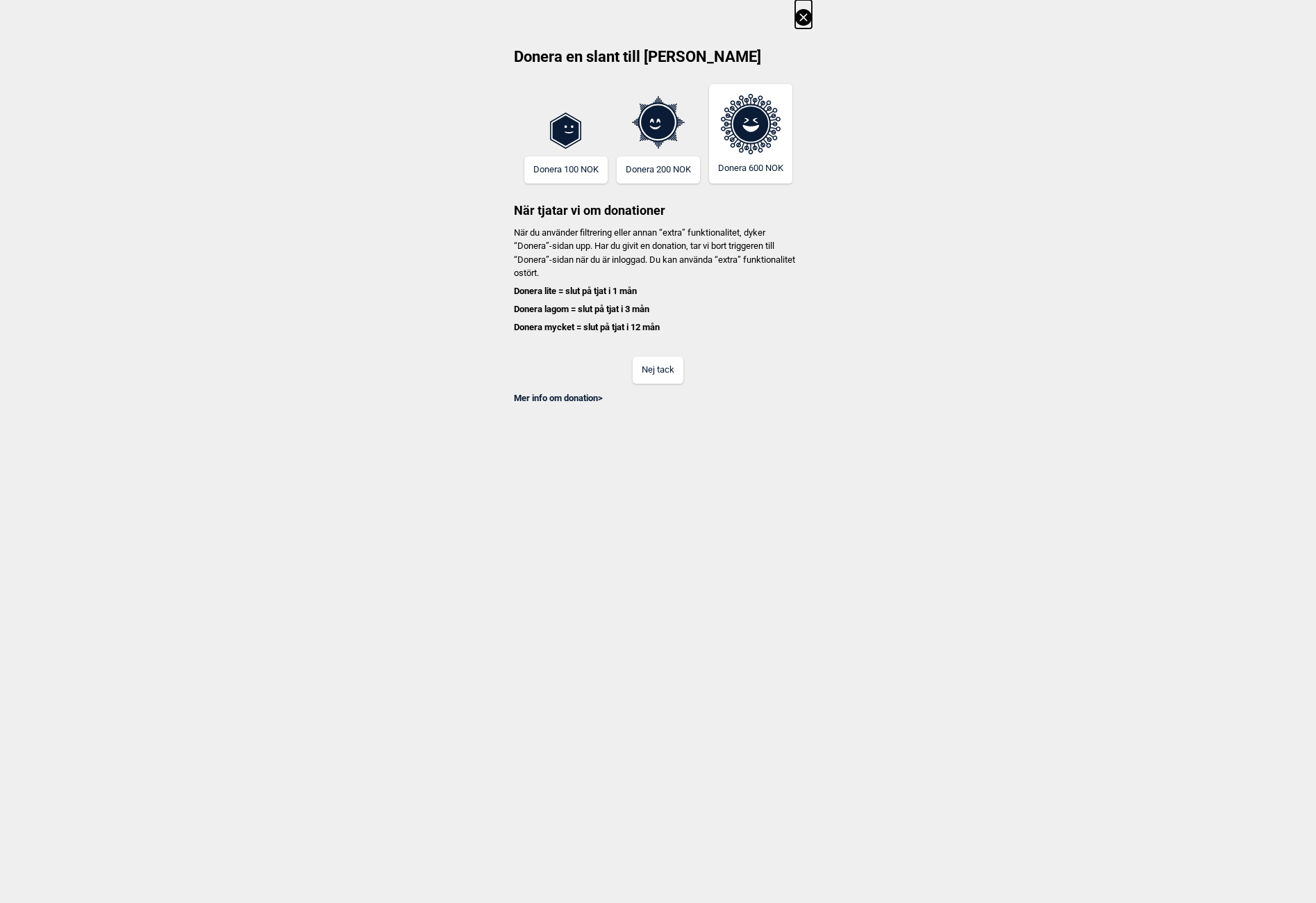
click at [659, 370] on button "Nej tack" at bounding box center [658, 370] width 51 height 27
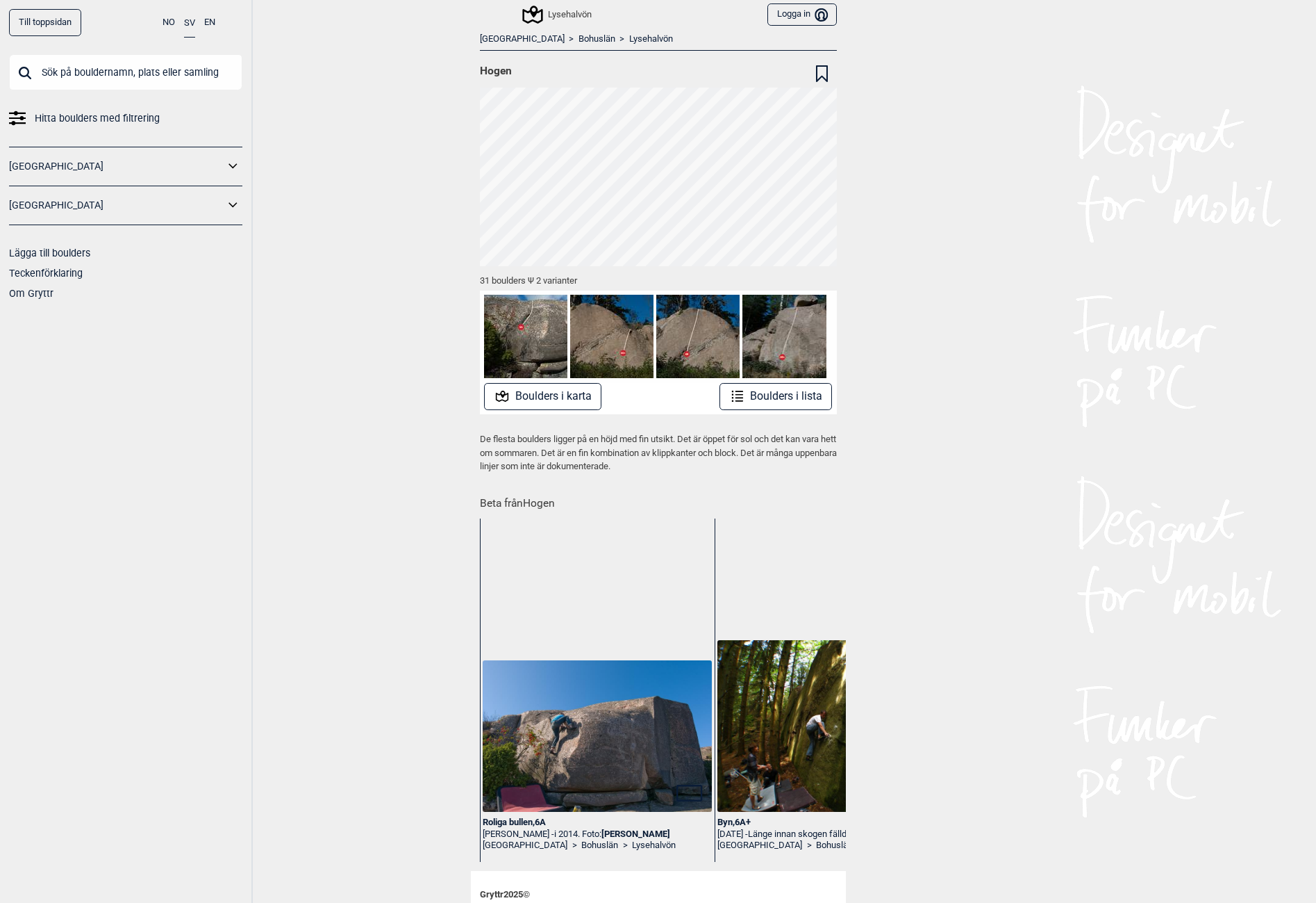
click at [763, 390] on button "Boulders i lista" at bounding box center [777, 396] width 113 height 27
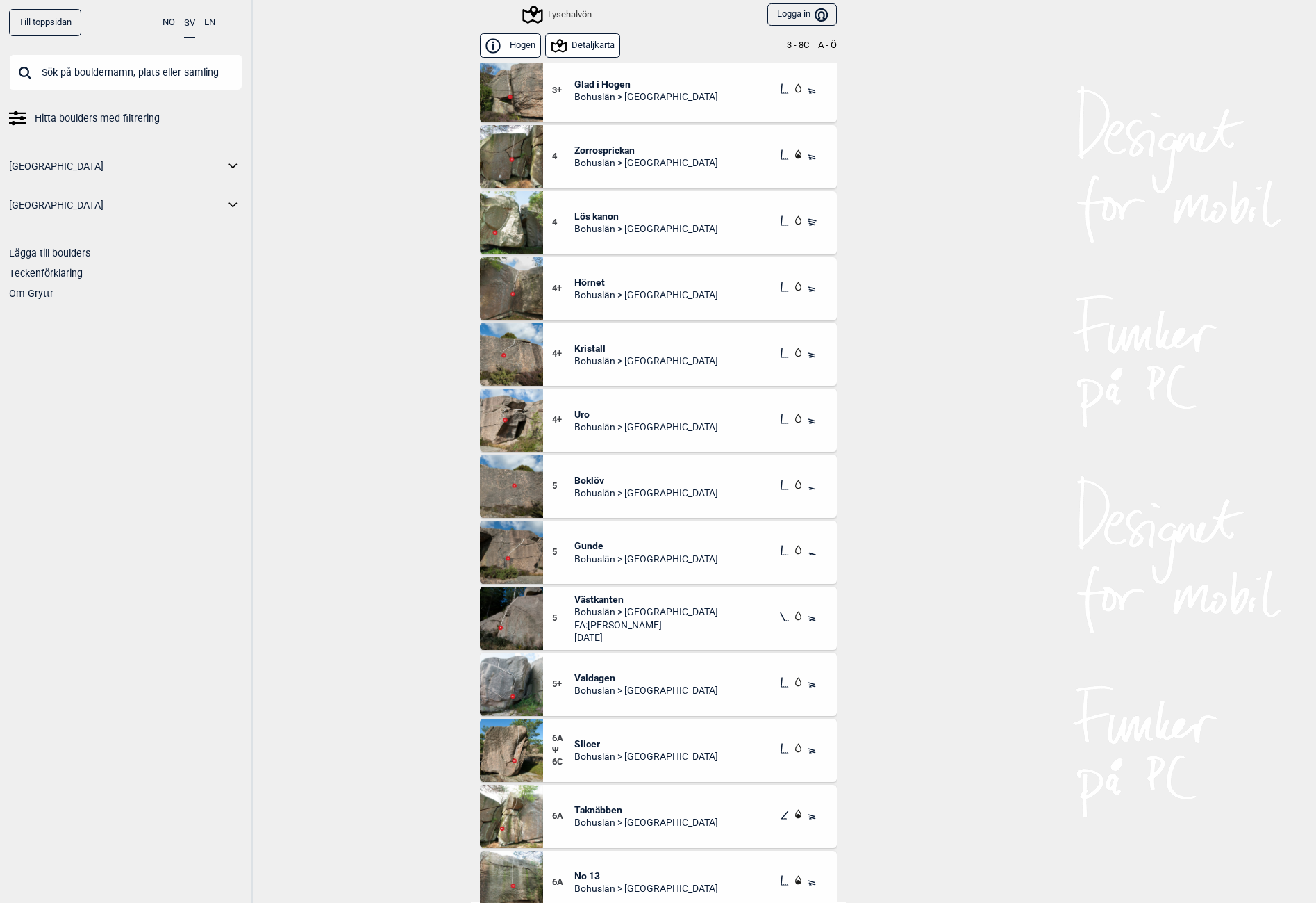
scroll to position [348, 0]
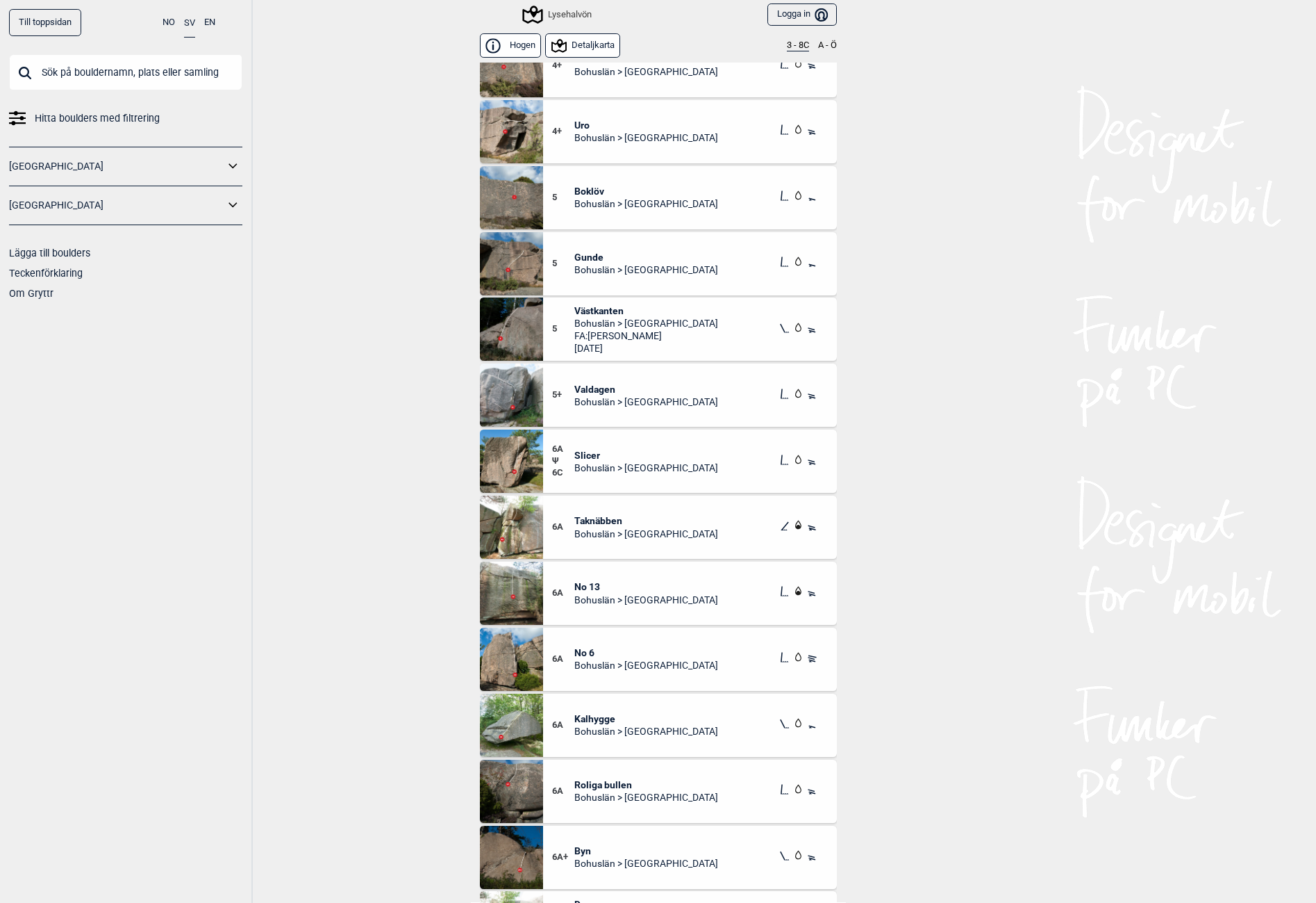
drag, startPoint x: 402, startPoint y: 221, endPoint x: 438, endPoint y: 362, distance: 145.5
click at [401, 221] on div "Till toppsidan NO SV EN Hitta boulders med filtrering [GEOGRAPHIC_DATA] [GEOGRA…" at bounding box center [658, 452] width 1316 height 903
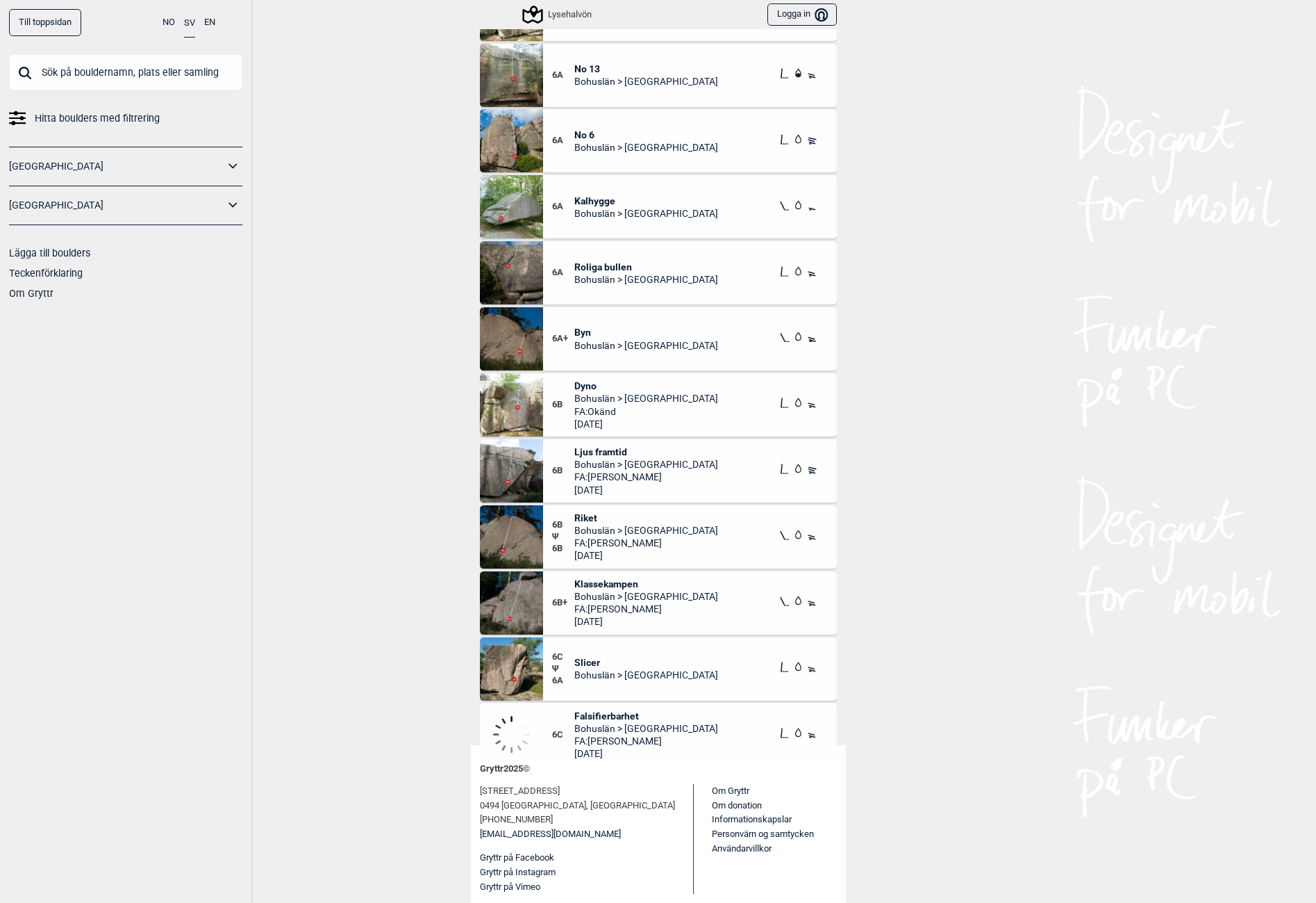
scroll to position [1112, 0]
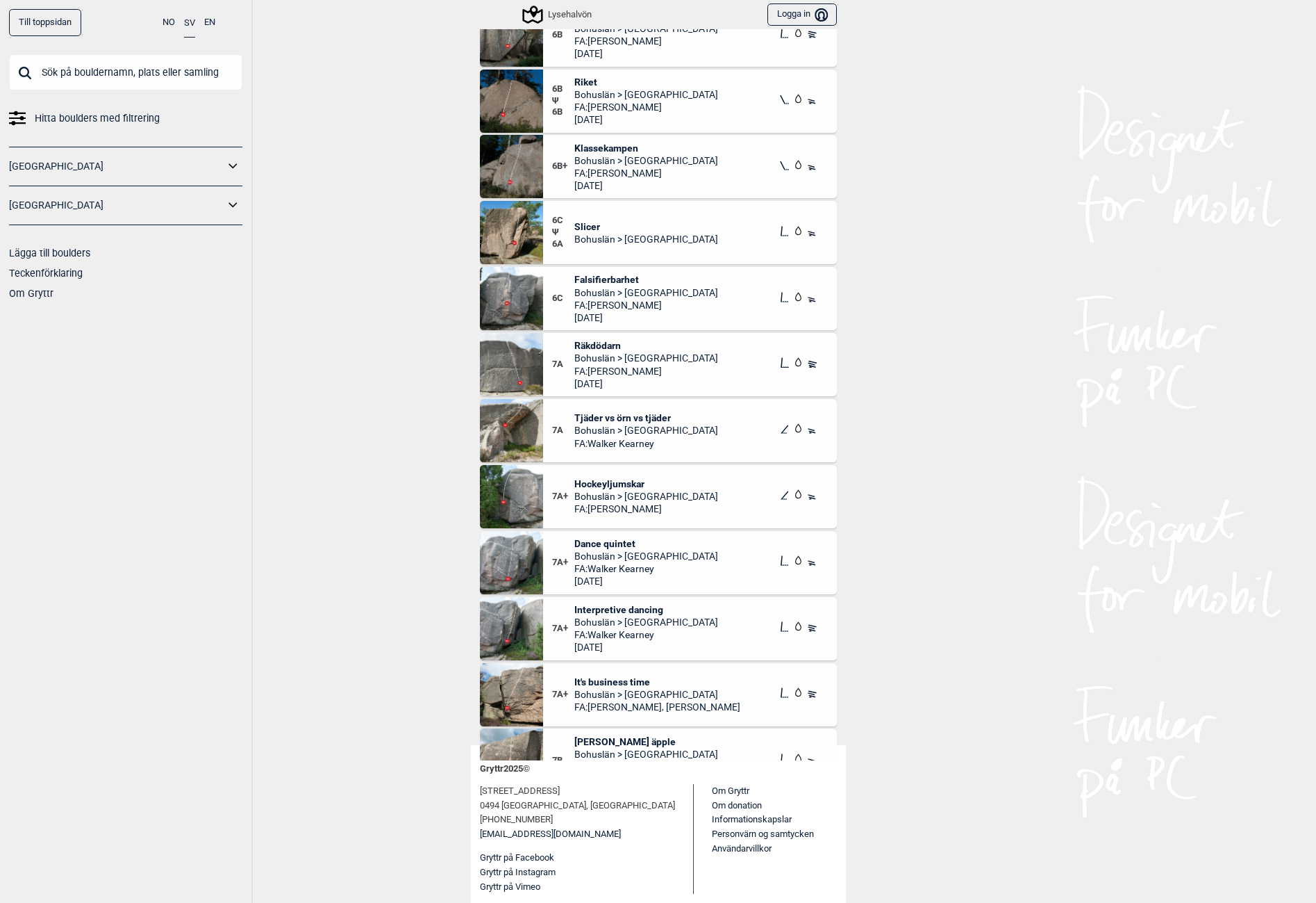
click at [603, 540] on span "Dance quintet" at bounding box center [646, 542] width 144 height 12
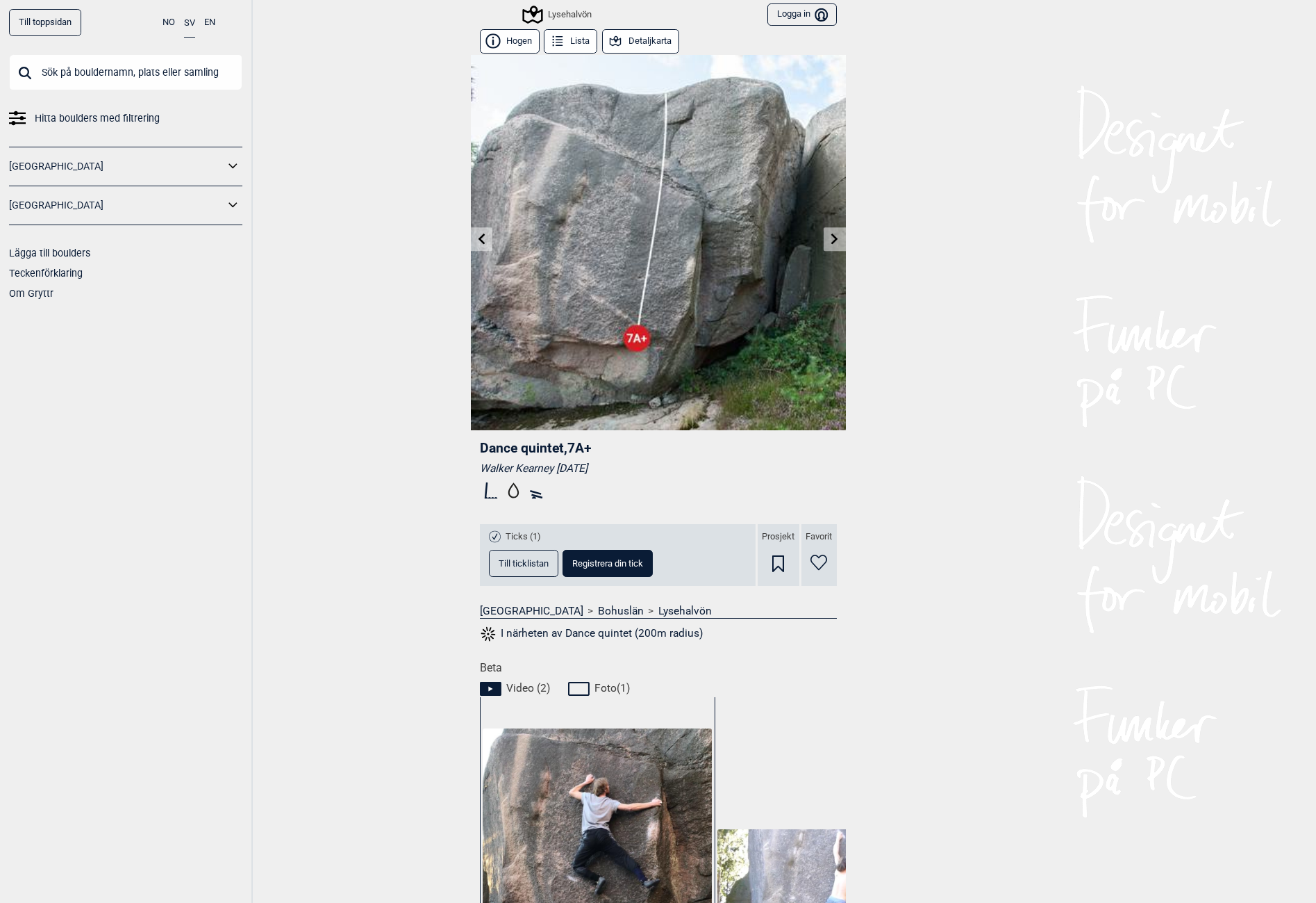
click at [348, 689] on div "Till toppsidan NO SV EN Hitta boulders med filtrering [GEOGRAPHIC_DATA] [GEOGRA…" at bounding box center [658, 452] width 1316 height 903
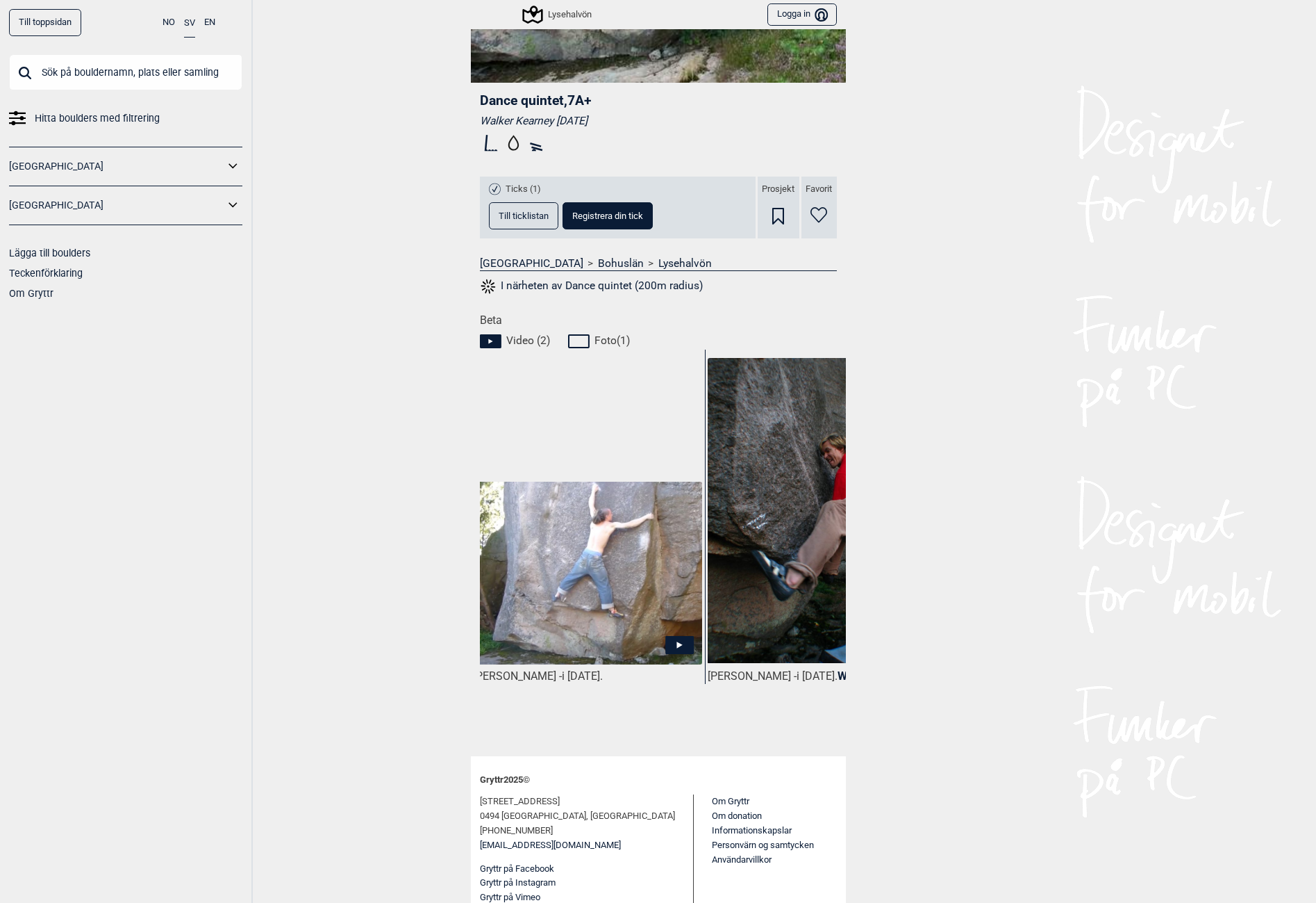
scroll to position [0, 235]
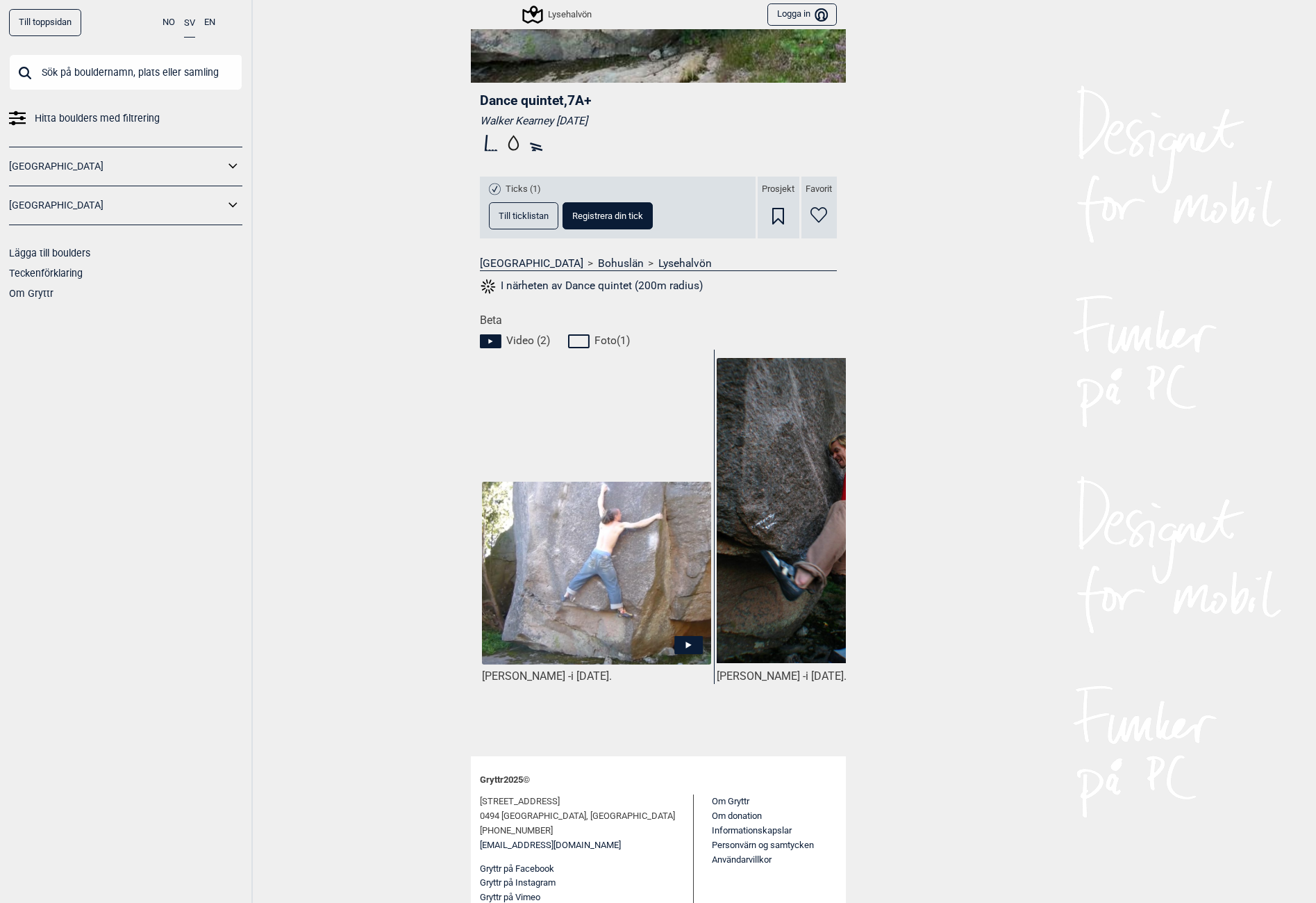
click at [589, 591] on img at bounding box center [596, 573] width 229 height 184
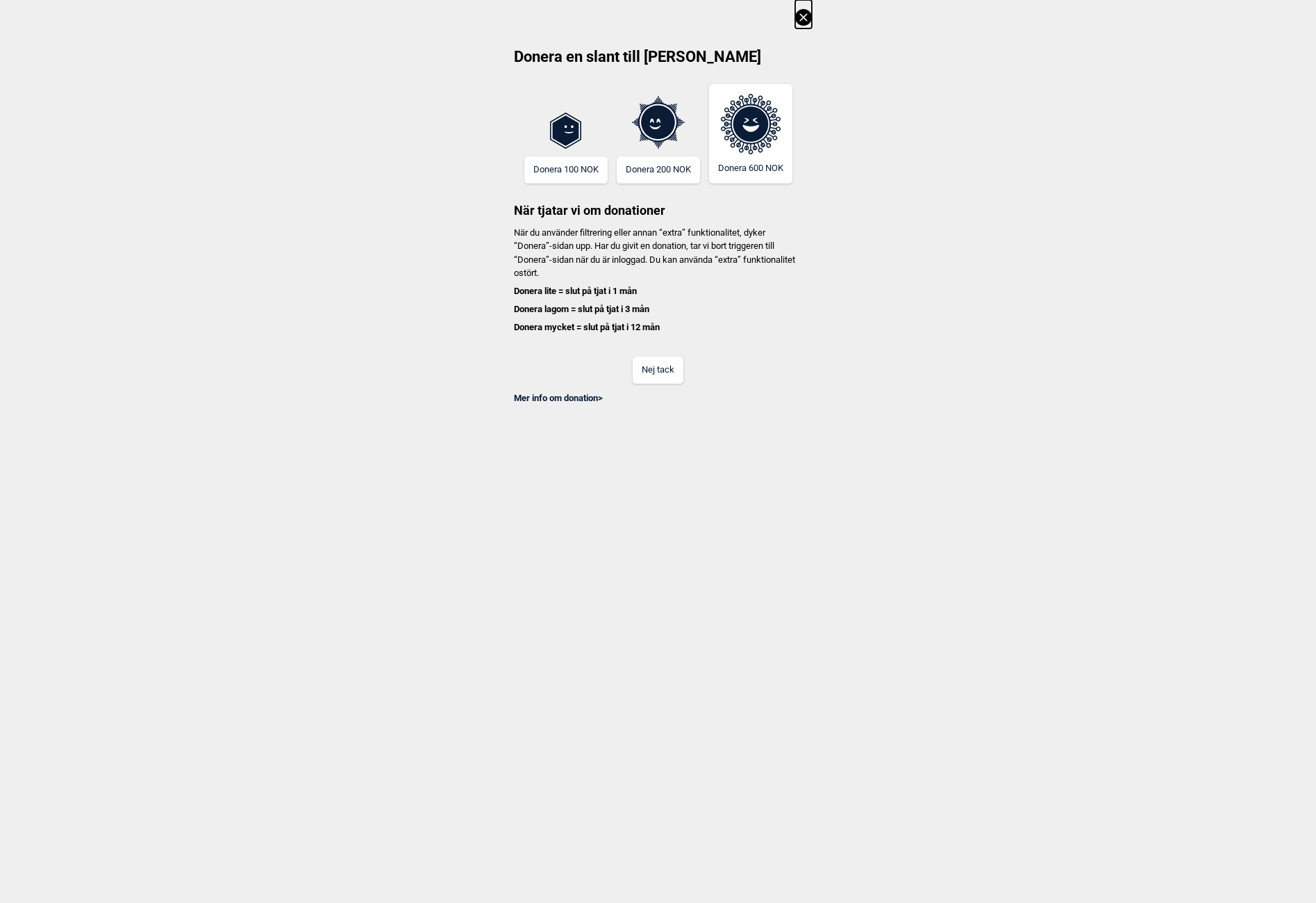
click at [656, 368] on button "Nej tack" at bounding box center [658, 370] width 51 height 27
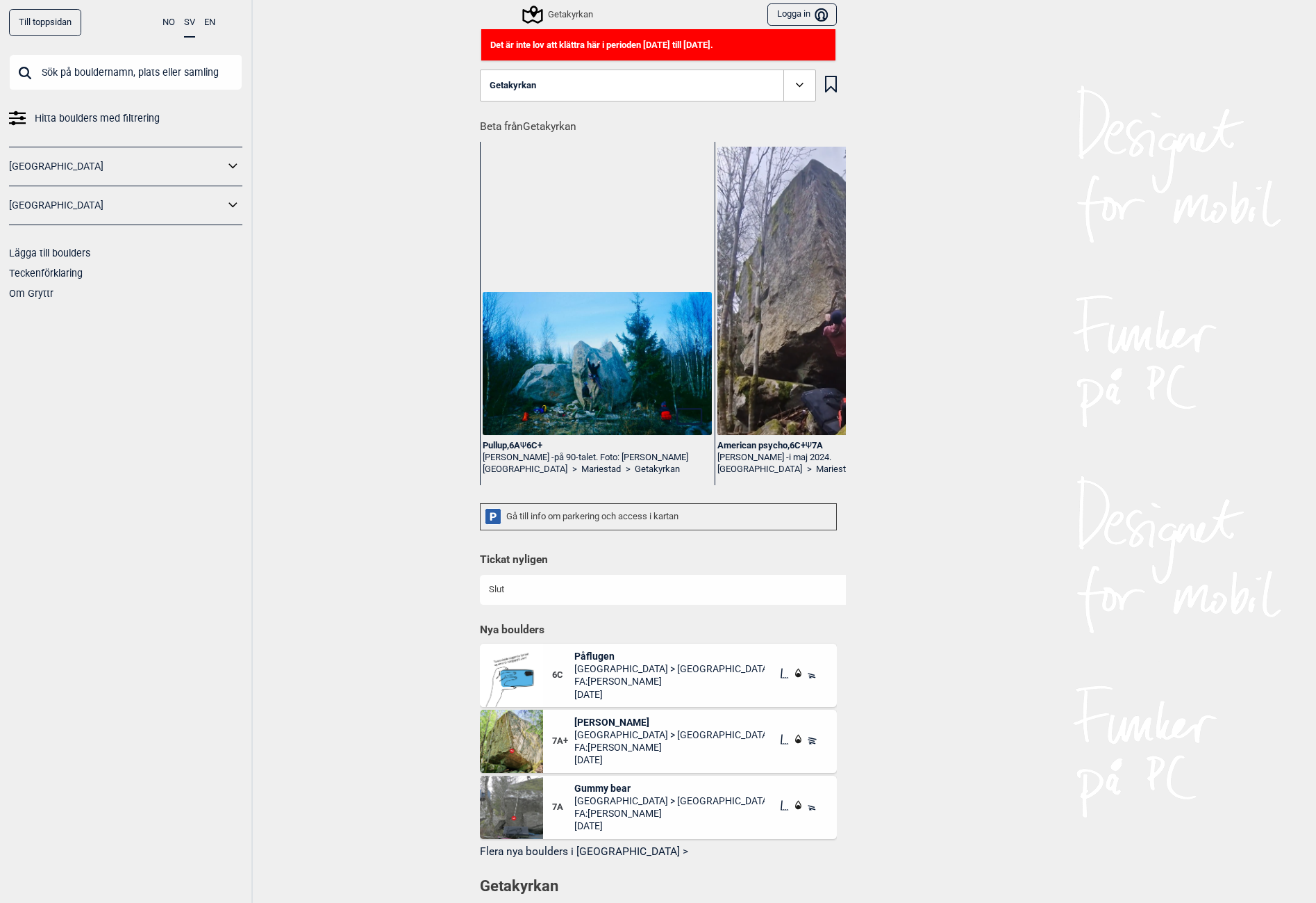
click at [578, 83] on button "Getakyrkan" at bounding box center [648, 85] width 336 height 32
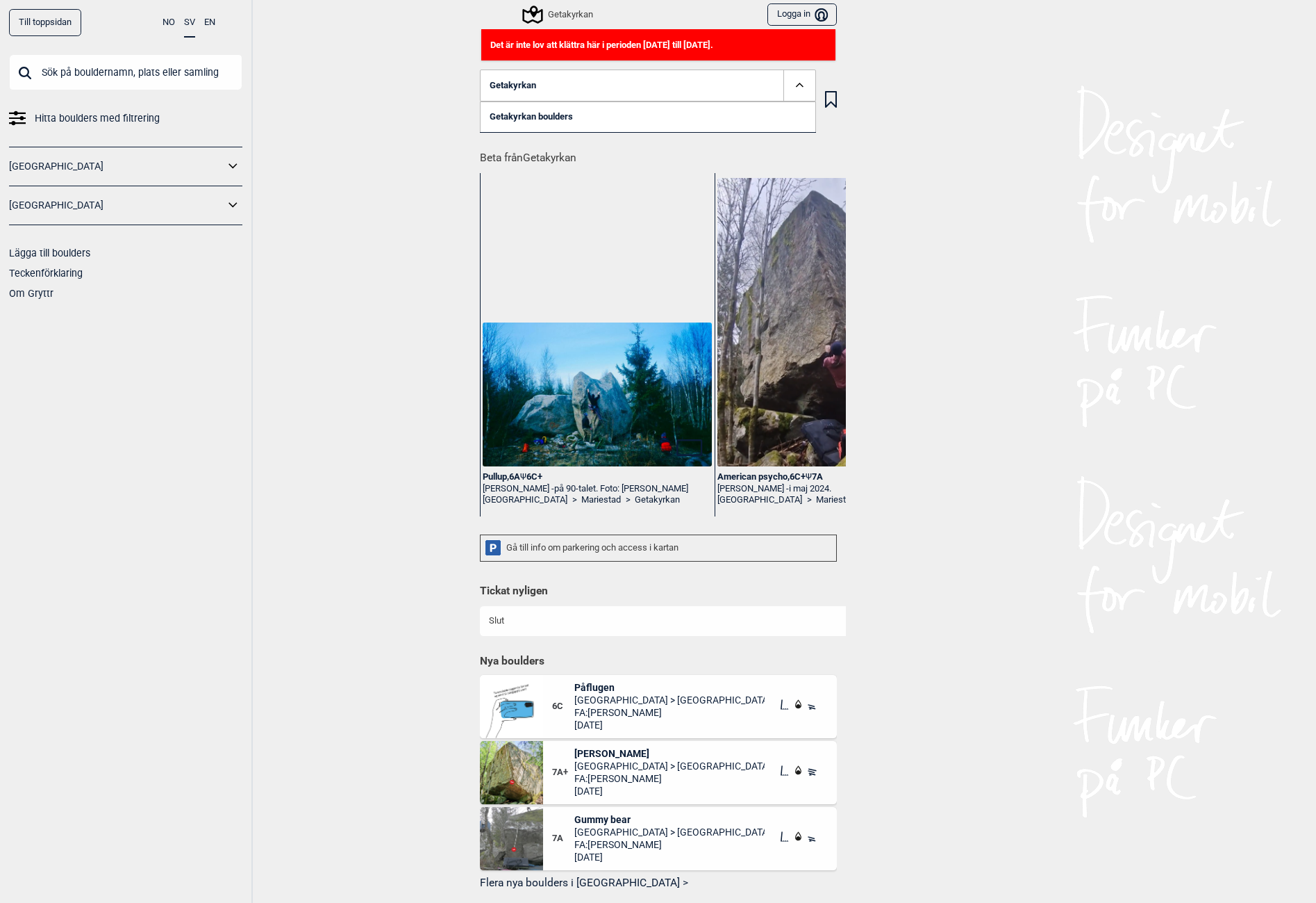
click at [82, 59] on input "text" at bounding box center [126, 71] width 234 height 36
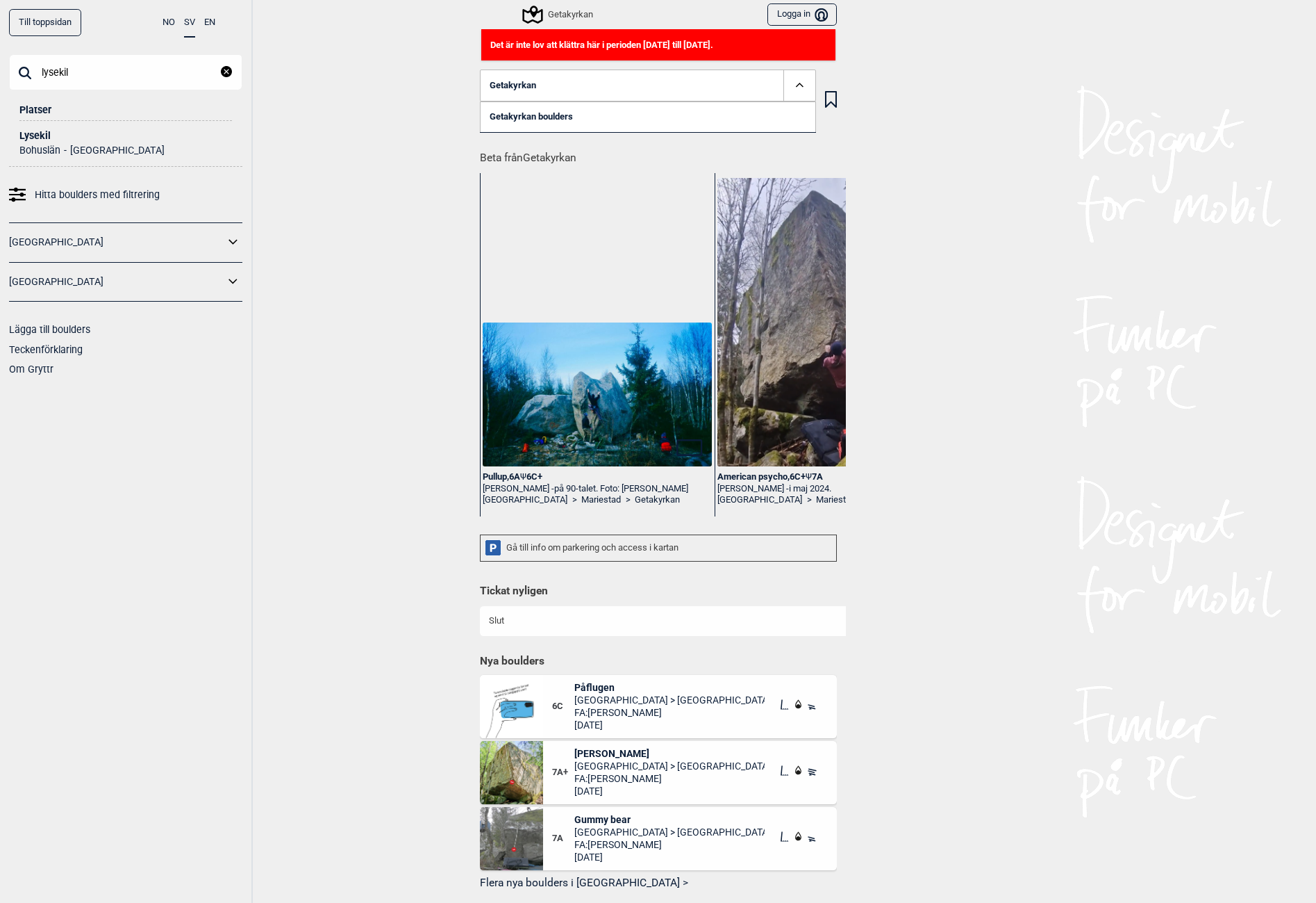
type input "lysekil"
click at [35, 139] on div "Lysekil" at bounding box center [125, 135] width 212 height 10
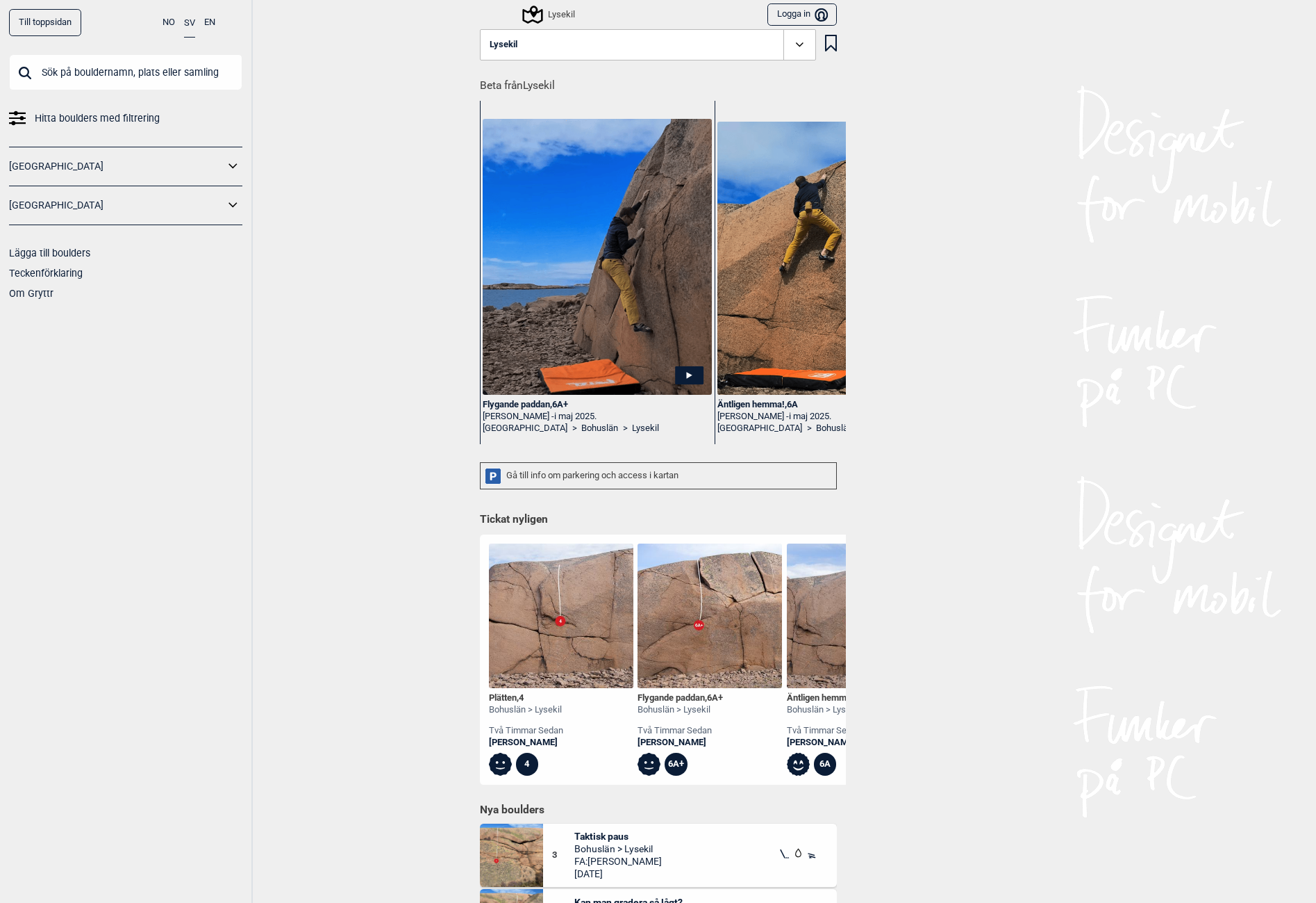
click at [552, 42] on button "Lysekil" at bounding box center [648, 45] width 336 height 32
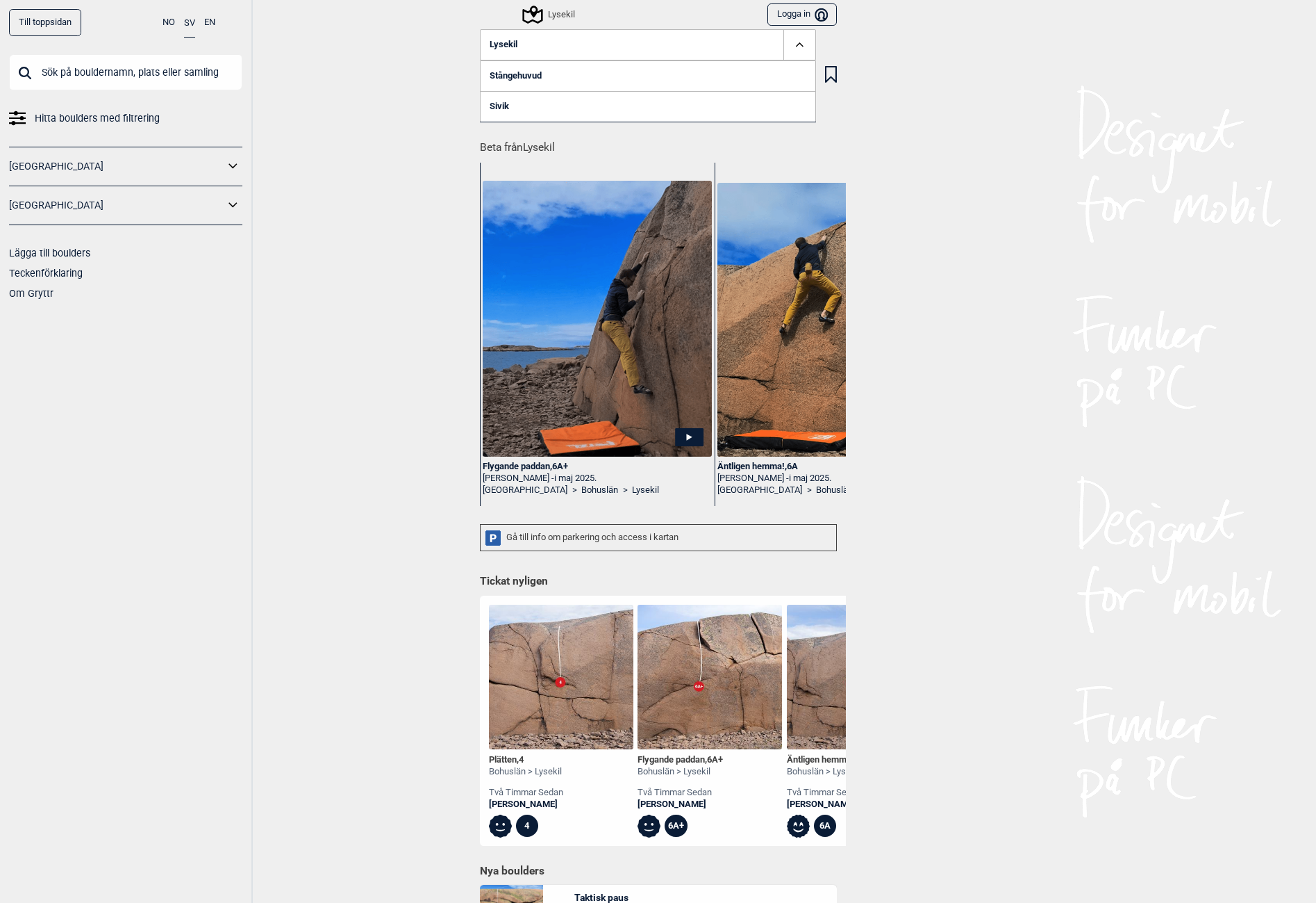
click at [503, 98] on link "Sivik" at bounding box center [648, 106] width 336 height 31
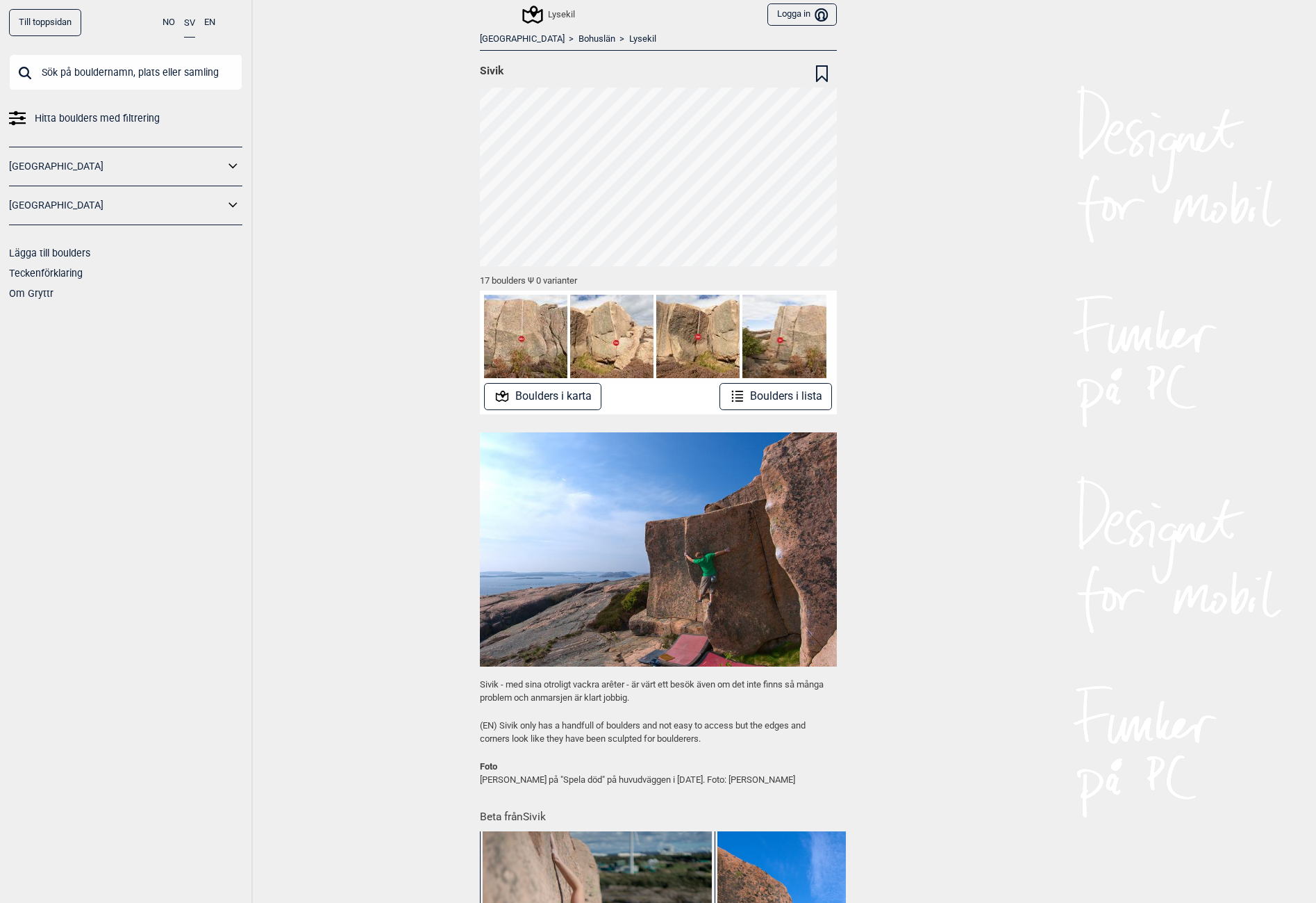
click at [759, 390] on button "Boulders i lista" at bounding box center [777, 396] width 113 height 27
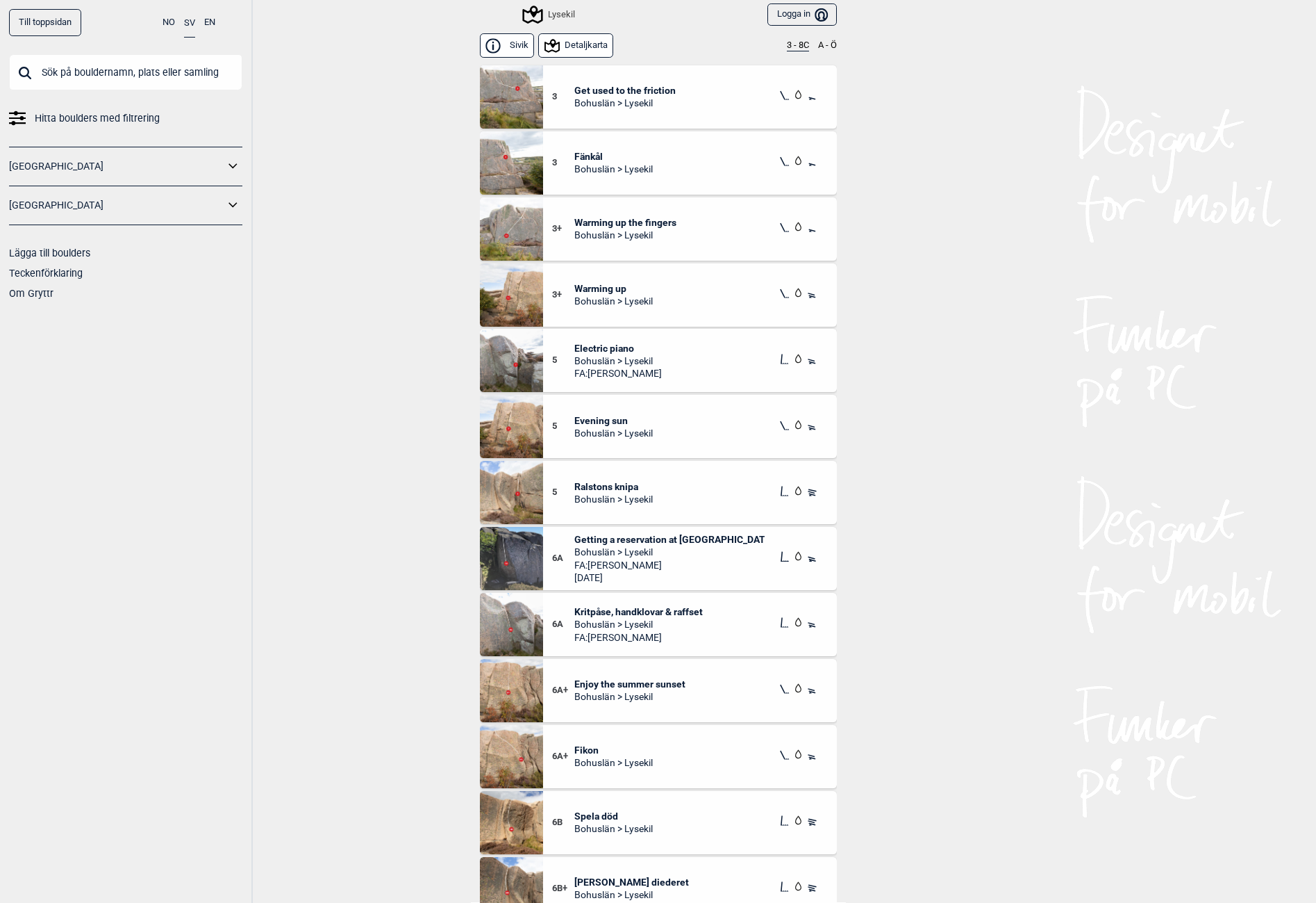
click at [553, 50] on icon at bounding box center [552, 45] width 15 height 13
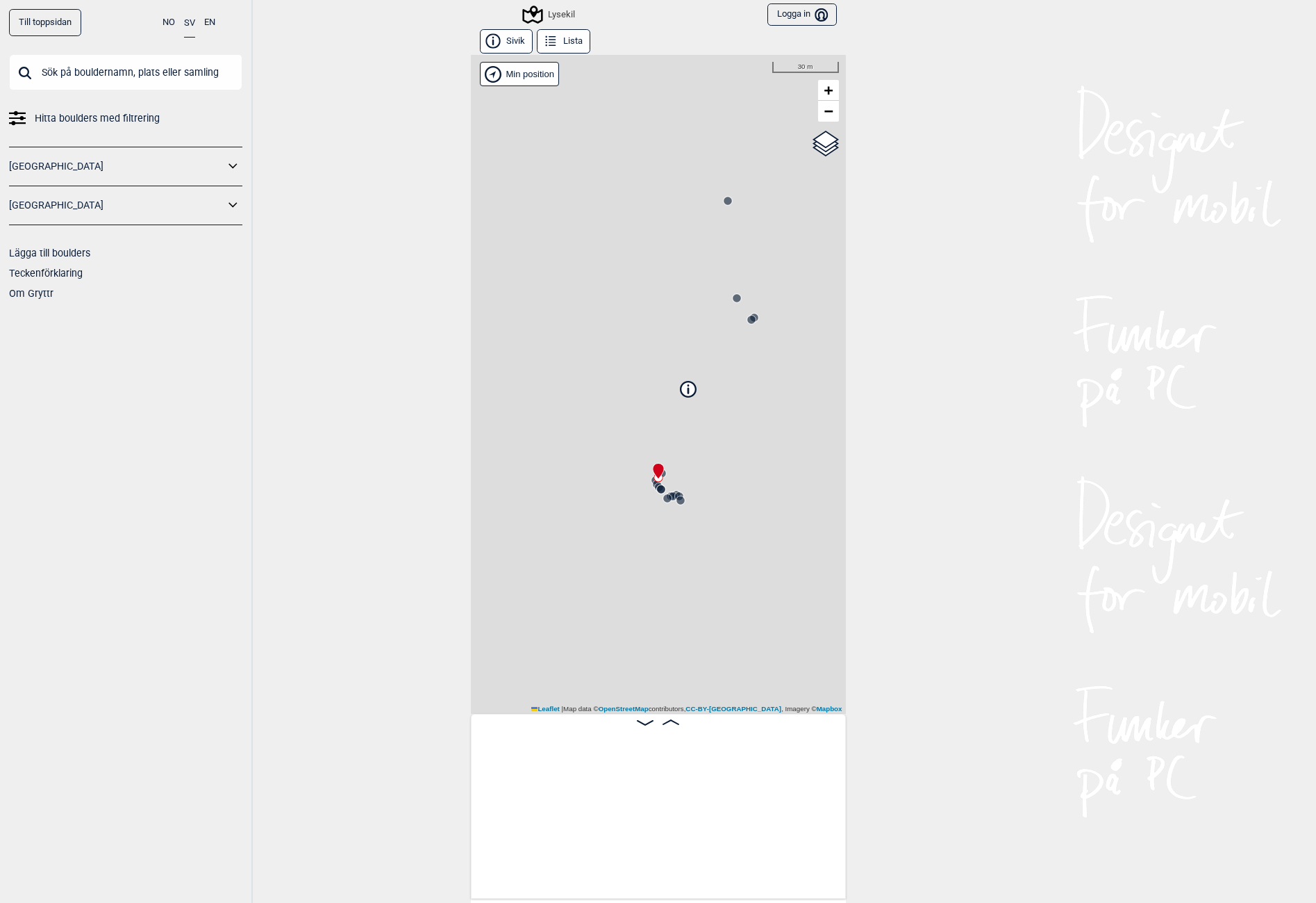
scroll to position [0, 704]
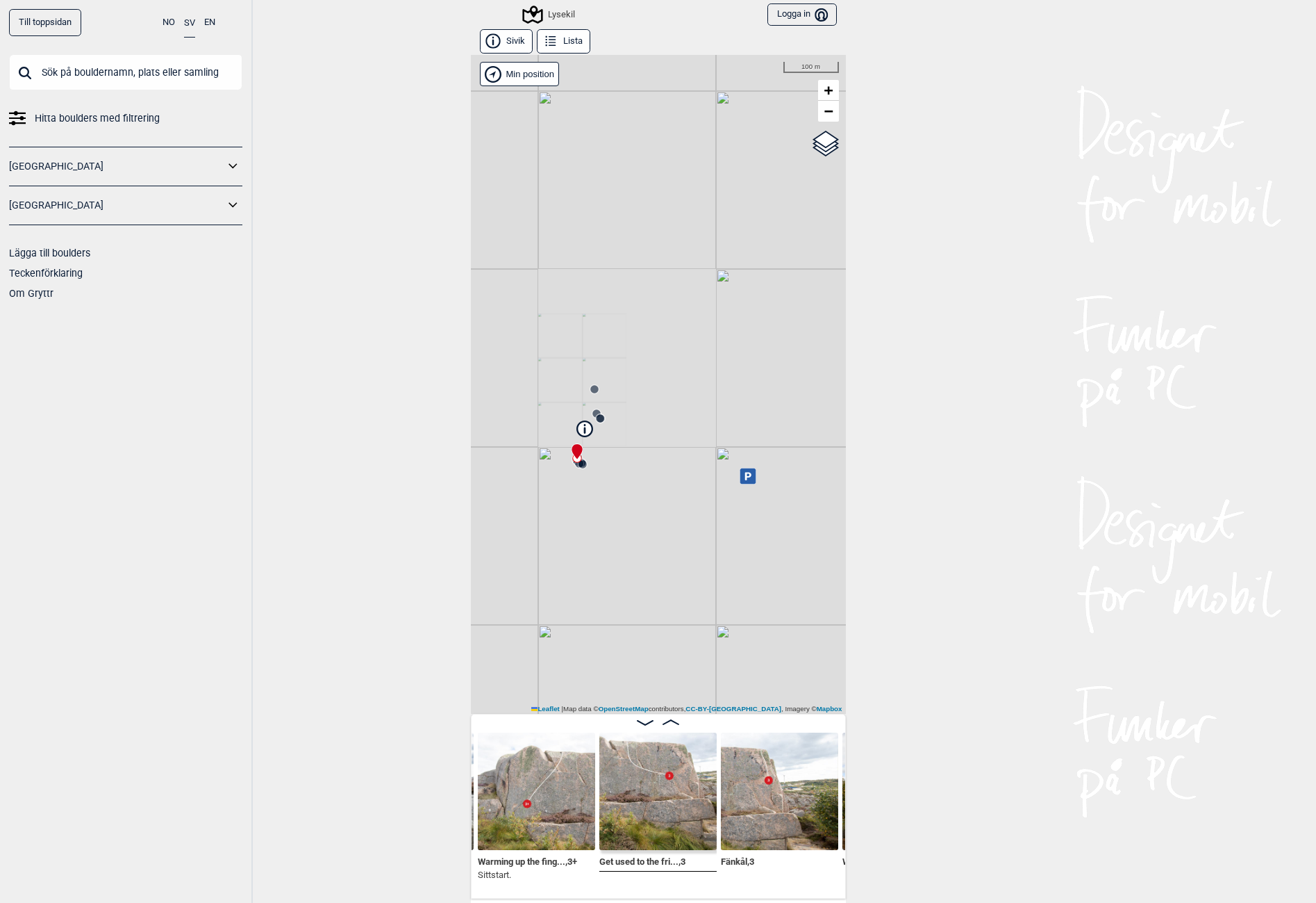
drag, startPoint x: 791, startPoint y: 495, endPoint x: 702, endPoint y: 469, distance: 92.7
click at [702, 469] on div "Lysekil Brukerens posisjon Min position 100 m + − OpenStreetMap Google satellit…" at bounding box center [658, 384] width 375 height 659
drag, startPoint x: 617, startPoint y: 381, endPoint x: 778, endPoint y: 349, distance: 164.1
click at [778, 349] on div "Lysekil Brukerens posisjon Min position 30 m + − OpenStreetMap Google satellite…" at bounding box center [658, 384] width 375 height 659
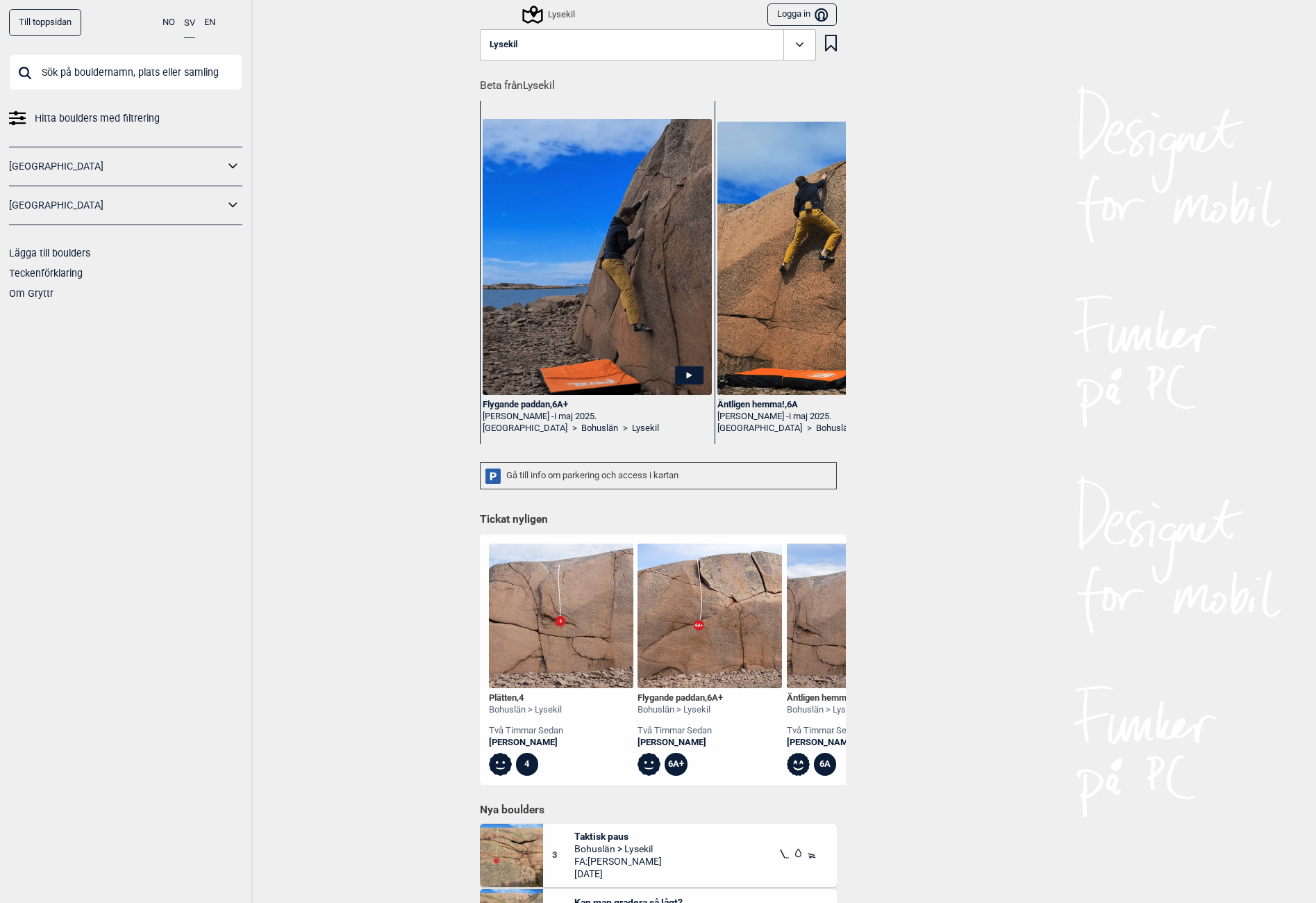
click at [568, 37] on button "Lysekil" at bounding box center [648, 45] width 336 height 32
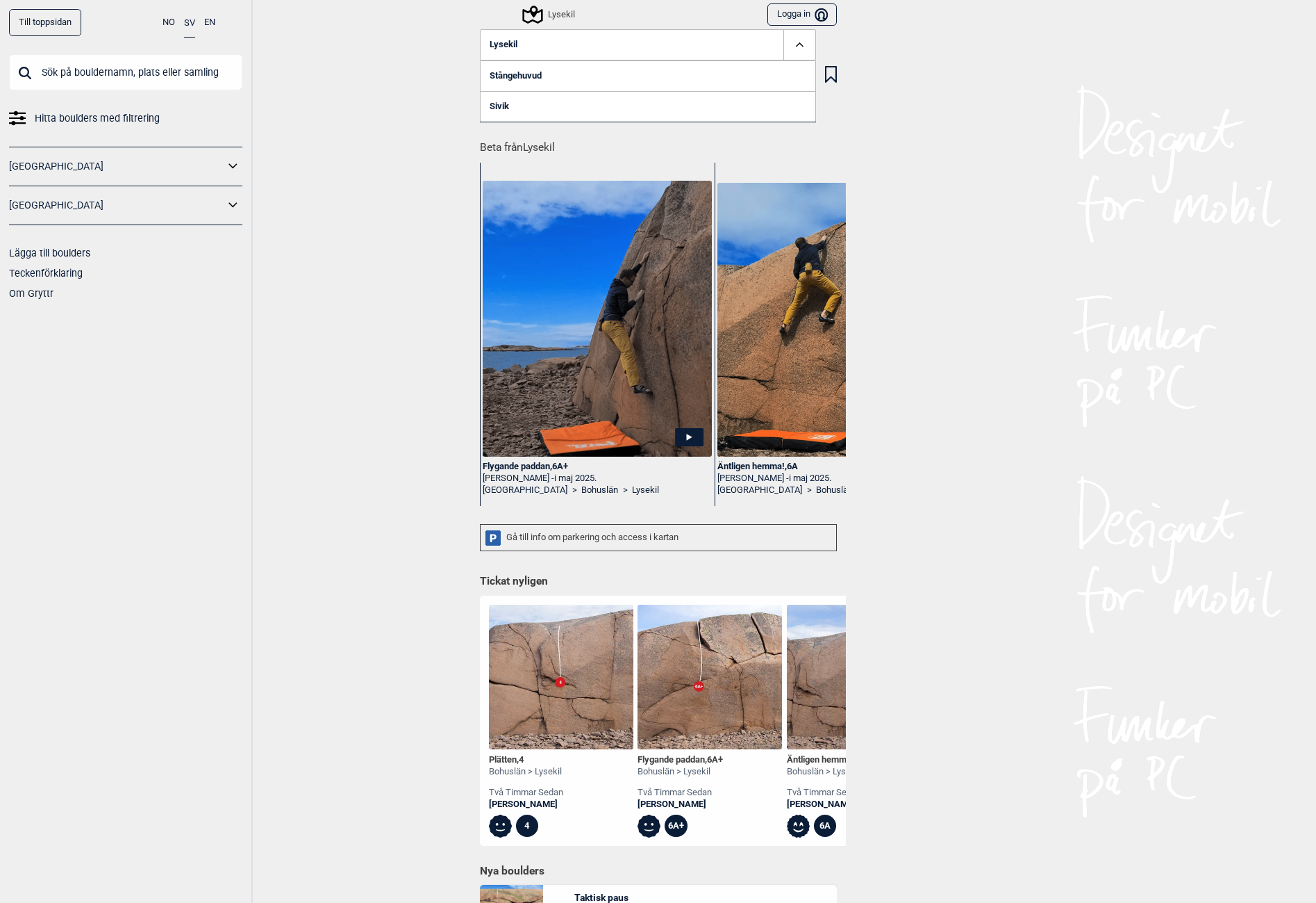
click at [510, 73] on link "Stångehuvud" at bounding box center [648, 75] width 336 height 31
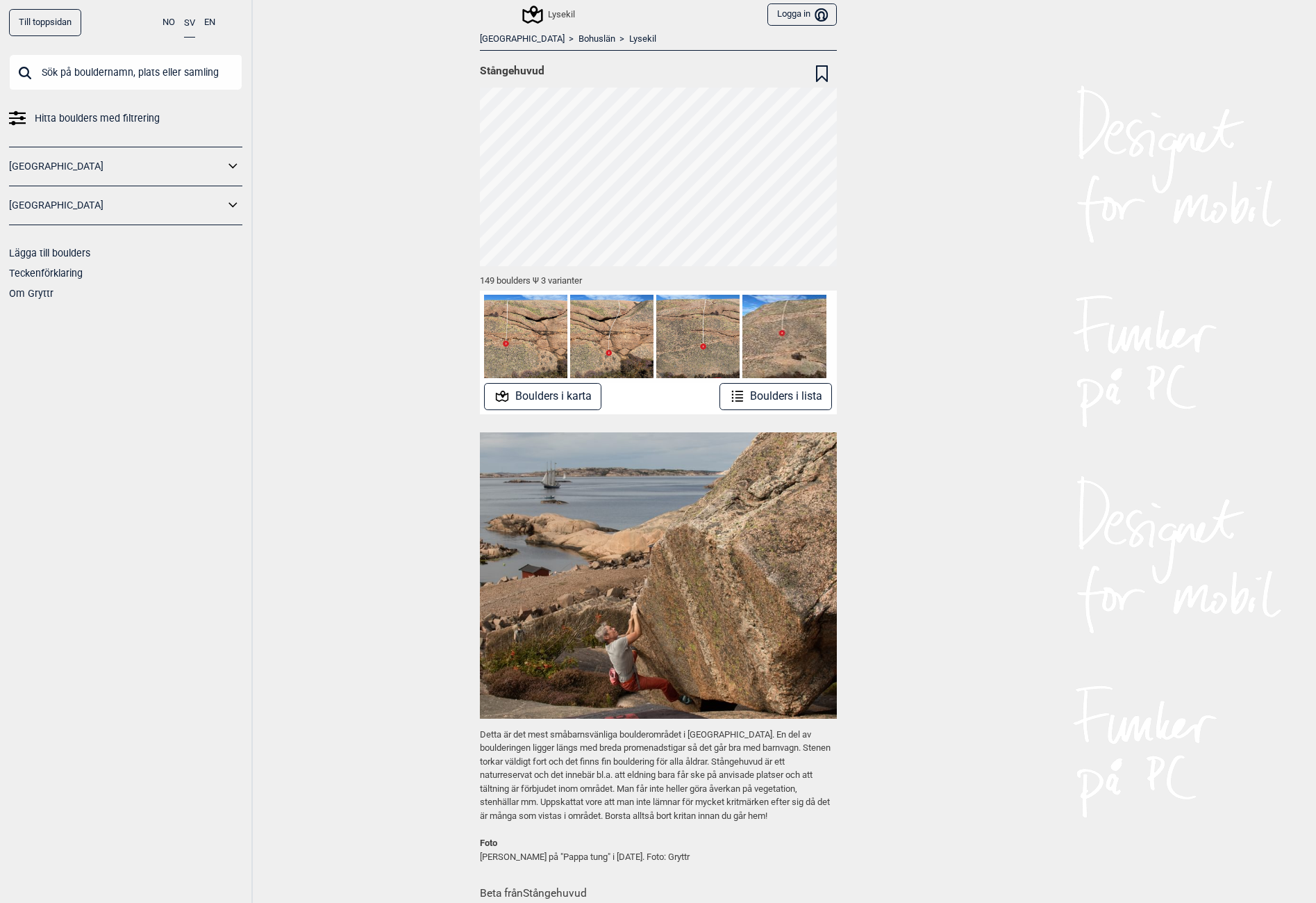
click at [768, 396] on button "Boulders i lista" at bounding box center [777, 396] width 113 height 27
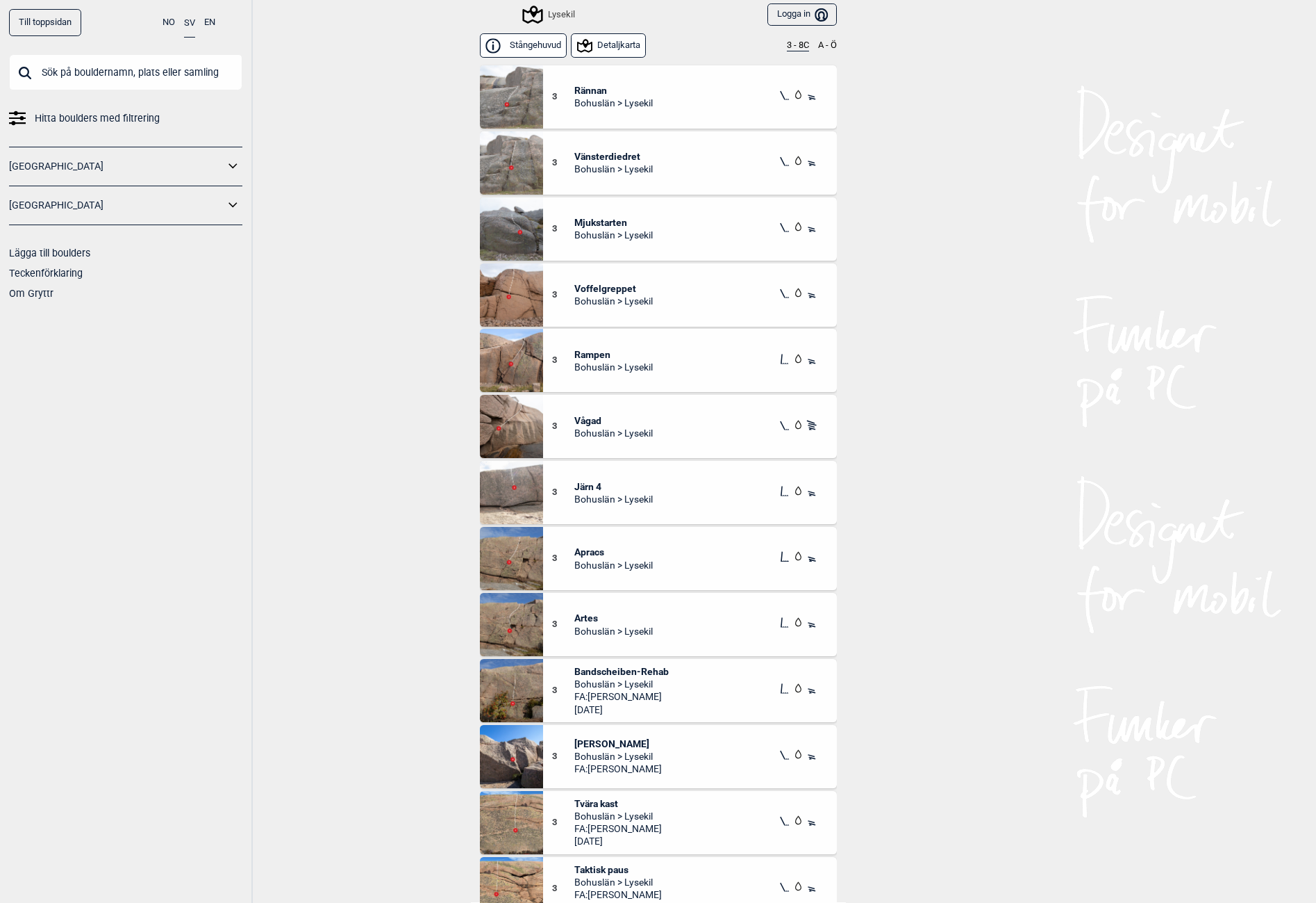
drag, startPoint x: 619, startPoint y: 47, endPoint x: 299, endPoint y: 73, distance: 321.1
click at [619, 48] on button "Detaljkarta" at bounding box center [608, 45] width 75 height 24
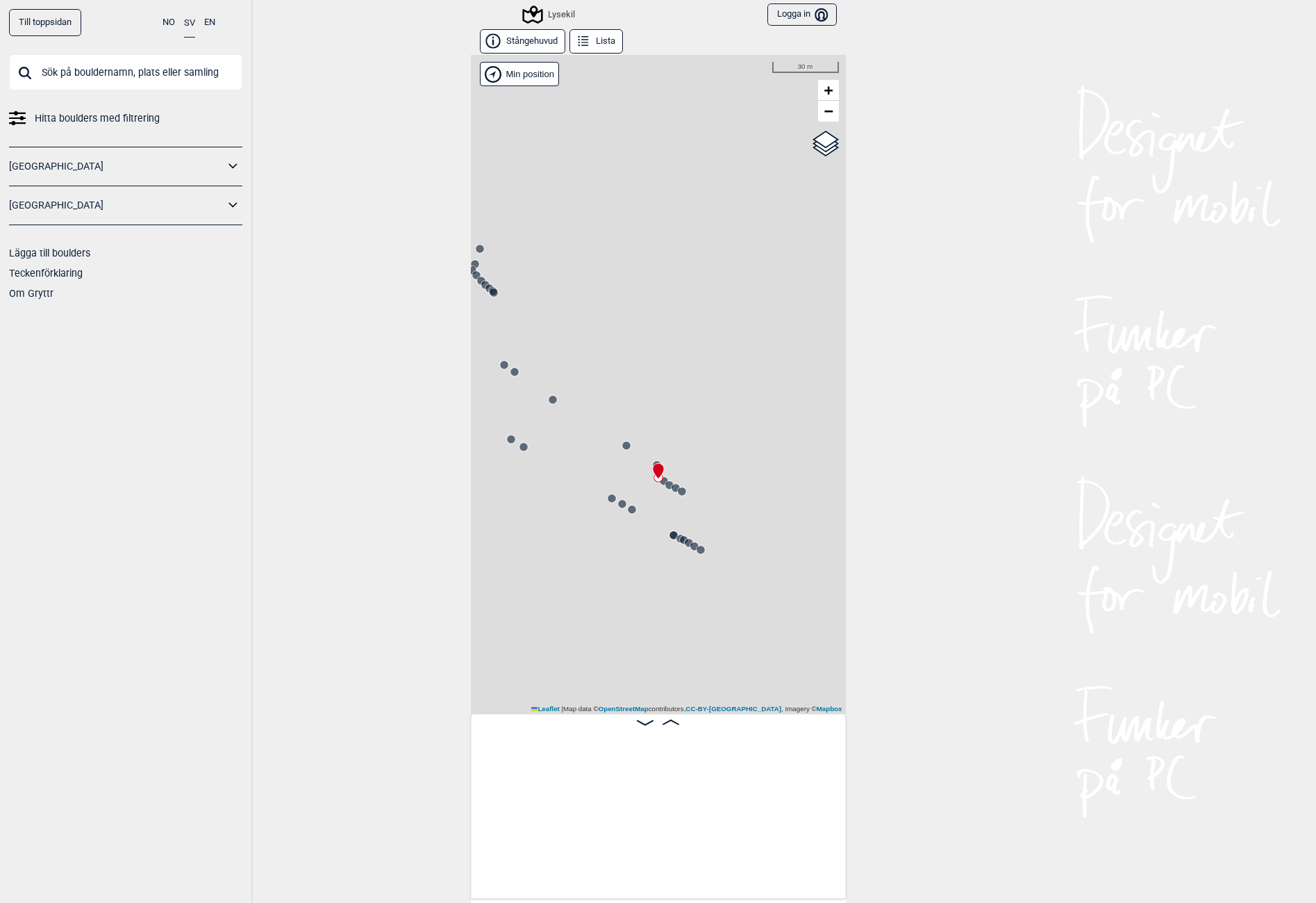
scroll to position [0, 1409]
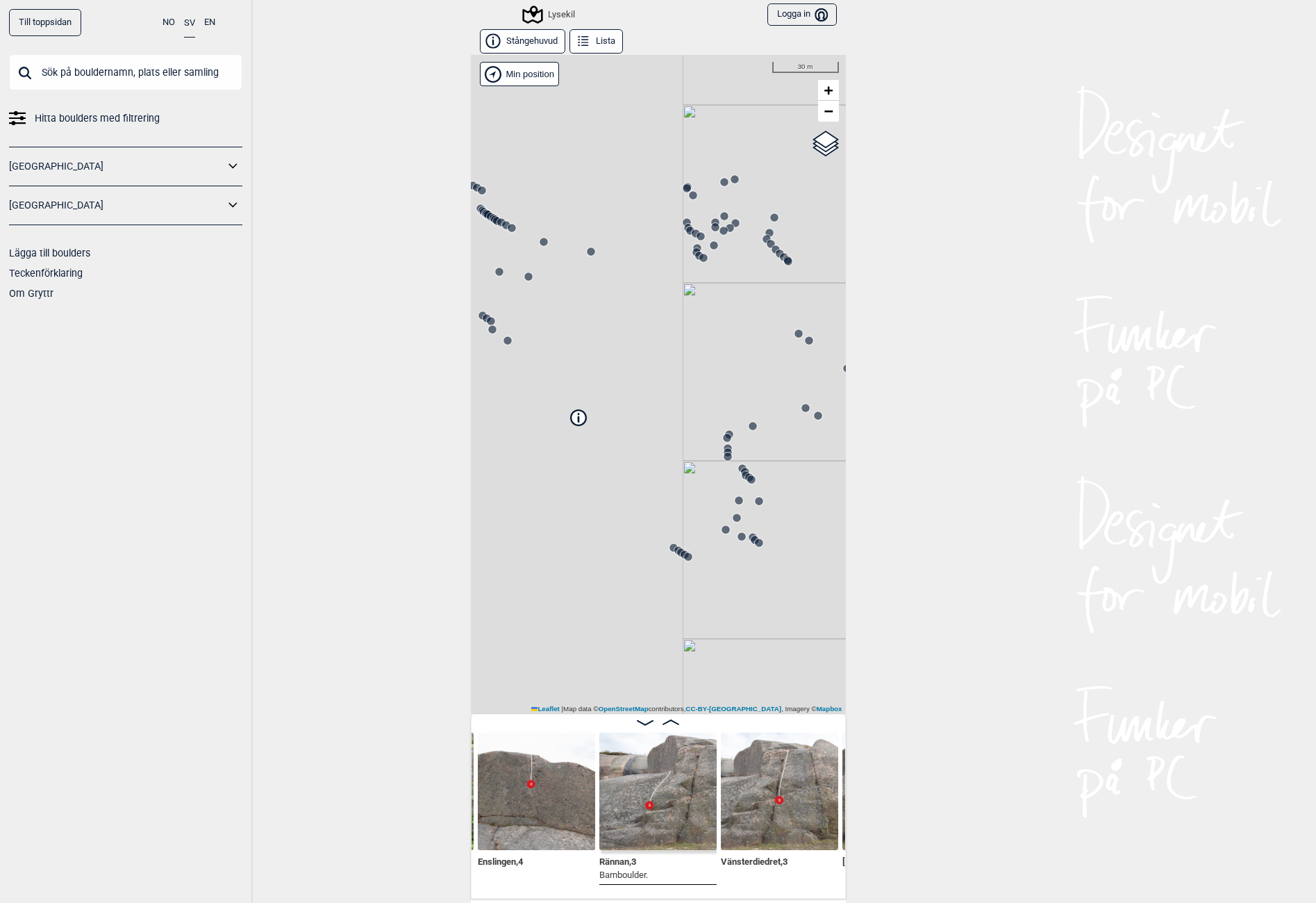
drag, startPoint x: 599, startPoint y: 409, endPoint x: 888, endPoint y: 377, distance: 290.8
click at [892, 377] on div "Till toppsidan NO SV EN Hitta boulders med filtrering Norge Sverige Lägga till …" at bounding box center [658, 452] width 1316 height 903
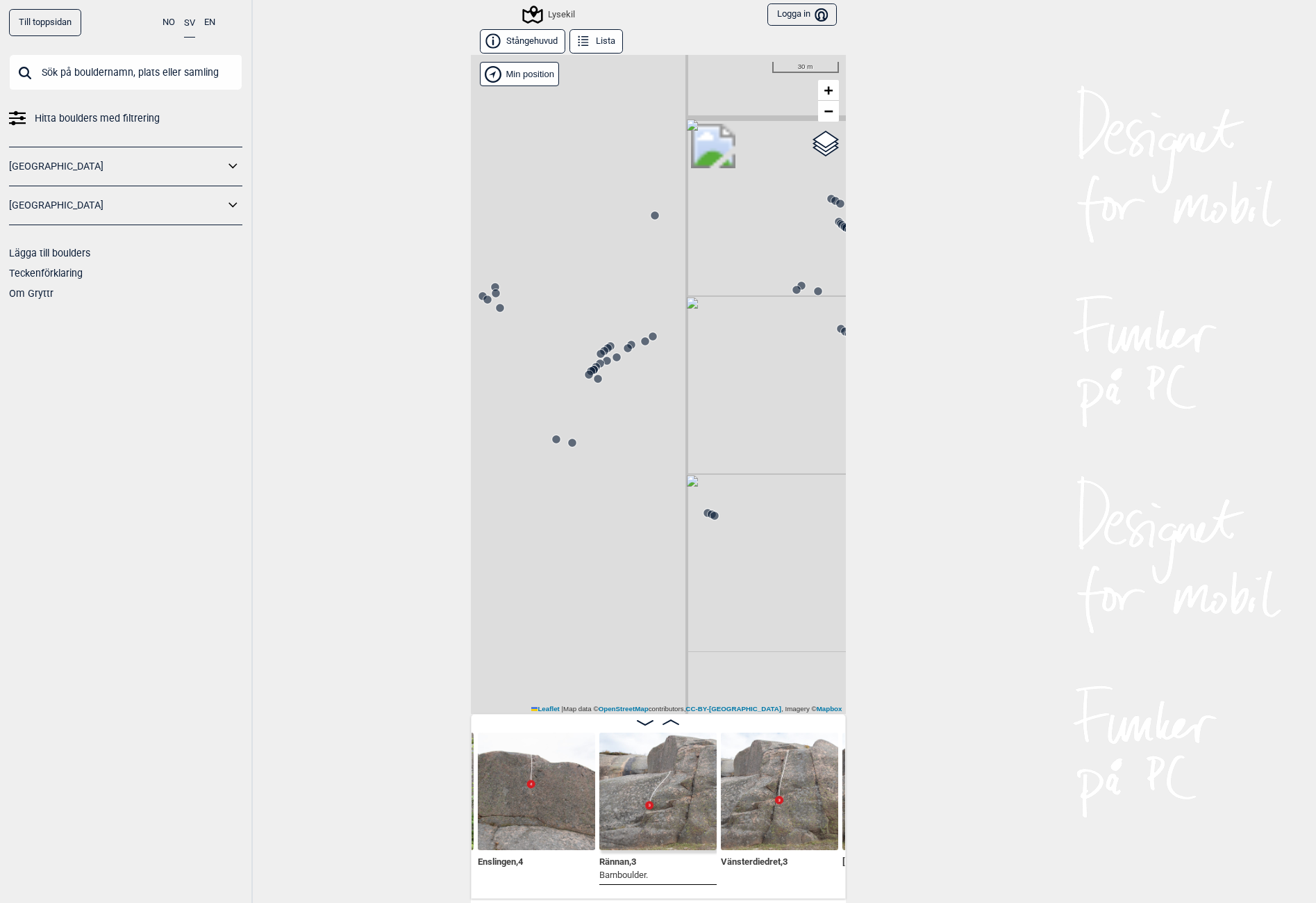
drag, startPoint x: 556, startPoint y: 350, endPoint x: 779, endPoint y: 254, distance: 242.8
click at [779, 254] on div "Lysekil" at bounding box center [658, 384] width 375 height 659
click at [612, 360] on icon at bounding box center [617, 357] width 11 height 11
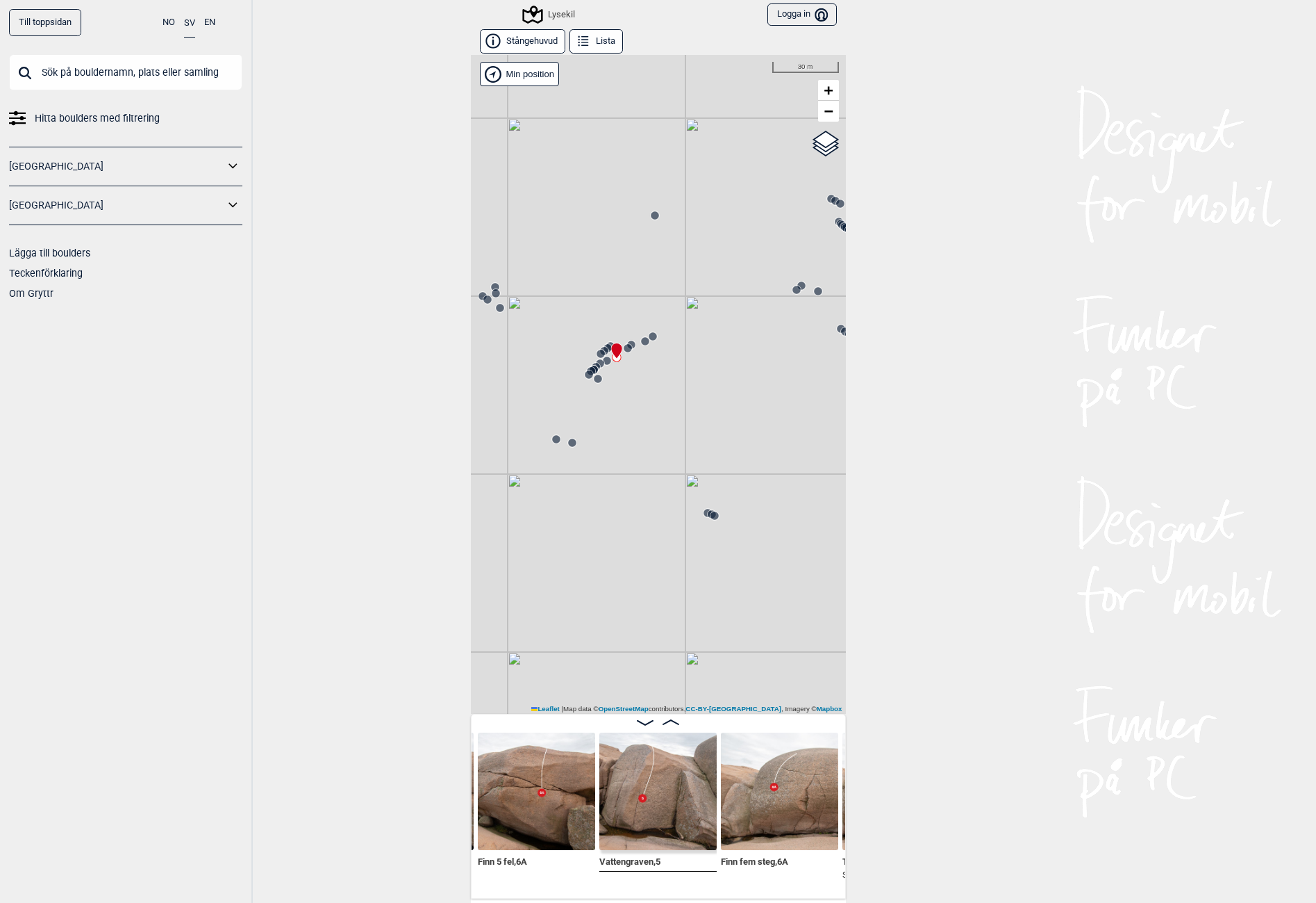
drag, startPoint x: 341, startPoint y: 83, endPoint x: 326, endPoint y: 159, distance: 77.5
click at [340, 84] on div "Till toppsidan NO SV EN Hitta boulders med filtrering Norge Sverige Lägga till …" at bounding box center [658, 452] width 1316 height 903
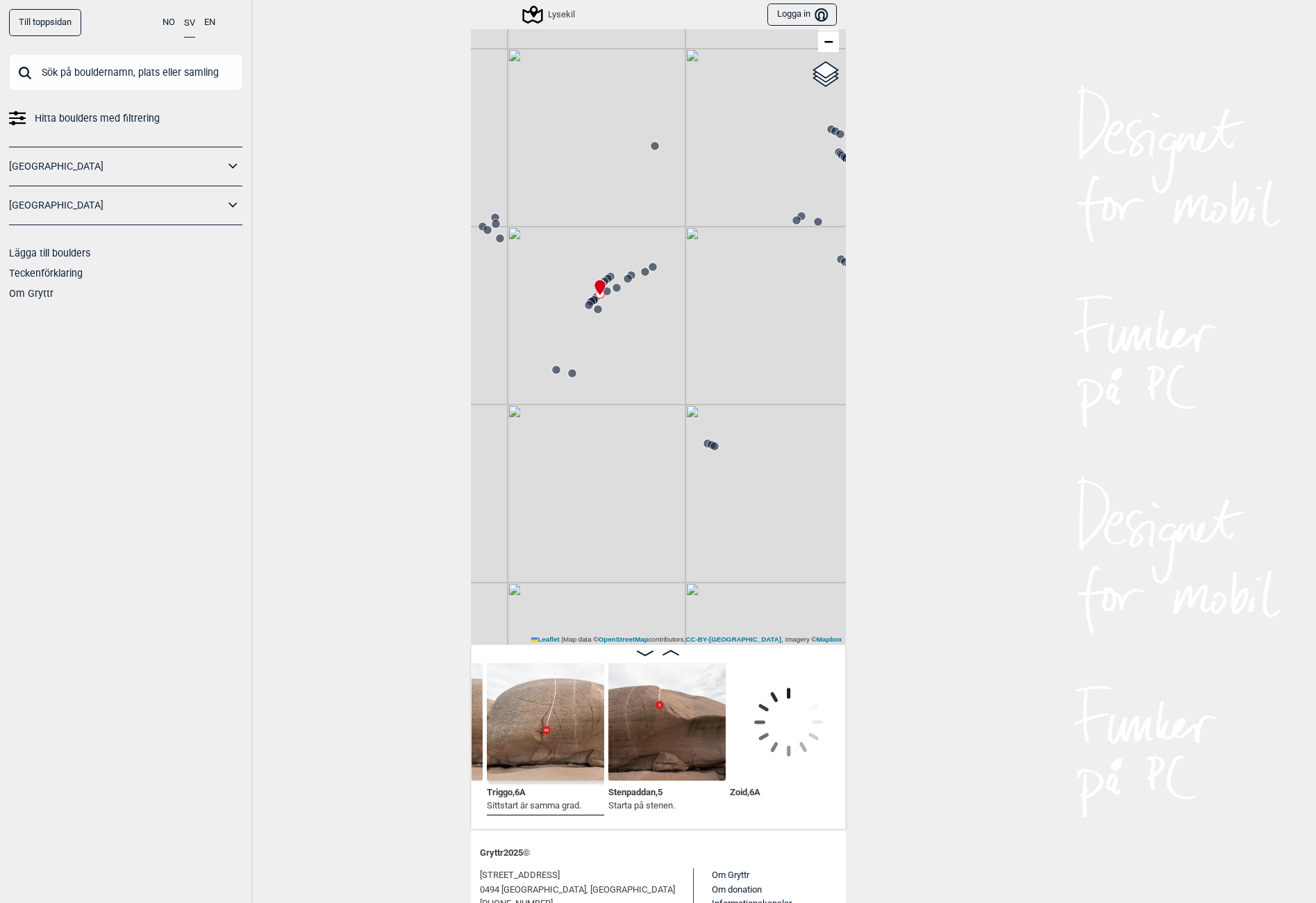
scroll to position [0, 10621]
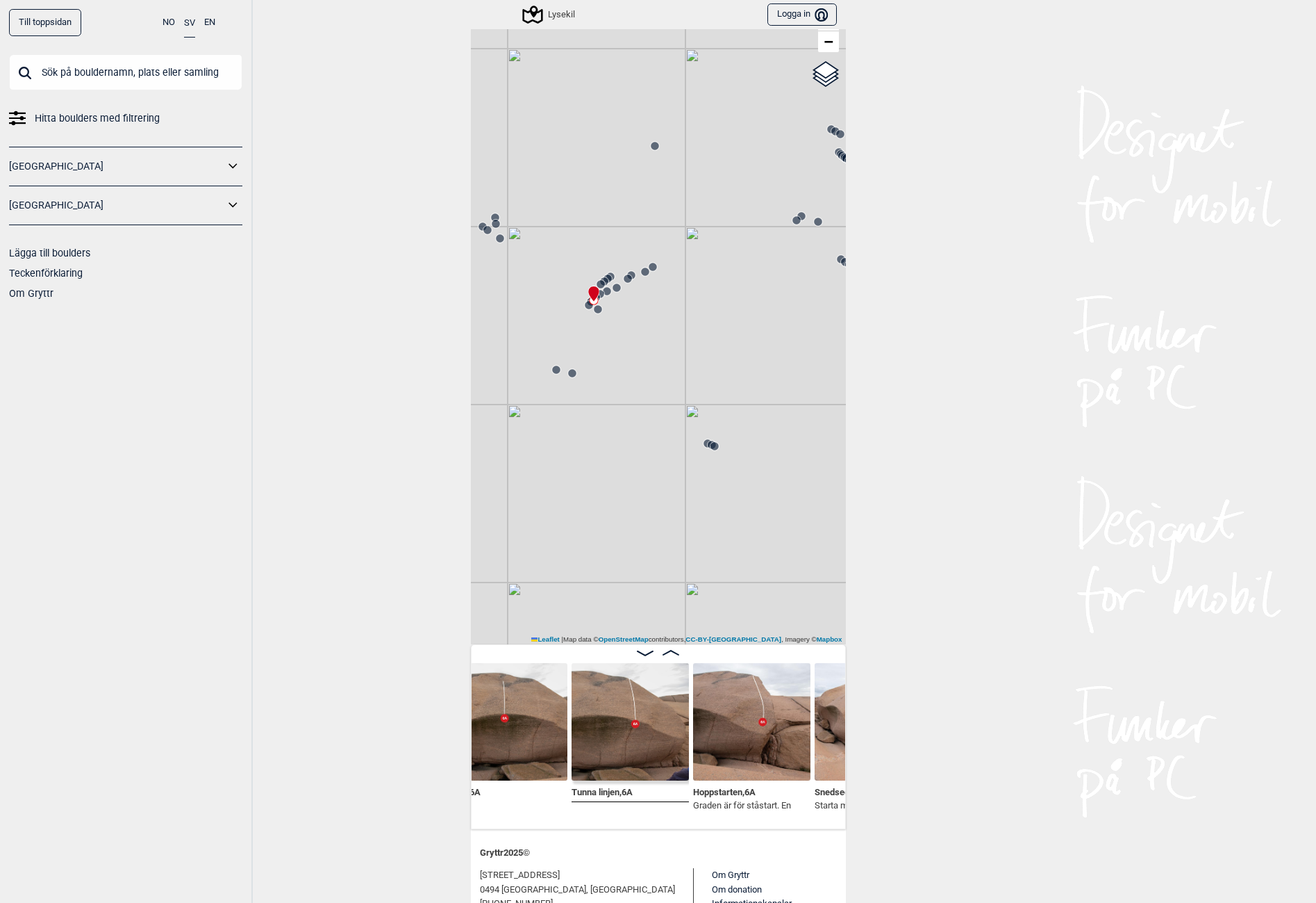
scroll to position [0, 10945]
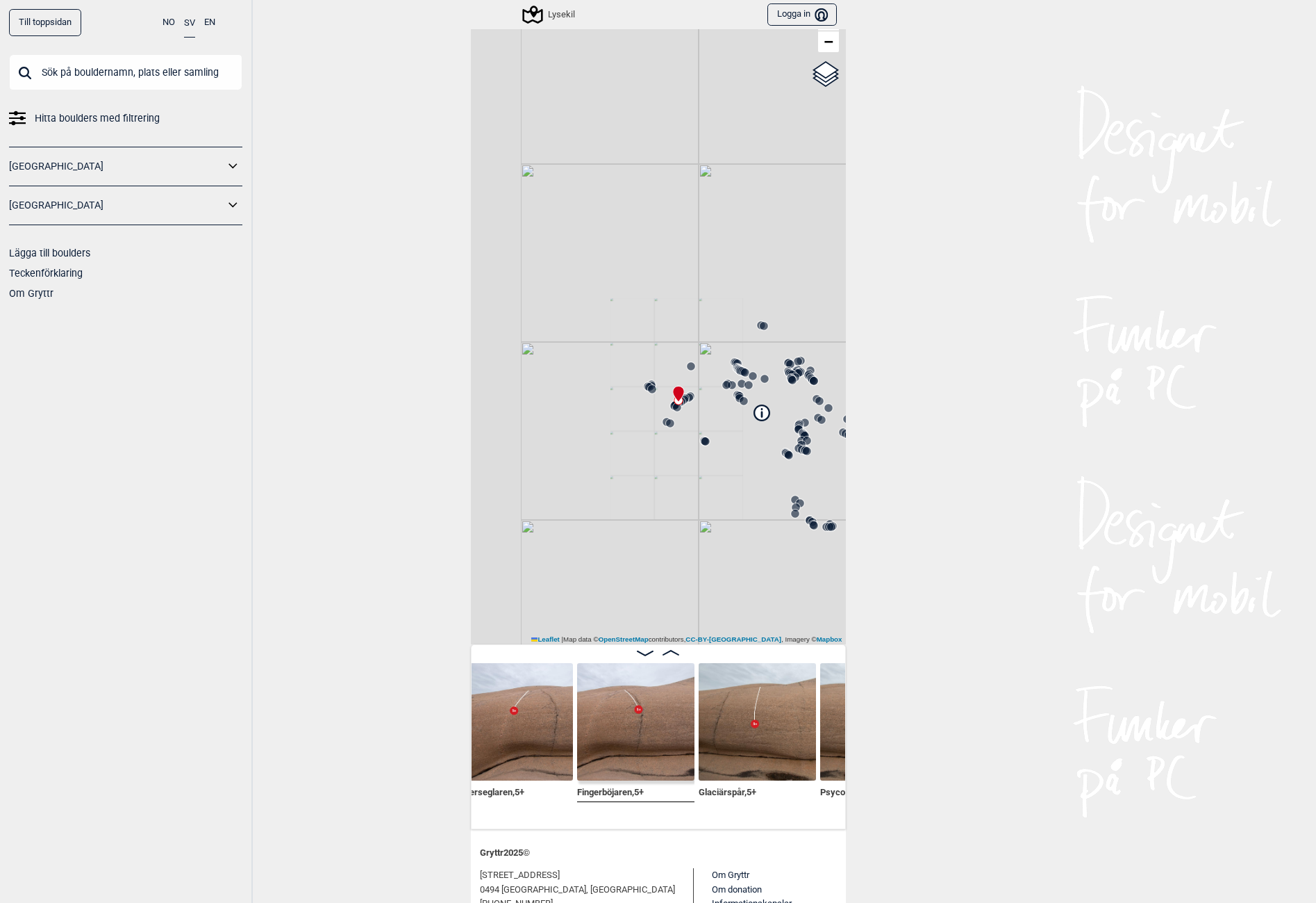
scroll to position [55, 0]
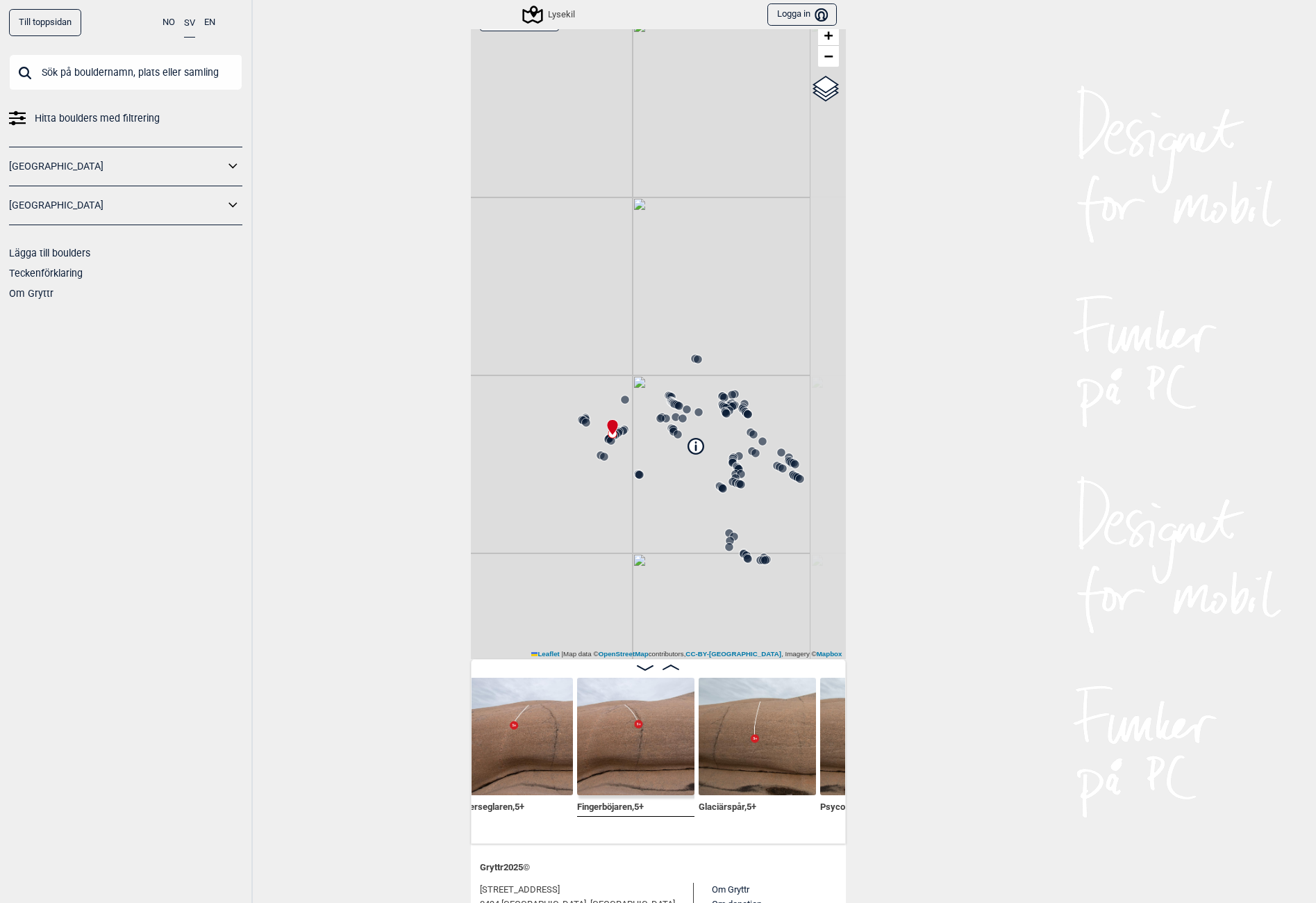
drag, startPoint x: 663, startPoint y: 446, endPoint x: 609, endPoint y: 458, distance: 55.3
click at [609, 458] on div "Lysekil" at bounding box center [658, 329] width 375 height 659
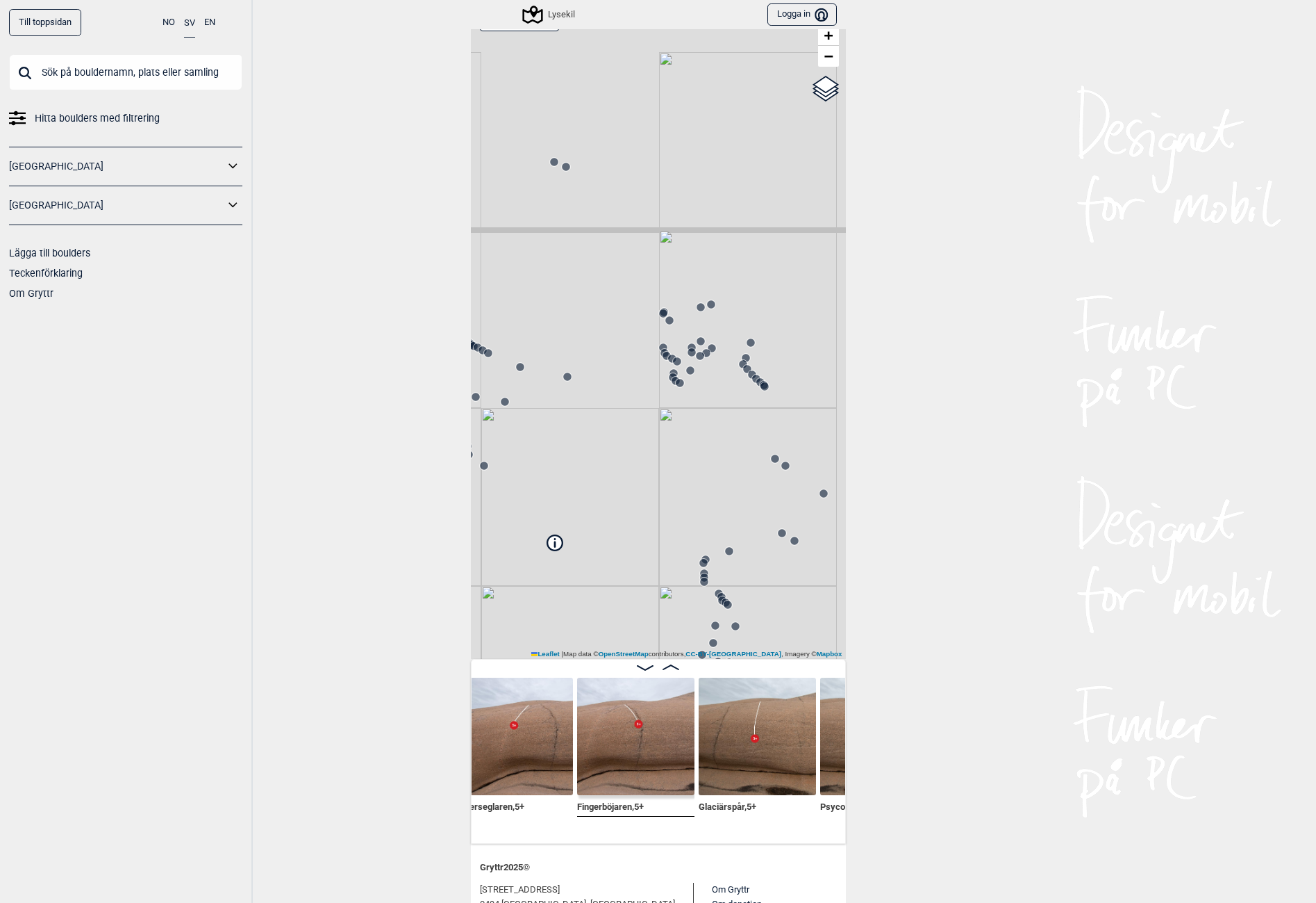
drag, startPoint x: 706, startPoint y: 376, endPoint x: 539, endPoint y: 442, distance: 179.6
click at [539, 442] on div "Lysekil" at bounding box center [658, 329] width 375 height 659
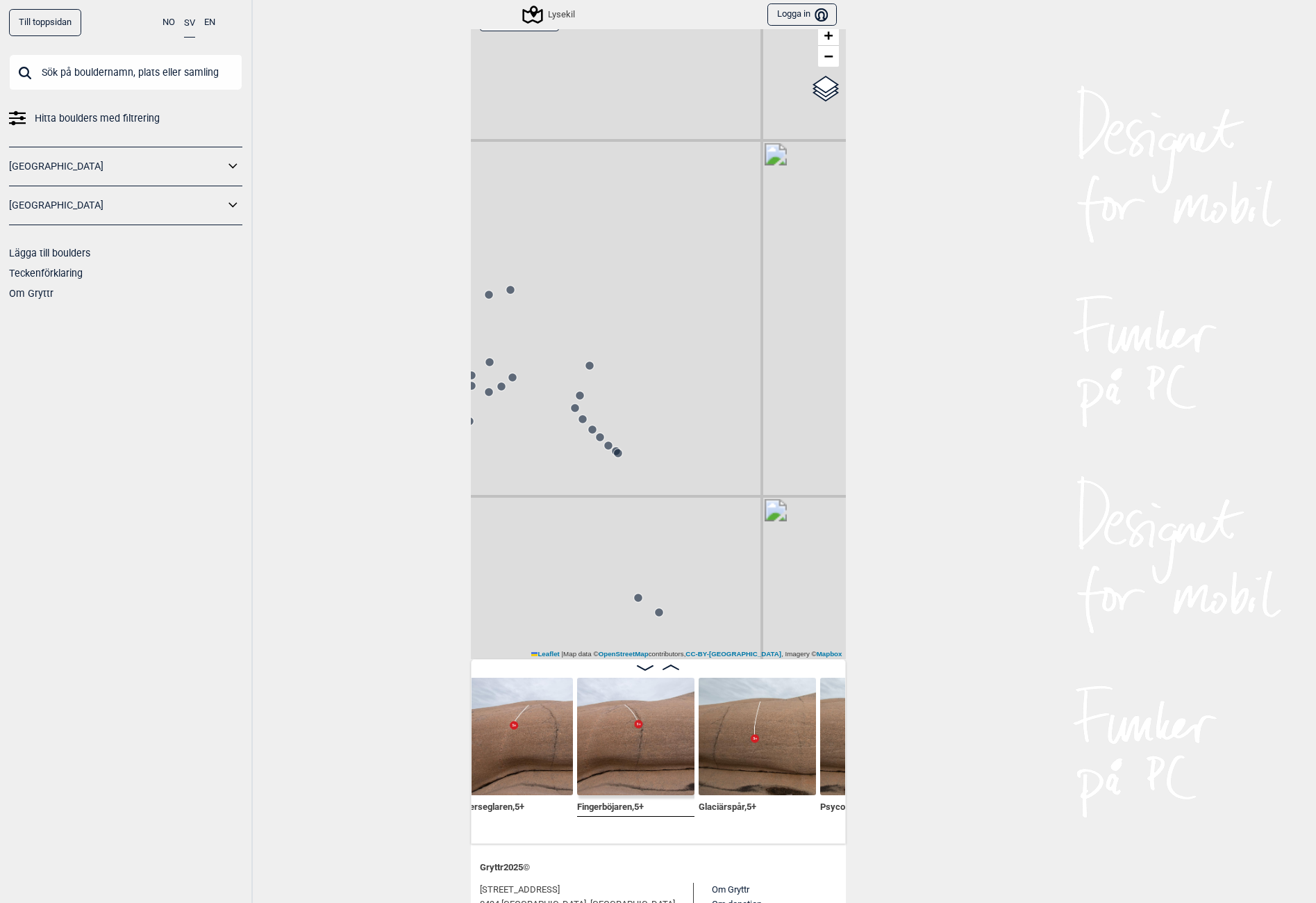
drag, startPoint x: 742, startPoint y: 398, endPoint x: 475, endPoint y: 505, distance: 287.6
click at [475, 505] on div "Lysekil" at bounding box center [658, 329] width 375 height 659
click at [542, 481] on icon at bounding box center [548, 487] width 11 height 11
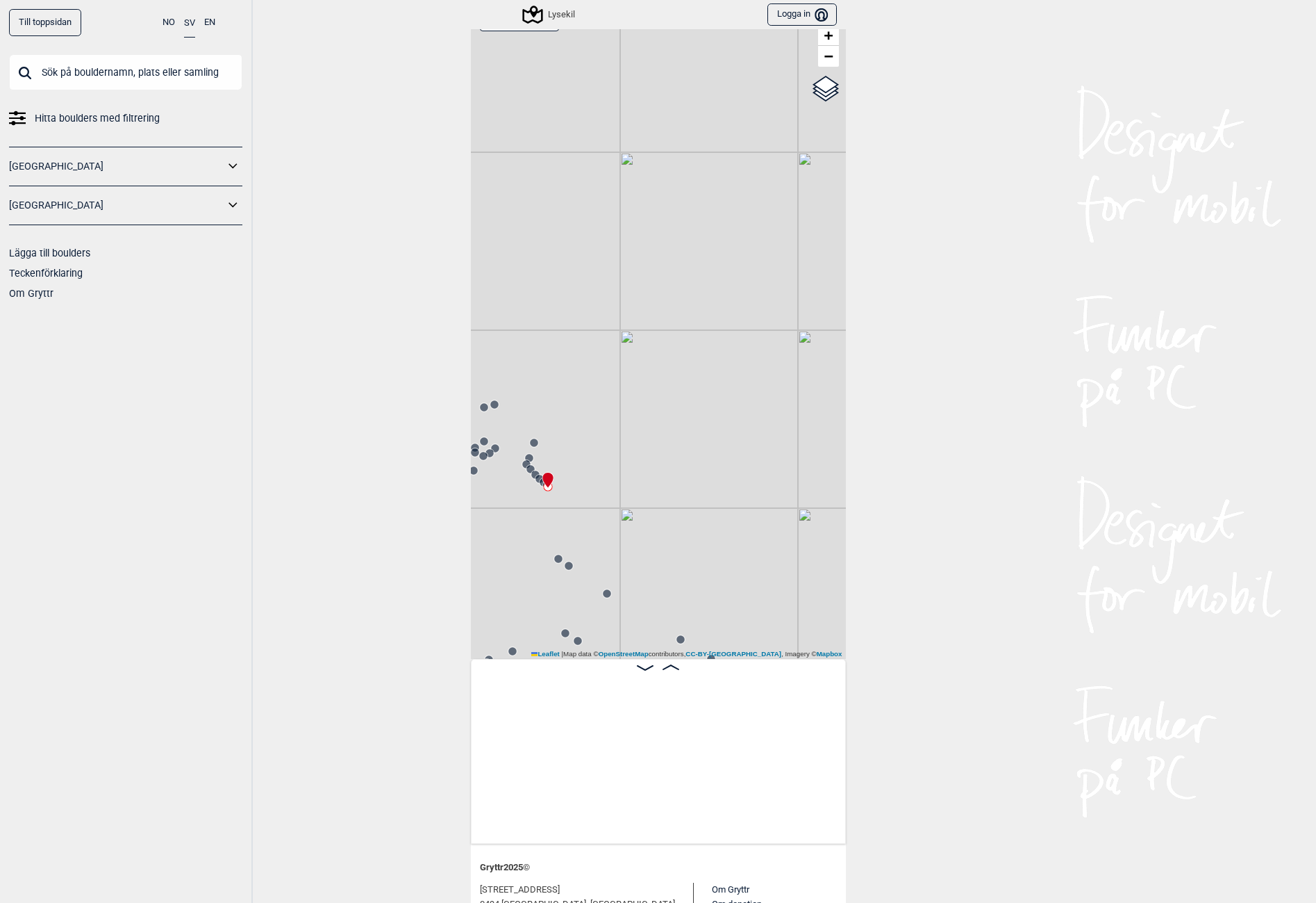
scroll to position [0, 6126]
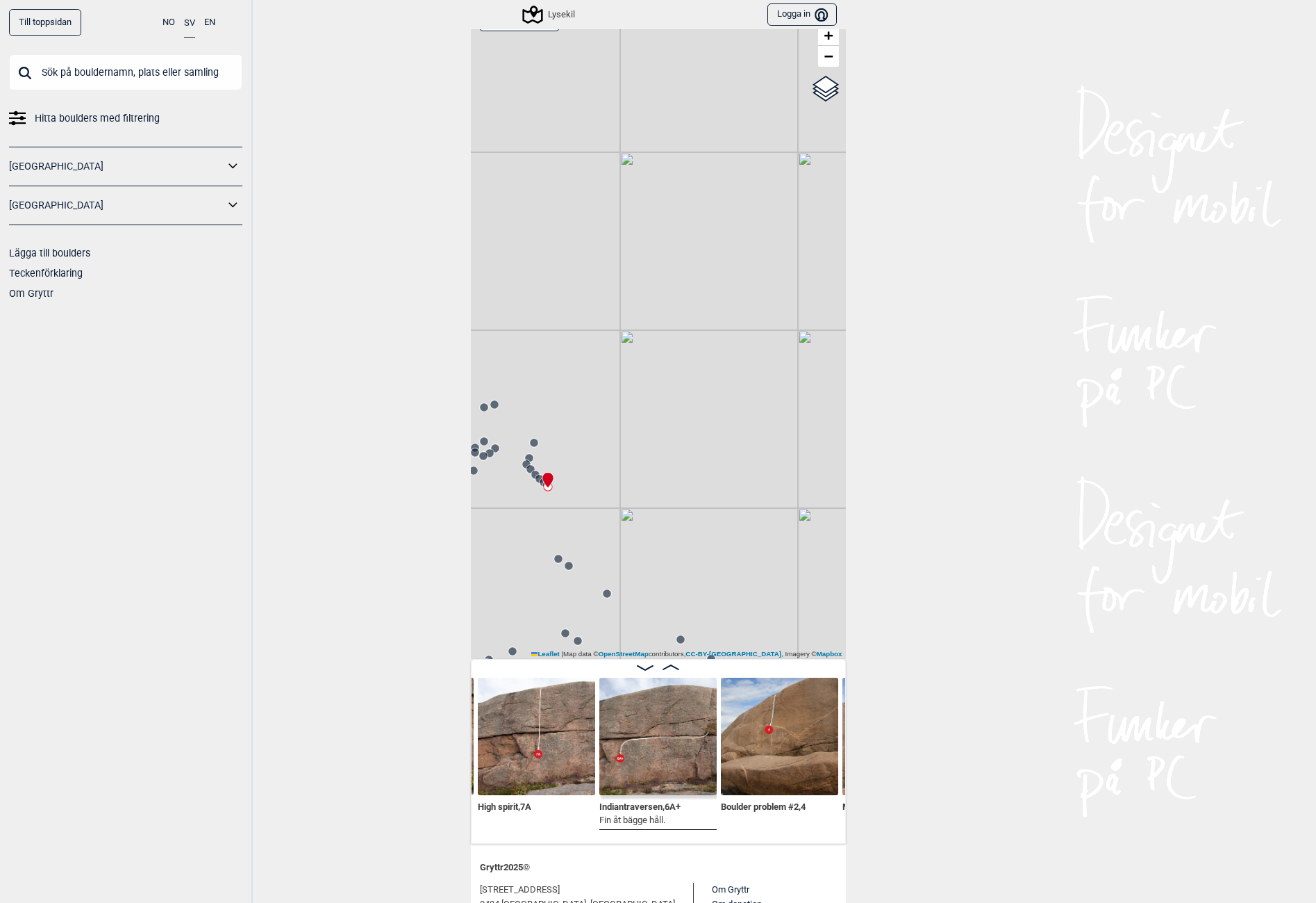
click at [536, 478] on circle at bounding box center [539, 478] width 8 height 8
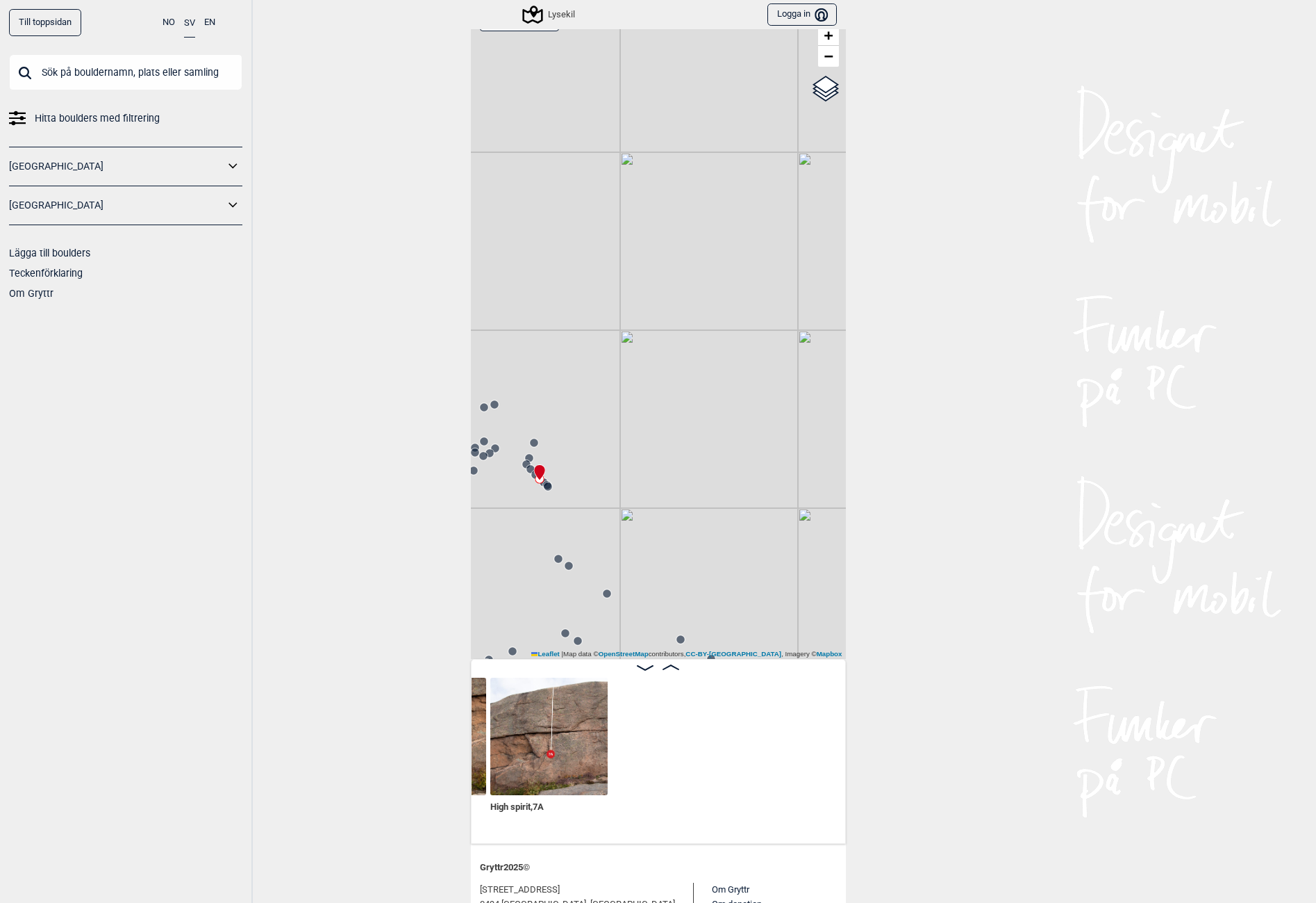
scroll to position [0, 5774]
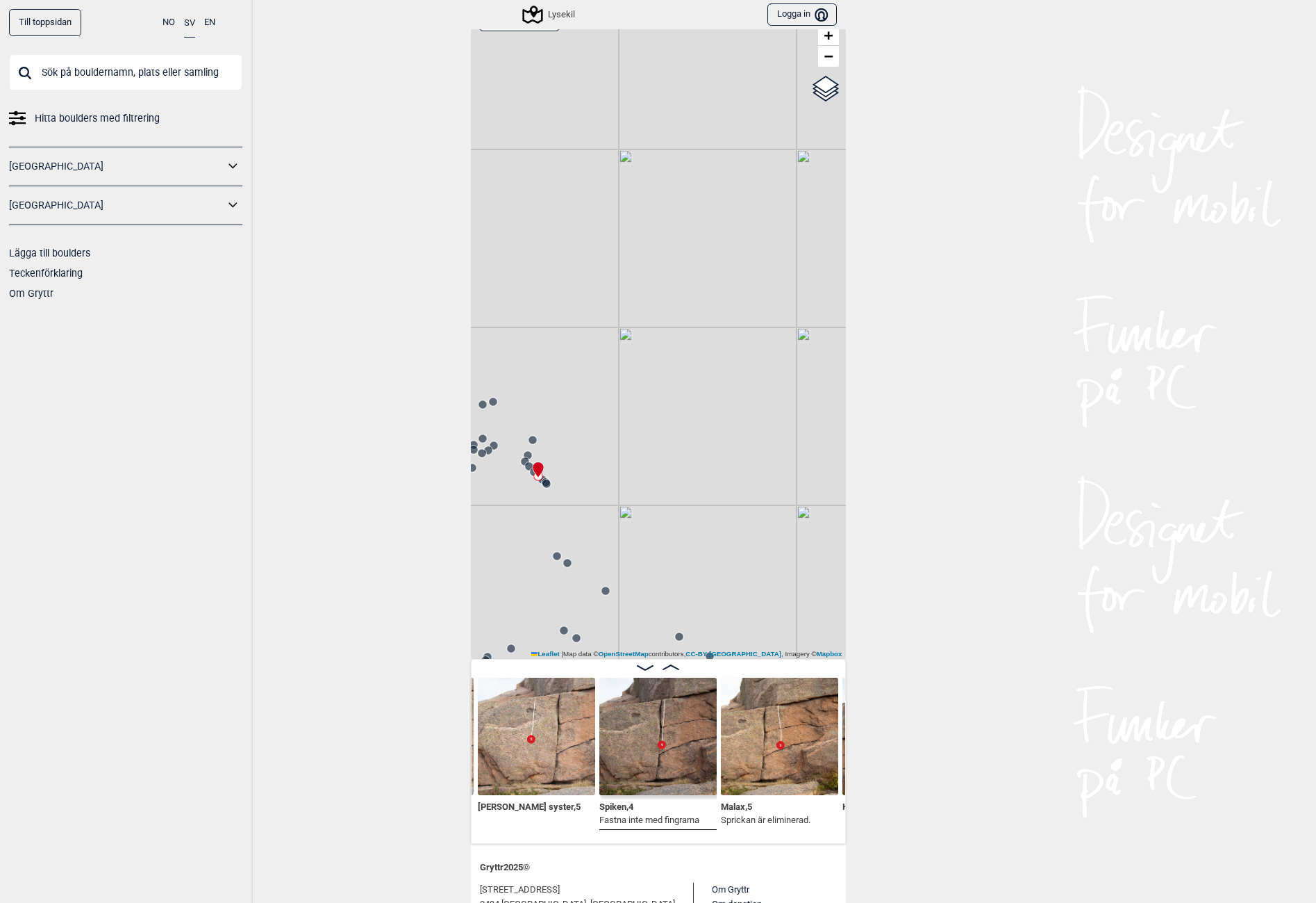
click at [533, 467] on icon at bounding box center [538, 469] width 10 height 15
click at [525, 462] on circle at bounding box center [528, 464] width 8 height 8
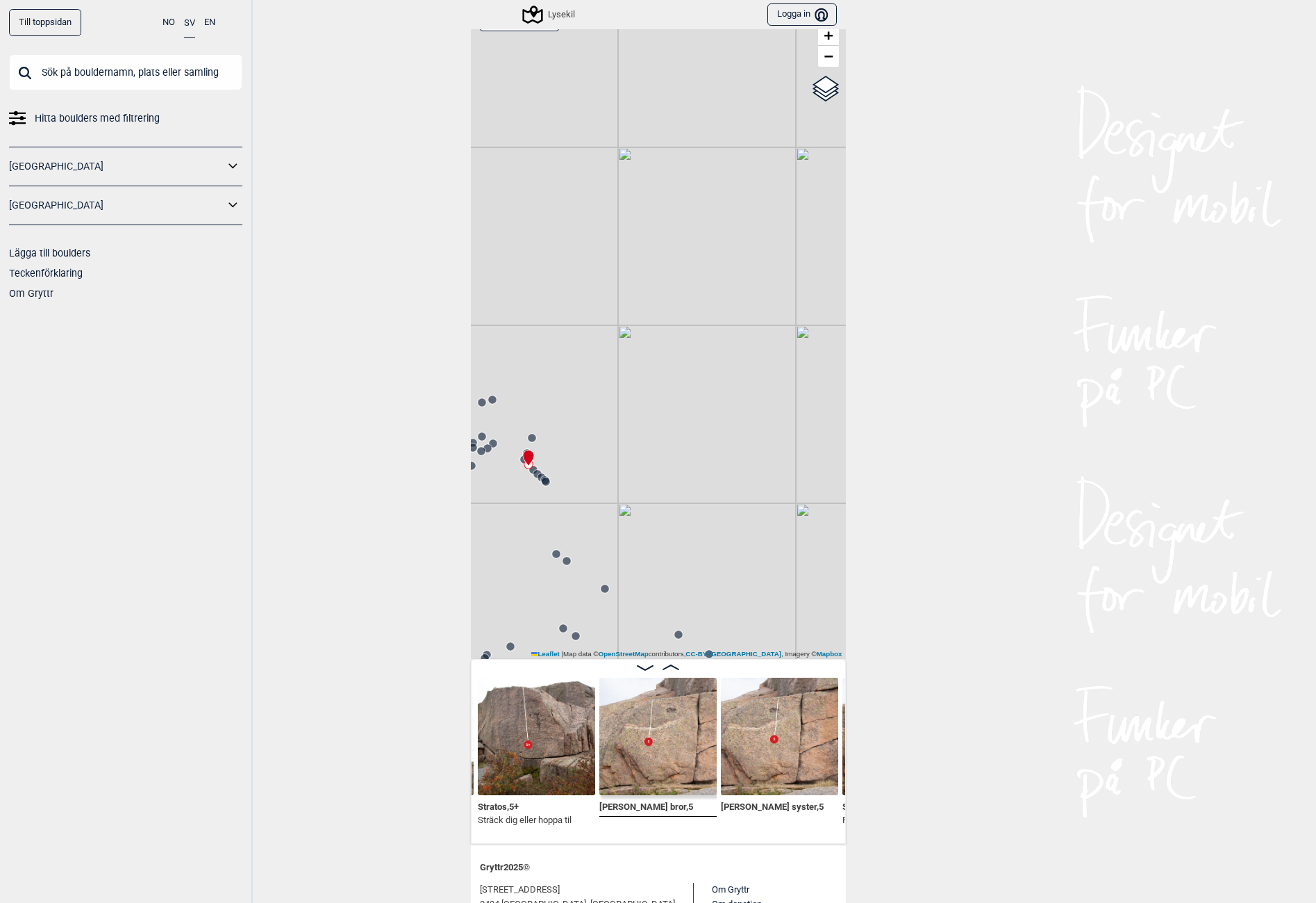
click at [523, 454] on icon at bounding box center [527, 458] width 10 height 15
click at [528, 435] on circle at bounding box center [532, 438] width 8 height 8
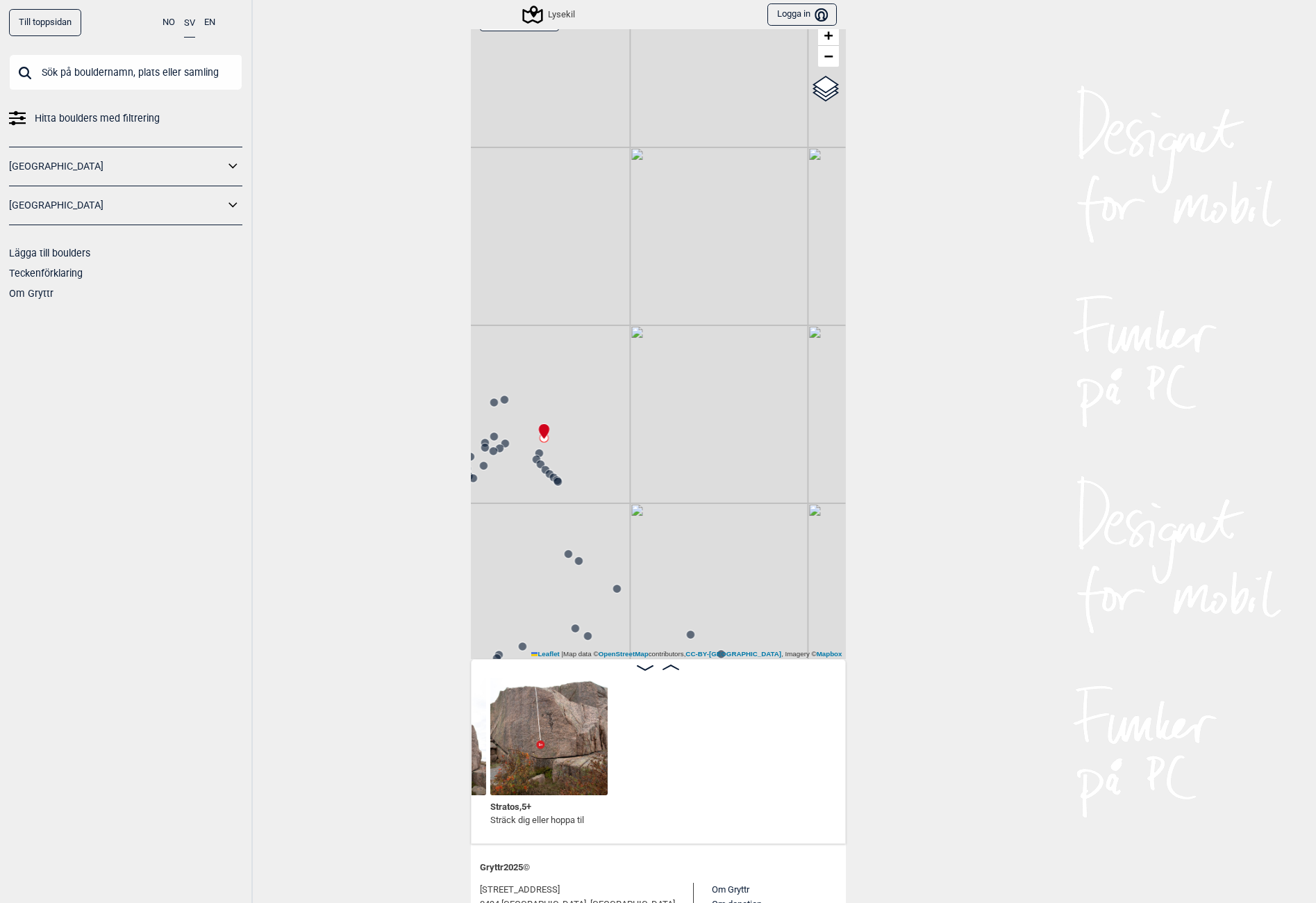
scroll to position [0, 5187]
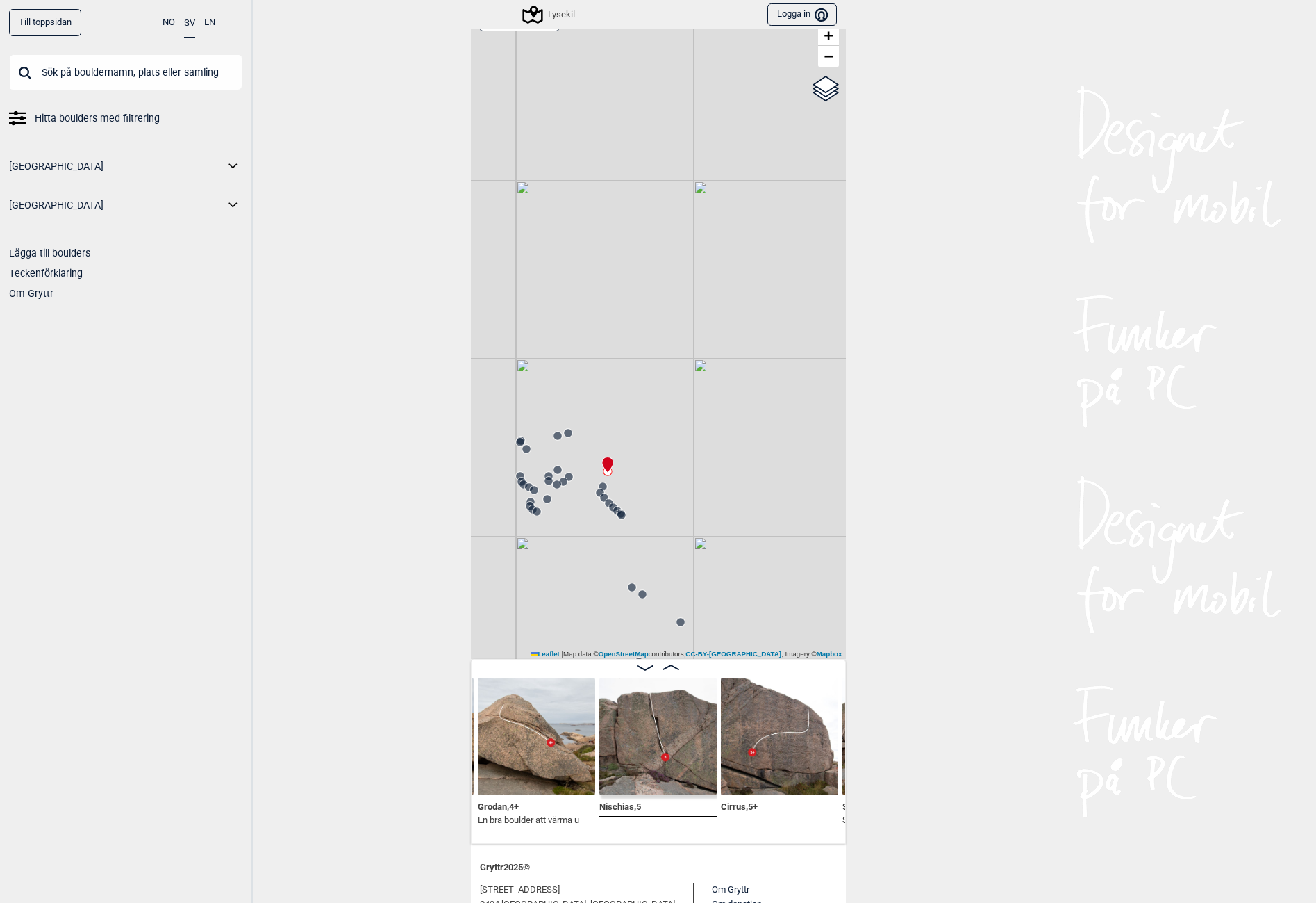
drag, startPoint x: 500, startPoint y: 511, endPoint x: 594, endPoint y: 540, distance: 98.4
click at [592, 540] on div "Lysekil" at bounding box center [658, 329] width 375 height 659
click at [610, 319] on div "Lysekil" at bounding box center [658, 329] width 375 height 659
click at [602, 340] on div "Lysekil" at bounding box center [658, 329] width 375 height 659
click at [596, 340] on circle at bounding box center [600, 338] width 8 height 8
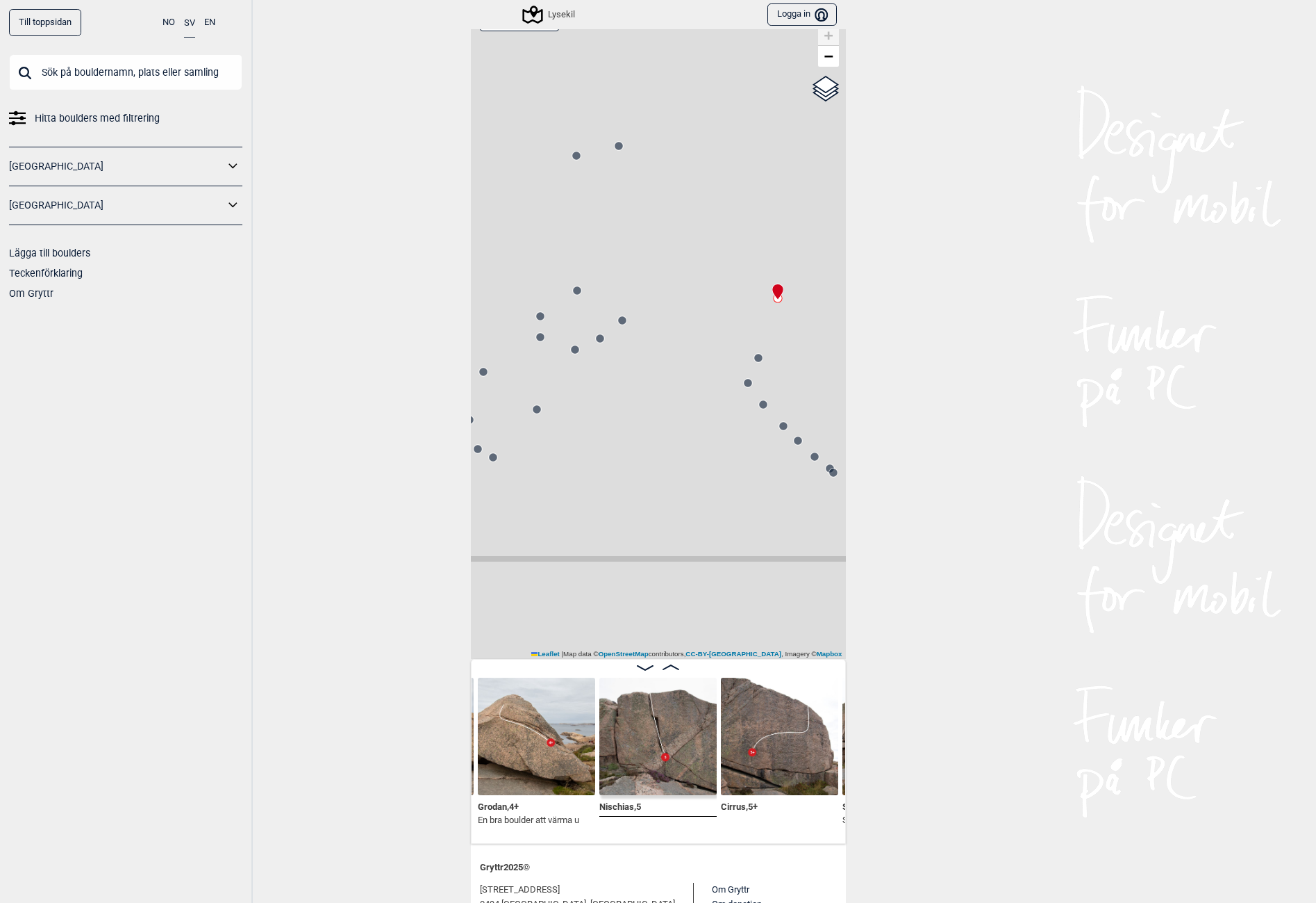
scroll to position [0, 4952]
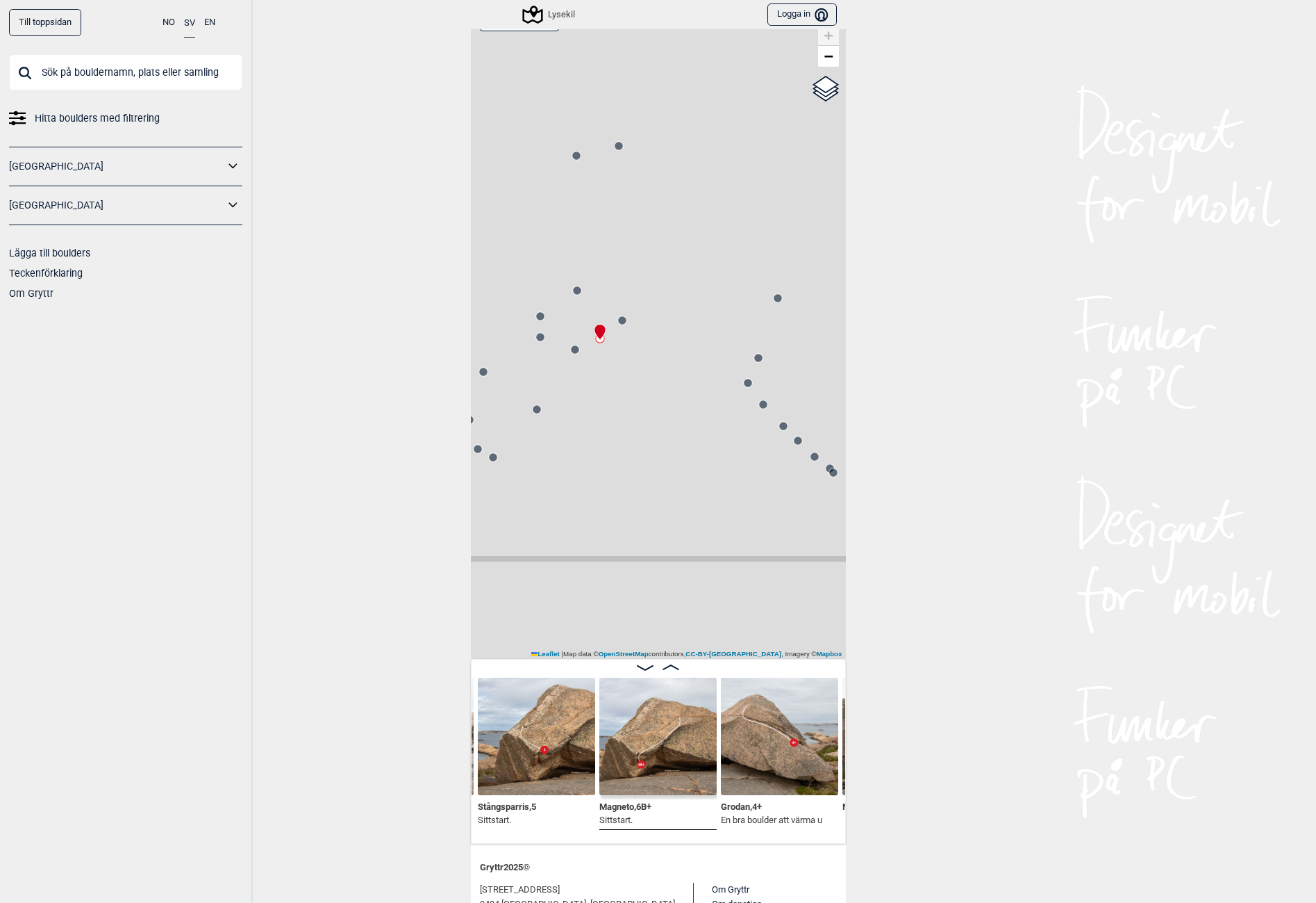
click at [573, 290] on circle at bounding box center [576, 290] width 8 height 8
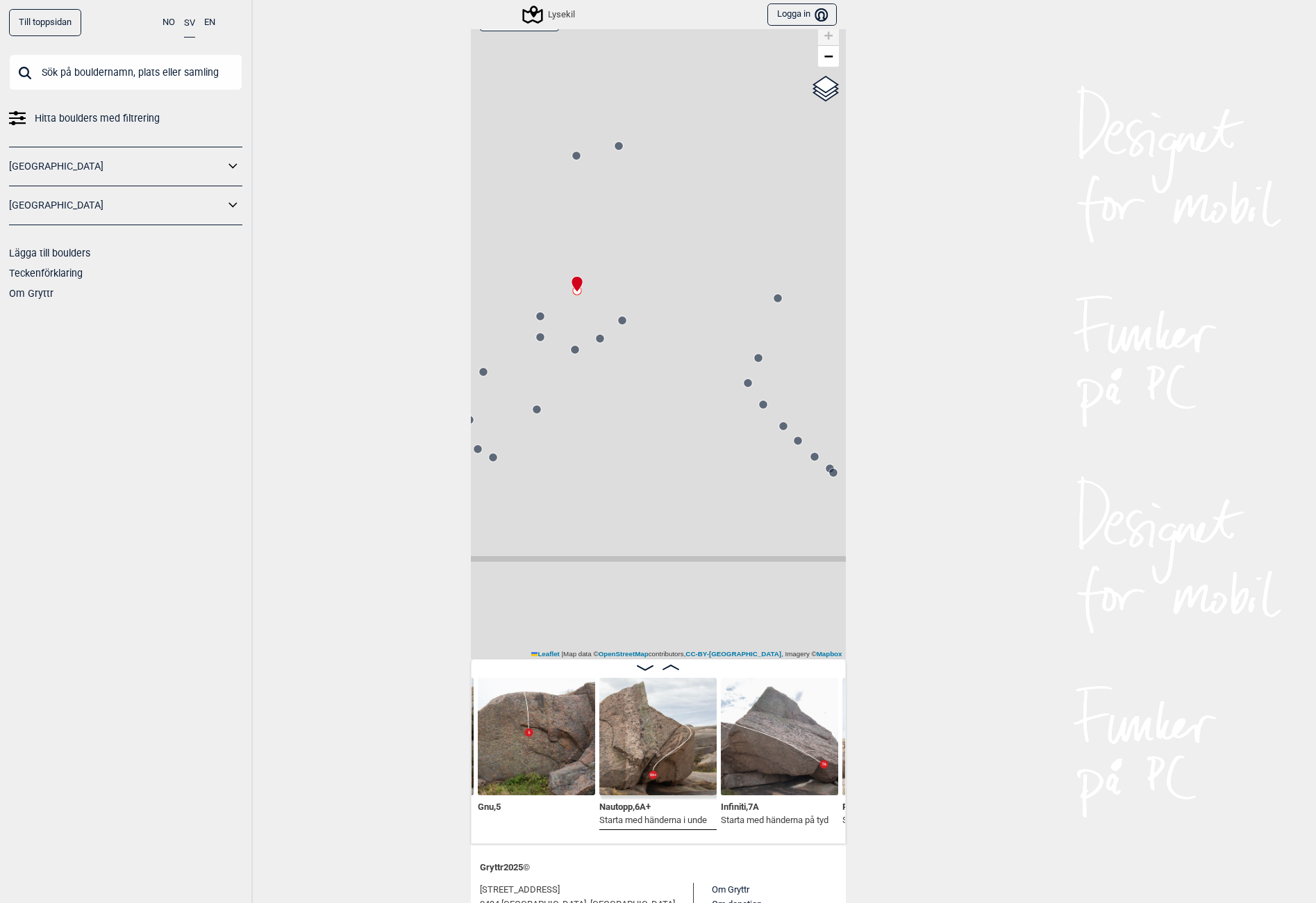
click at [537, 316] on circle at bounding box center [540, 316] width 8 height 8
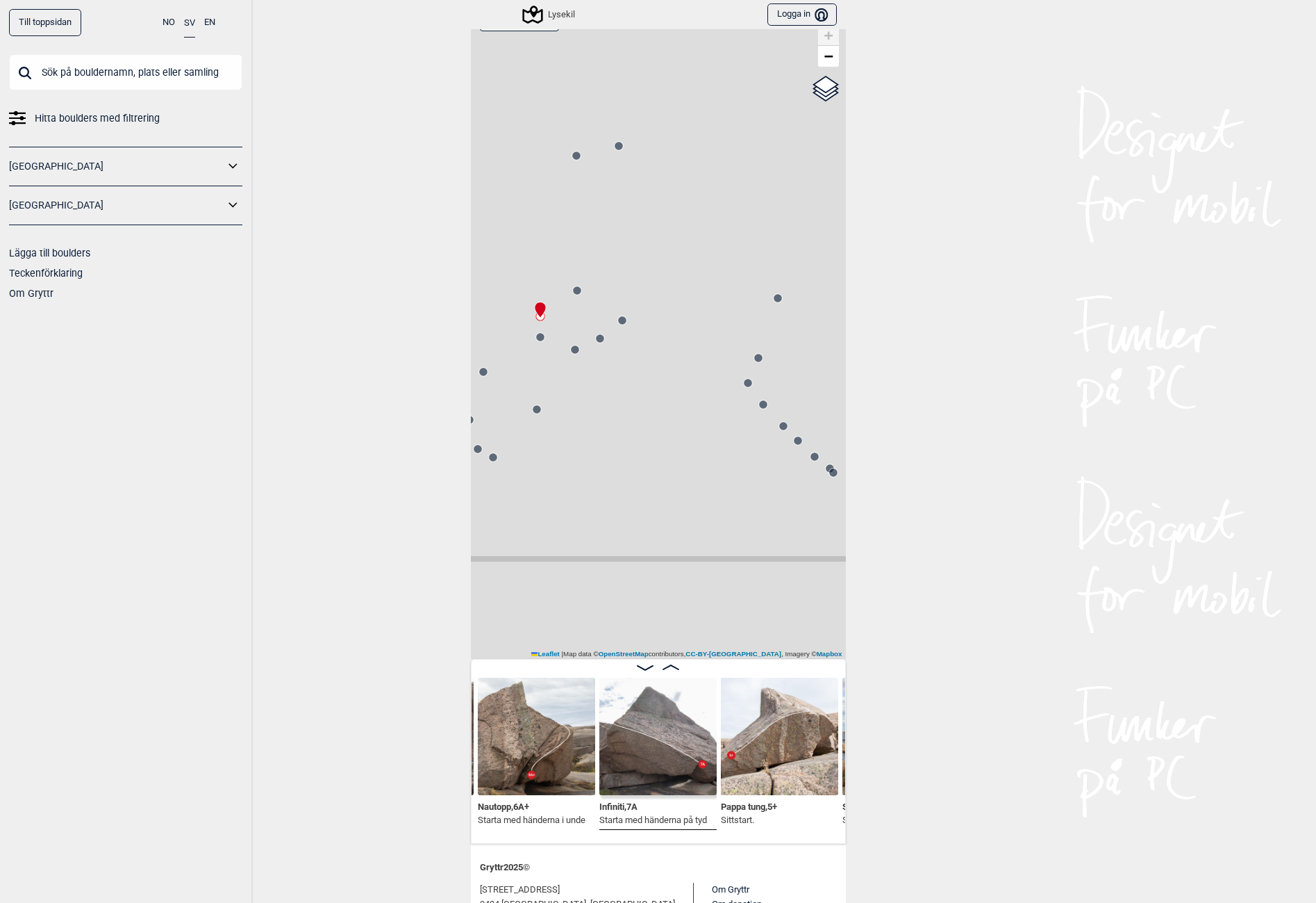
click at [537, 336] on circle at bounding box center [540, 337] width 8 height 8
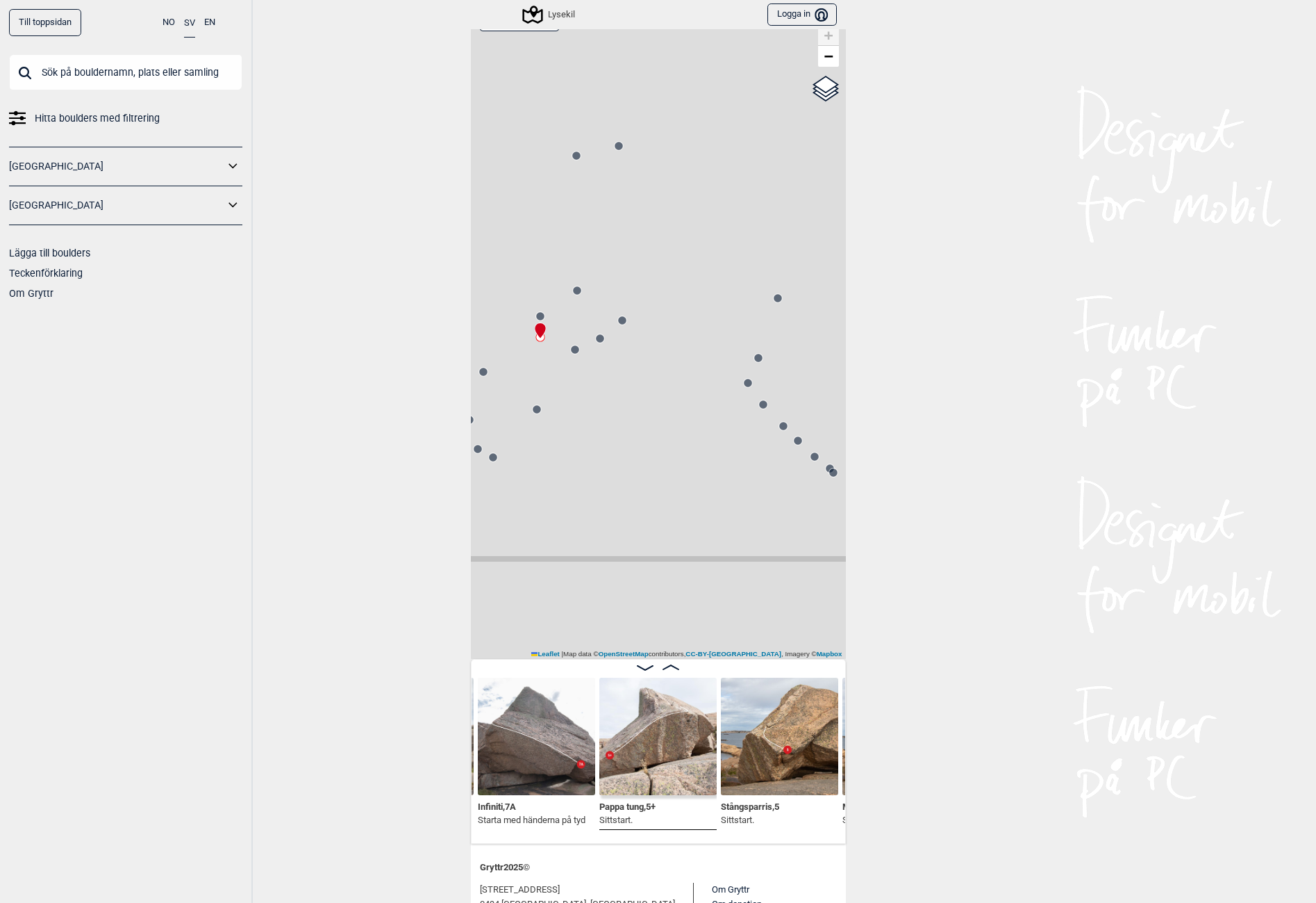
click at [570, 347] on icon at bounding box center [576, 350] width 11 height 11
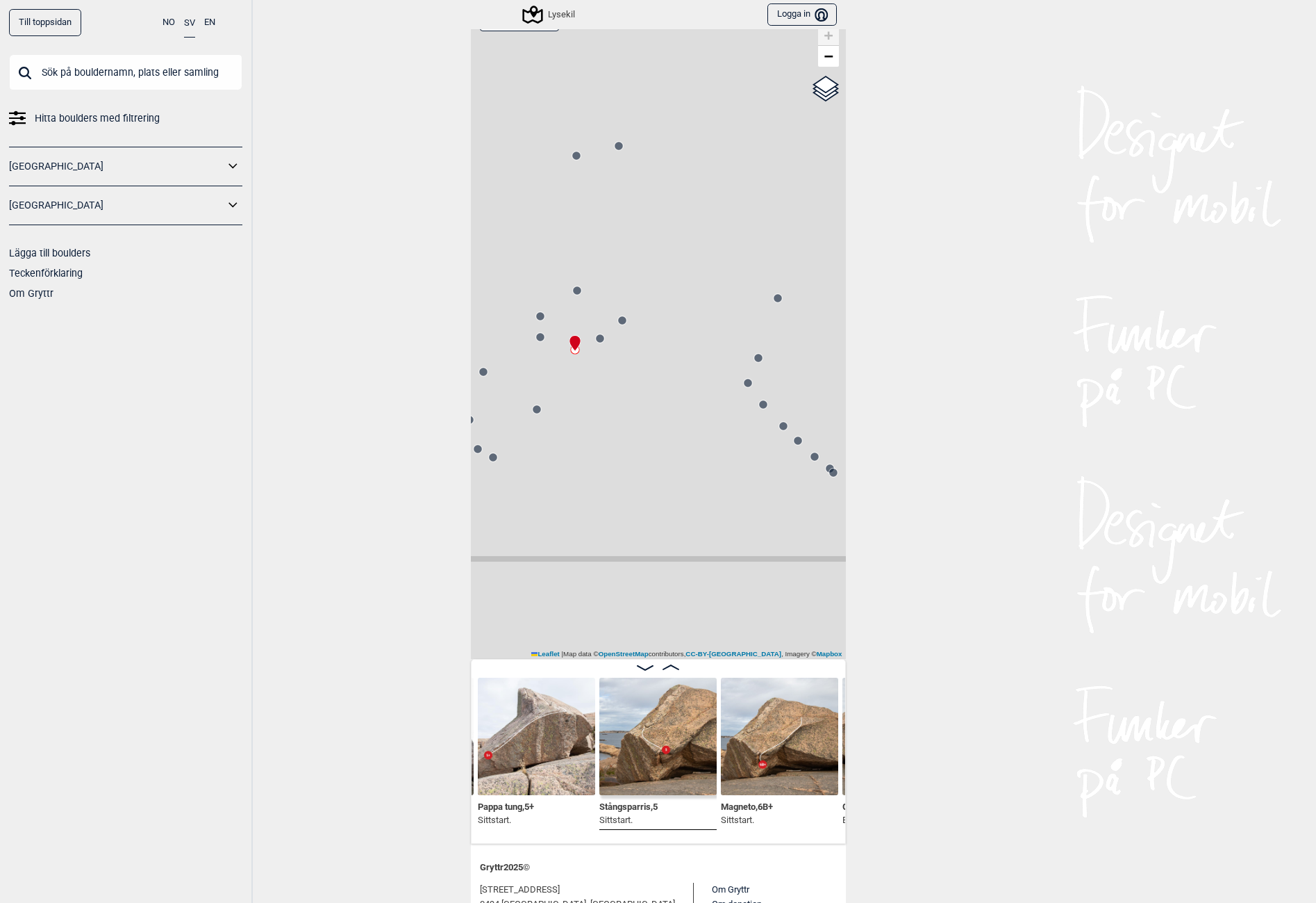
click at [533, 410] on circle at bounding box center [537, 409] width 8 height 8
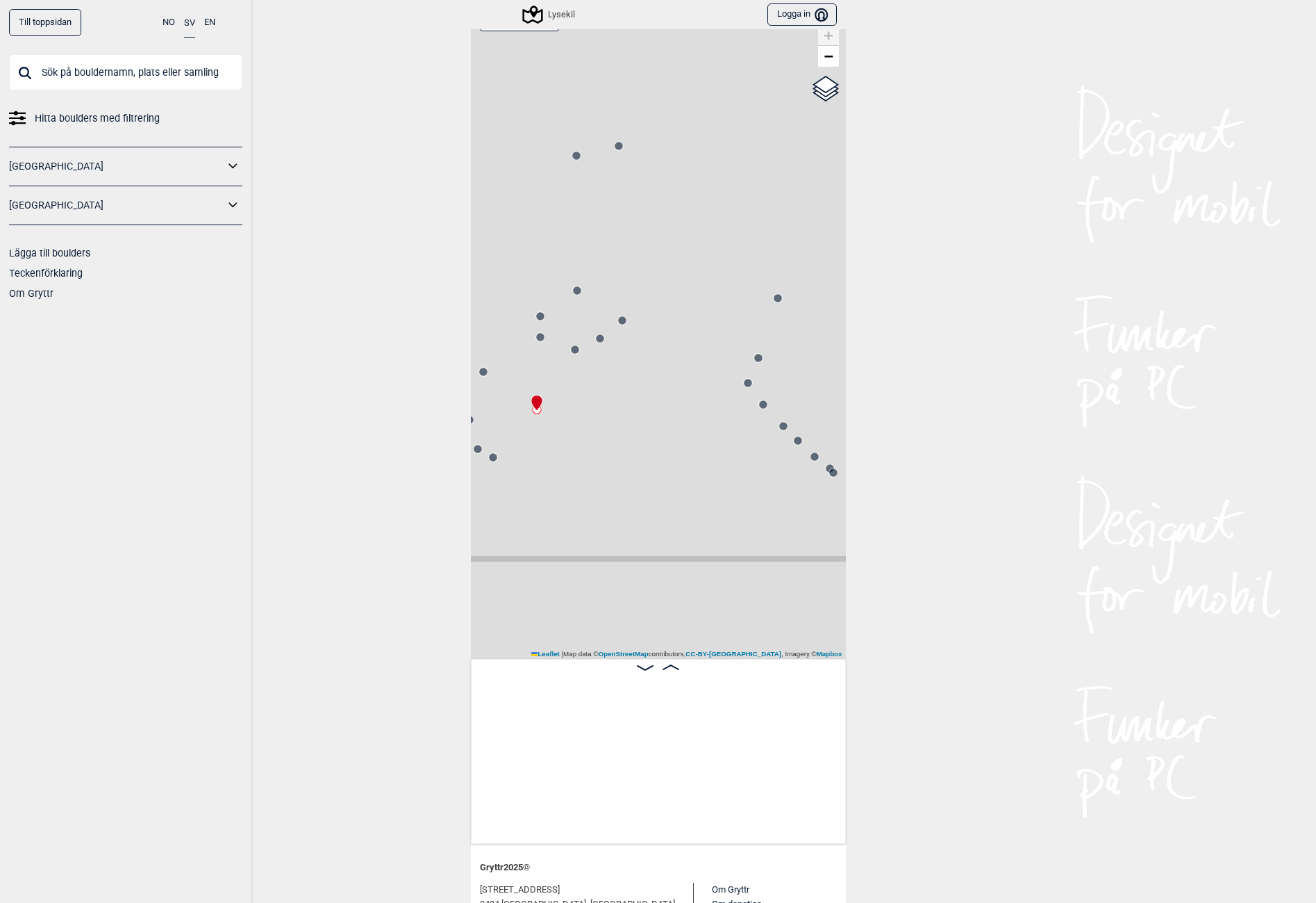
scroll to position [0, 3777]
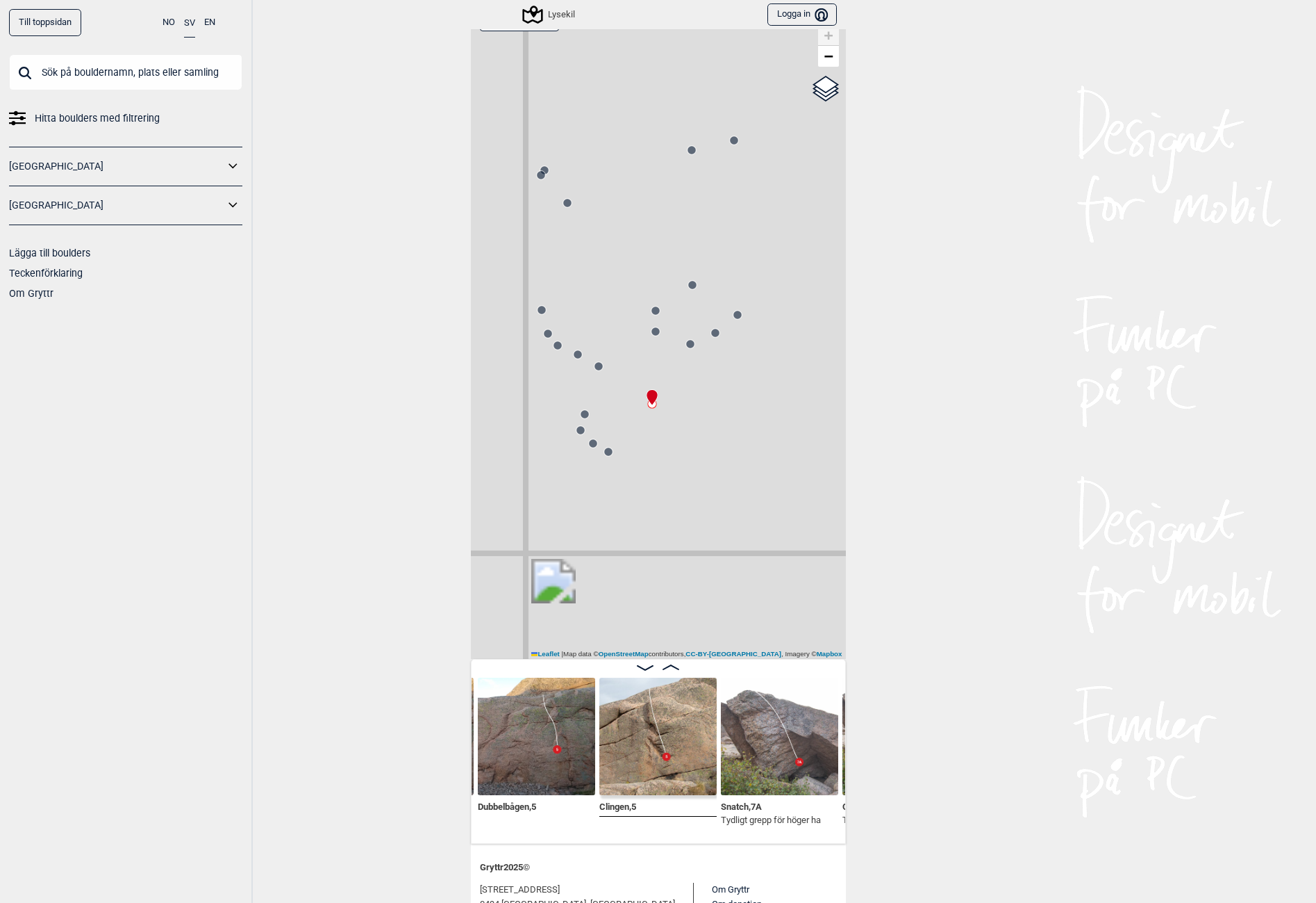
drag, startPoint x: 525, startPoint y: 424, endPoint x: 606, endPoint y: 410, distance: 82.2
click at [606, 410] on div "Lysekil" at bounding box center [658, 329] width 375 height 659
click at [589, 412] on icon at bounding box center [595, 409] width 11 height 11
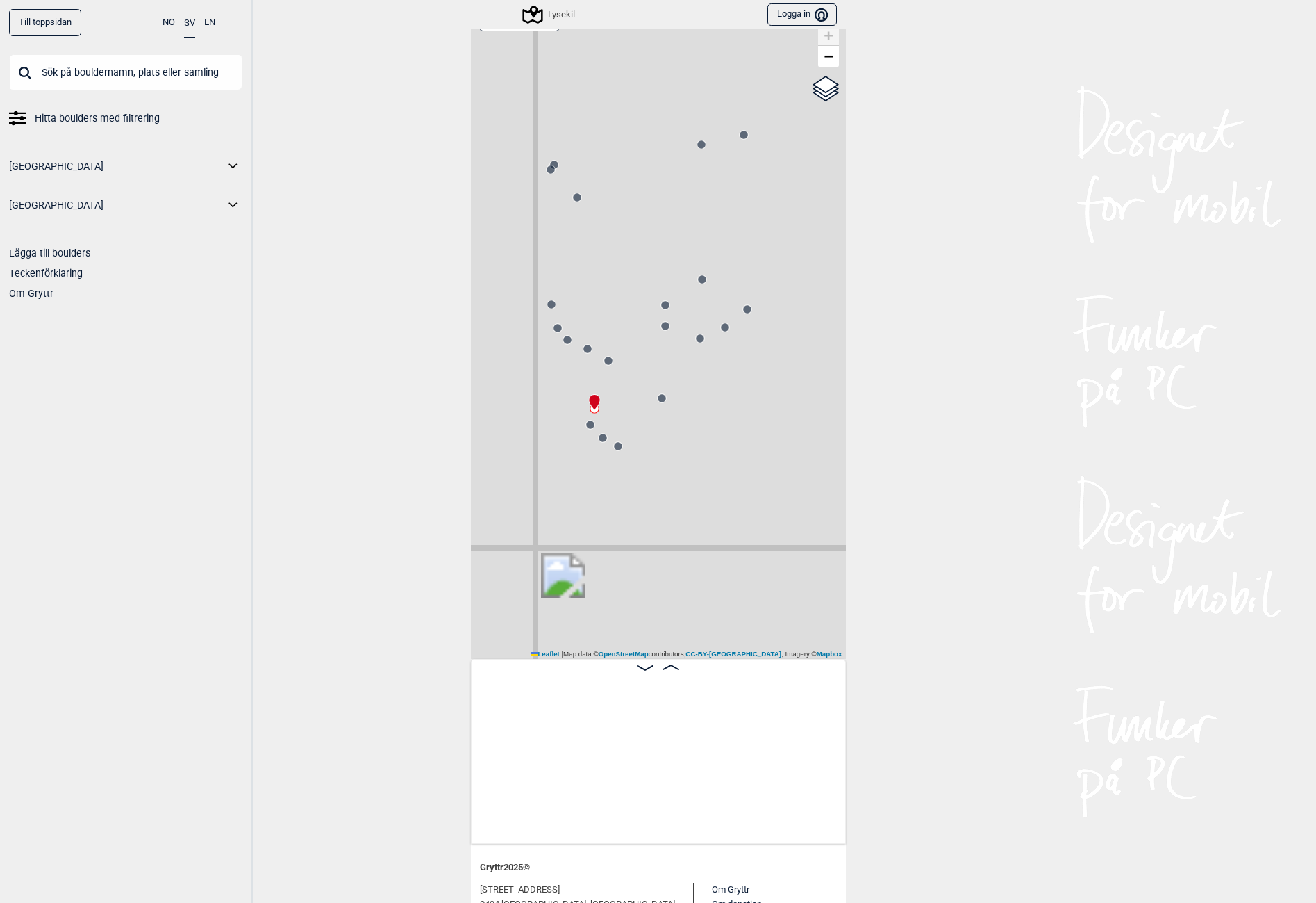
scroll to position [0, 2721]
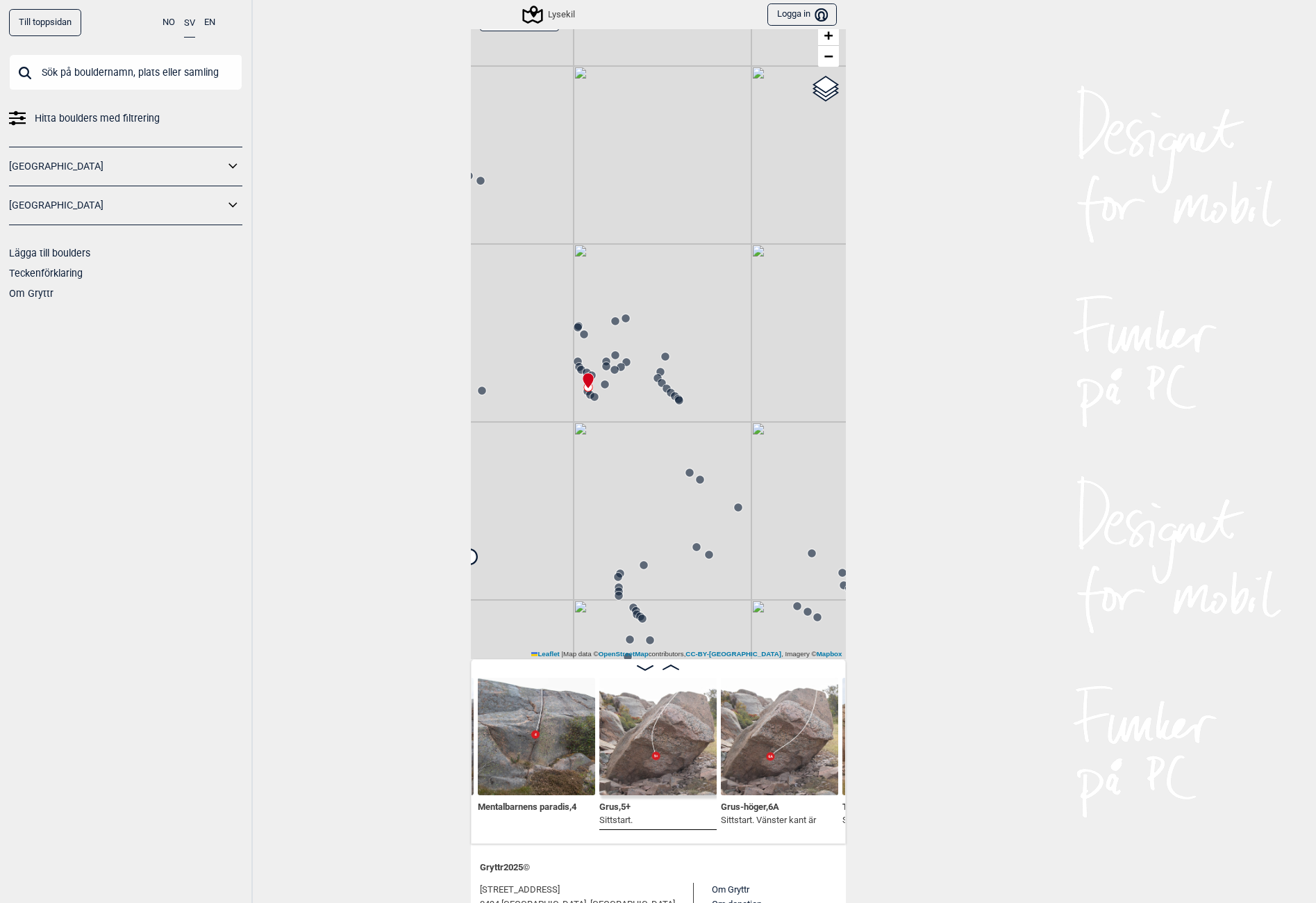
drag, startPoint x: 550, startPoint y: 404, endPoint x: 756, endPoint y: 498, distance: 226.4
click at [756, 498] on div "Lysekil" at bounding box center [658, 329] width 375 height 659
click at [590, 396] on circle at bounding box center [594, 397] width 8 height 8
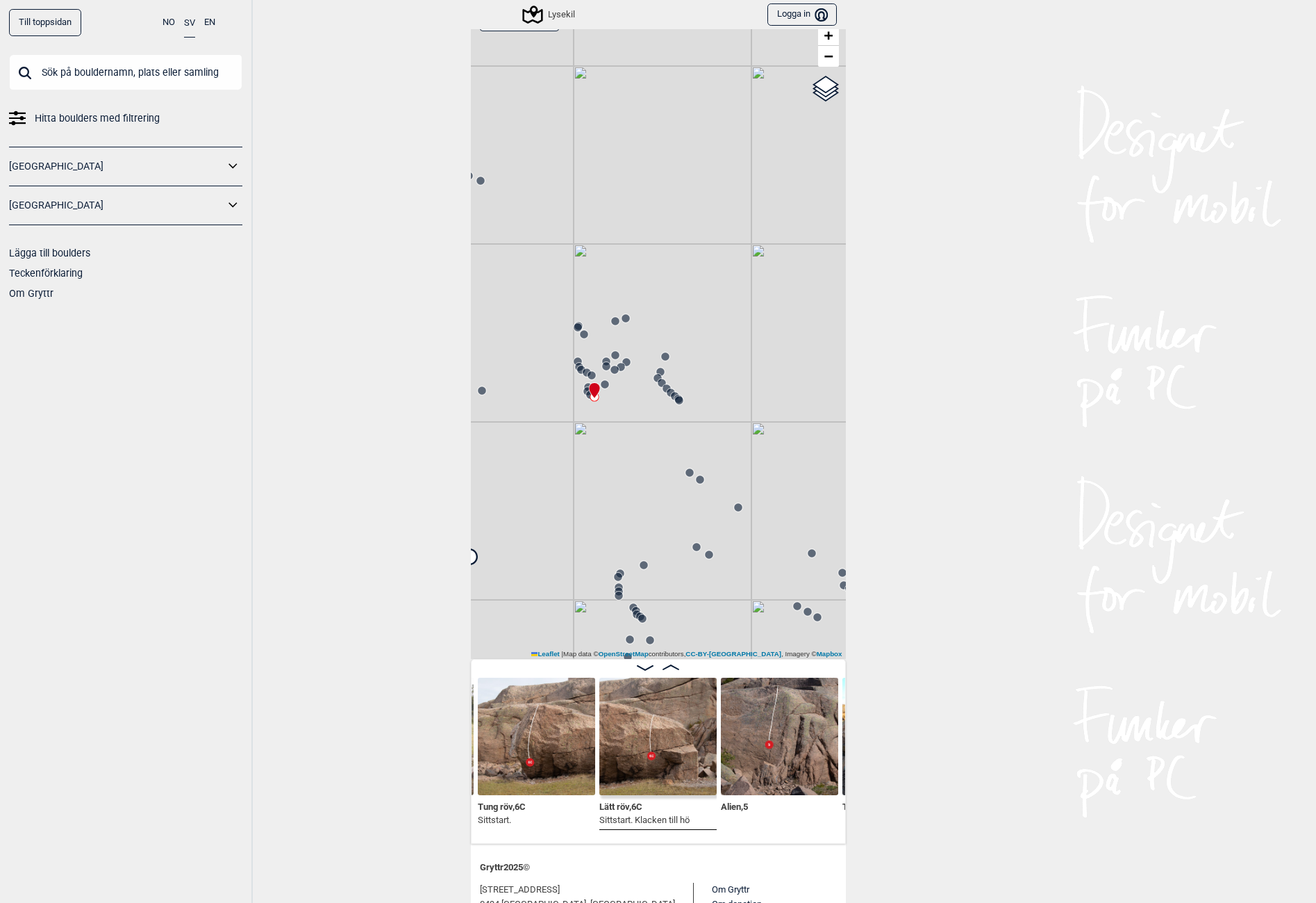
click at [576, 388] on div "Lysekil" at bounding box center [658, 329] width 375 height 659
click at [587, 384] on div at bounding box center [592, 385] width 11 height 11
click at [582, 388] on icon at bounding box center [588, 391] width 11 height 11
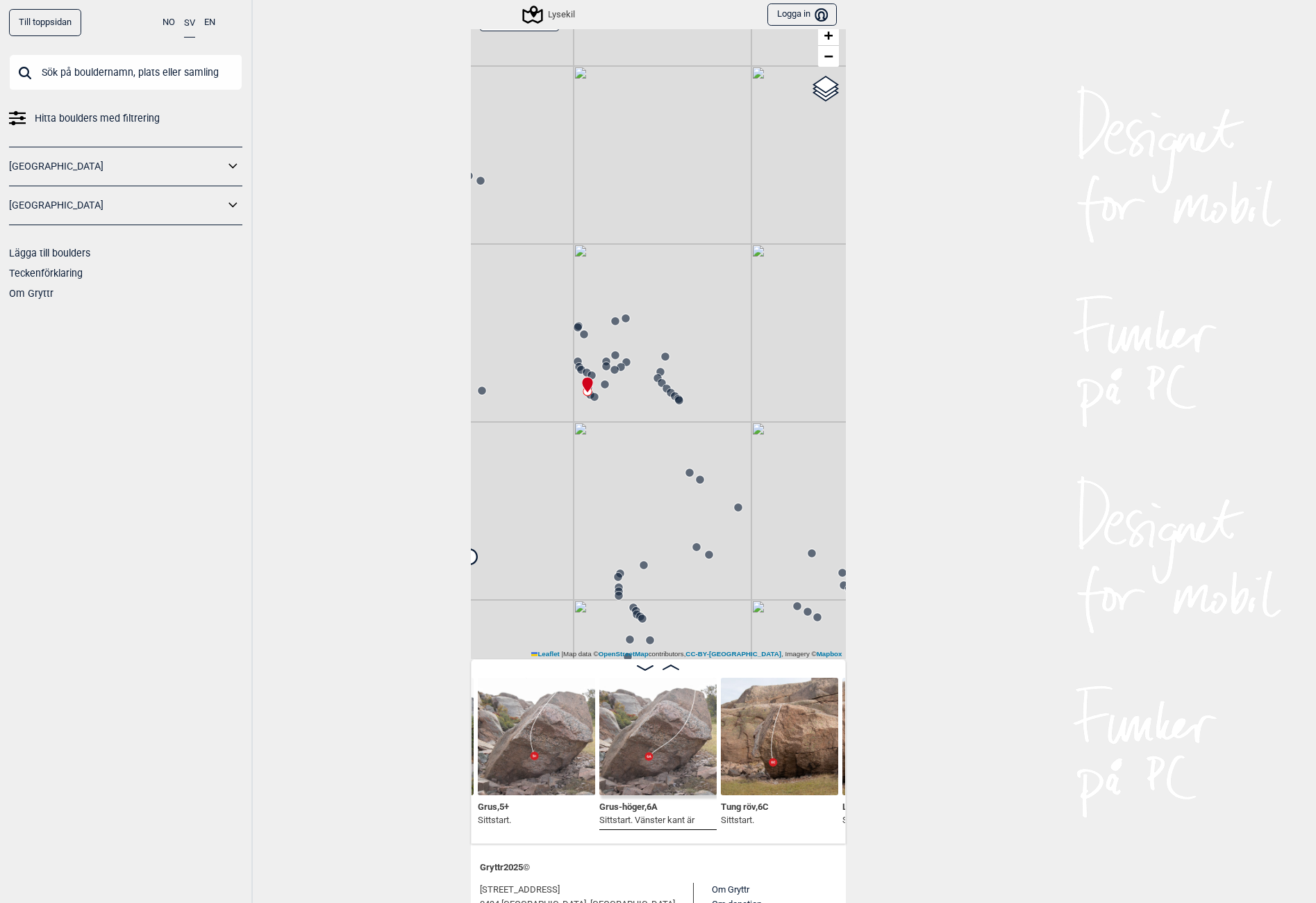
click at [591, 396] on circle at bounding box center [594, 397] width 8 height 8
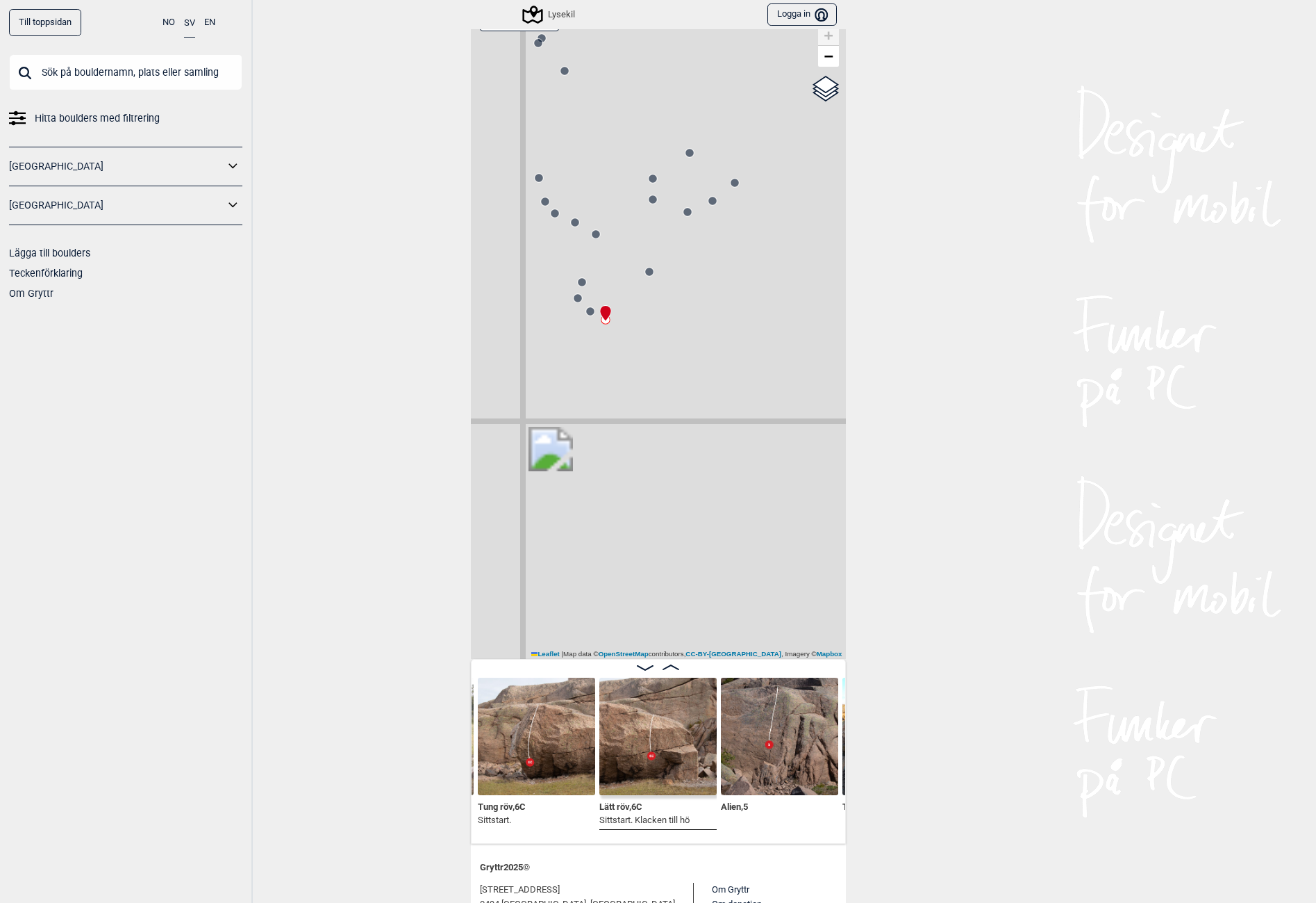
drag, startPoint x: 573, startPoint y: 286, endPoint x: 632, endPoint y: 366, distance: 99.4
click at [632, 366] on div "Lysekil" at bounding box center [658, 329] width 375 height 659
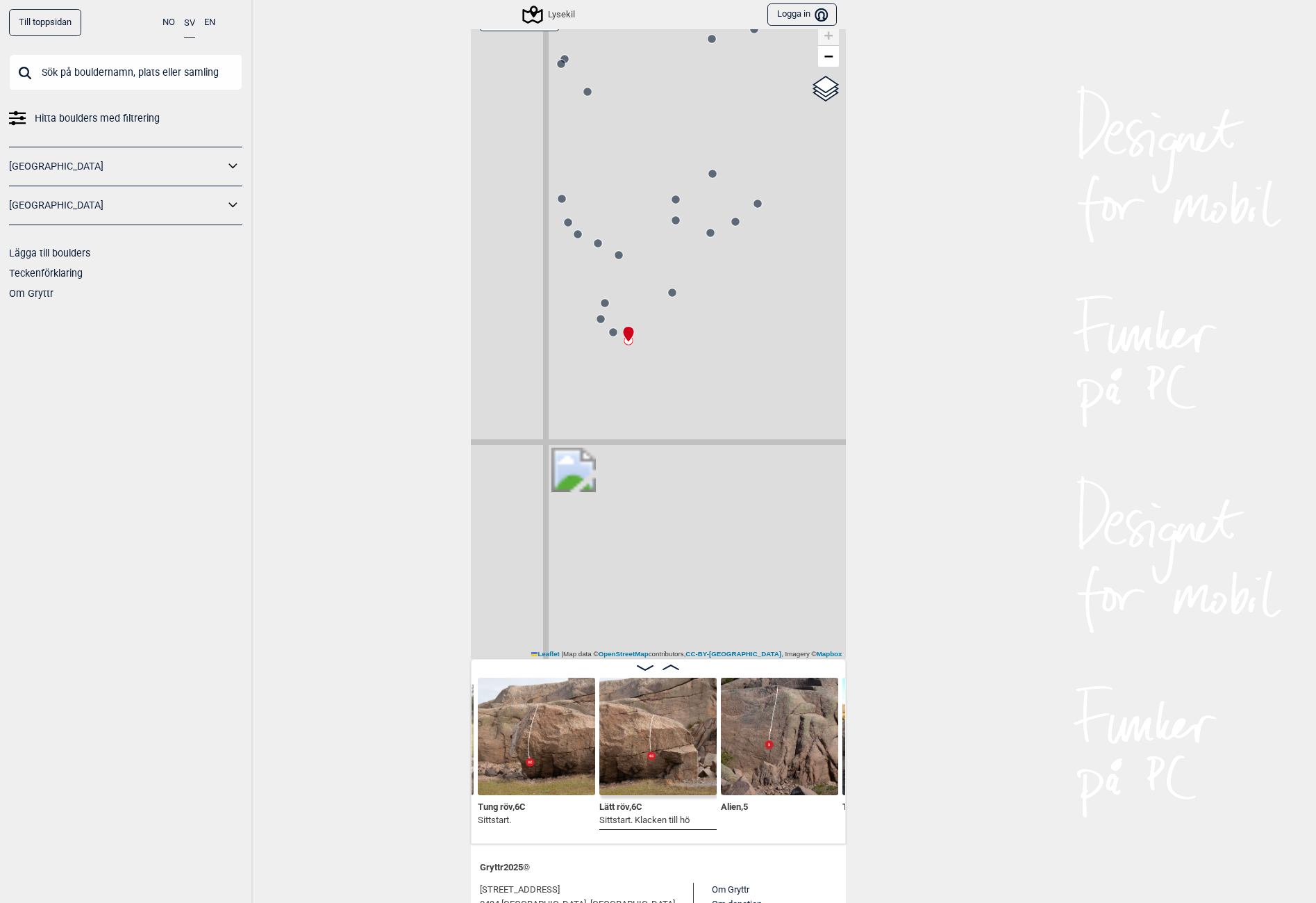
click at [601, 299] on circle at bounding box center [605, 303] width 9 height 9
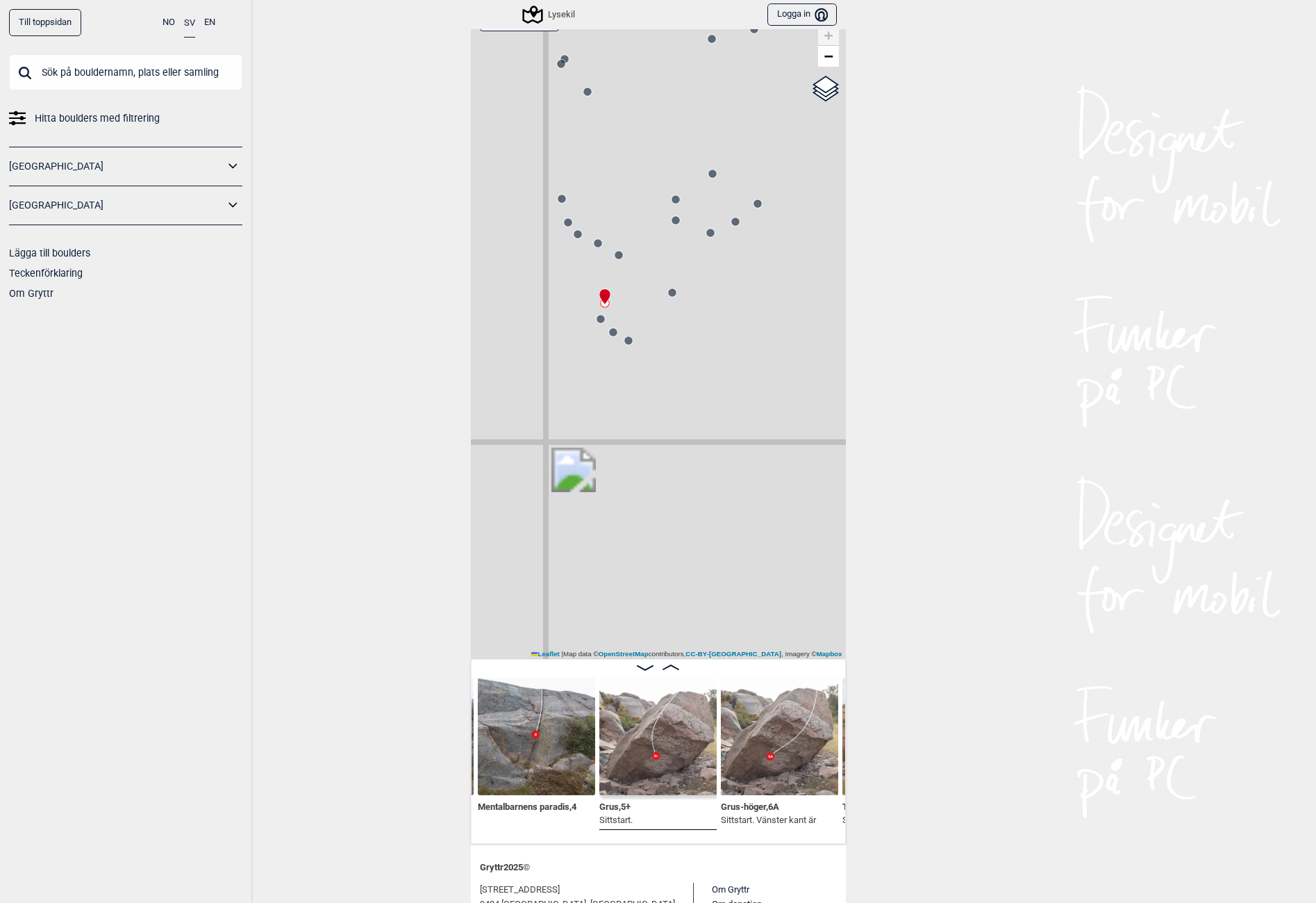
click at [597, 321] on circle at bounding box center [601, 319] width 8 height 8
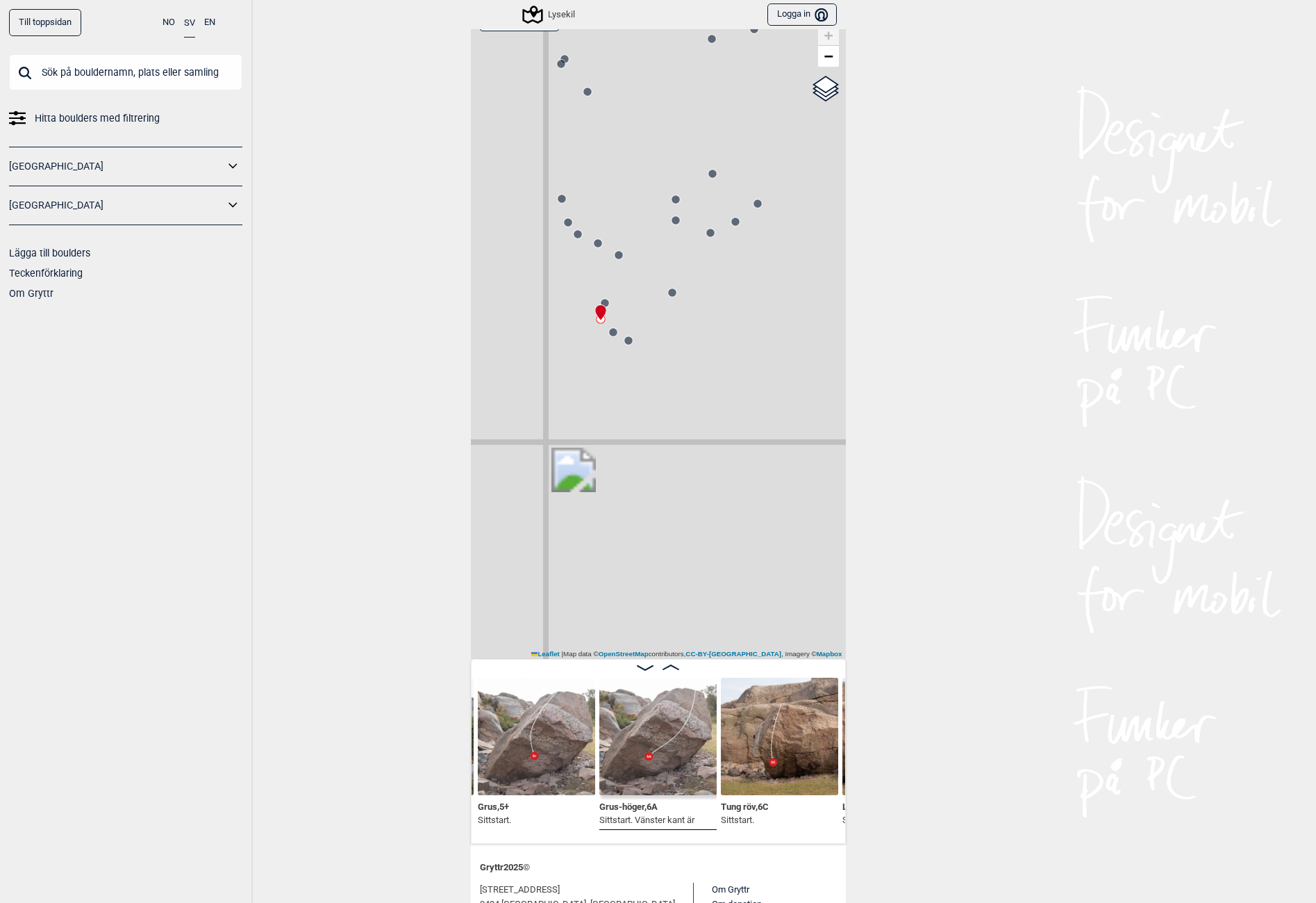
click at [610, 335] on circle at bounding box center [613, 332] width 8 height 8
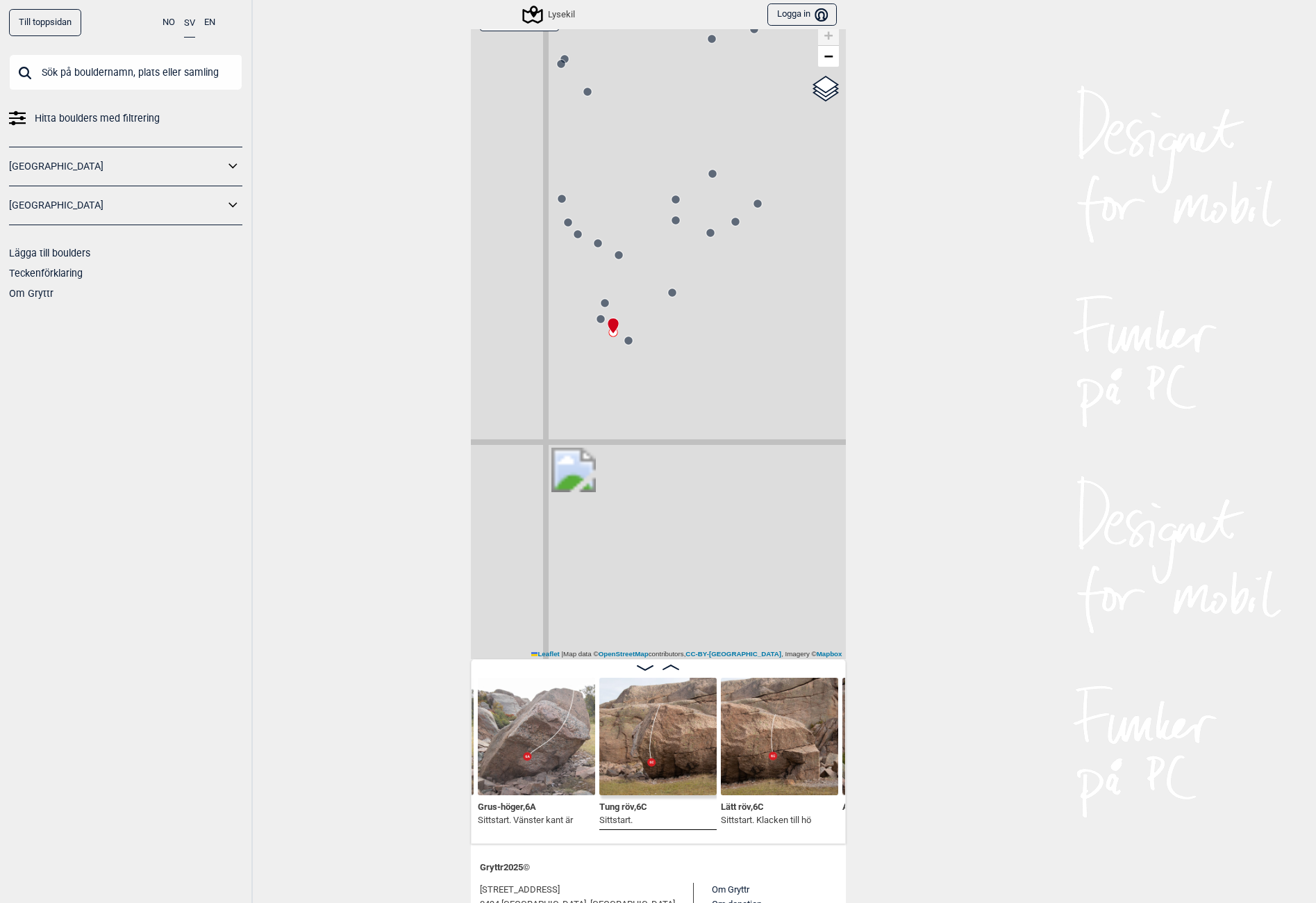
drag, startPoint x: 603, startPoint y: 362, endPoint x: 615, endPoint y: 336, distance: 28.6
click at [614, 337] on div "Lysekil" at bounding box center [658, 329] width 375 height 659
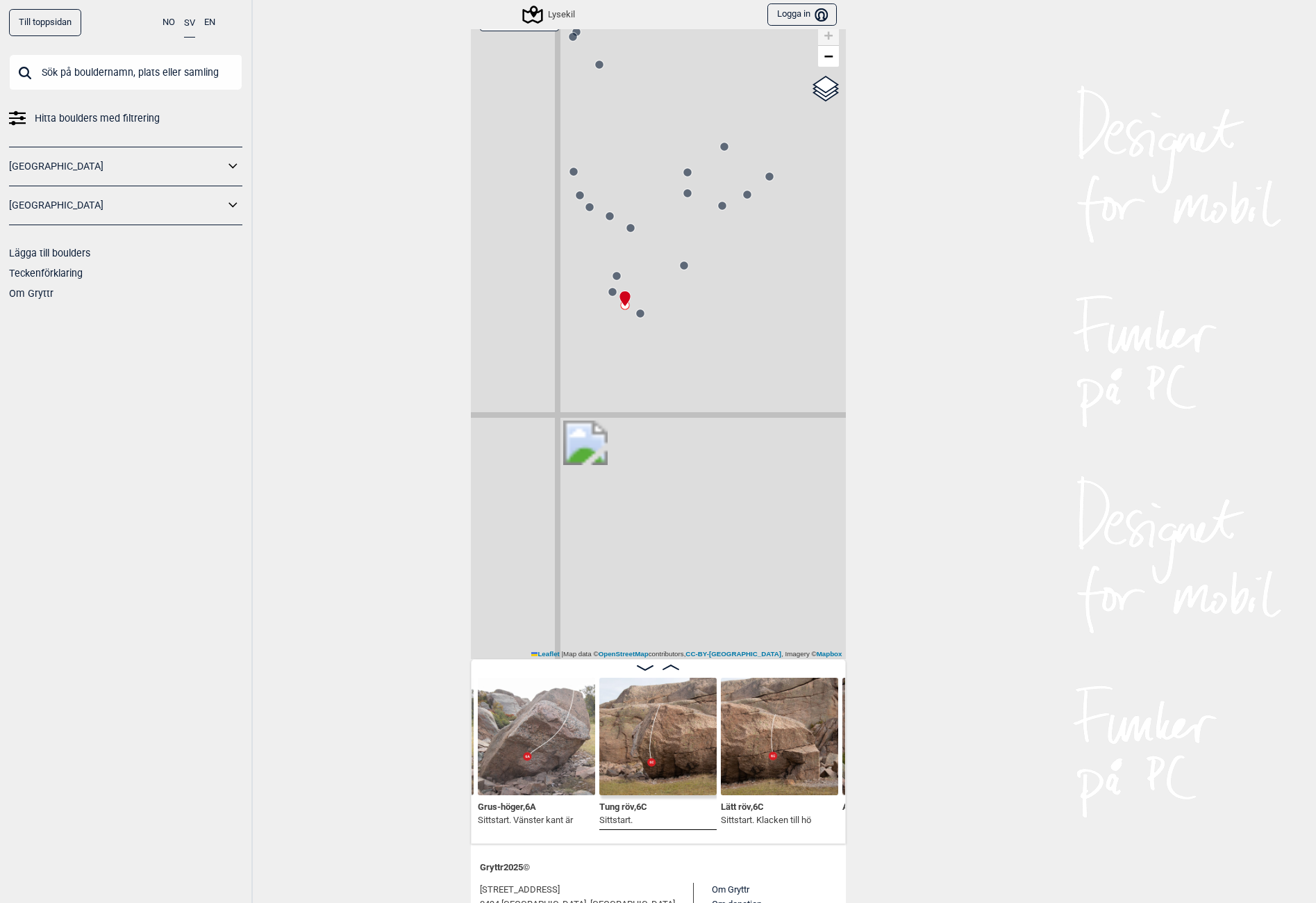
click at [669, 717] on img at bounding box center [658, 736] width 118 height 118
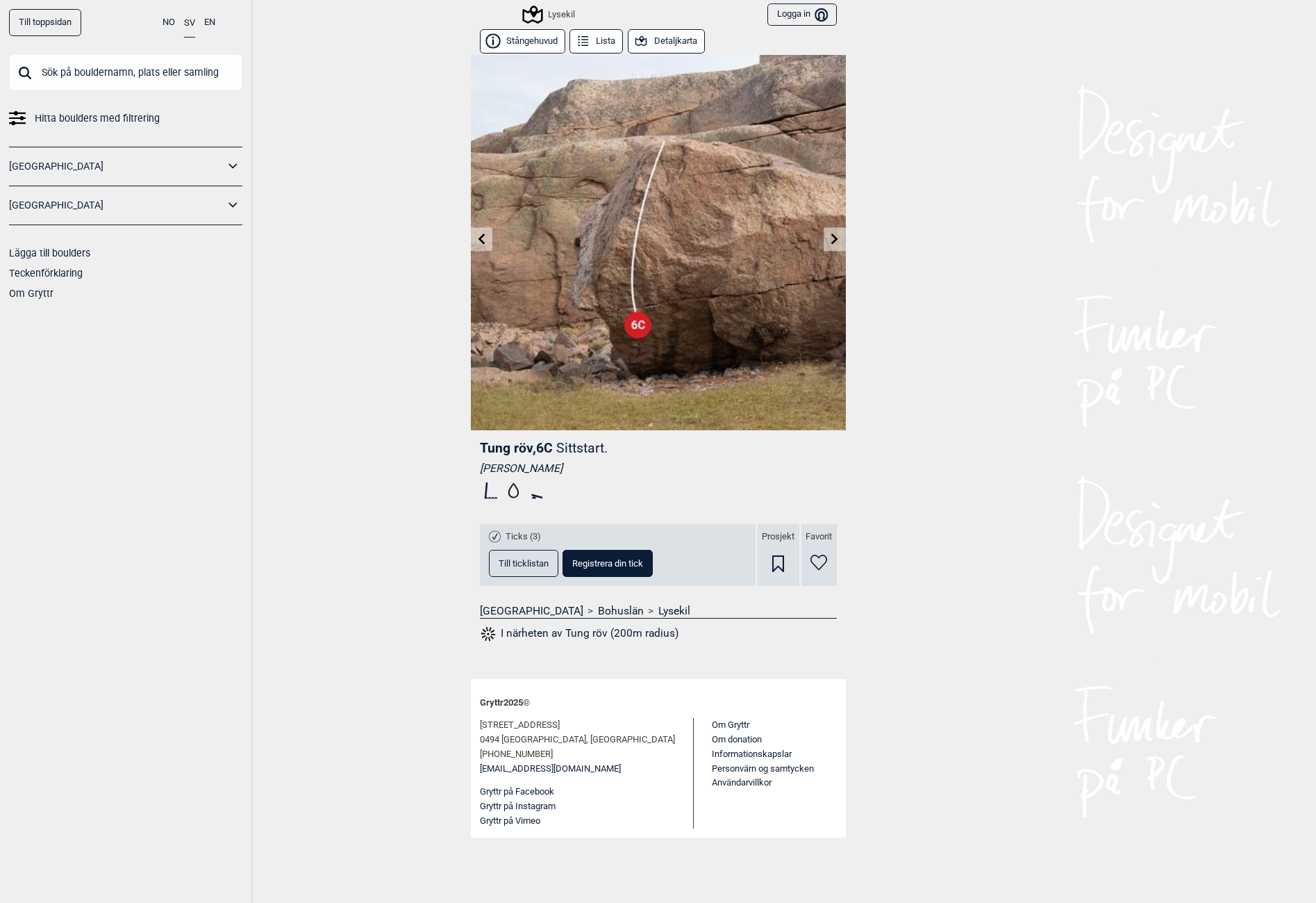
click at [476, 241] on icon at bounding box center [481, 238] width 11 height 11
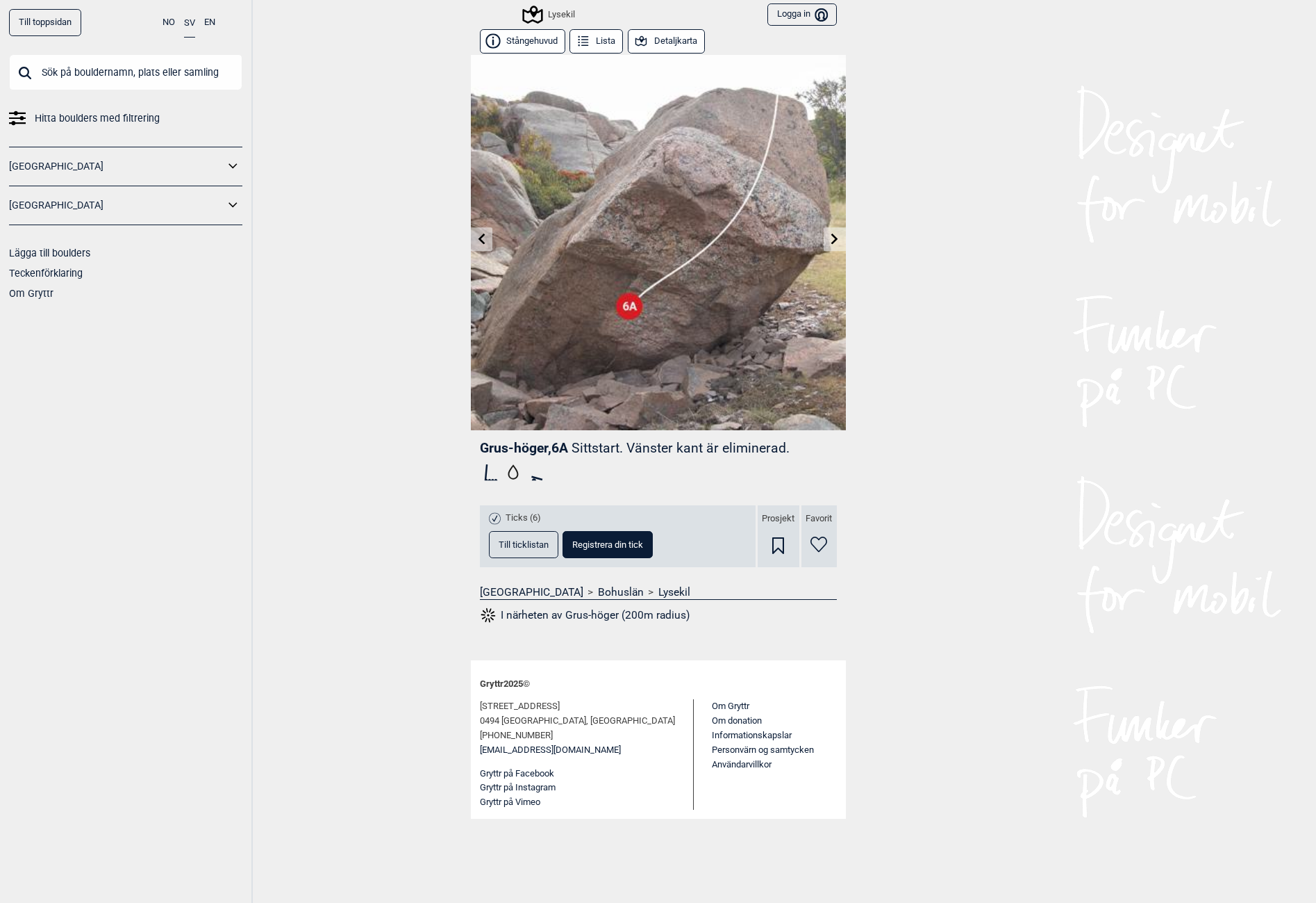
click at [476, 241] on icon at bounding box center [481, 238] width 11 height 11
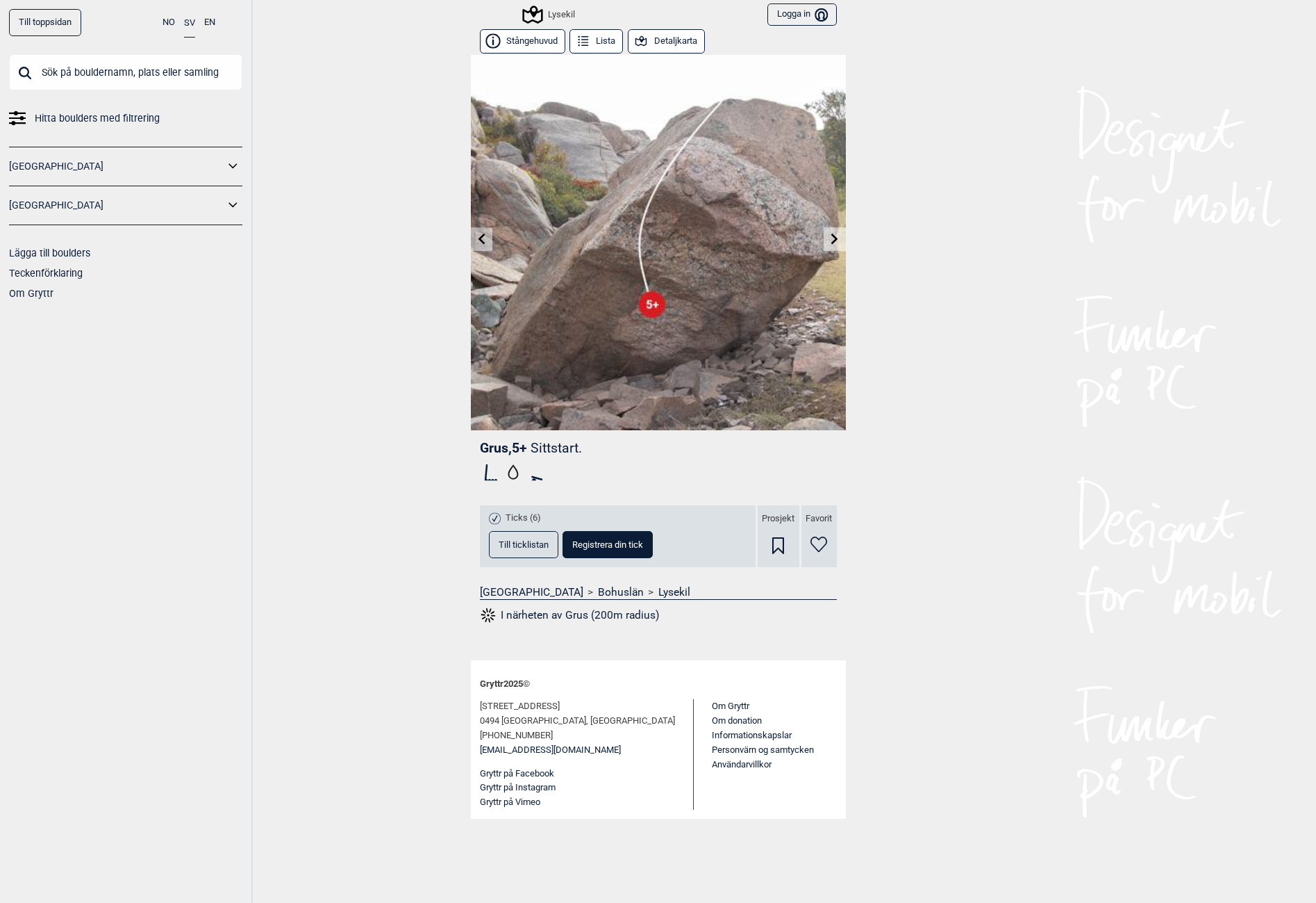
click at [476, 241] on icon at bounding box center [481, 238] width 11 height 11
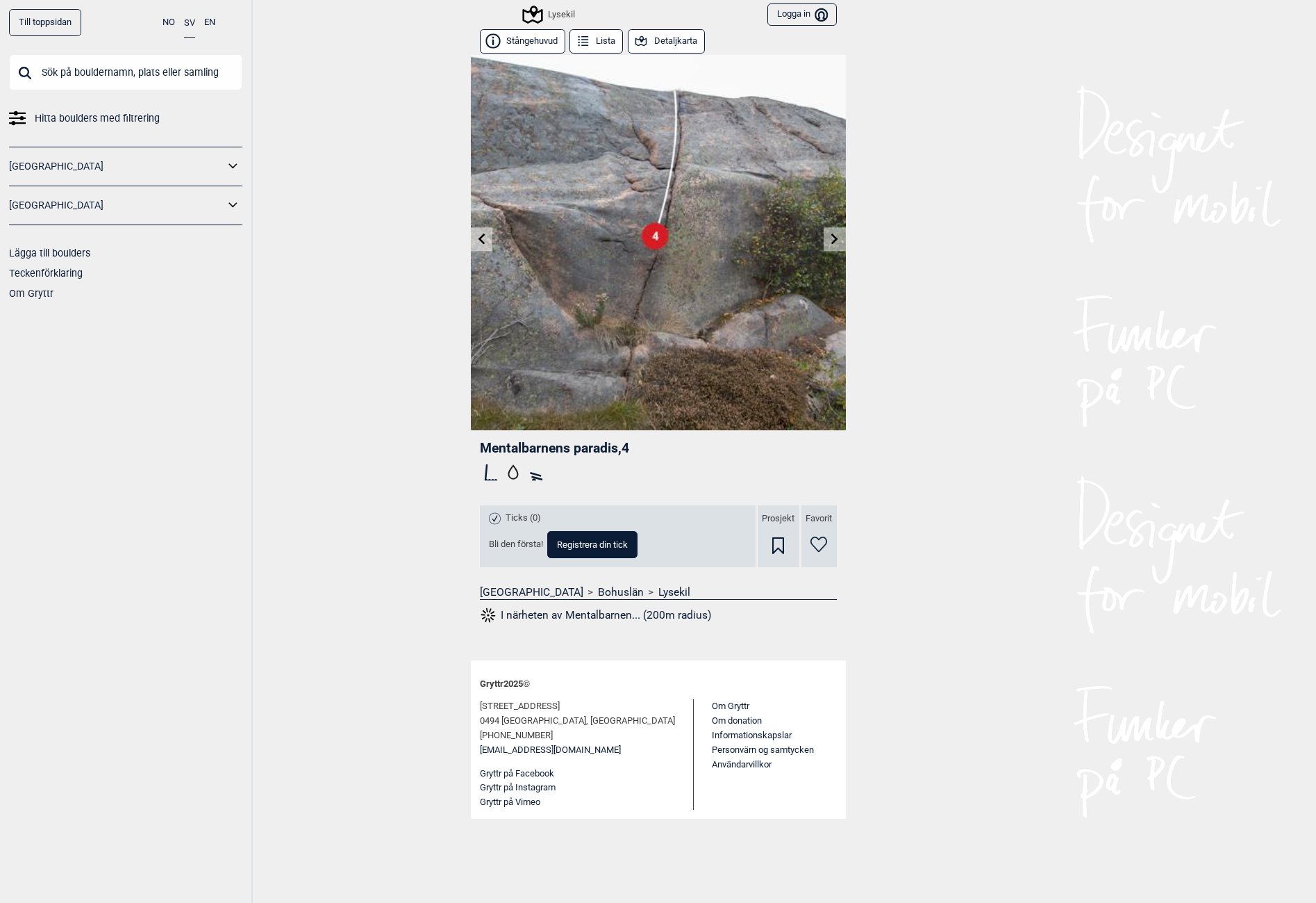
click at [434, 348] on div "Till toppsidan NO SV EN Hitta boulders med filtrering Norge Sverige Lägga till …" at bounding box center [658, 452] width 1316 height 903
click at [663, 37] on button "Detaljkarta" at bounding box center [666, 41] width 77 height 24
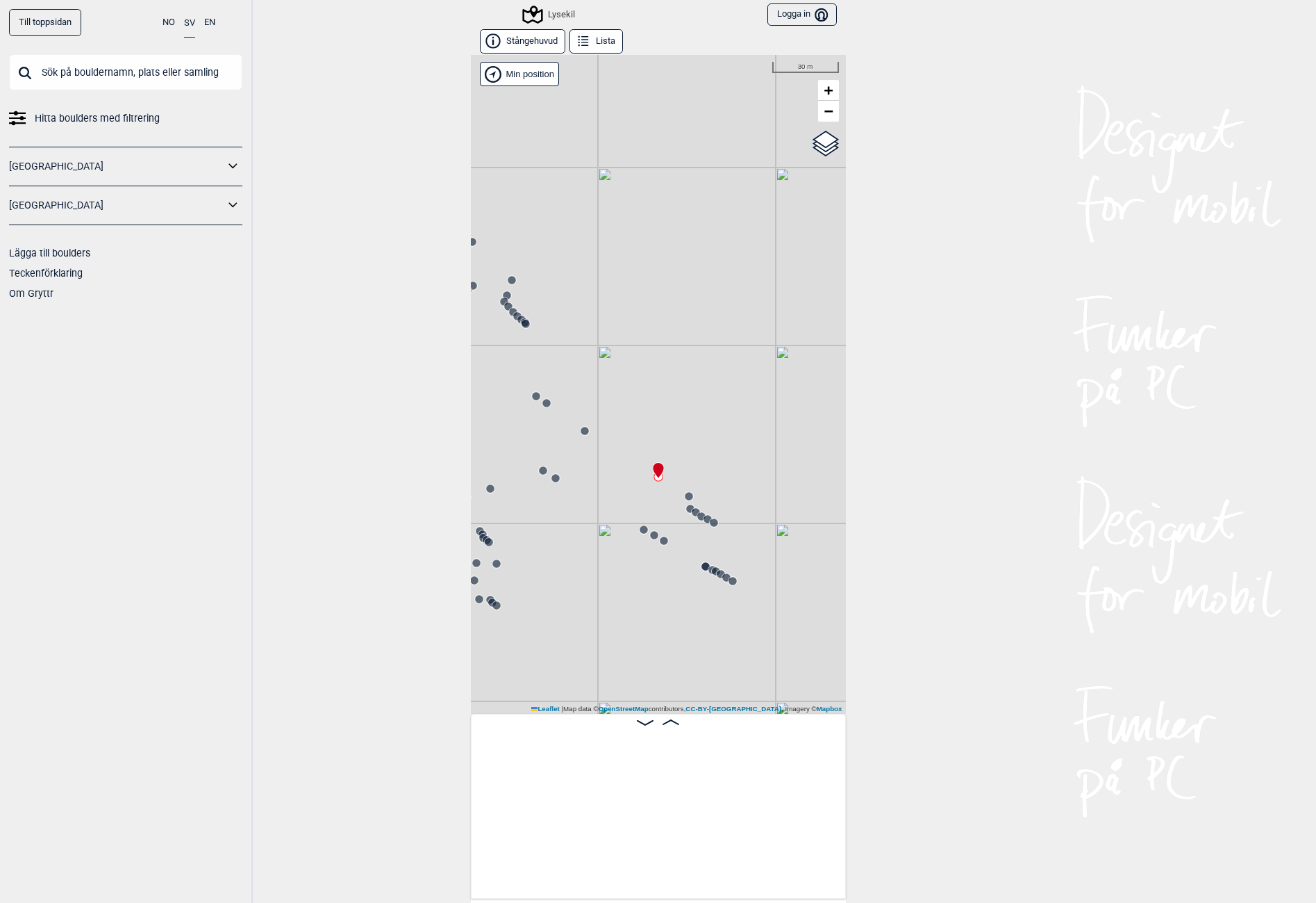
scroll to position [0, 2583]
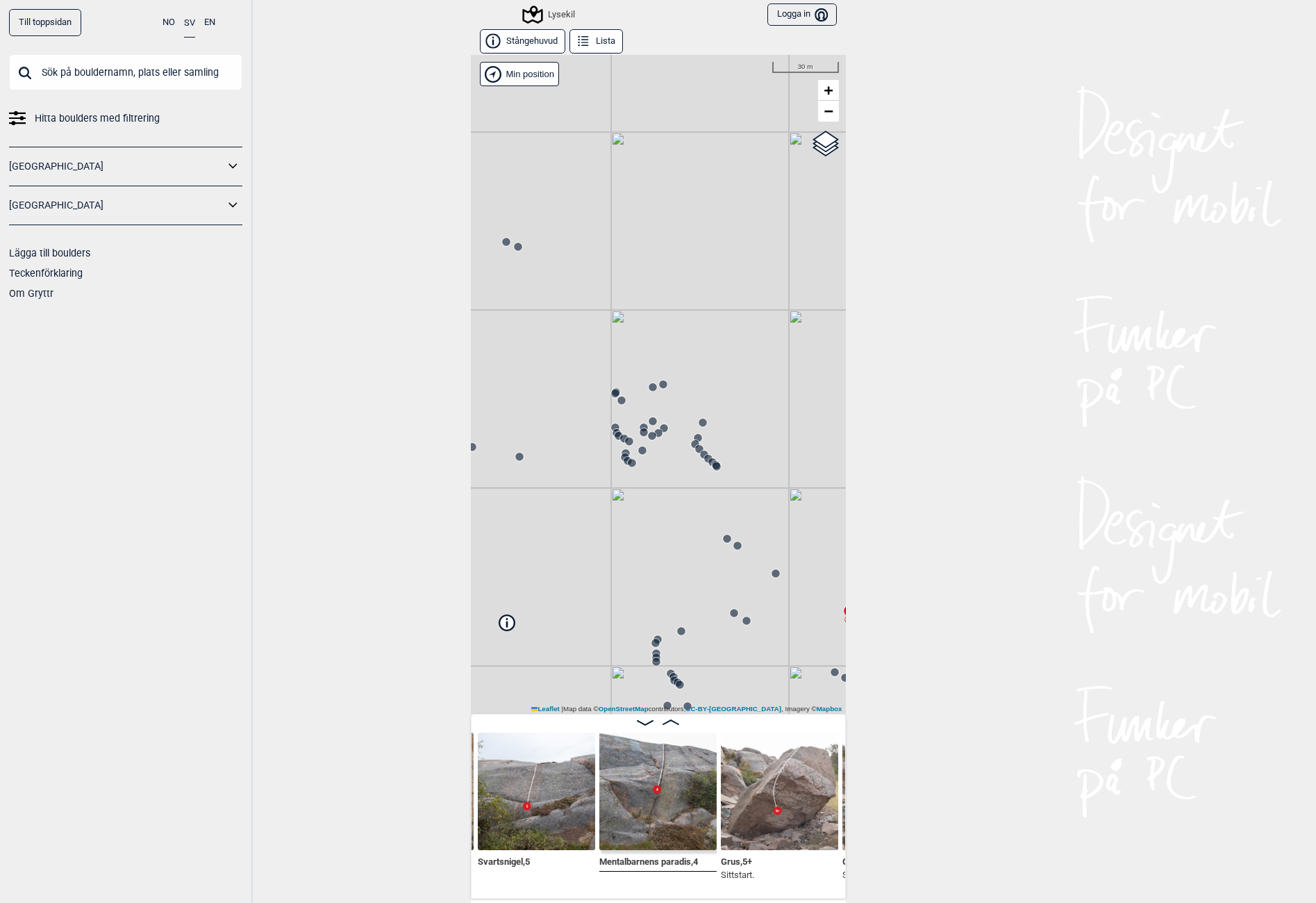
drag, startPoint x: 532, startPoint y: 319, endPoint x: 723, endPoint y: 461, distance: 238.0
click at [723, 461] on div "Lysekil" at bounding box center [658, 384] width 375 height 659
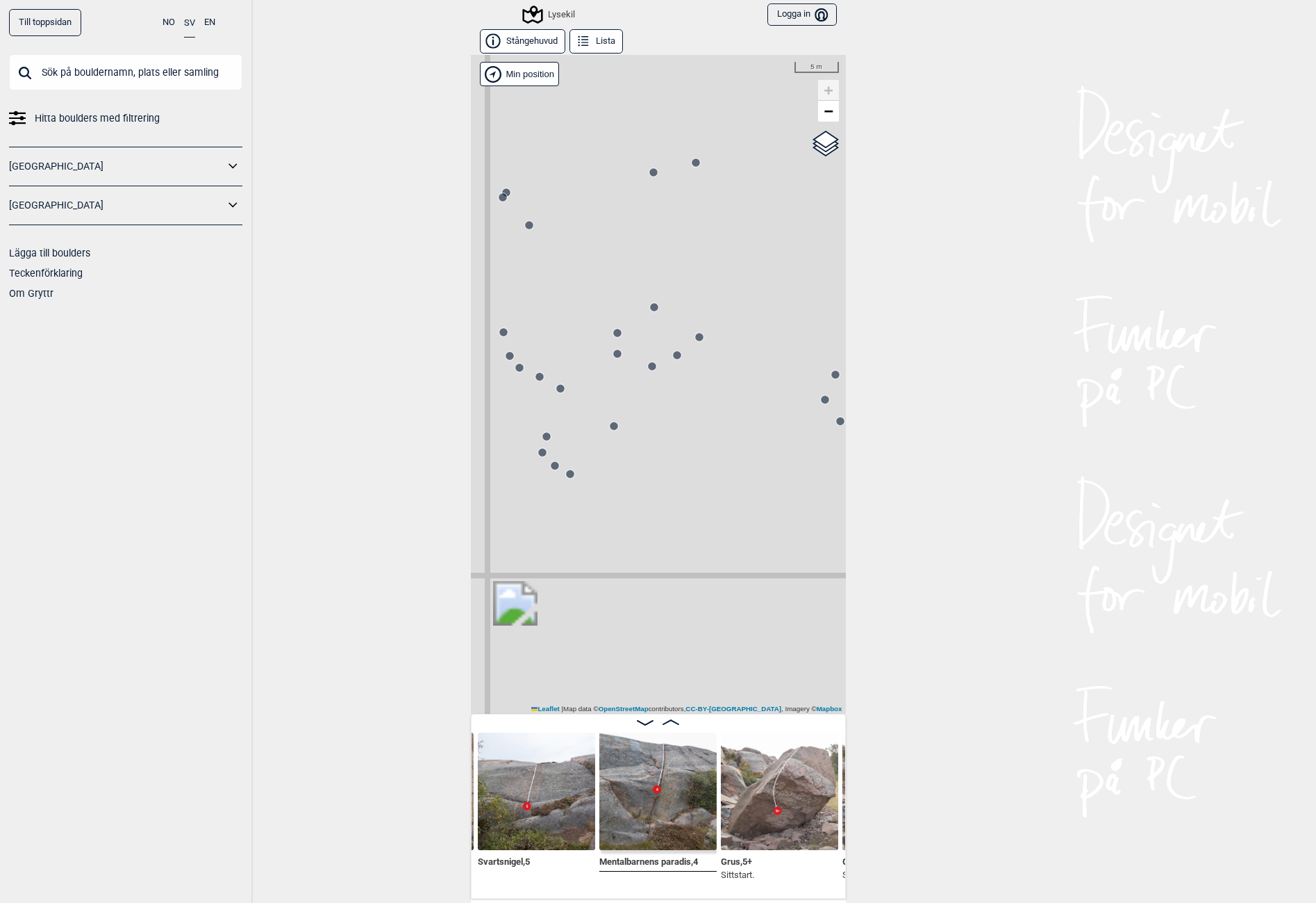
drag, startPoint x: 637, startPoint y: 475, endPoint x: 646, endPoint y: 556, distance: 81.5
click at [644, 568] on div "Lysekil" at bounding box center [658, 384] width 375 height 659
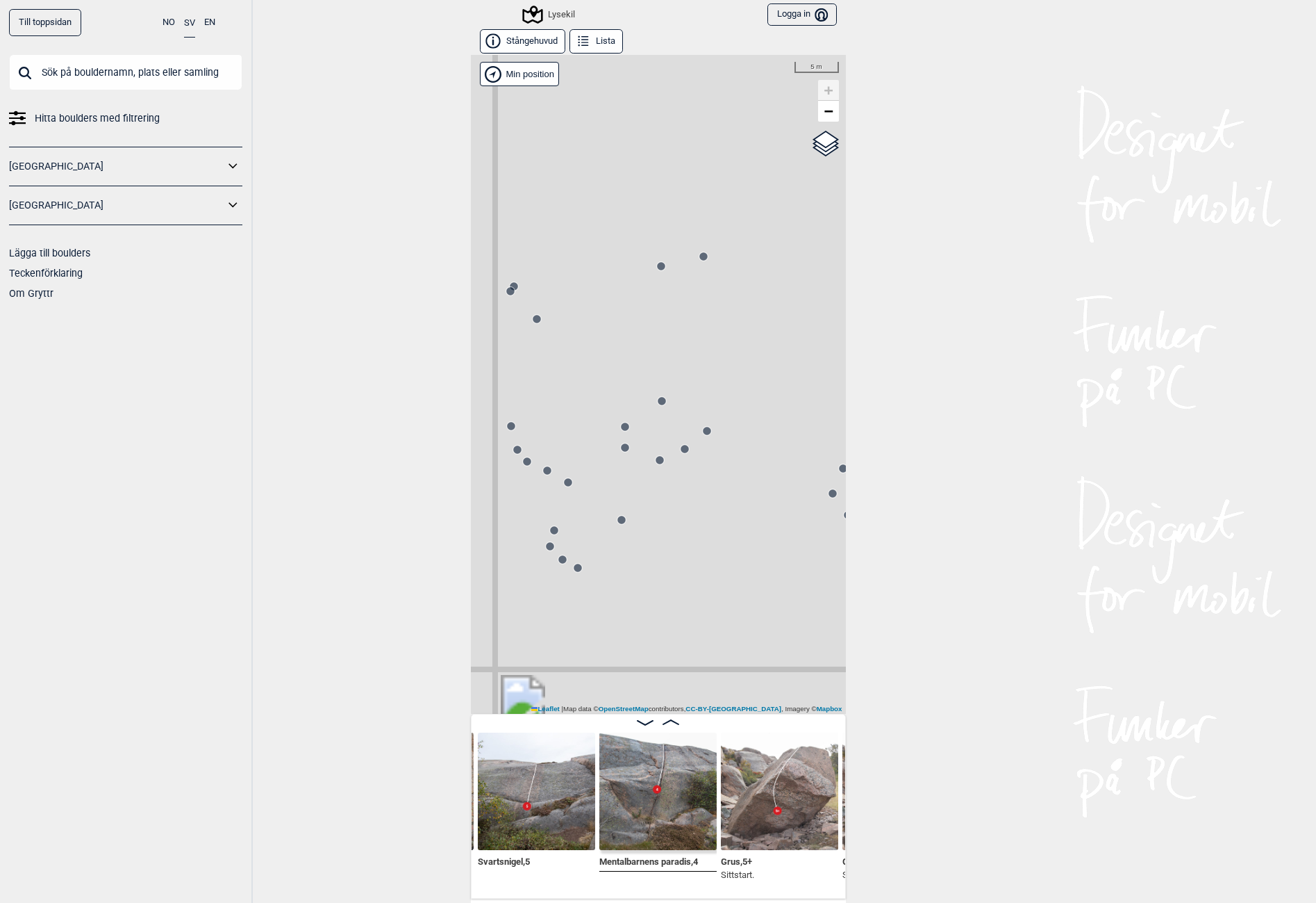
click at [621, 424] on circle at bounding box center [625, 426] width 8 height 8
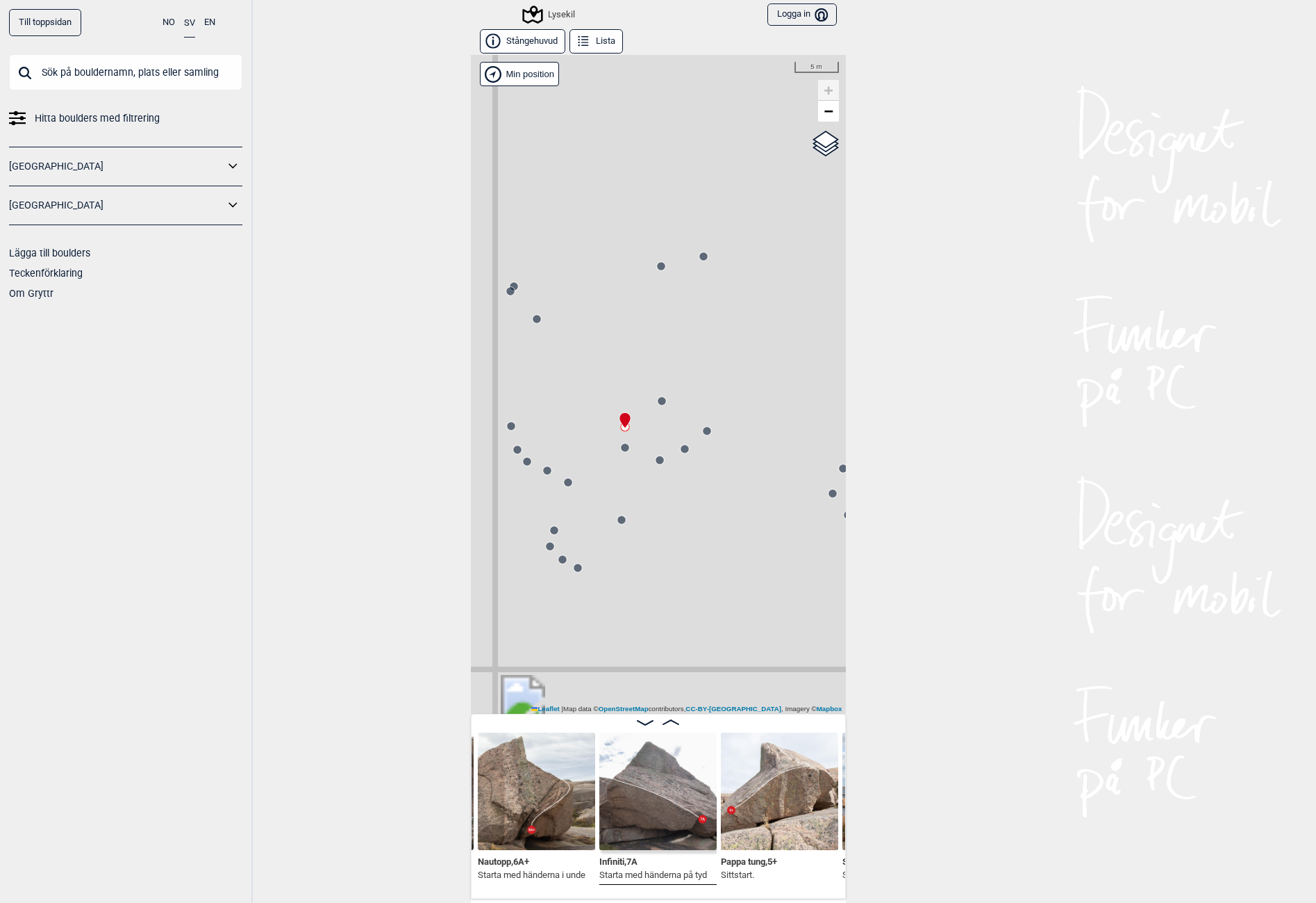
click at [623, 800] on img at bounding box center [658, 791] width 118 height 118
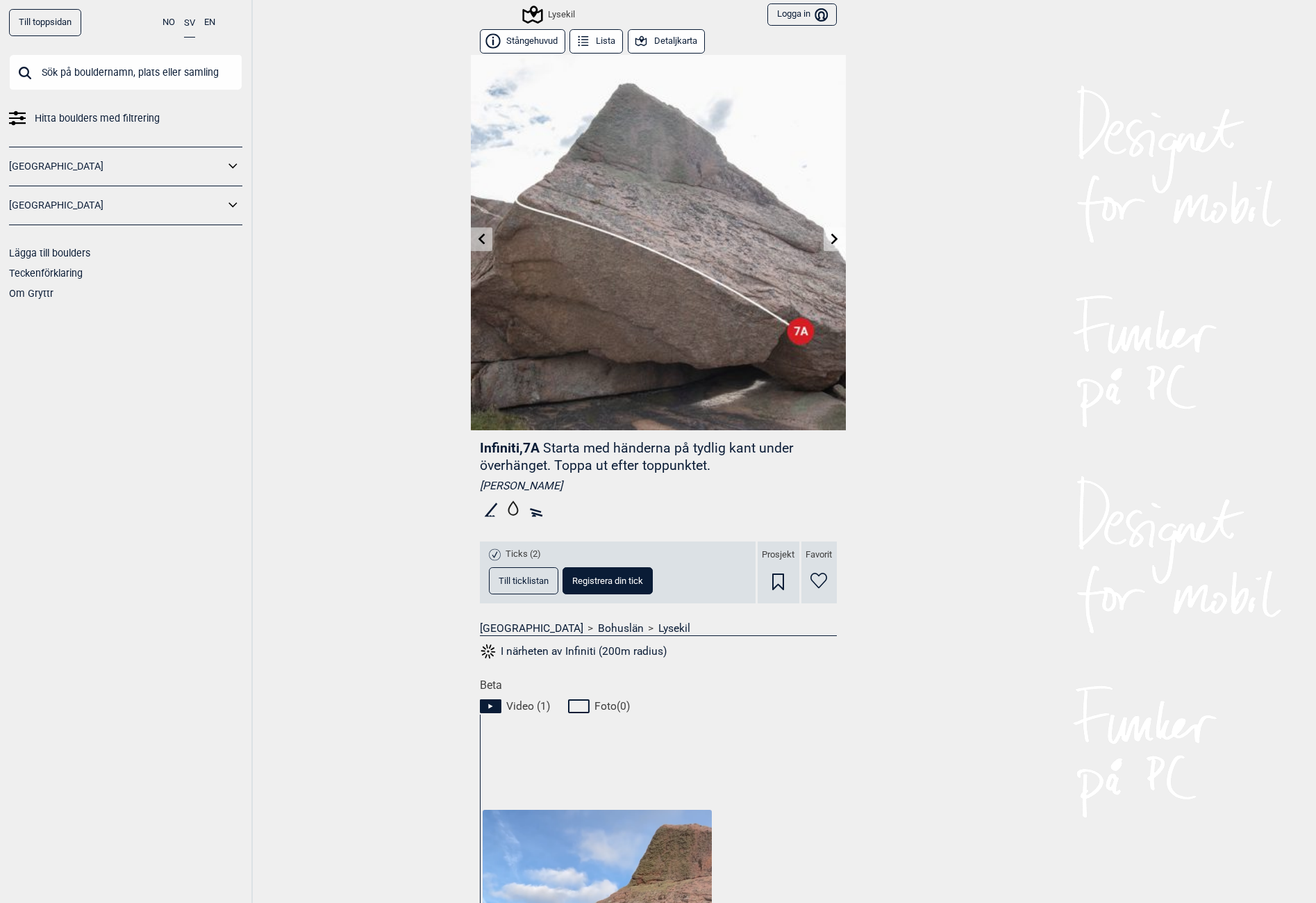
click at [371, 137] on div "Till toppsidan NO SV EN Hitta boulders med filtrering Norge Sverige Lägga till …" at bounding box center [658, 452] width 1316 height 903
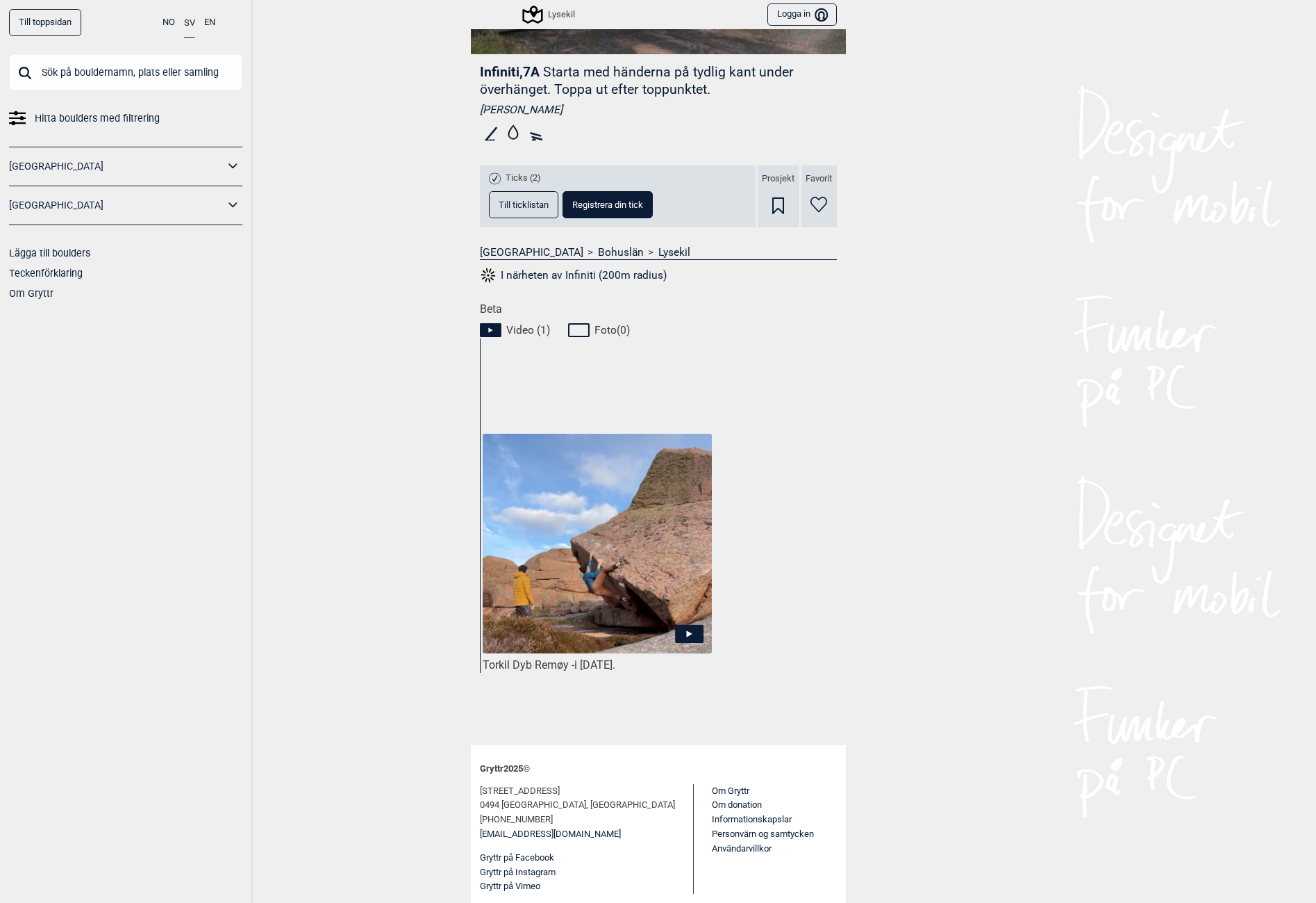
click at [548, 591] on img at bounding box center [597, 544] width 229 height 221
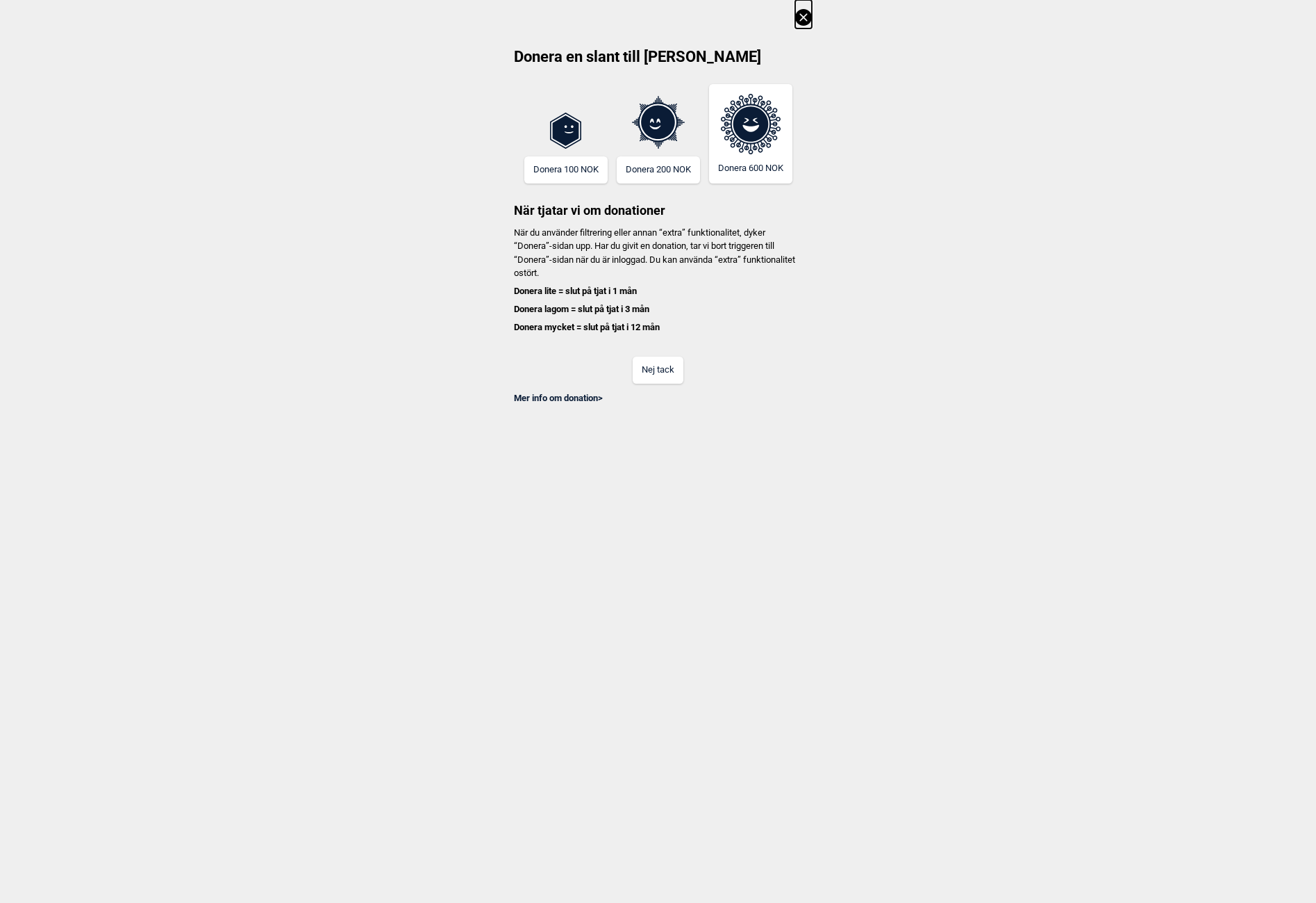
click at [642, 366] on button "Nej tack" at bounding box center [658, 370] width 51 height 27
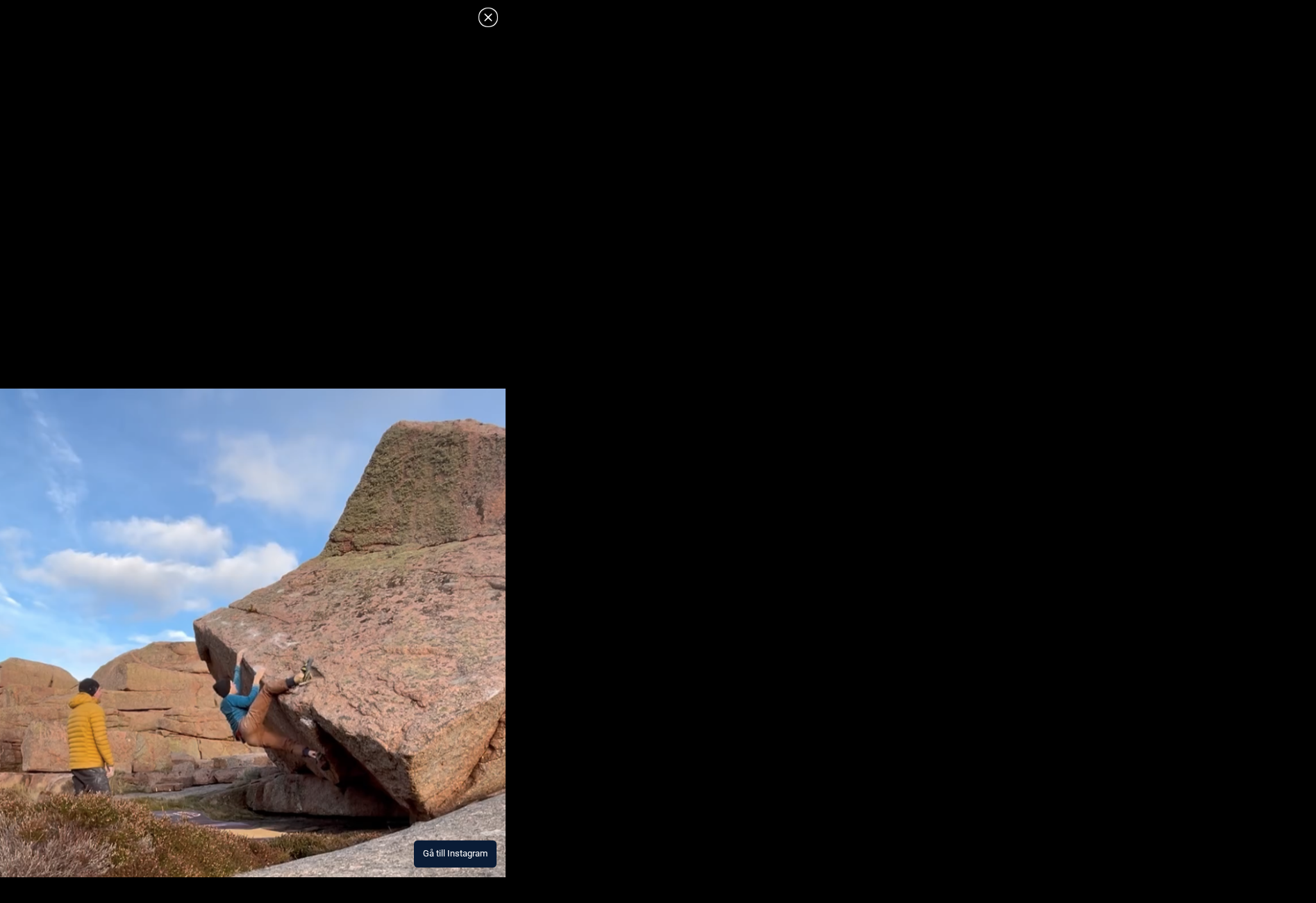
click at [370, 773] on img at bounding box center [253, 632] width 506 height 489
